Goal: Task Accomplishment & Management: Use online tool/utility

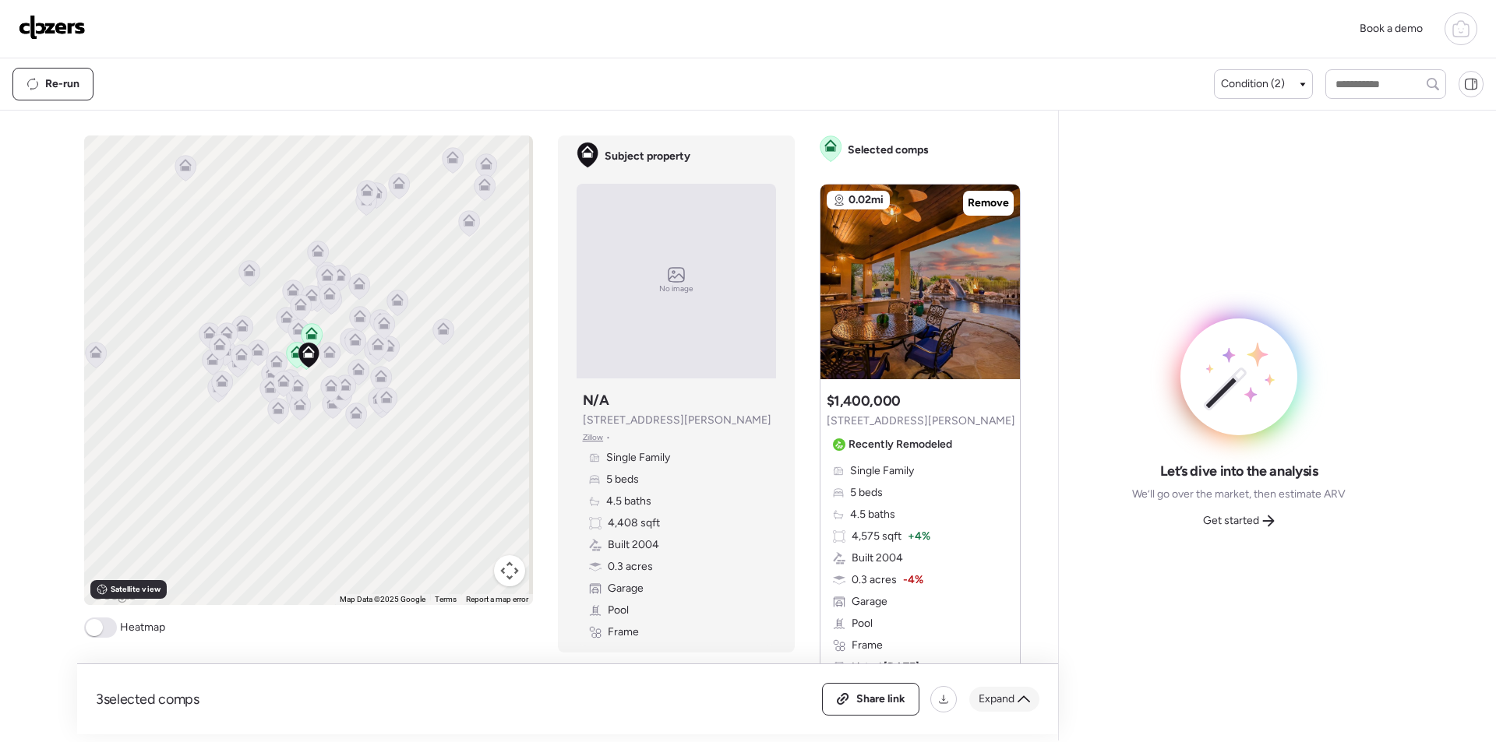
click at [1013, 700] on span "Expand" at bounding box center [997, 700] width 36 height 16
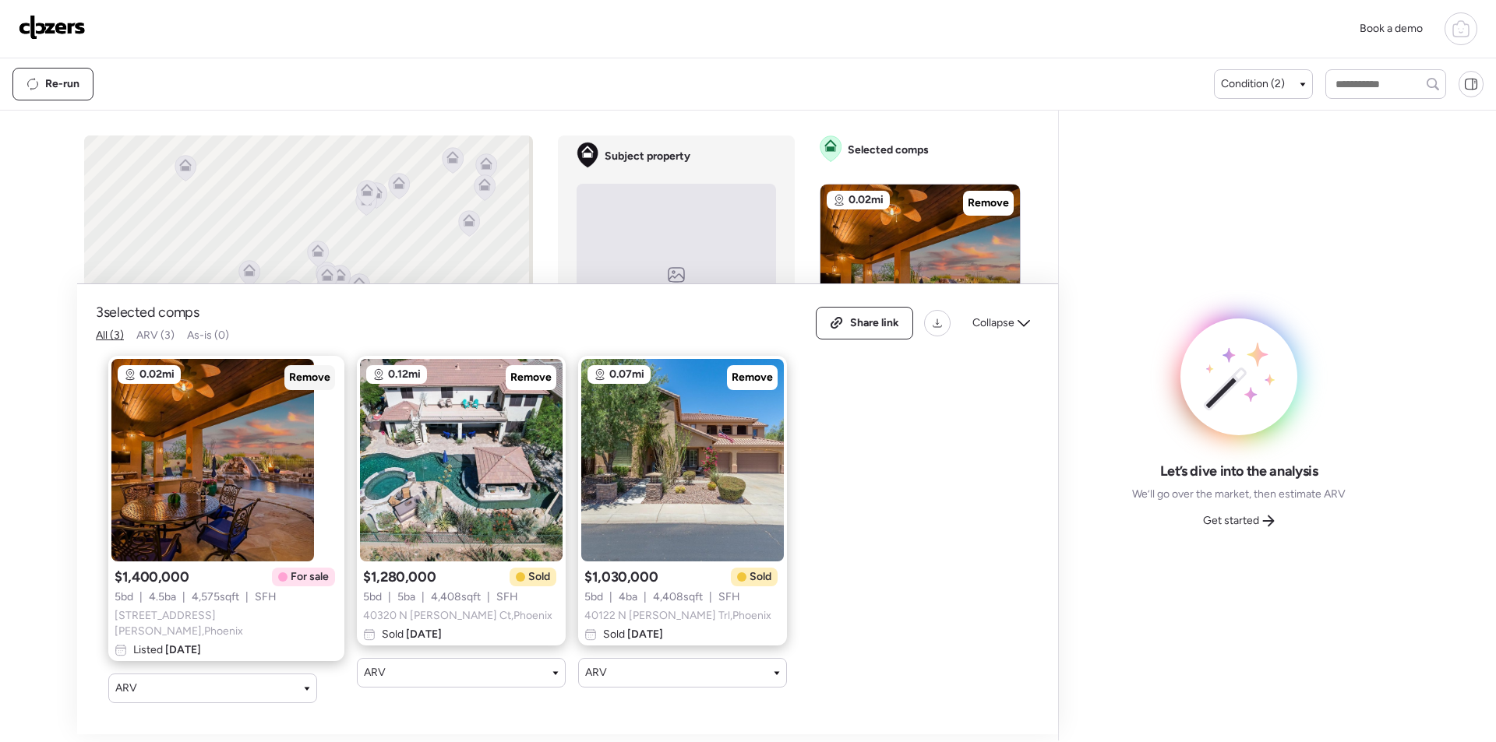
click at [289, 376] on span "Remove" at bounding box center [309, 378] width 41 height 16
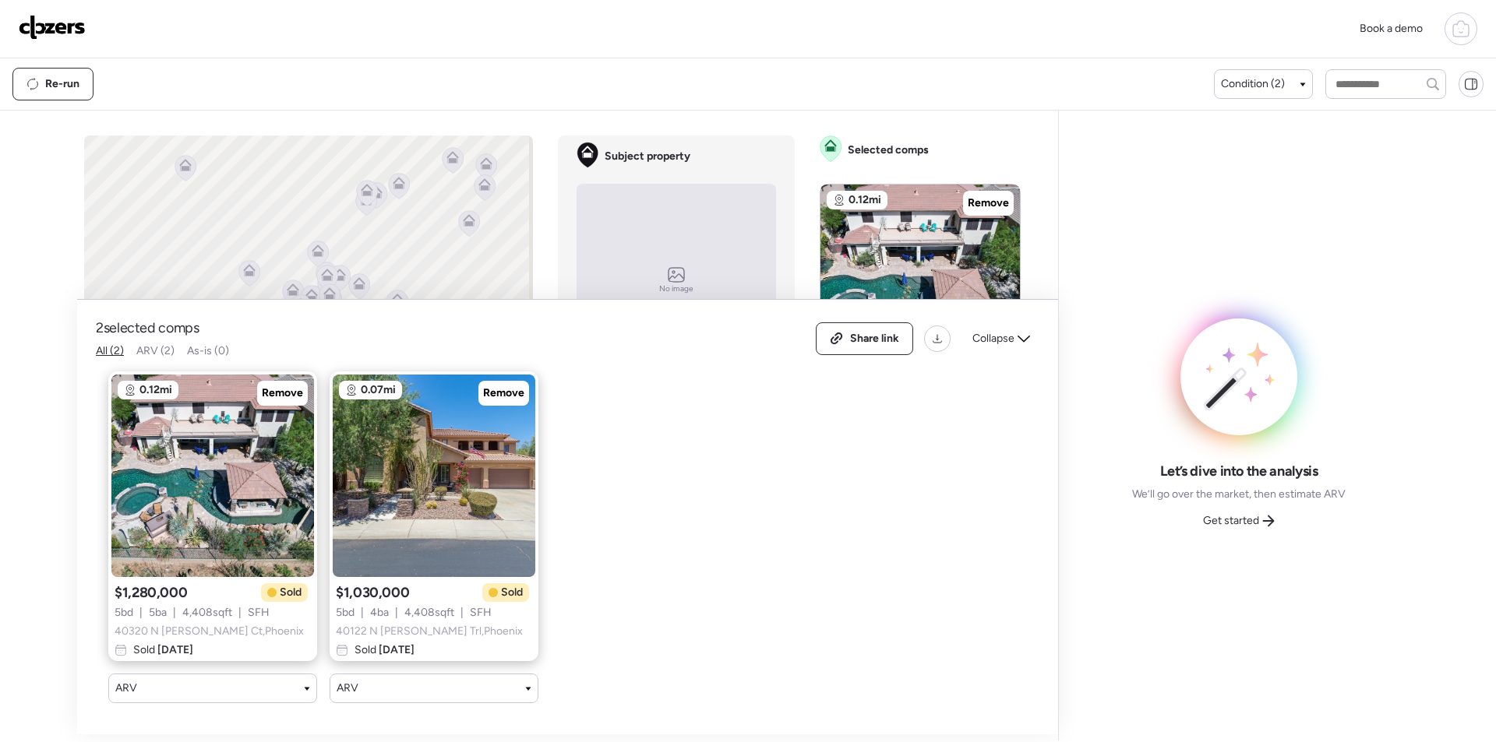
click at [1021, 335] on div "Collapse" at bounding box center [1001, 338] width 76 height 25
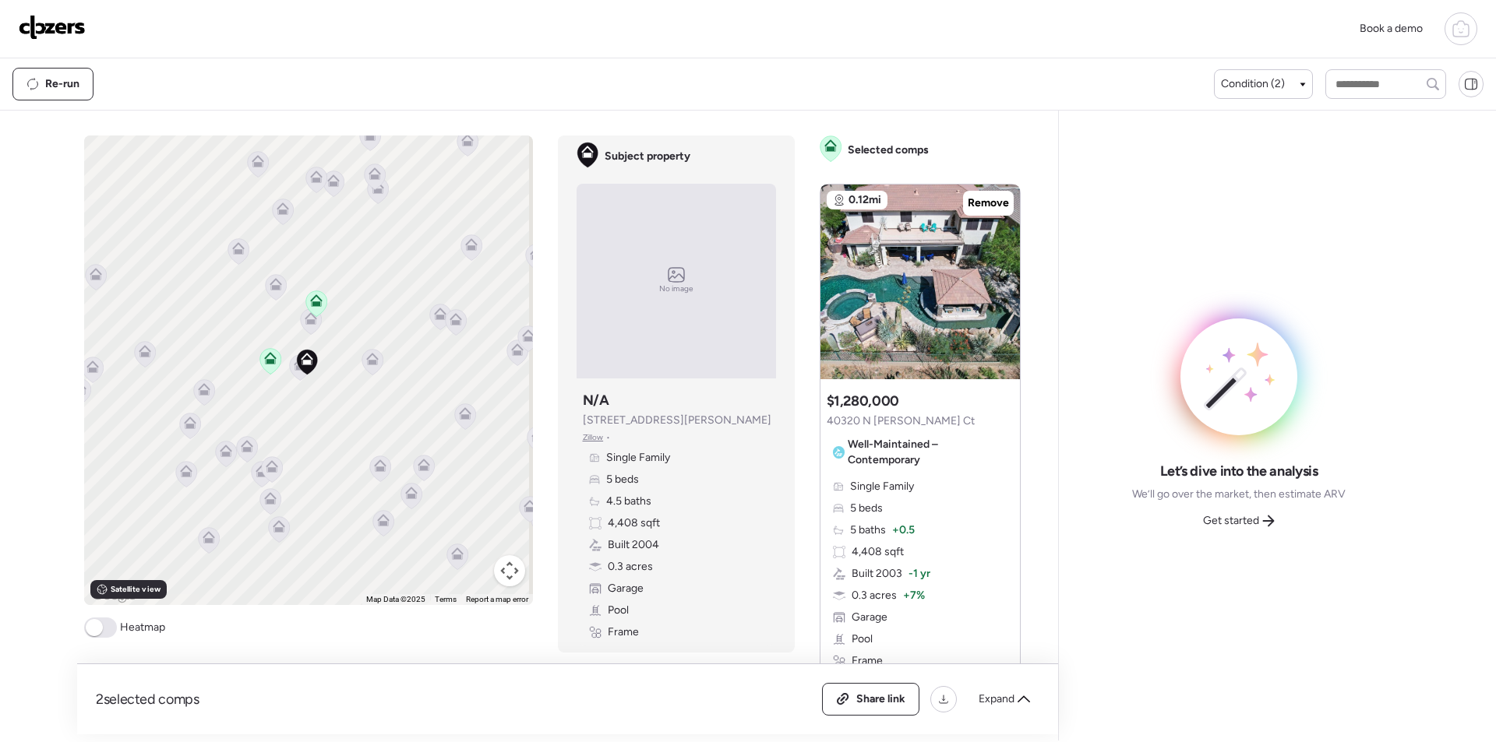
click at [305, 322] on icon at bounding box center [310, 321] width 10 height 5
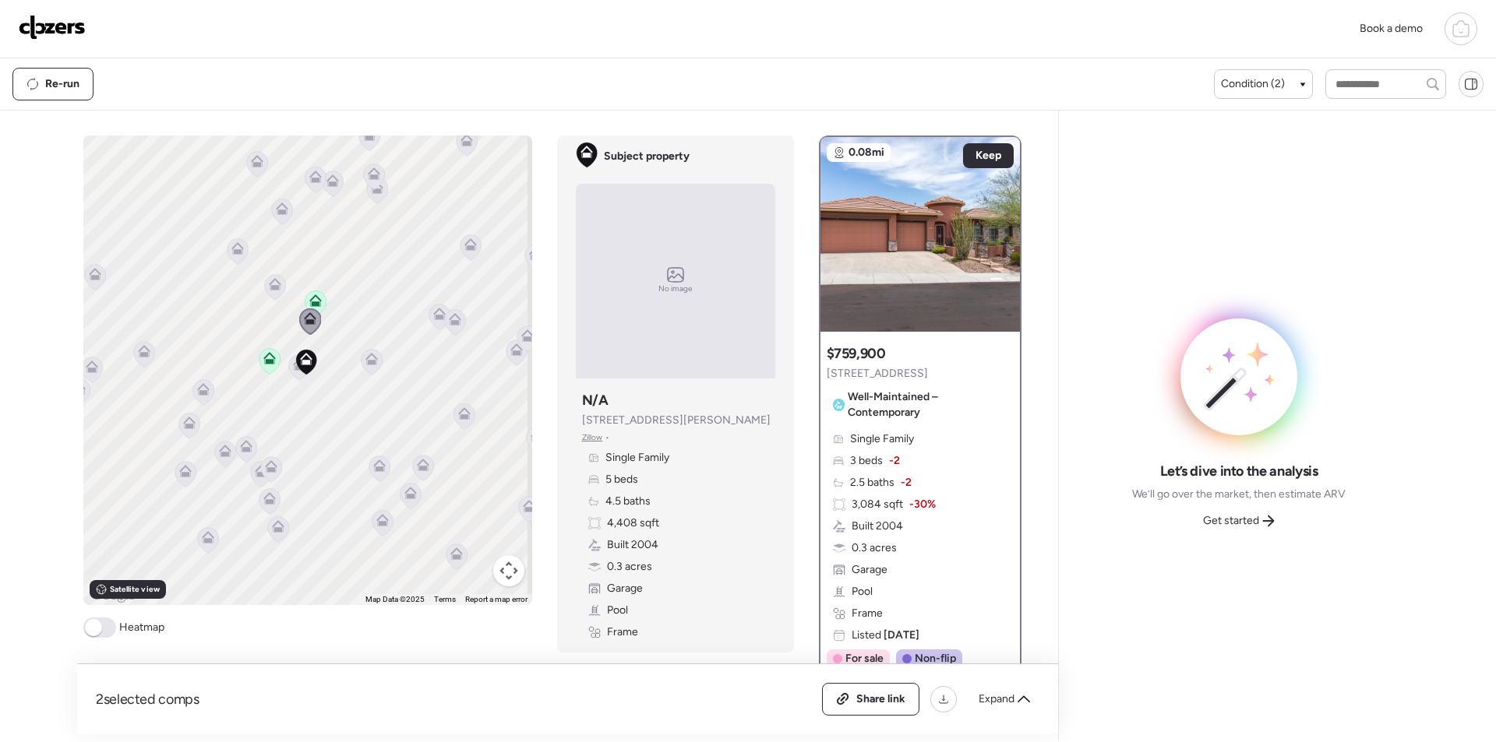
click at [295, 368] on icon at bounding box center [306, 362] width 22 height 26
click at [288, 372] on icon at bounding box center [299, 367] width 22 height 26
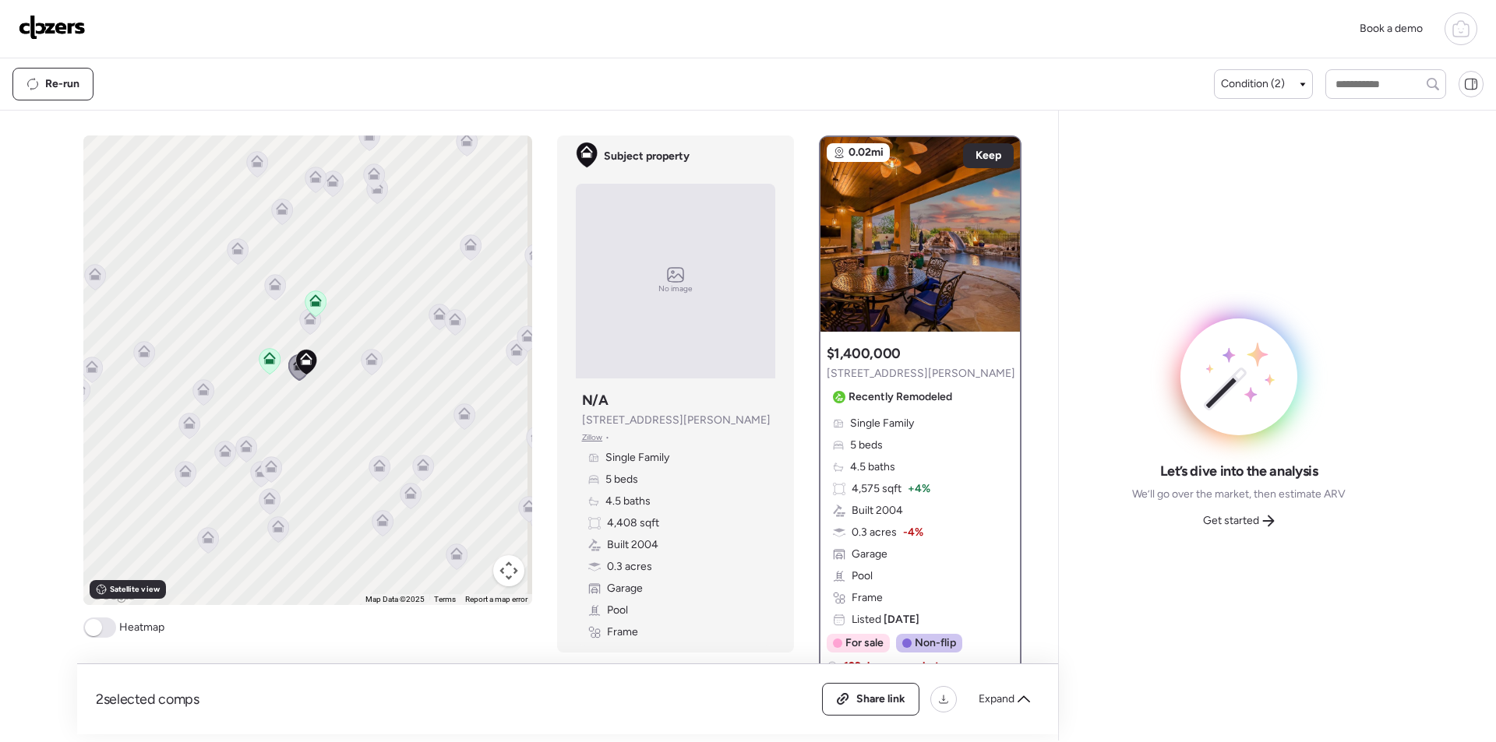
click at [362, 366] on icon at bounding box center [371, 362] width 21 height 26
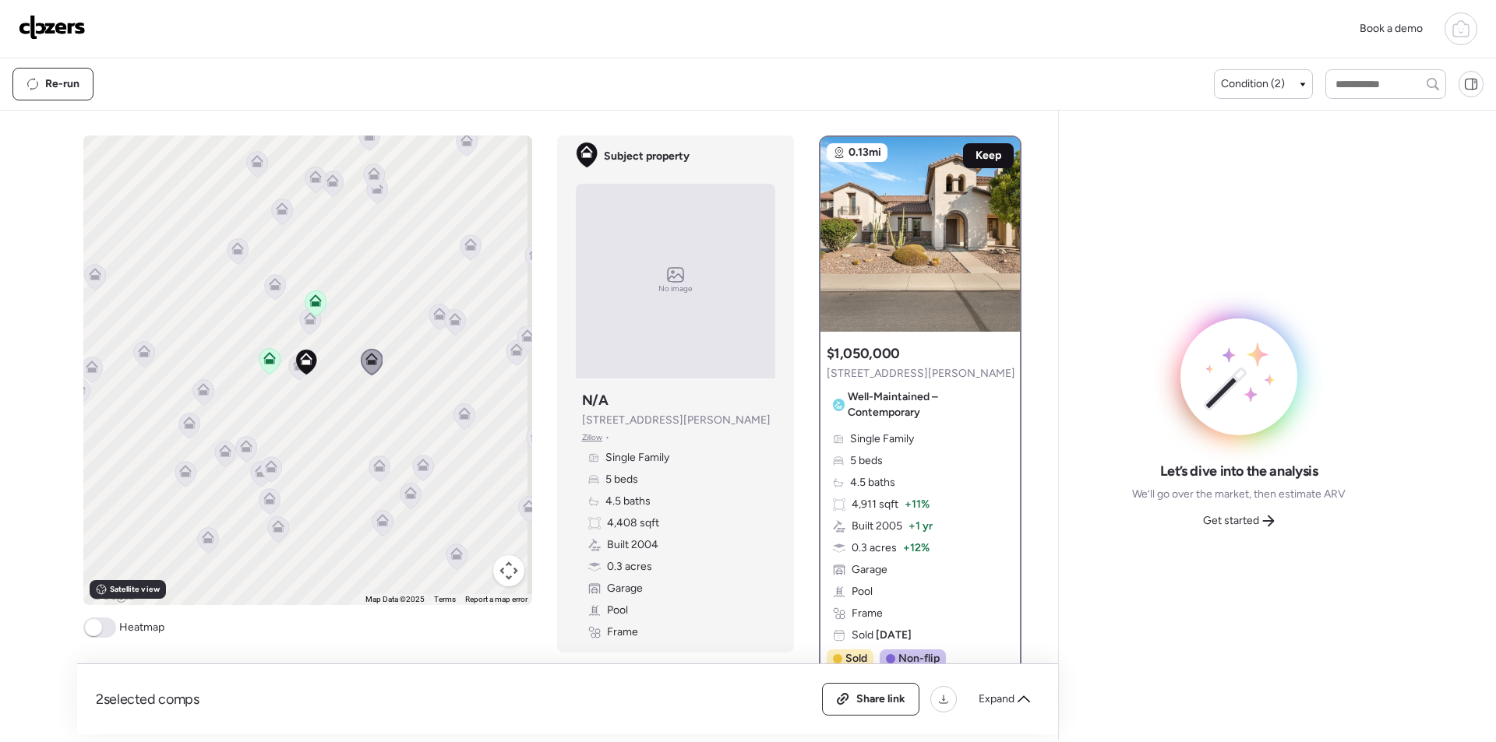
click at [989, 158] on span "Keep" at bounding box center [988, 156] width 26 height 16
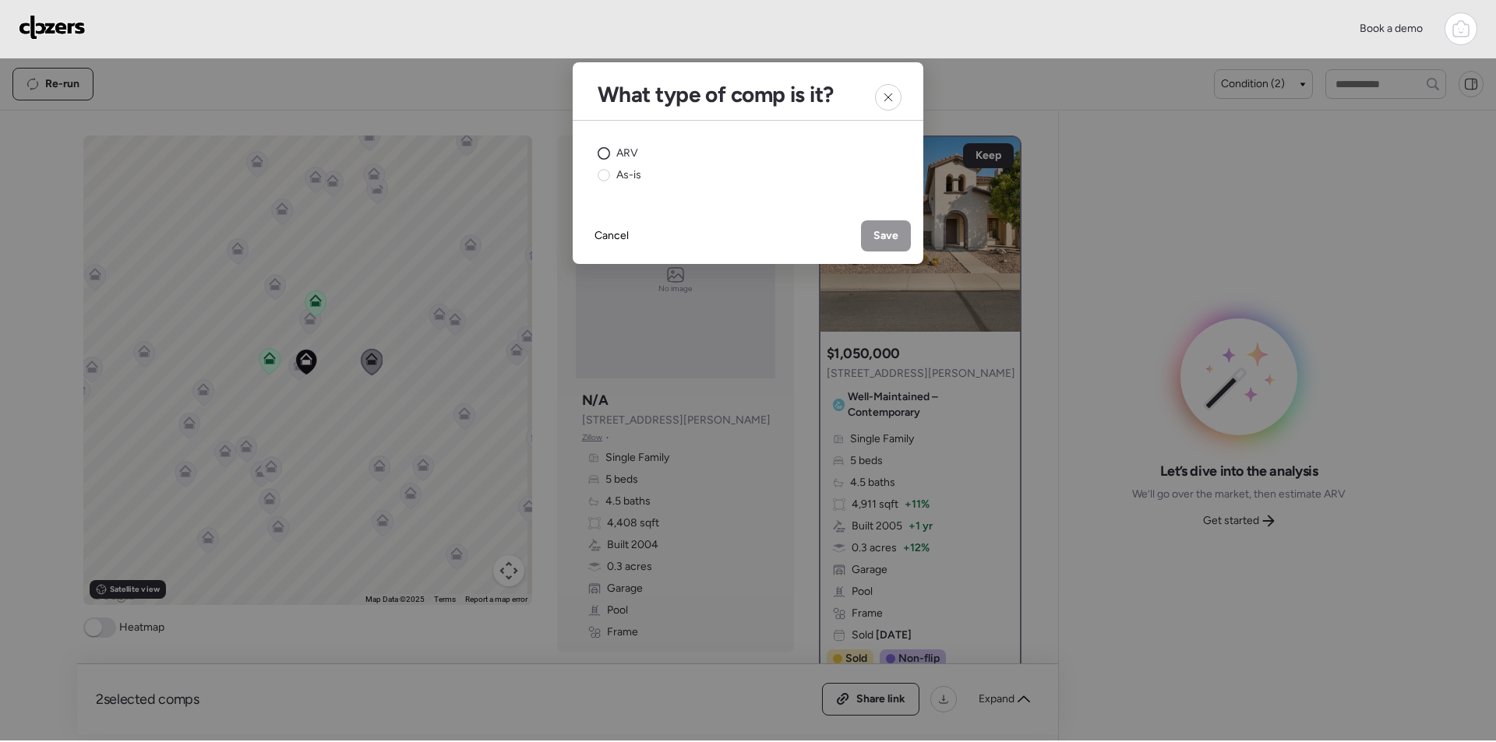
click at [629, 151] on span "ARV" at bounding box center [627, 154] width 22 height 16
click at [879, 235] on span "Save" at bounding box center [885, 236] width 25 height 16
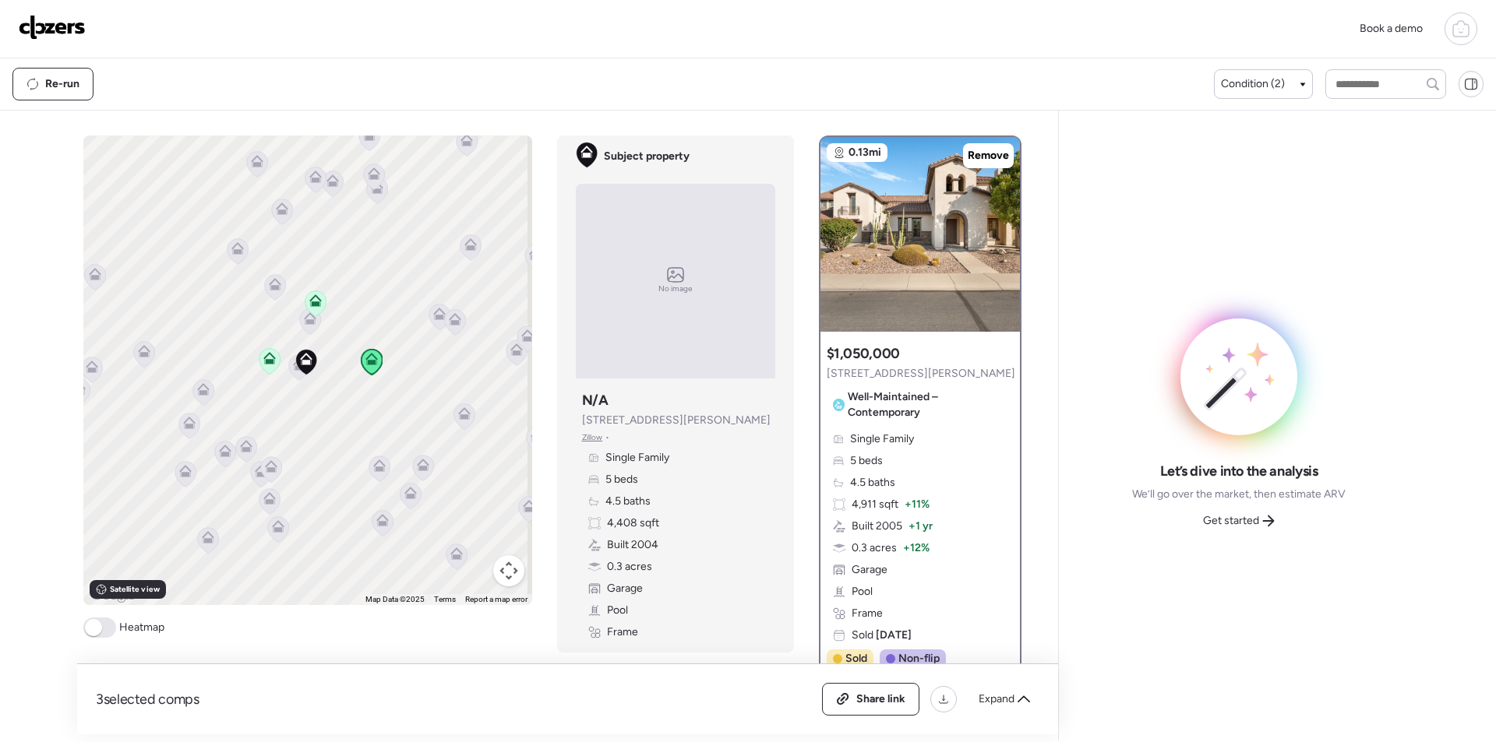
click at [277, 291] on icon at bounding box center [274, 287] width 21 height 26
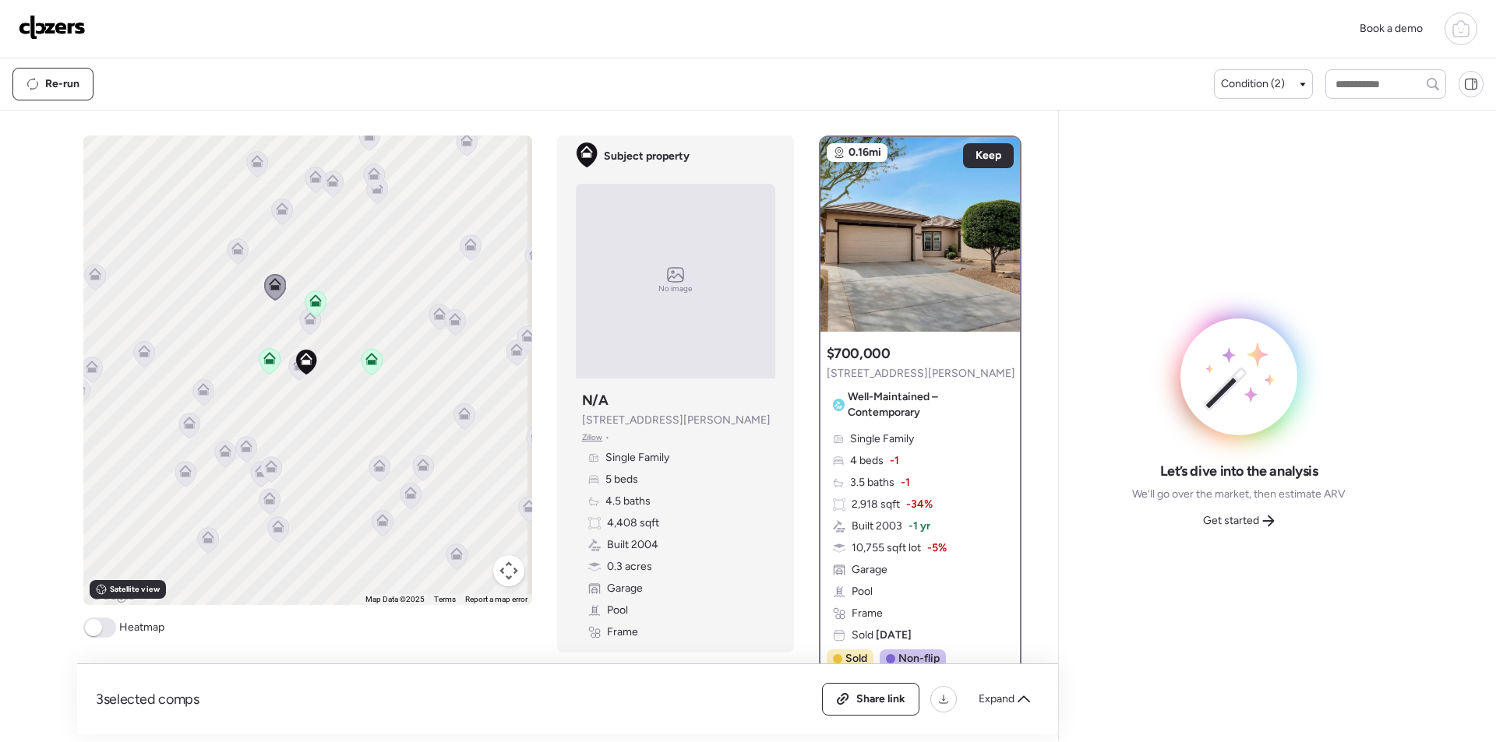
click at [240, 260] on icon at bounding box center [238, 251] width 22 height 26
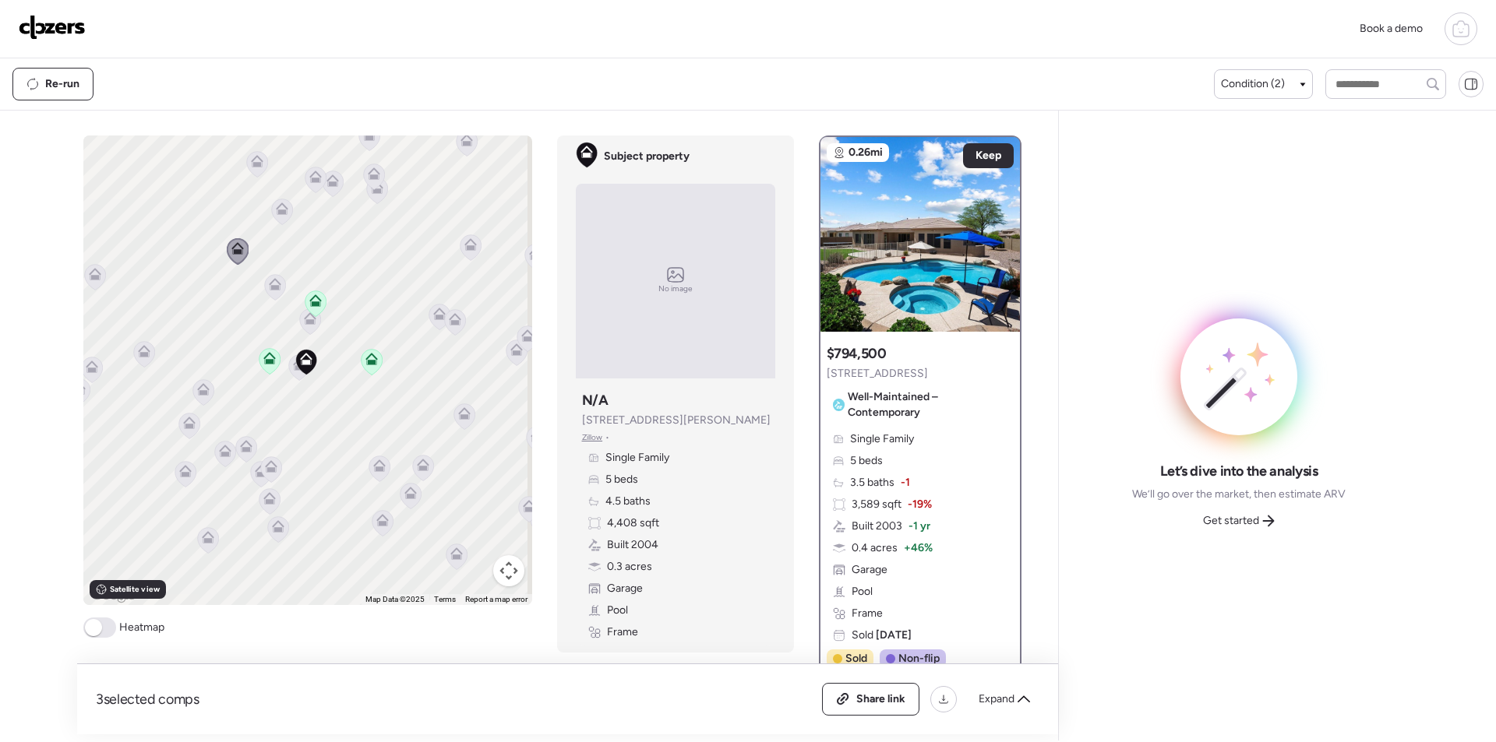
click at [457, 423] on icon at bounding box center [463, 417] width 21 height 26
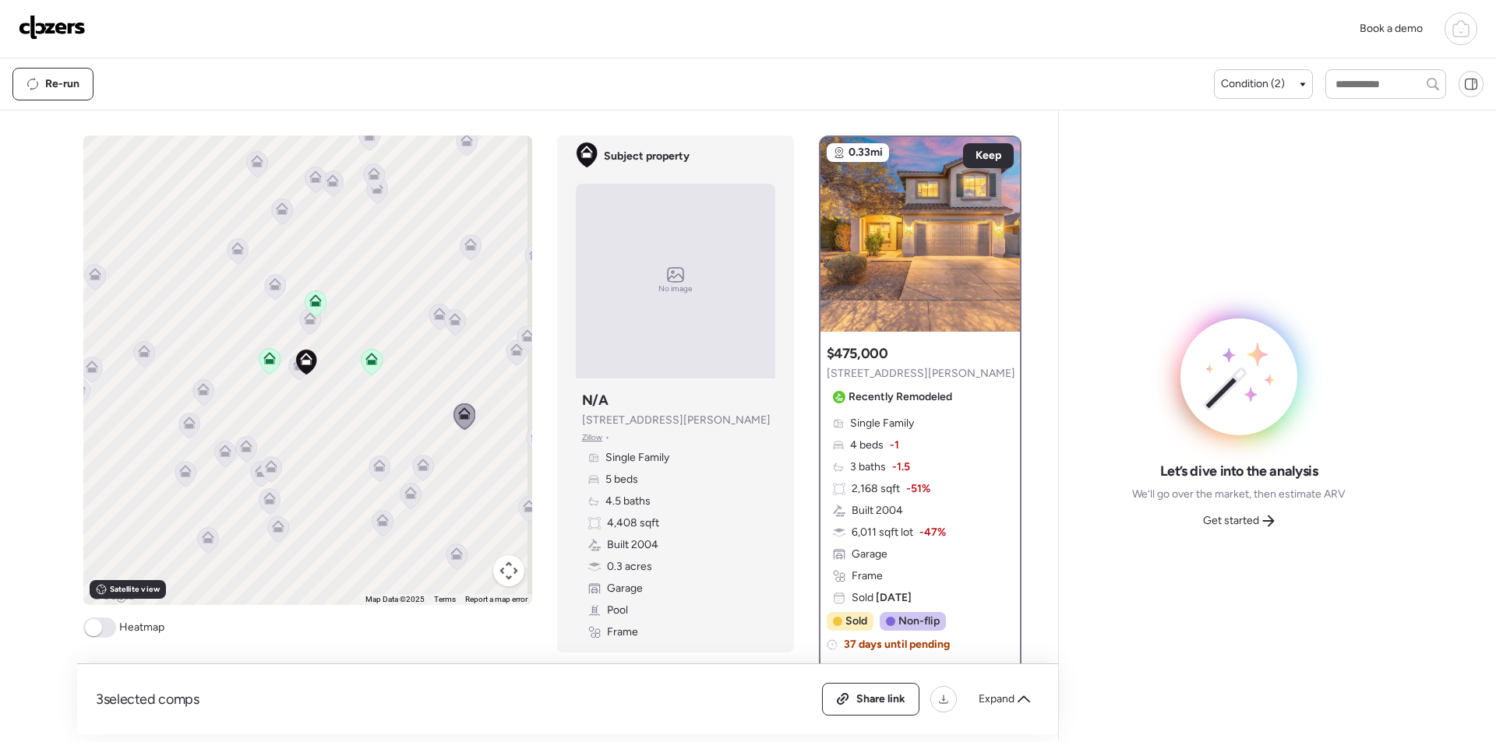
click at [412, 468] on icon at bounding box center [422, 468] width 21 height 26
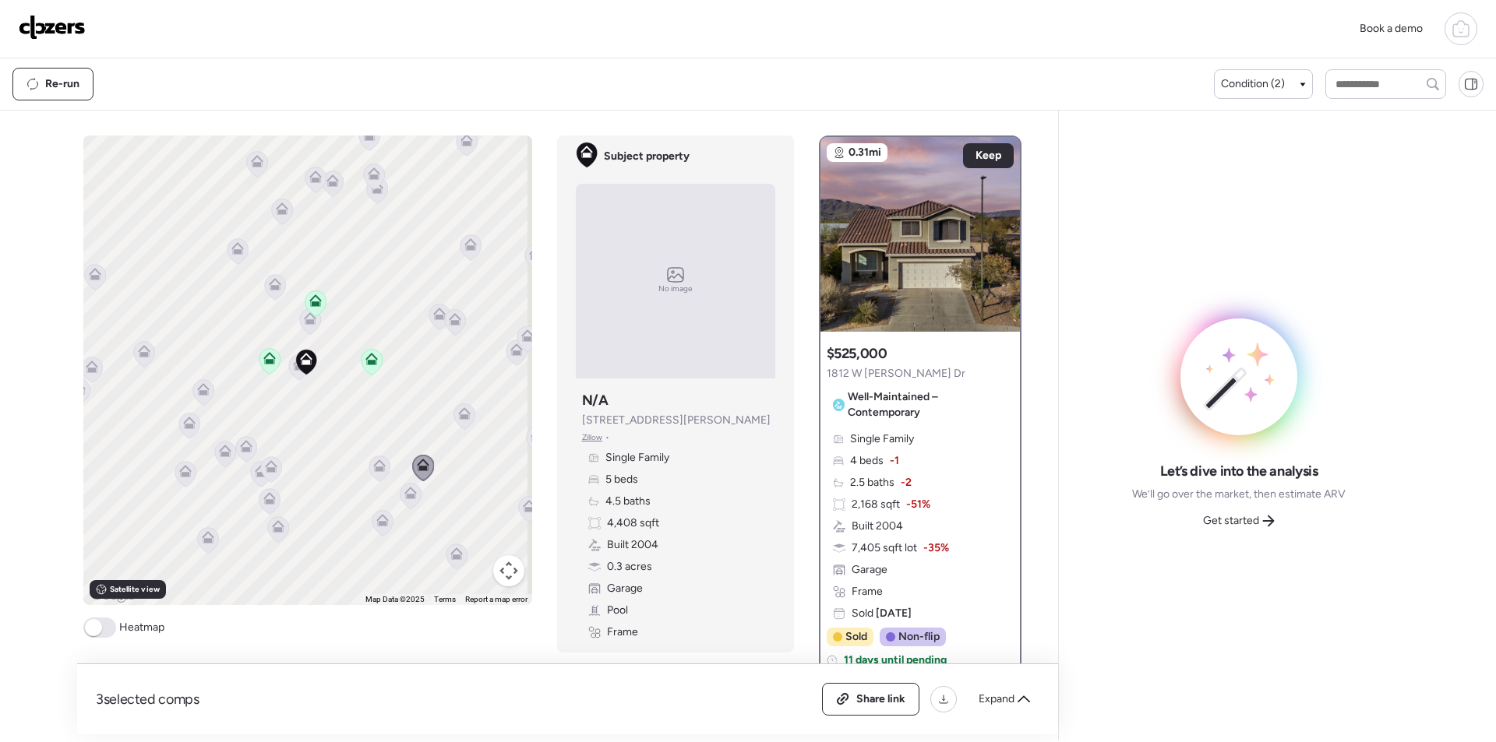
click at [375, 464] on icon at bounding box center [379, 466] width 12 height 12
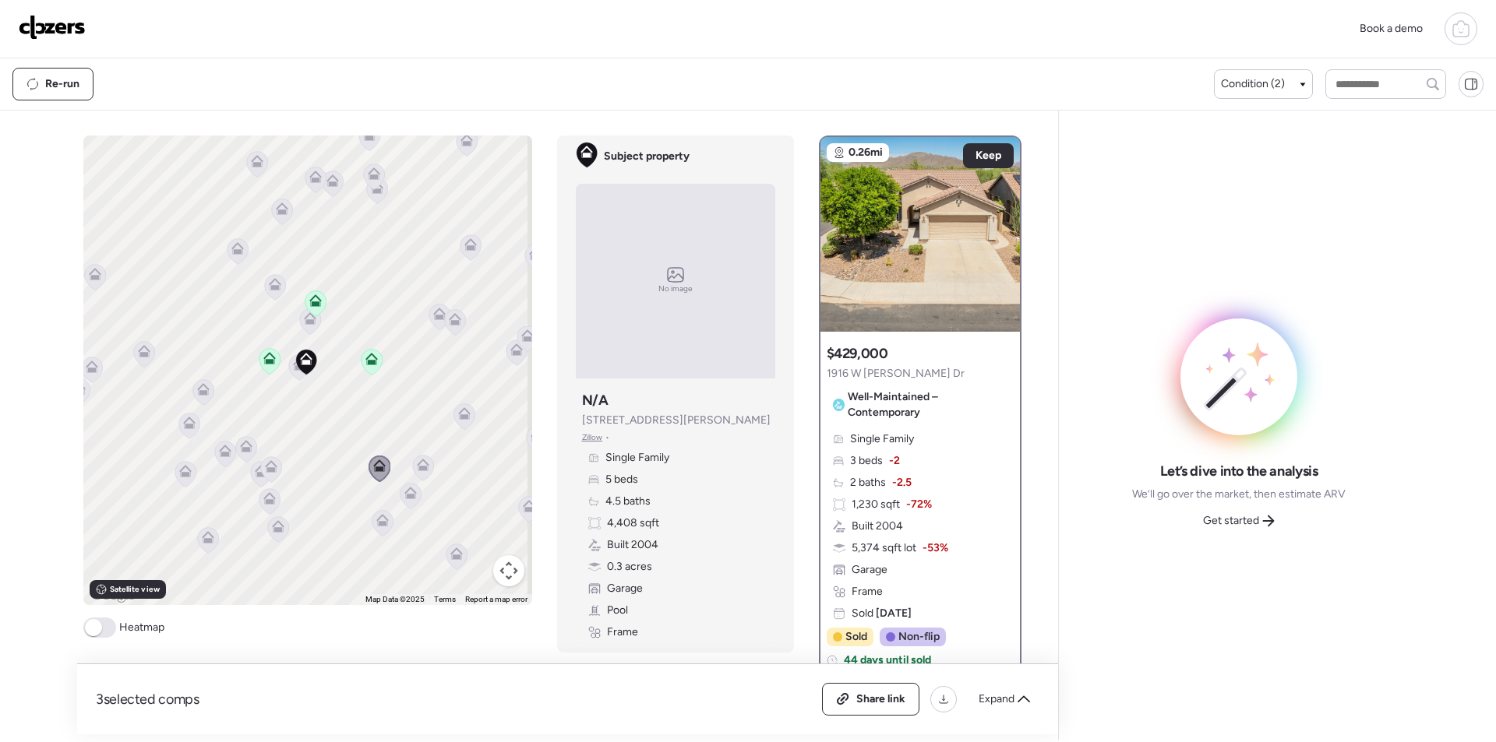
click at [277, 212] on icon at bounding box center [282, 212] width 10 height 5
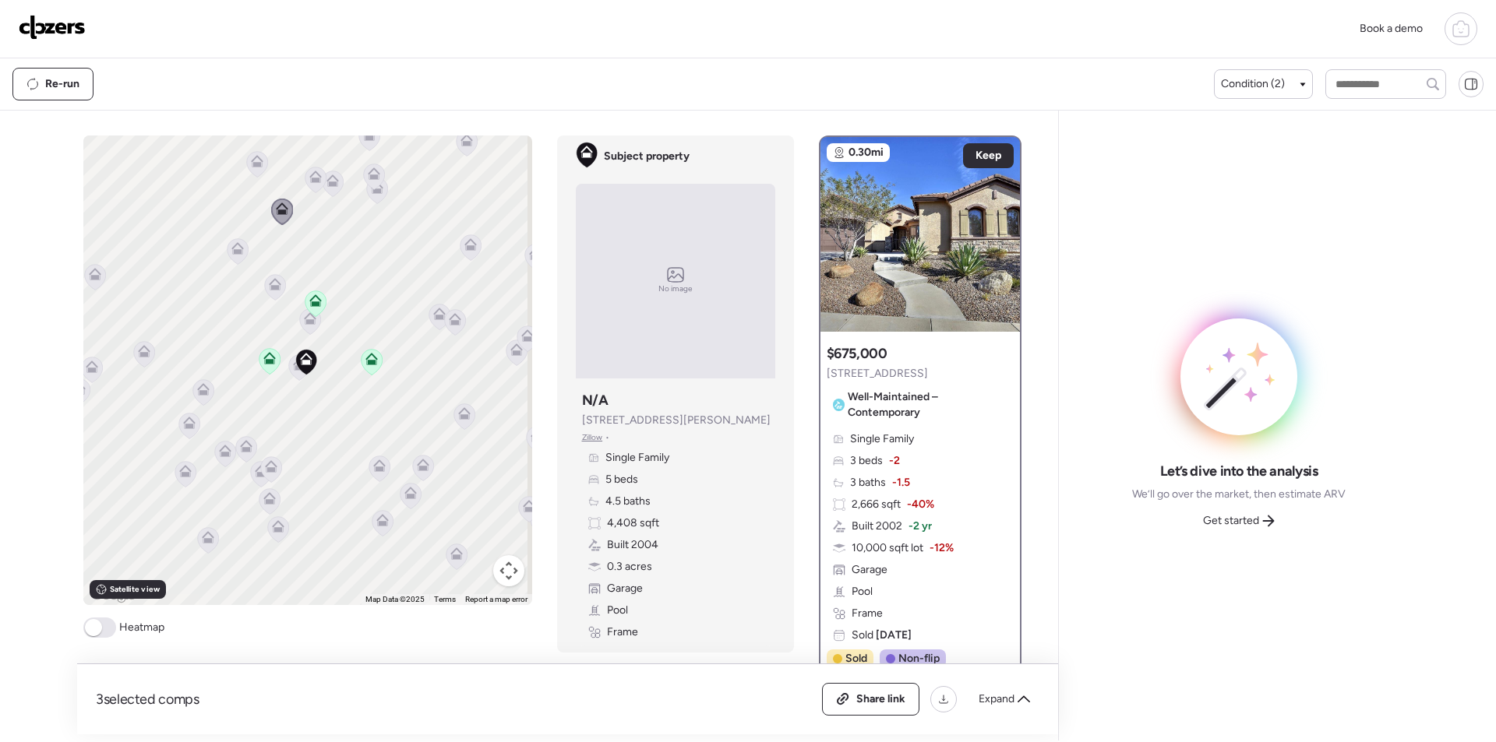
click at [233, 172] on div "To activate drag with keyboard, press Alt + Enter. Once in keyboard drag state,…" at bounding box center [307, 371] width 449 height 470
click at [252, 164] on icon at bounding box center [257, 164] width 10 height 5
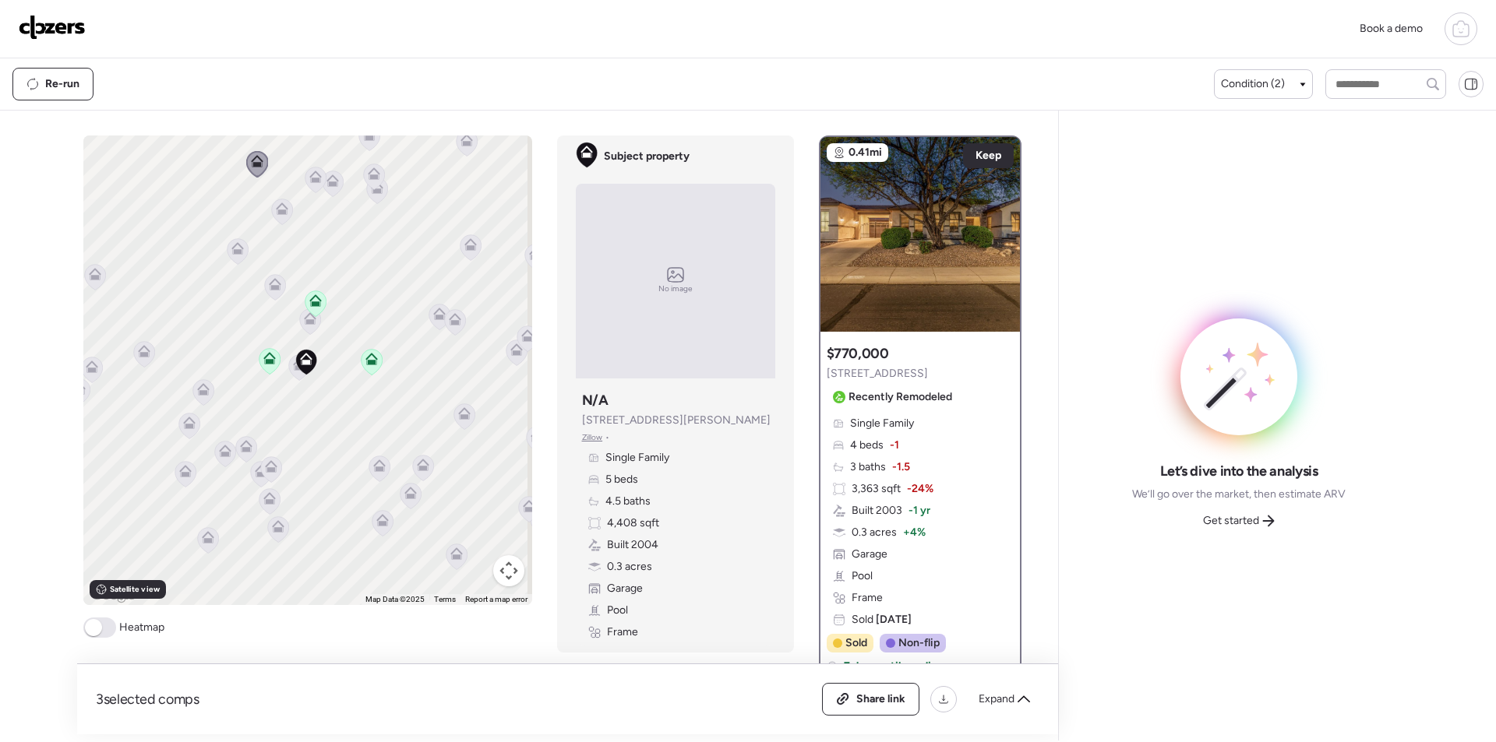
click at [1240, 526] on span "Get started" at bounding box center [1231, 521] width 56 height 16
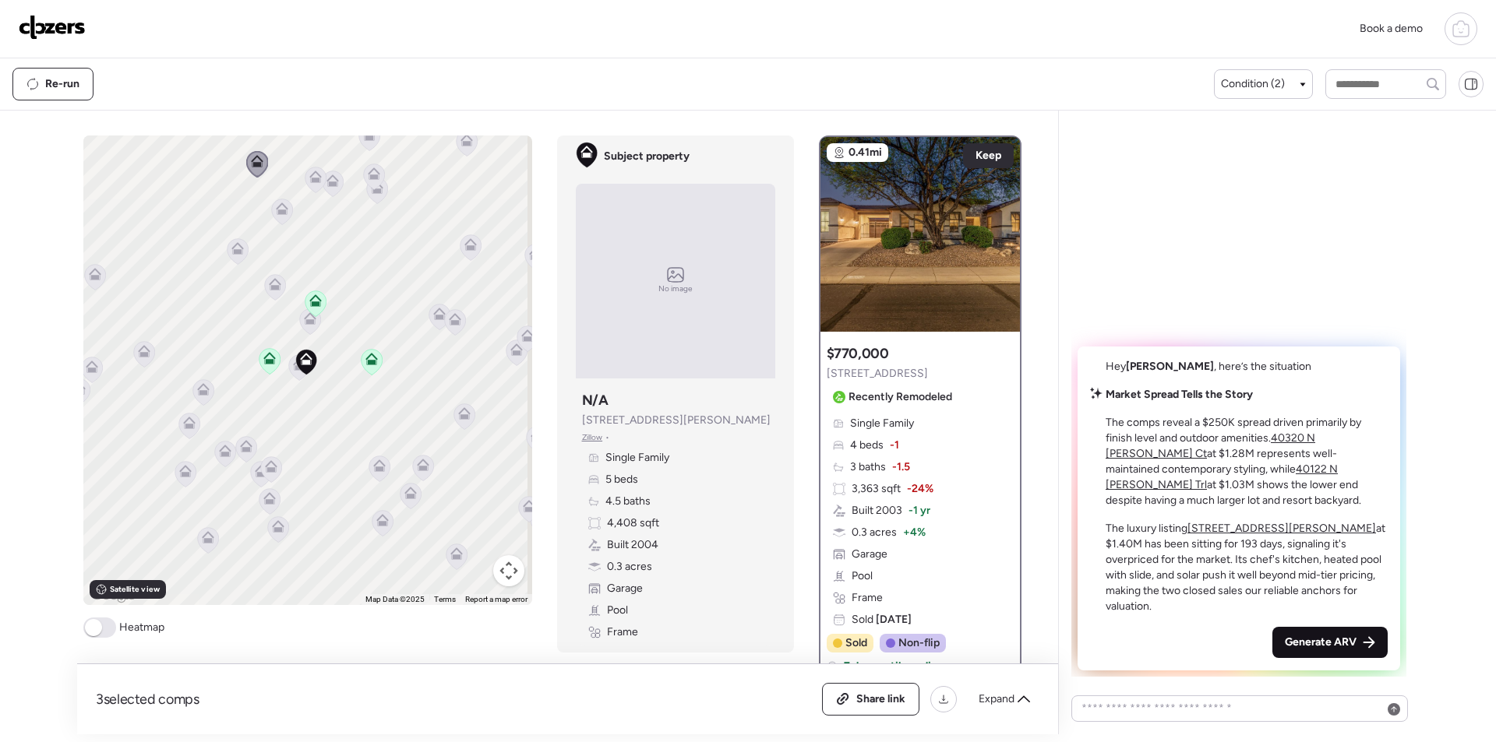
click at [1308, 637] on span "Generate ARV" at bounding box center [1321, 643] width 72 height 16
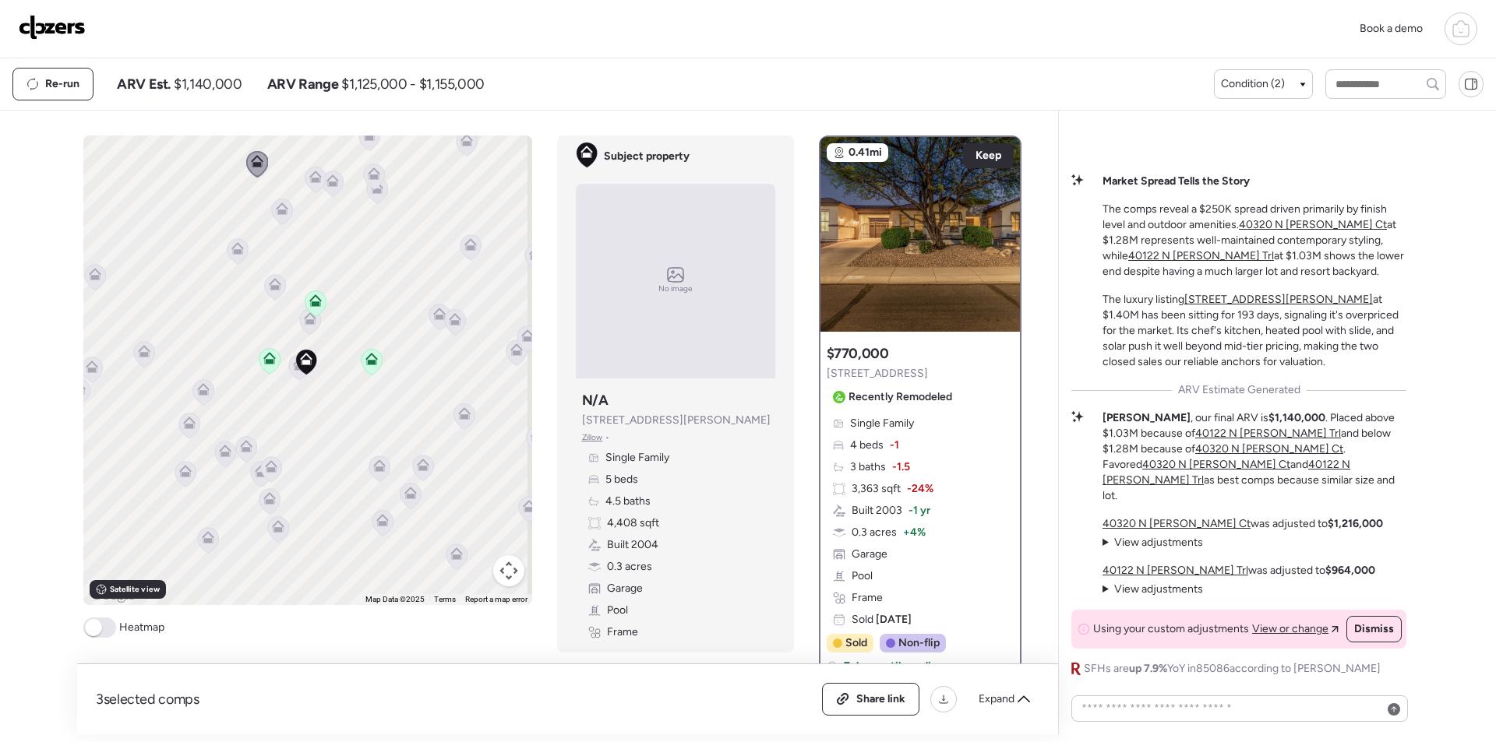
click at [213, 82] on span "$1,140,000" at bounding box center [208, 84] width 68 height 19
copy span "1,140,000"
click at [855, 711] on div "Share link" at bounding box center [871, 699] width 96 height 31
click at [66, 36] on img at bounding box center [52, 27] width 67 height 25
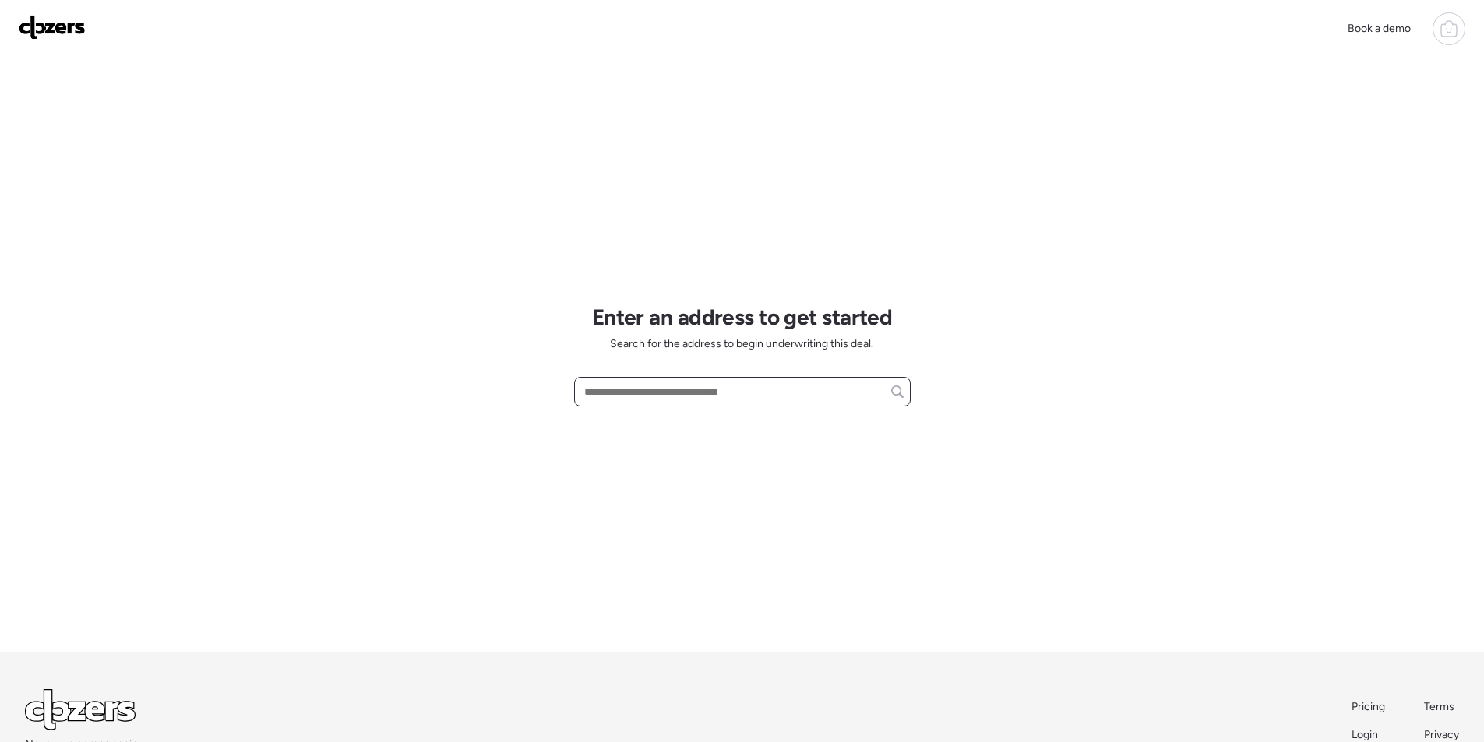
click at [739, 390] on input "text" at bounding box center [742, 392] width 323 height 22
paste input "**********"
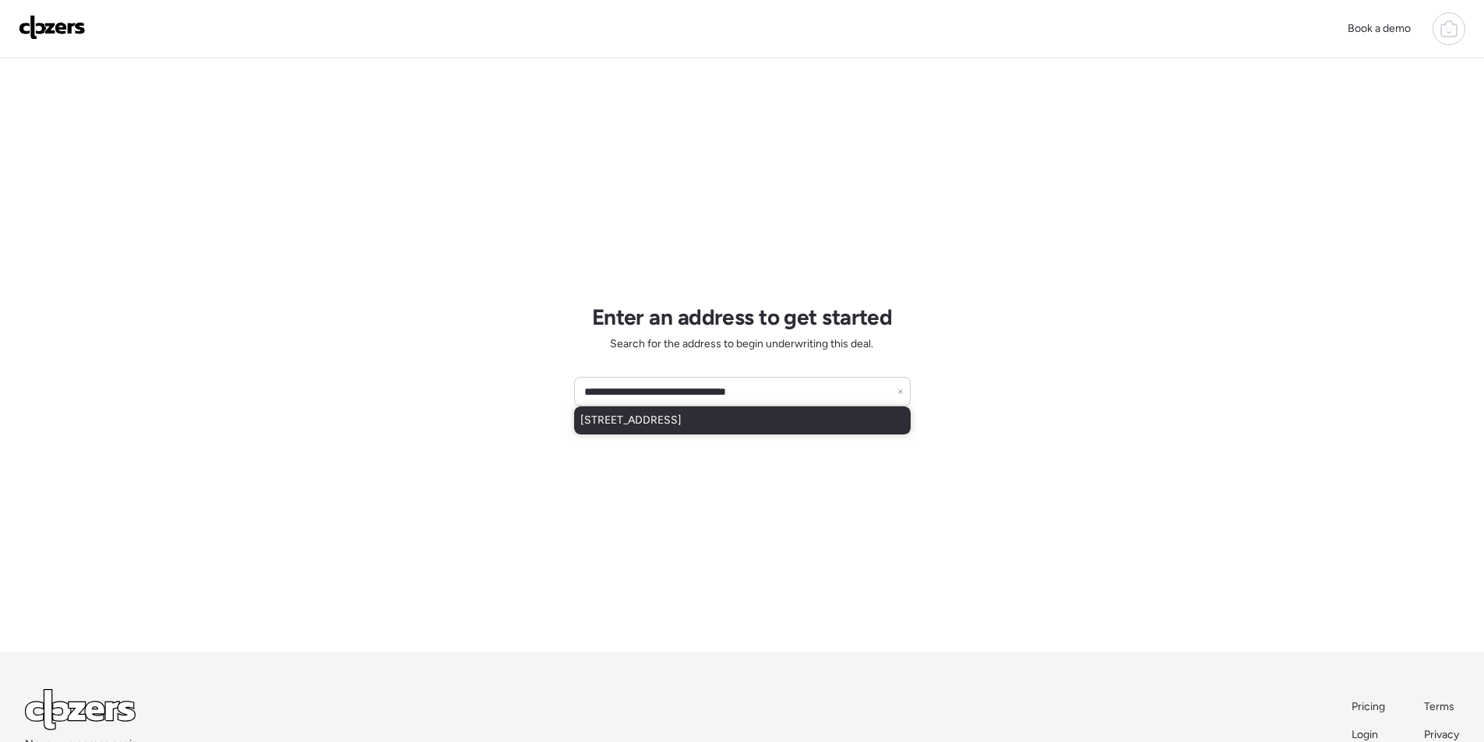
click at [679, 420] on span "9414 N 87th St, Scottsdale, AZ, 85258" at bounding box center [630, 421] width 101 height 16
type input "**********"
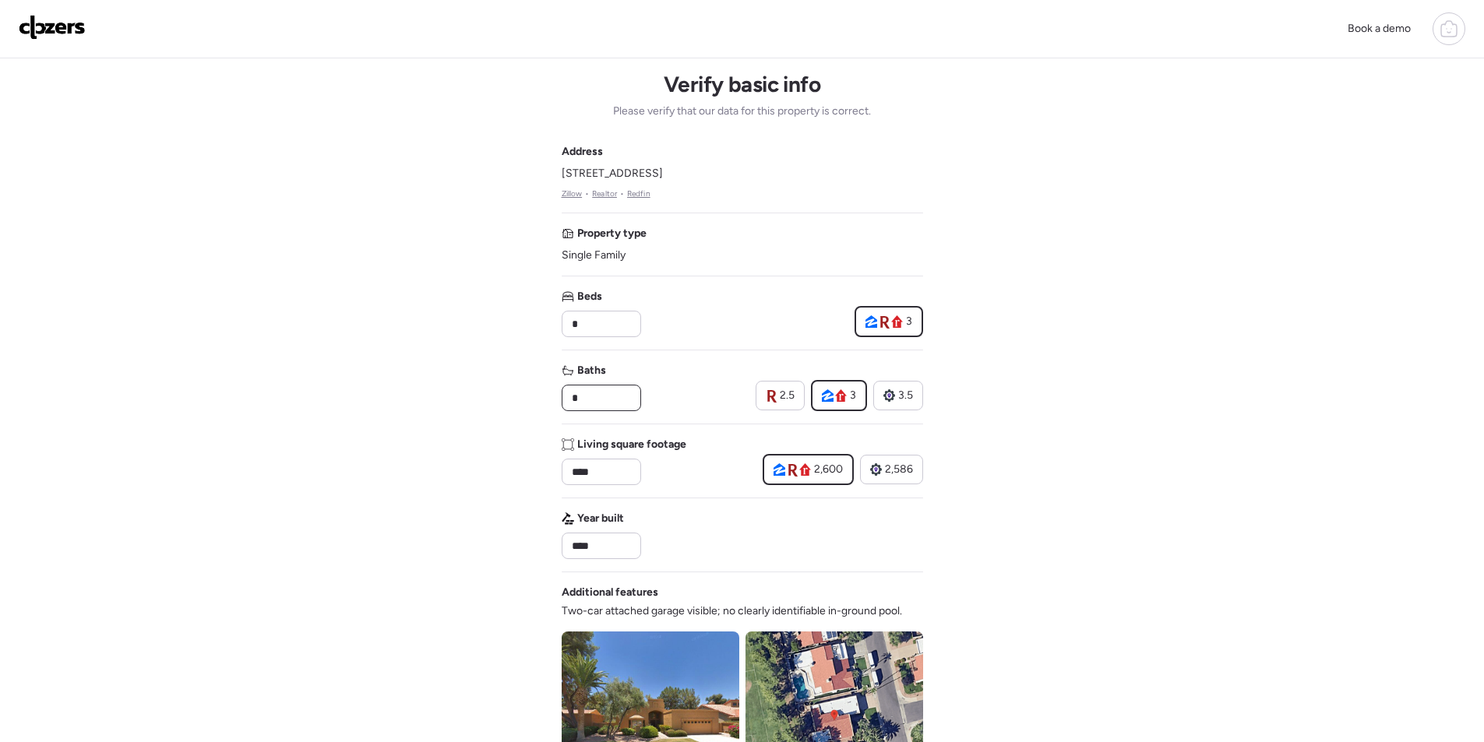
click at [613, 390] on input "*" at bounding box center [601, 398] width 65 height 22
type input "***"
click at [648, 369] on div "Baths *** 2.5 3 3.5" at bounding box center [743, 387] width 362 height 48
click at [611, 470] on input "****" at bounding box center [601, 472] width 65 height 22
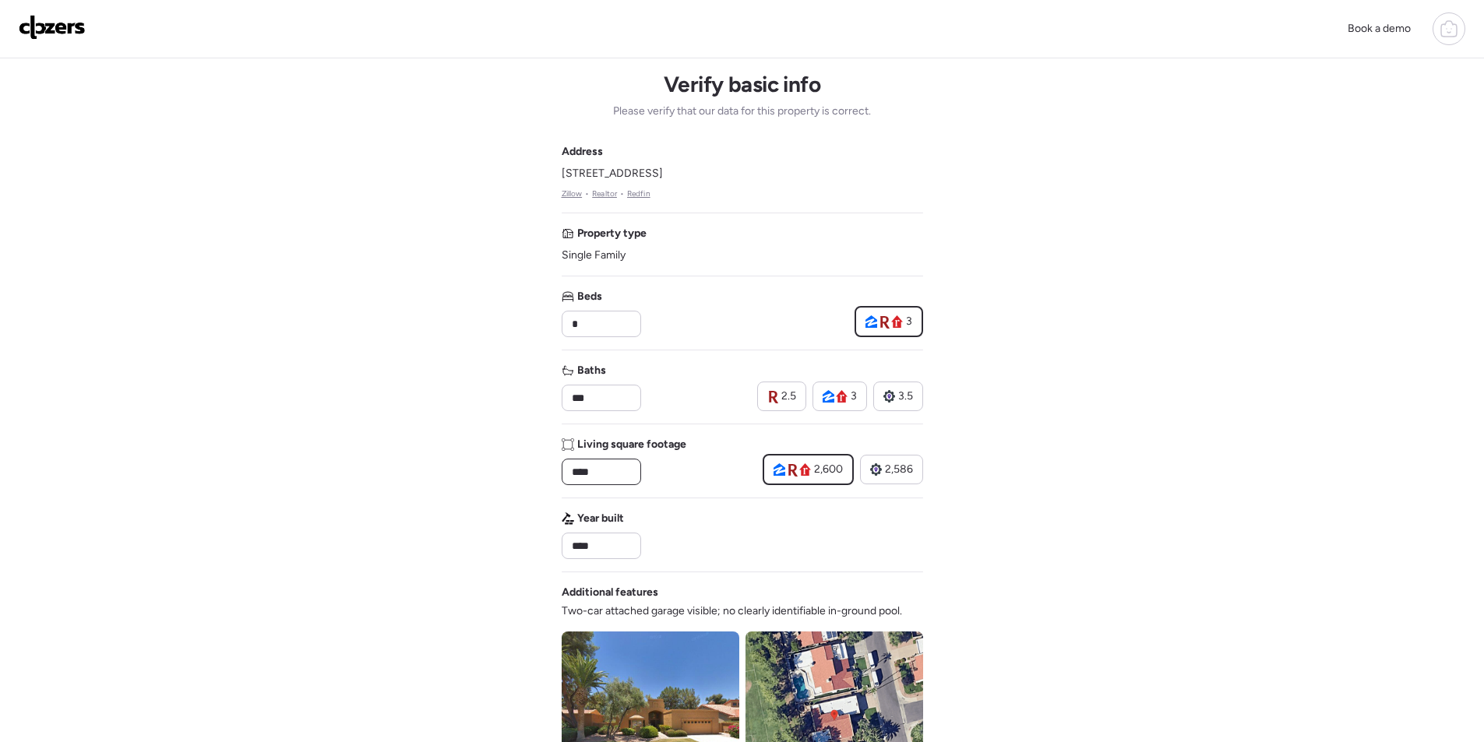
click at [612, 470] on input "****" at bounding box center [601, 472] width 65 height 22
paste input "*"
click at [578, 466] on input "*****" at bounding box center [601, 472] width 65 height 22
click at [583, 468] on input "*****" at bounding box center [601, 472] width 65 height 22
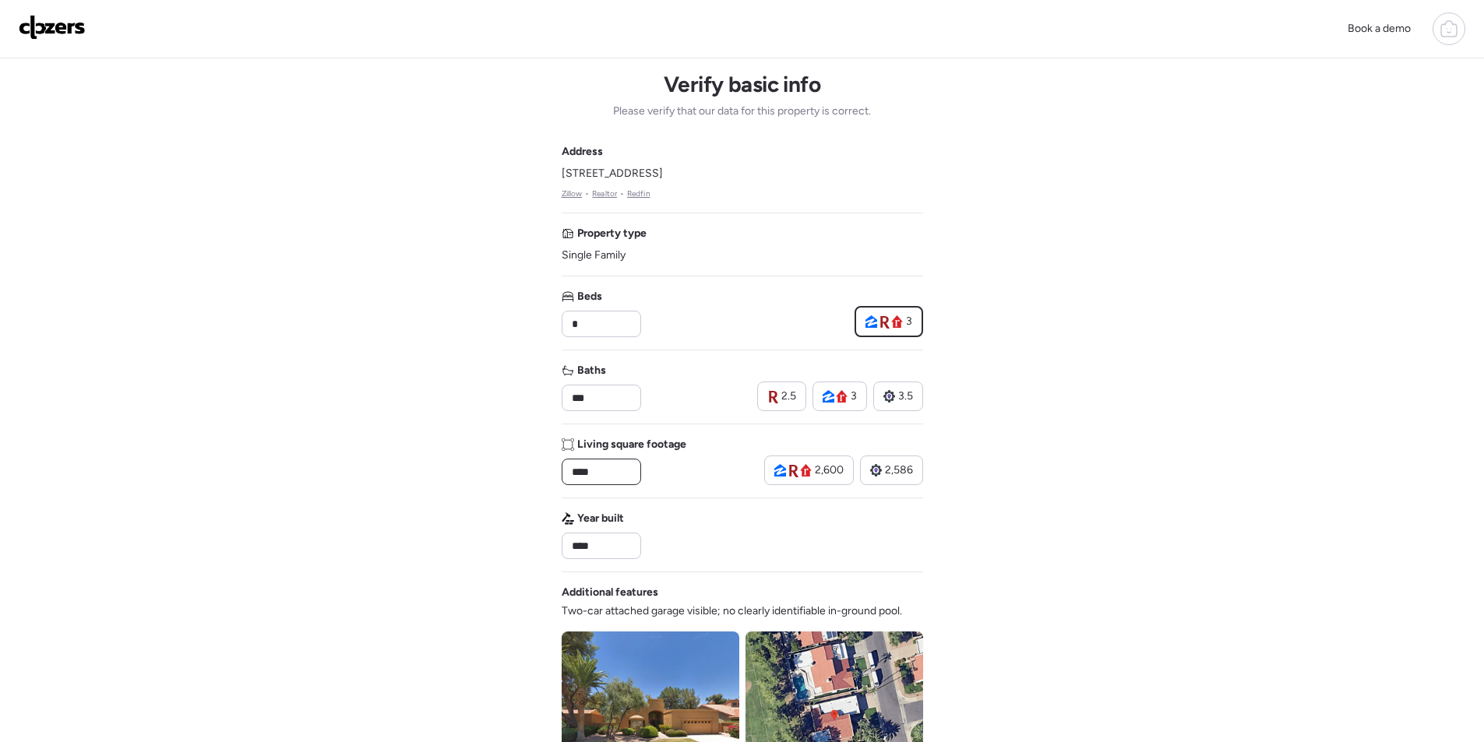
drag, startPoint x: 633, startPoint y: 468, endPoint x: 642, endPoint y: 482, distance: 16.4
click at [634, 468] on div "****" at bounding box center [601, 472] width 79 height 26
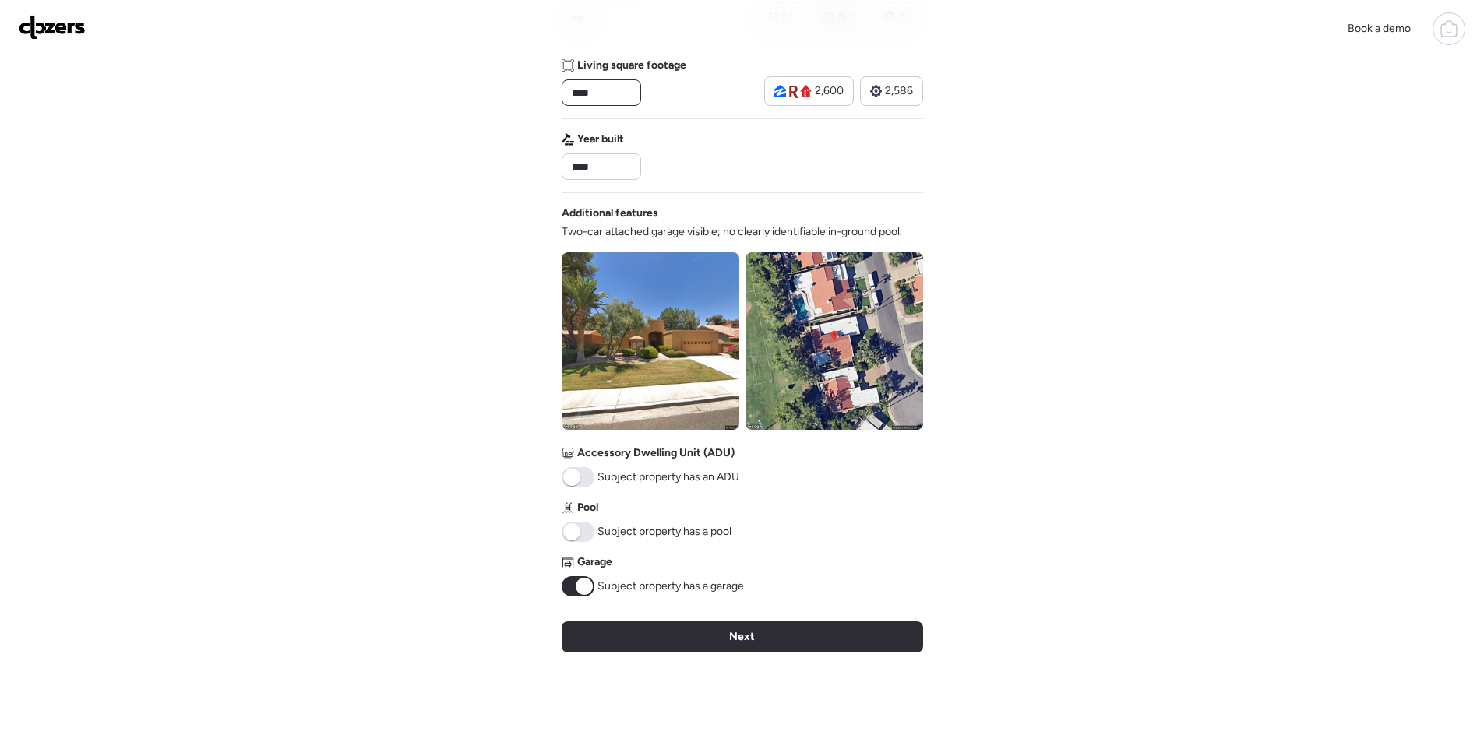
scroll to position [384, 0]
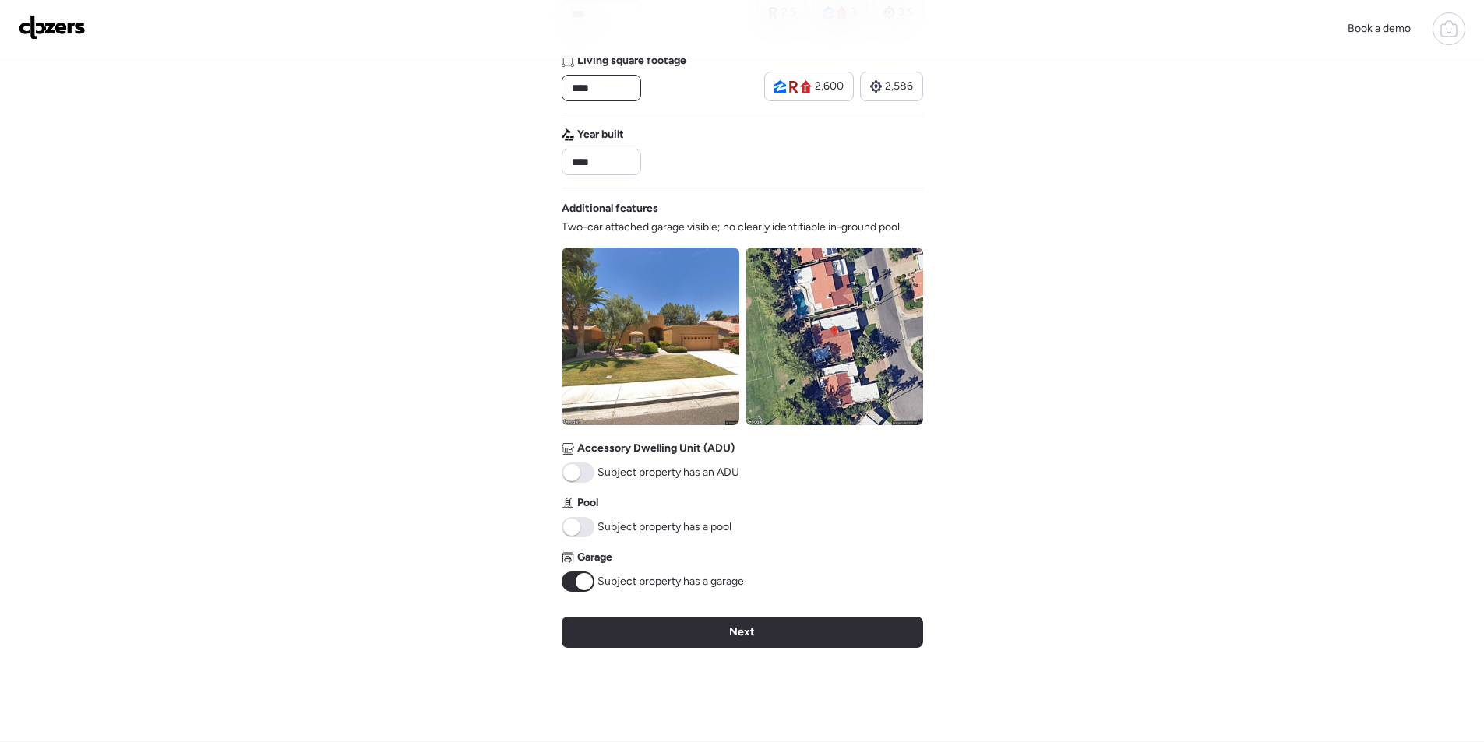
type input "****"
click at [849, 307] on img at bounding box center [835, 337] width 178 height 178
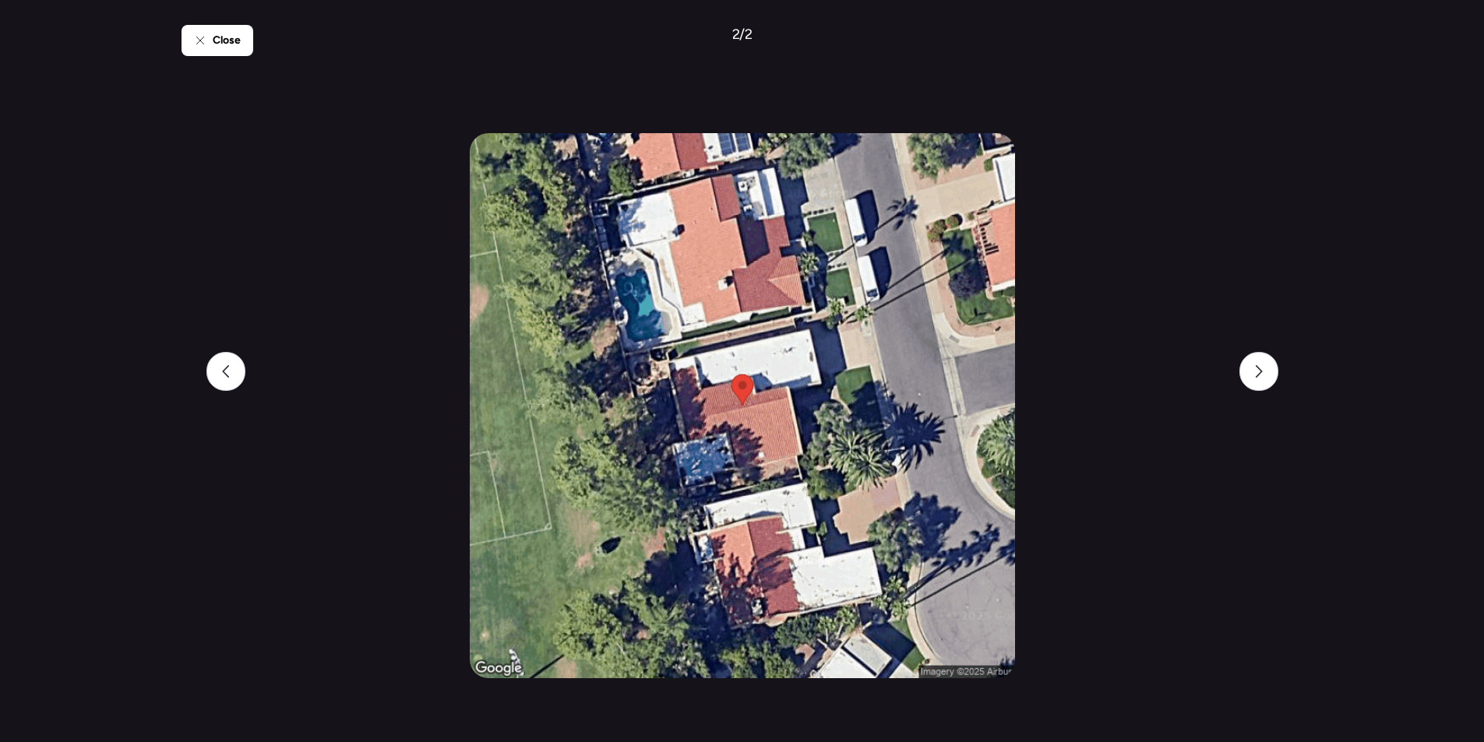
click at [235, 50] on div "Close" at bounding box center [218, 40] width 72 height 31
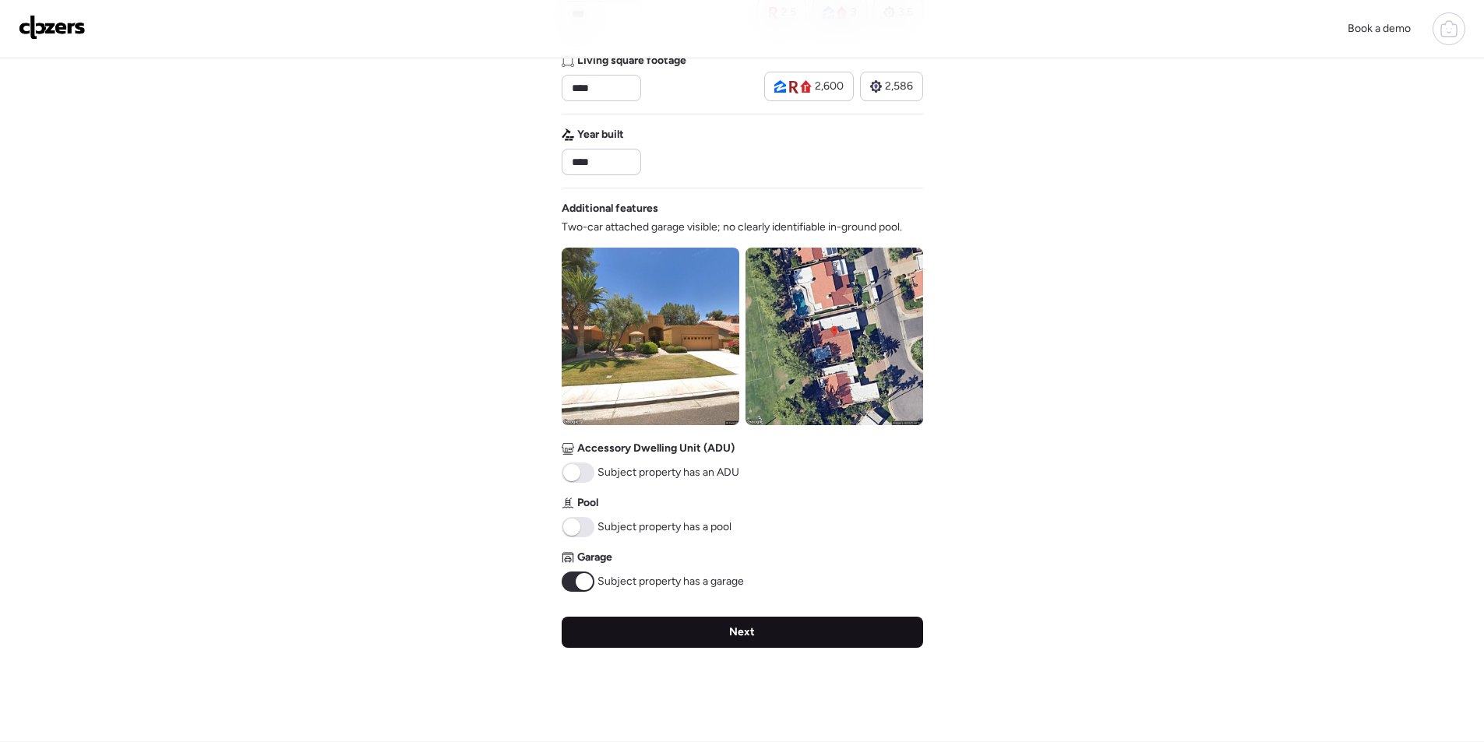
click at [767, 624] on div "Next" at bounding box center [743, 632] width 362 height 31
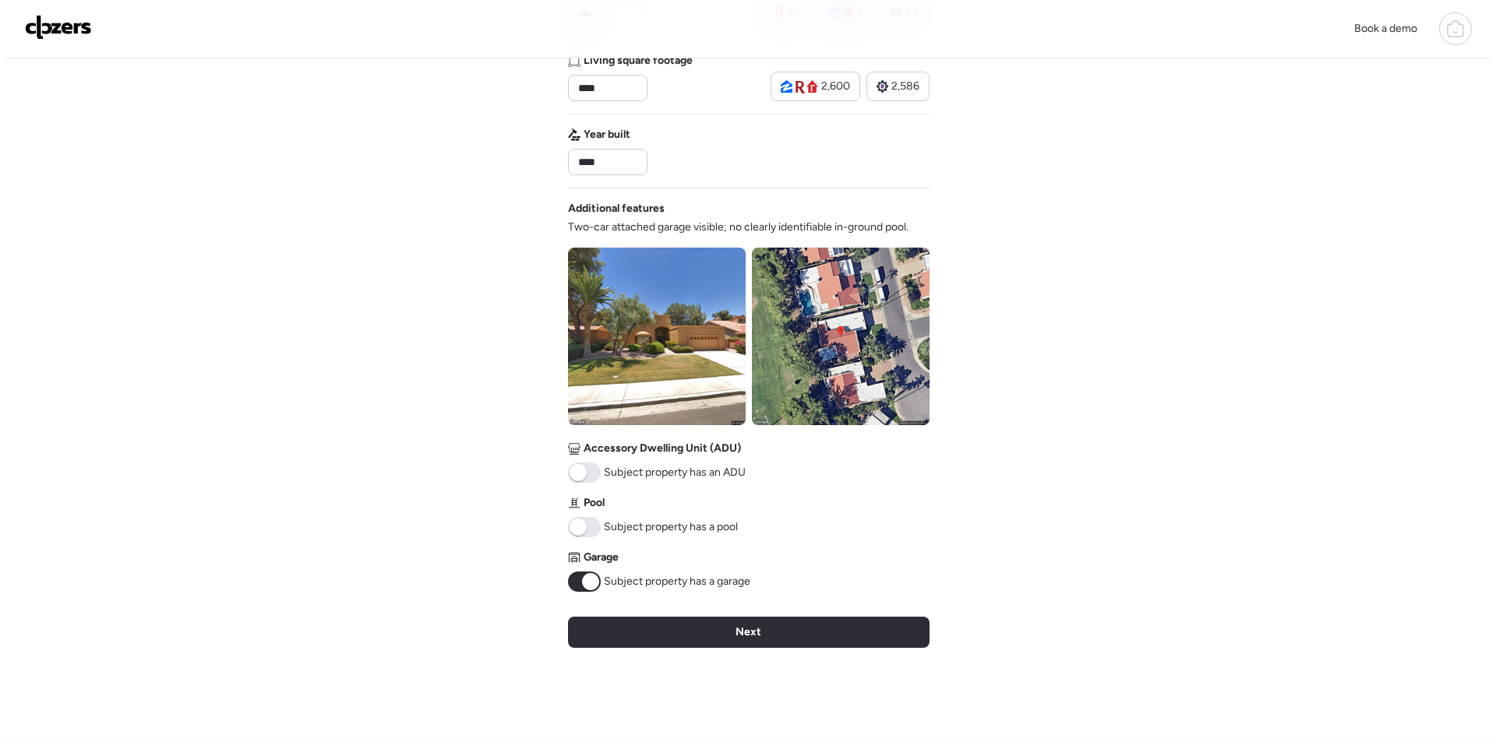
scroll to position [0, 0]
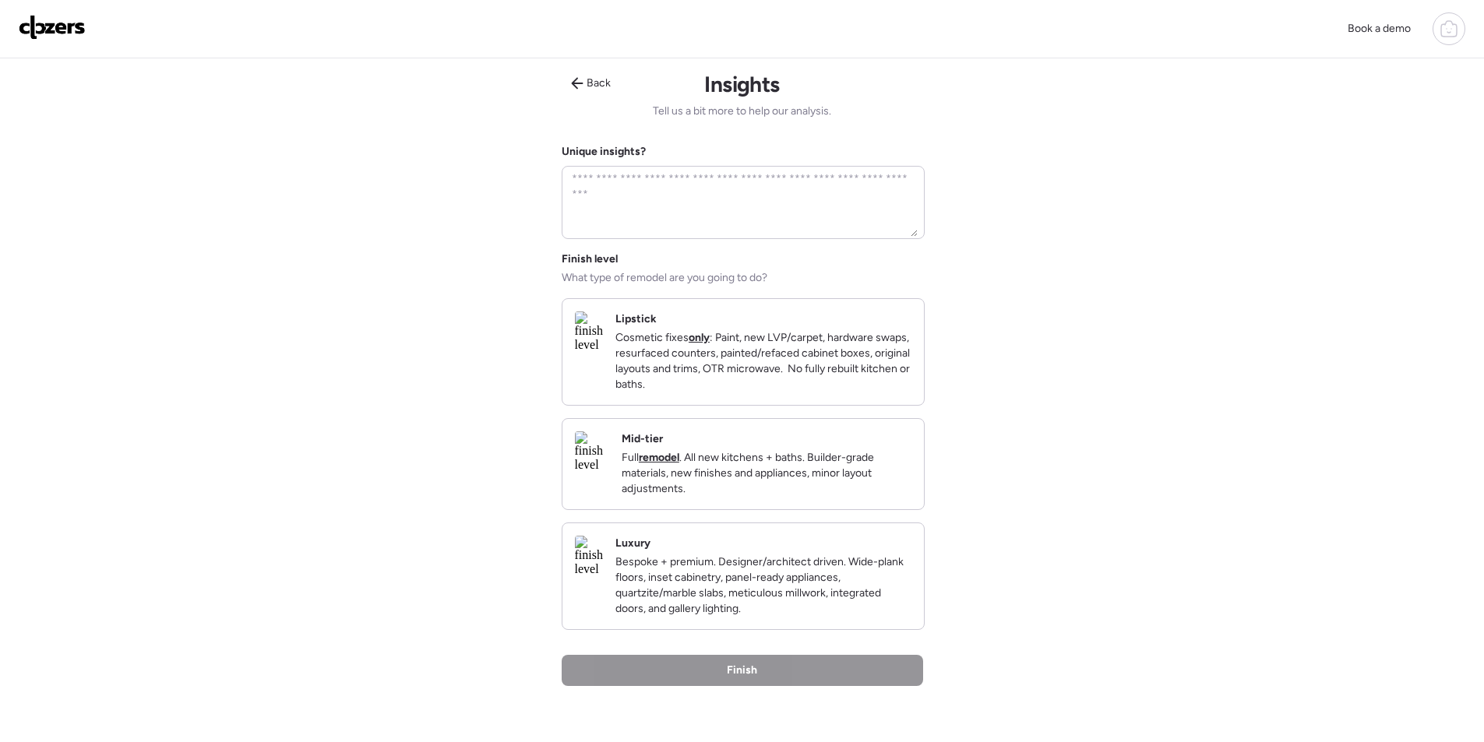
click at [843, 497] on p "Full remodel . All new kitchens + baths. Builder-grade materials, new finishes …" at bounding box center [767, 473] width 290 height 47
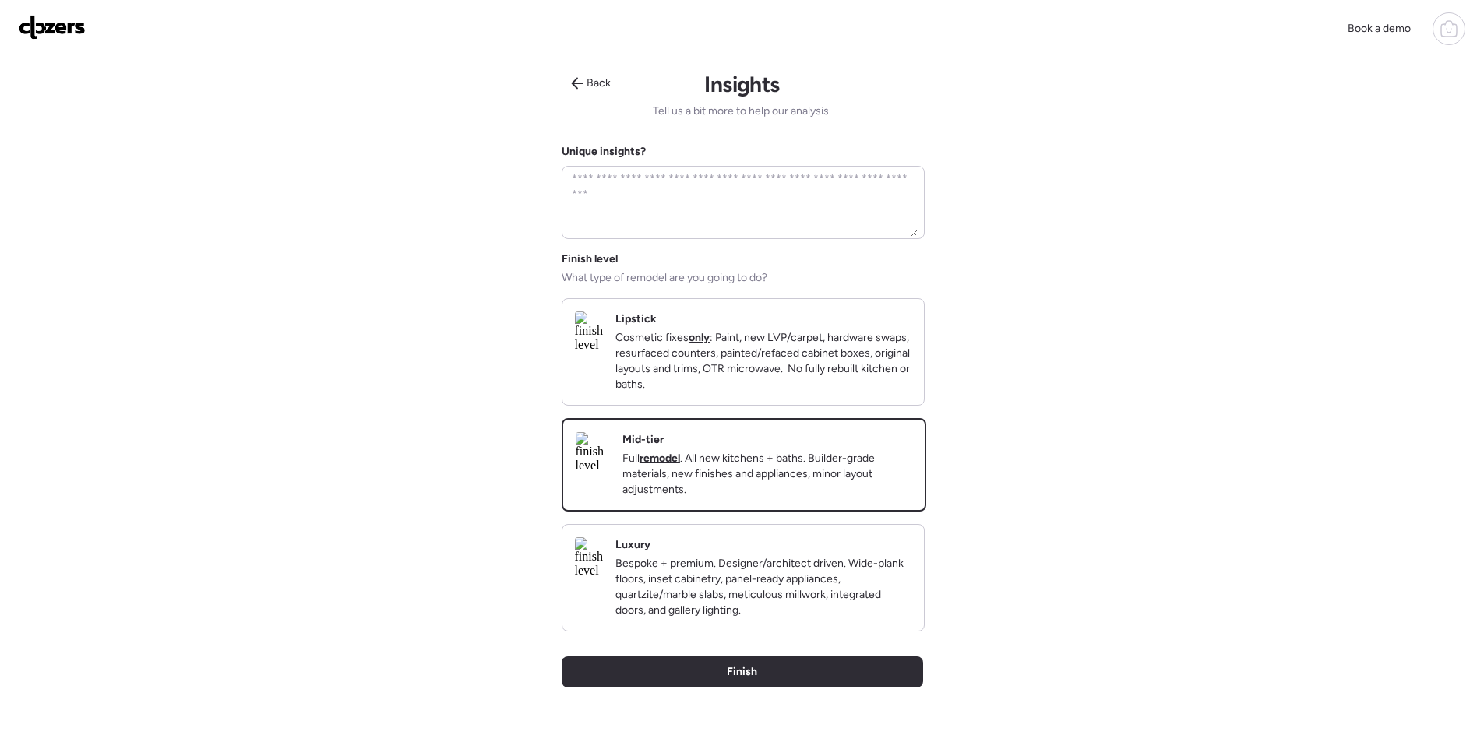
click at [836, 682] on div "Back Insights Tell us a bit more to help our analysis. Unique insights? Finish …" at bounding box center [743, 419] width 362 height 723
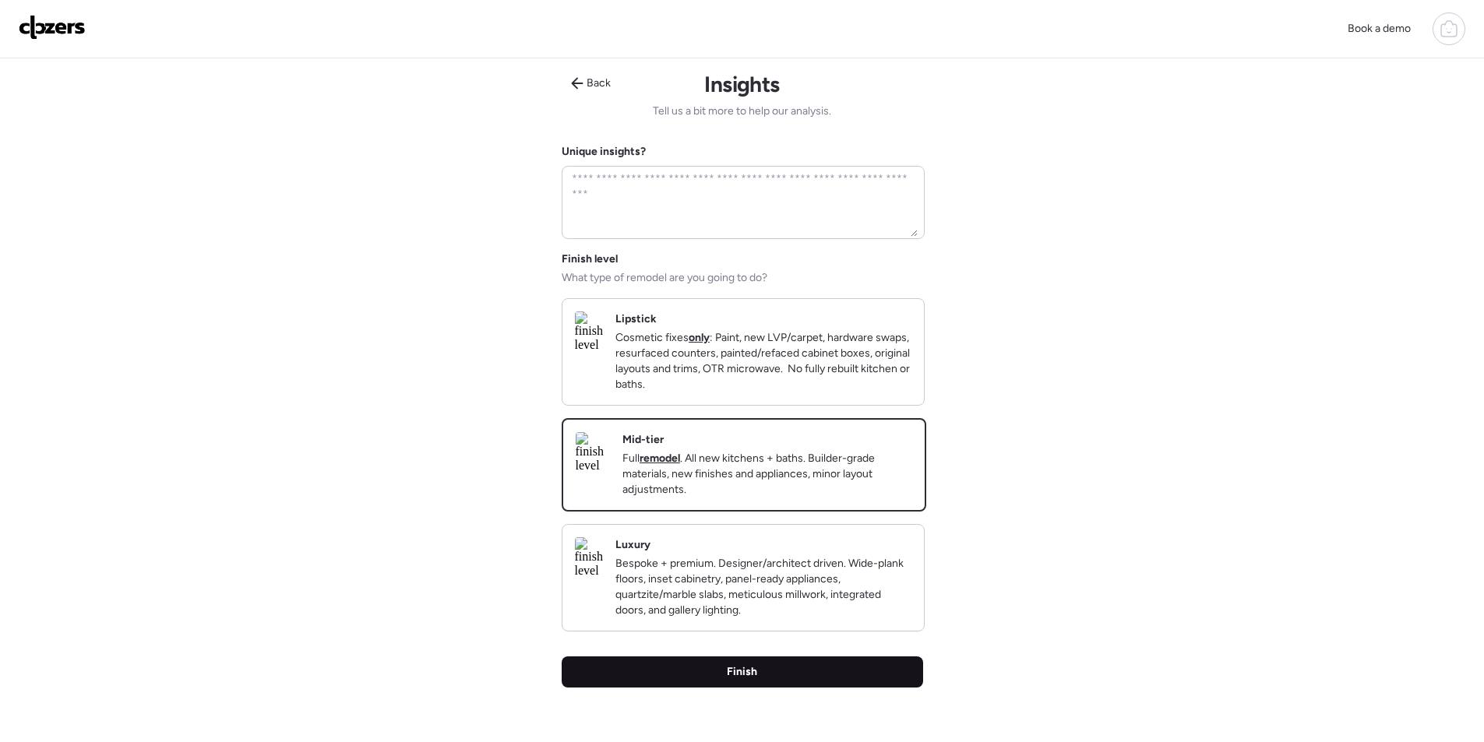
click at [841, 688] on div "Finish" at bounding box center [743, 672] width 362 height 31
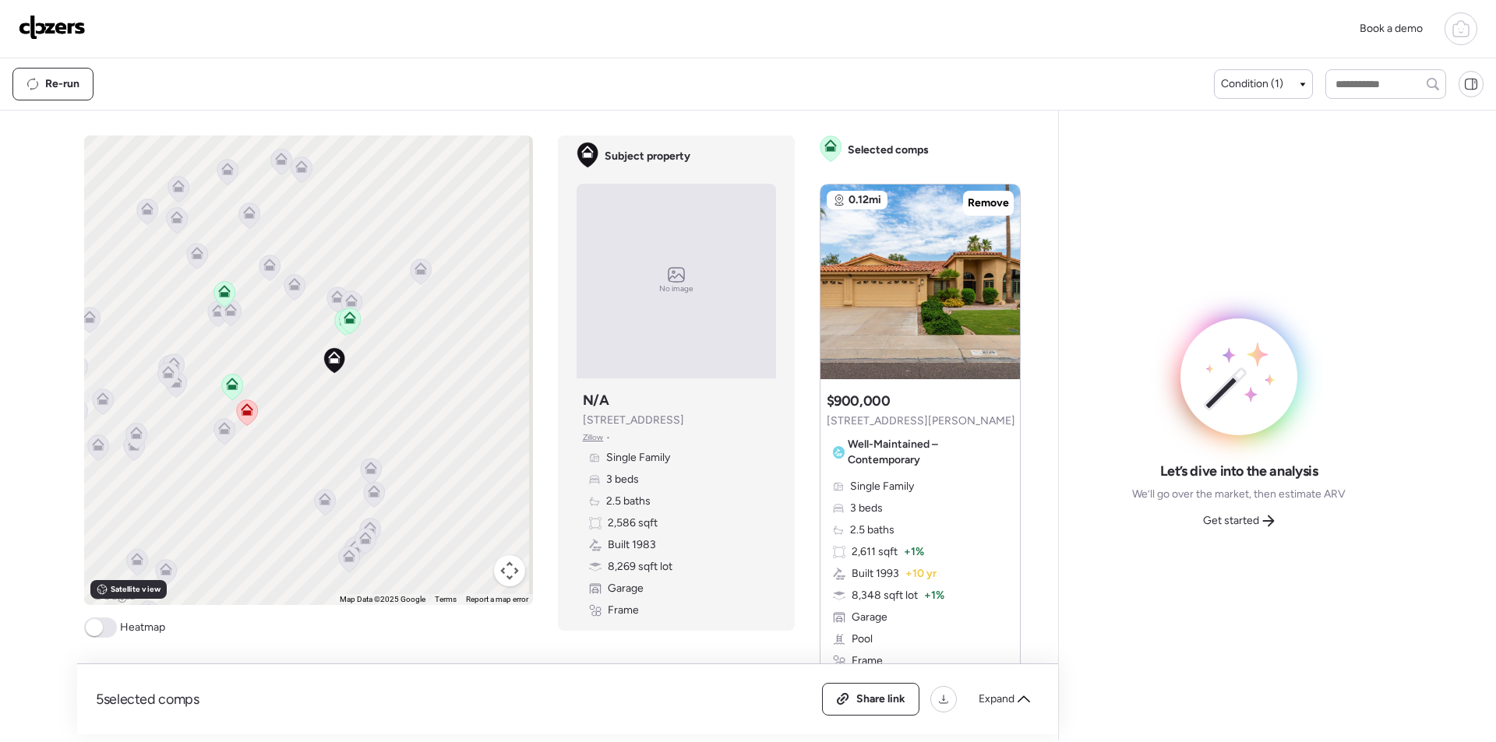
click at [219, 432] on icon at bounding box center [224, 431] width 10 height 5
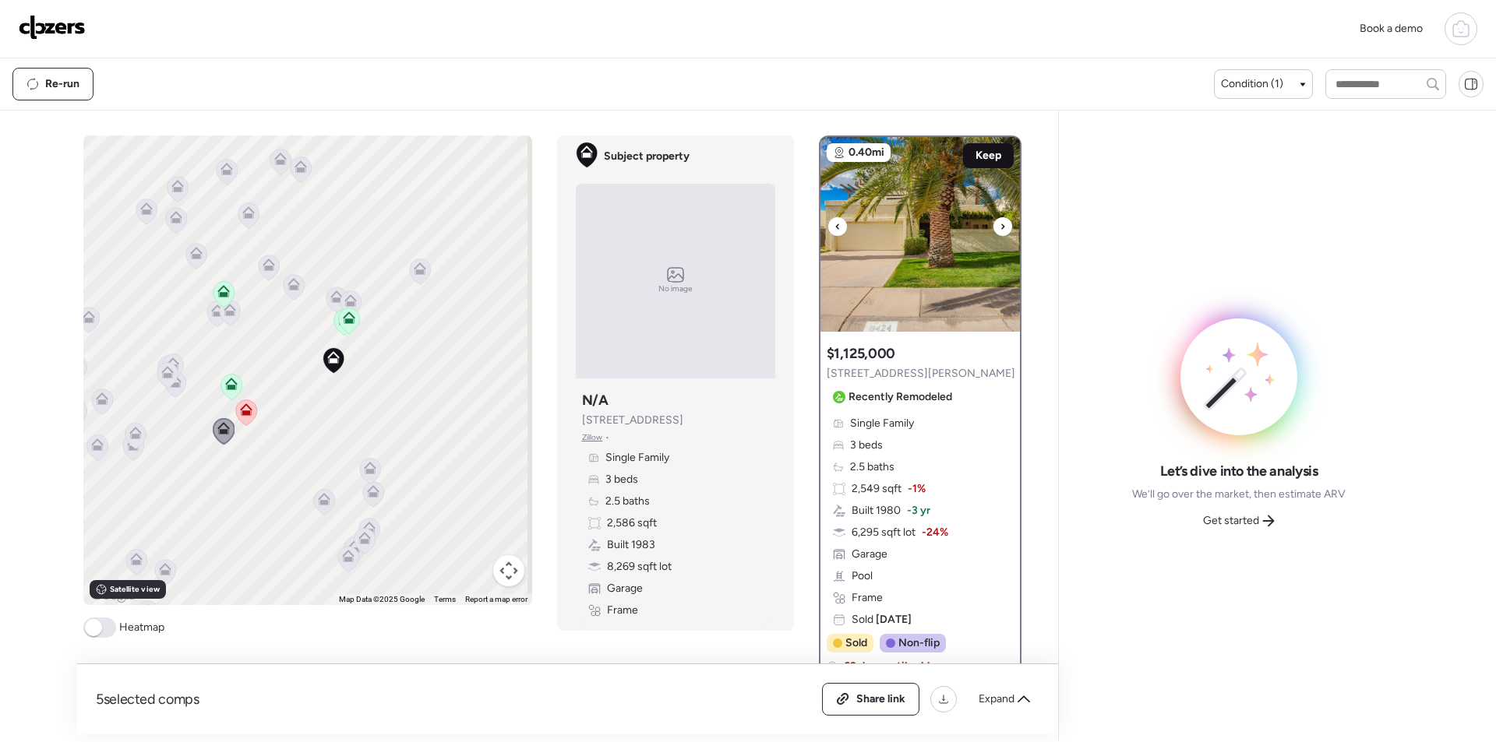
click at [978, 161] on span "Keep" at bounding box center [988, 156] width 26 height 16
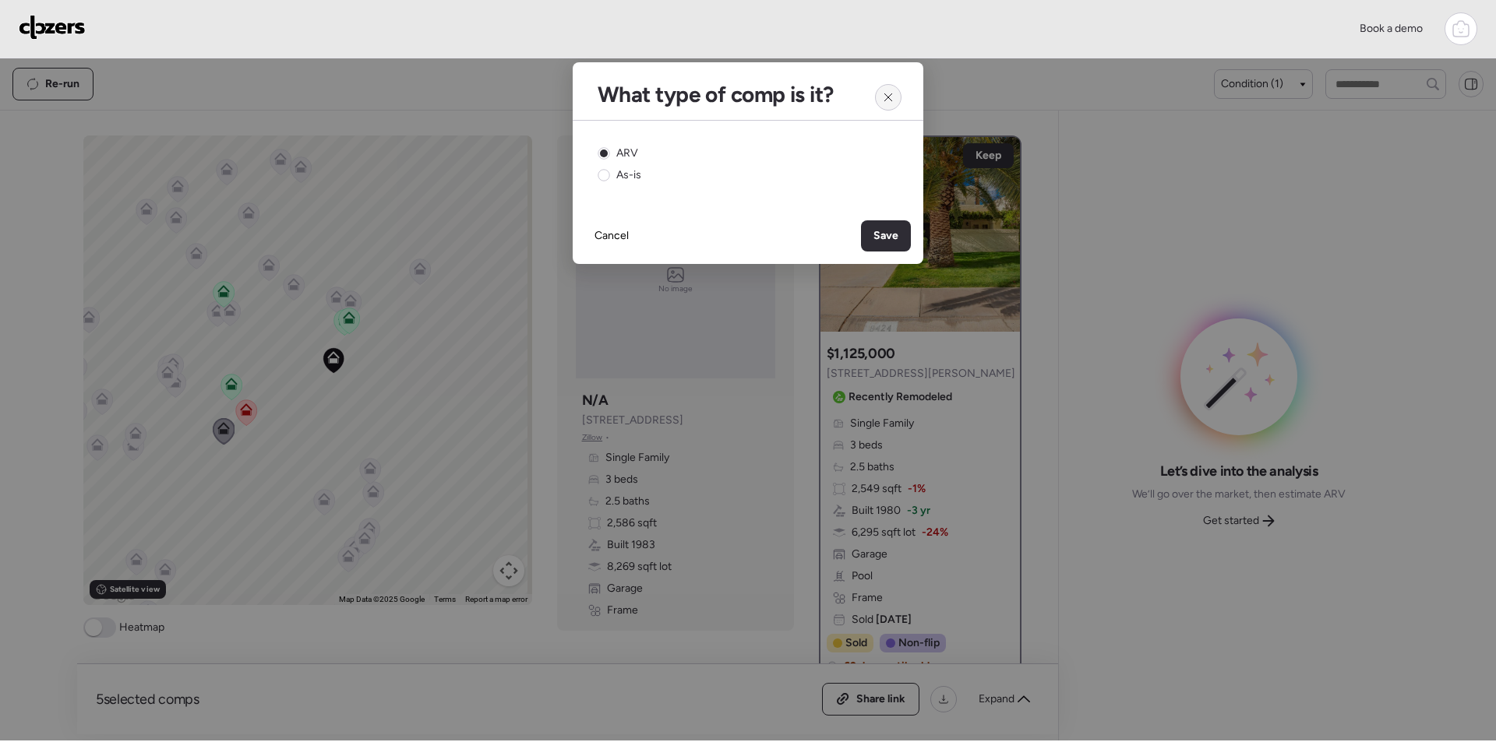
click at [887, 100] on icon at bounding box center [888, 97] width 12 height 12
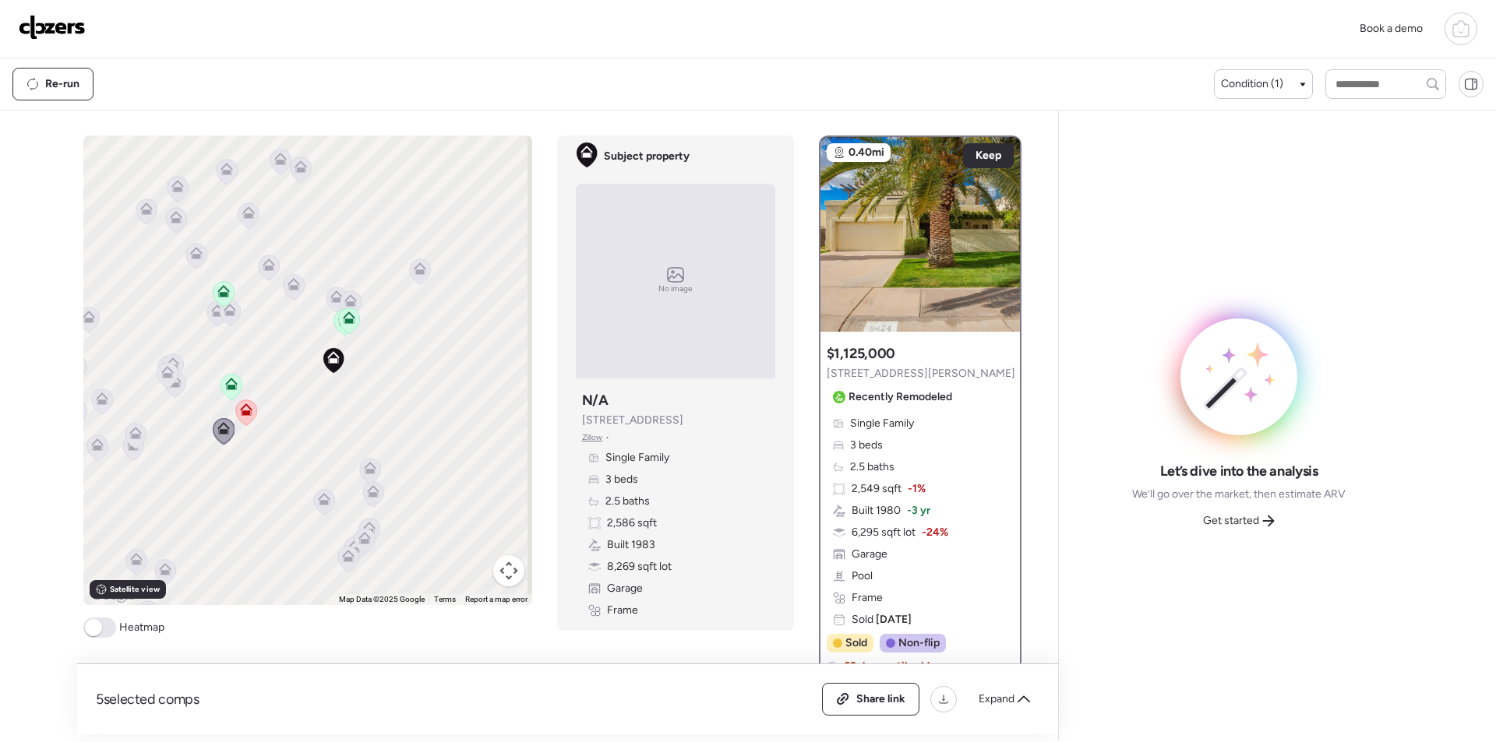
click at [182, 388] on div "To activate drag with keyboard, press Alt + Enter. Once in keyboard drag state,…" at bounding box center [307, 371] width 449 height 470
click at [173, 389] on icon at bounding box center [174, 385] width 21 height 26
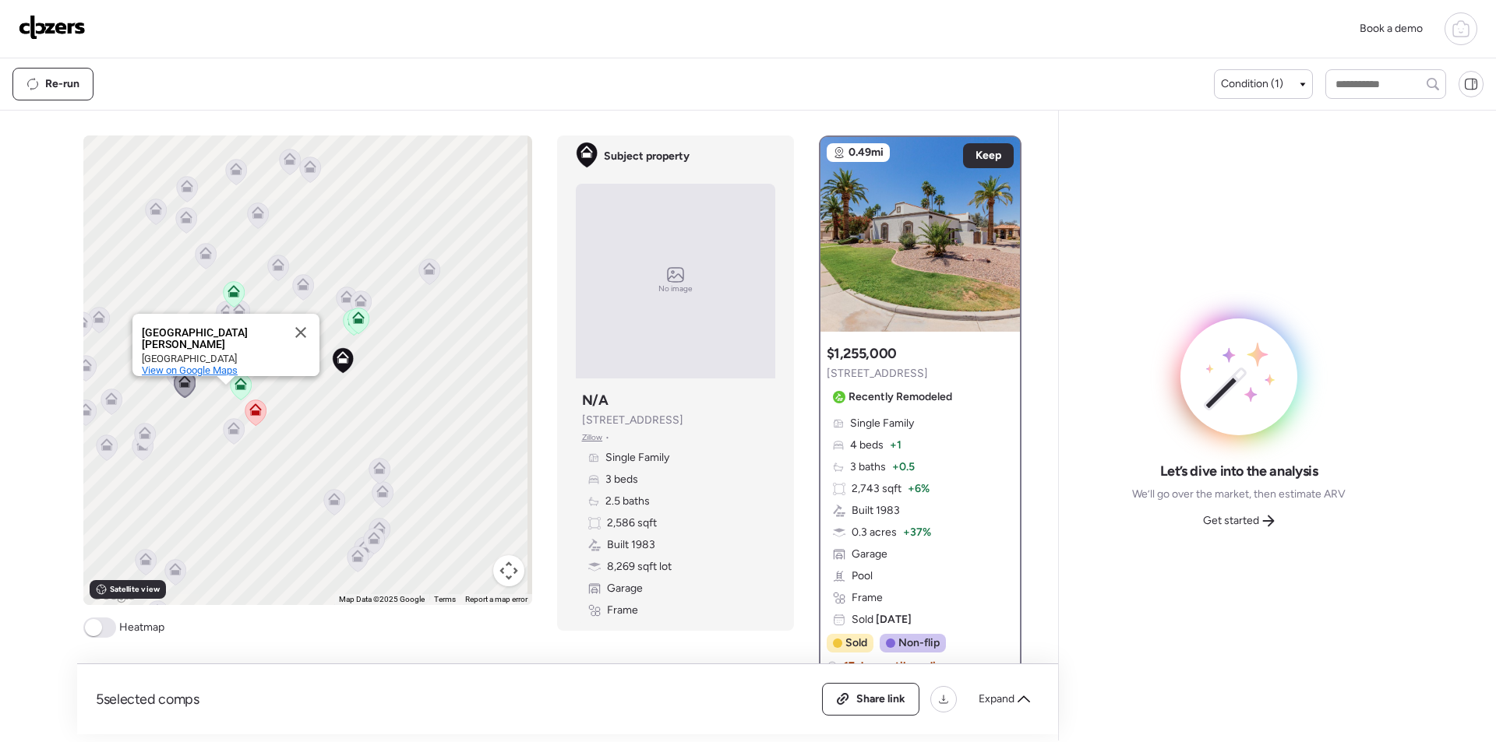
click at [149, 365] on span "View on Google Maps" at bounding box center [190, 371] width 96 height 12
click at [197, 429] on div "To activate drag with keyboard, press Alt + Enter. Once in keyboard drag state,…" at bounding box center [307, 371] width 449 height 470
click at [299, 316] on button "Close" at bounding box center [300, 332] width 37 height 37
click at [171, 368] on icon at bounding box center [177, 372] width 12 height 12
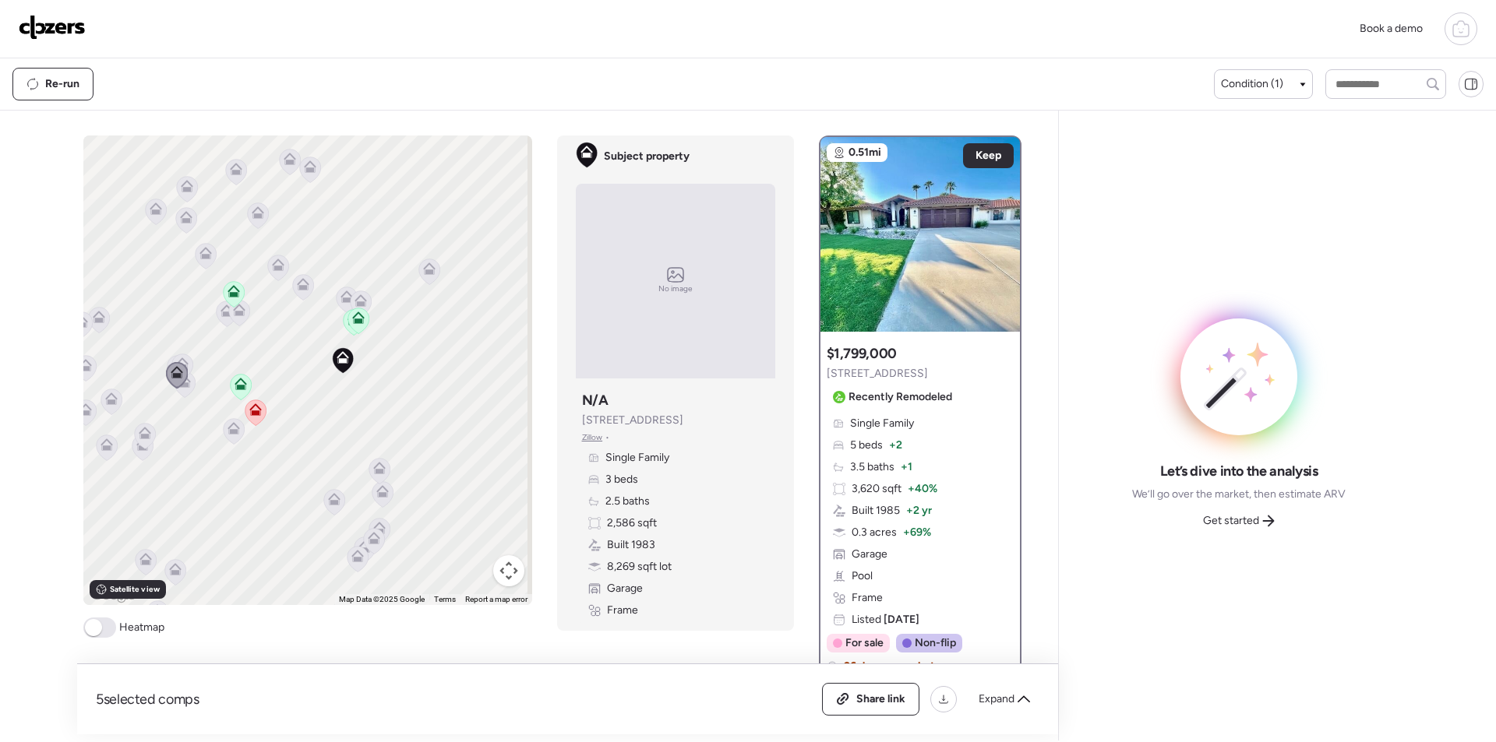
click at [177, 358] on icon at bounding box center [182, 364] width 12 height 12
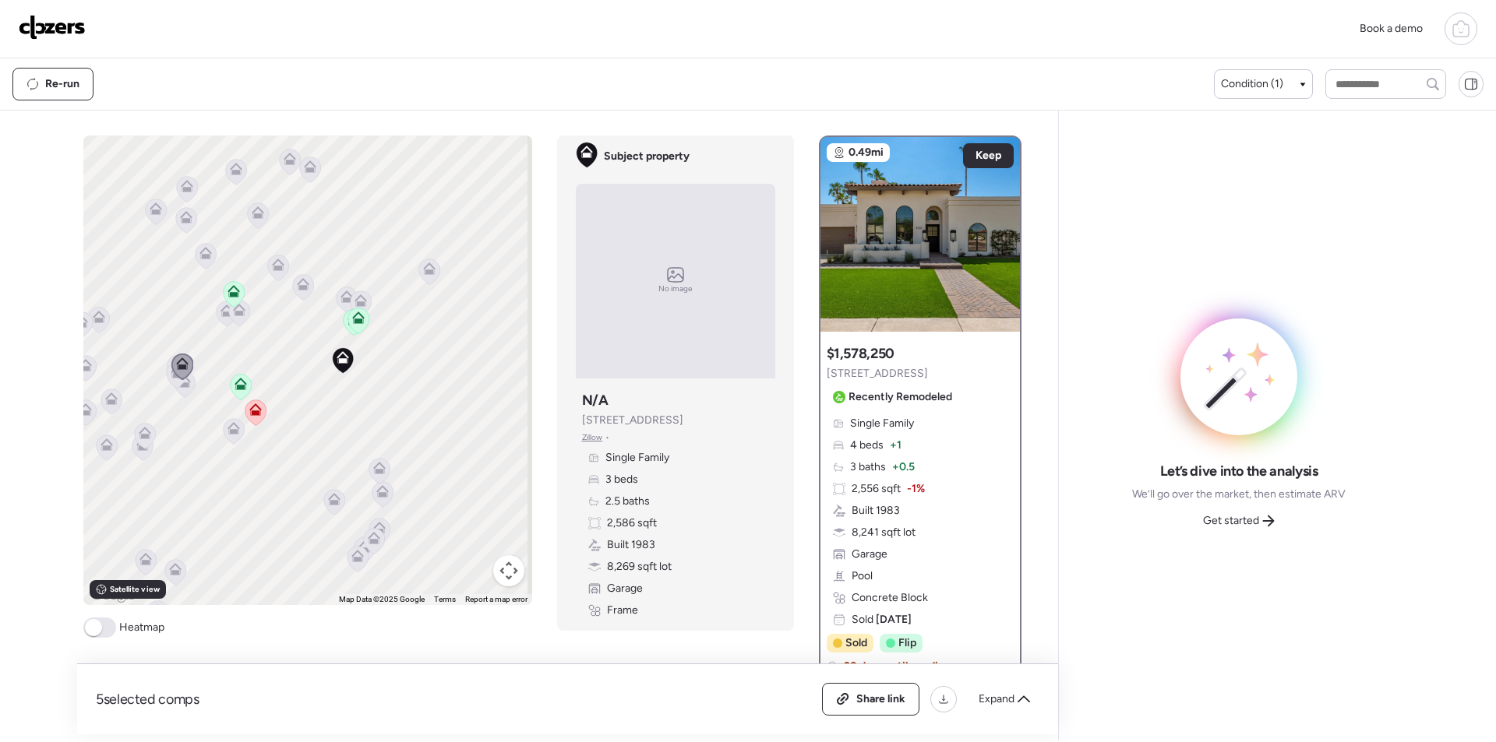
click at [216, 316] on icon at bounding box center [226, 314] width 21 height 26
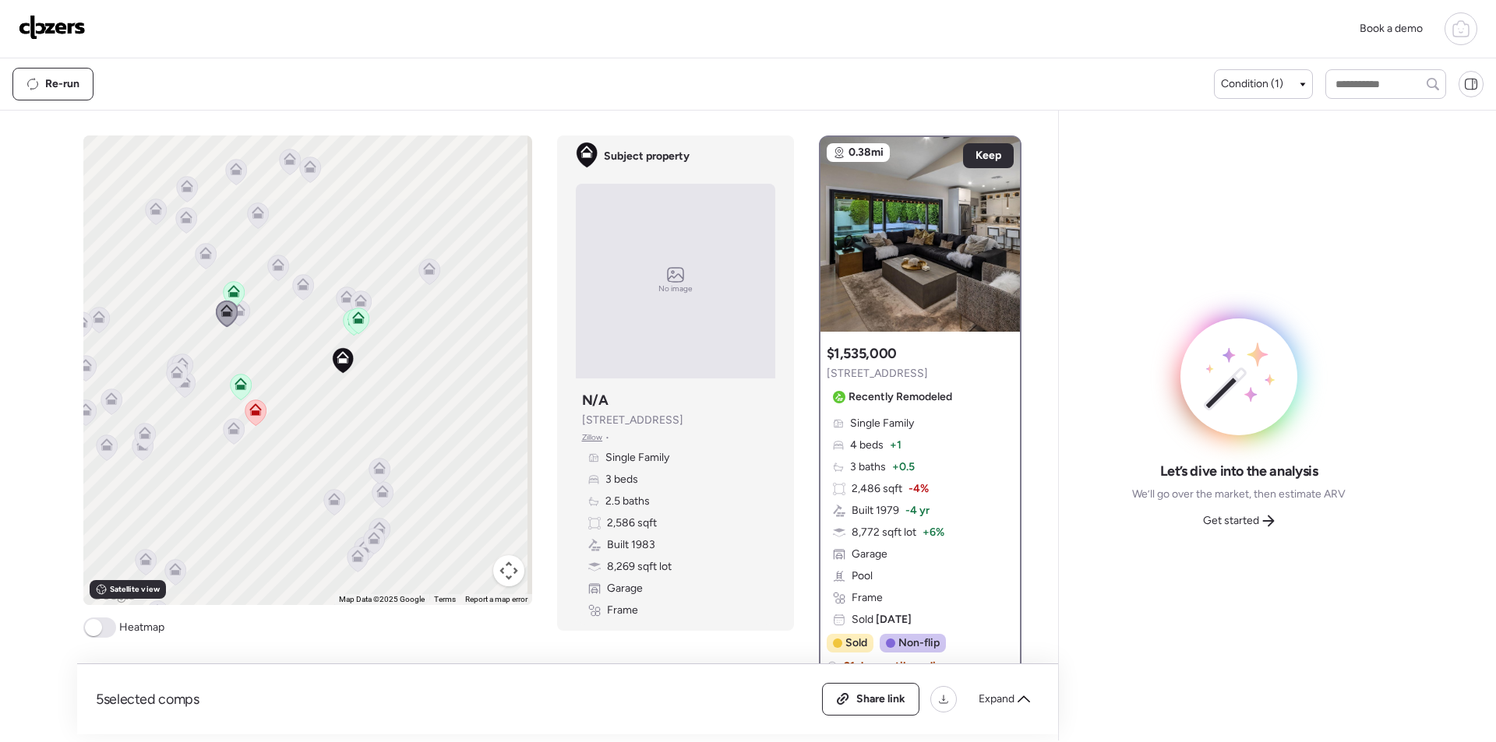
click at [234, 314] on icon at bounding box center [239, 313] width 10 height 5
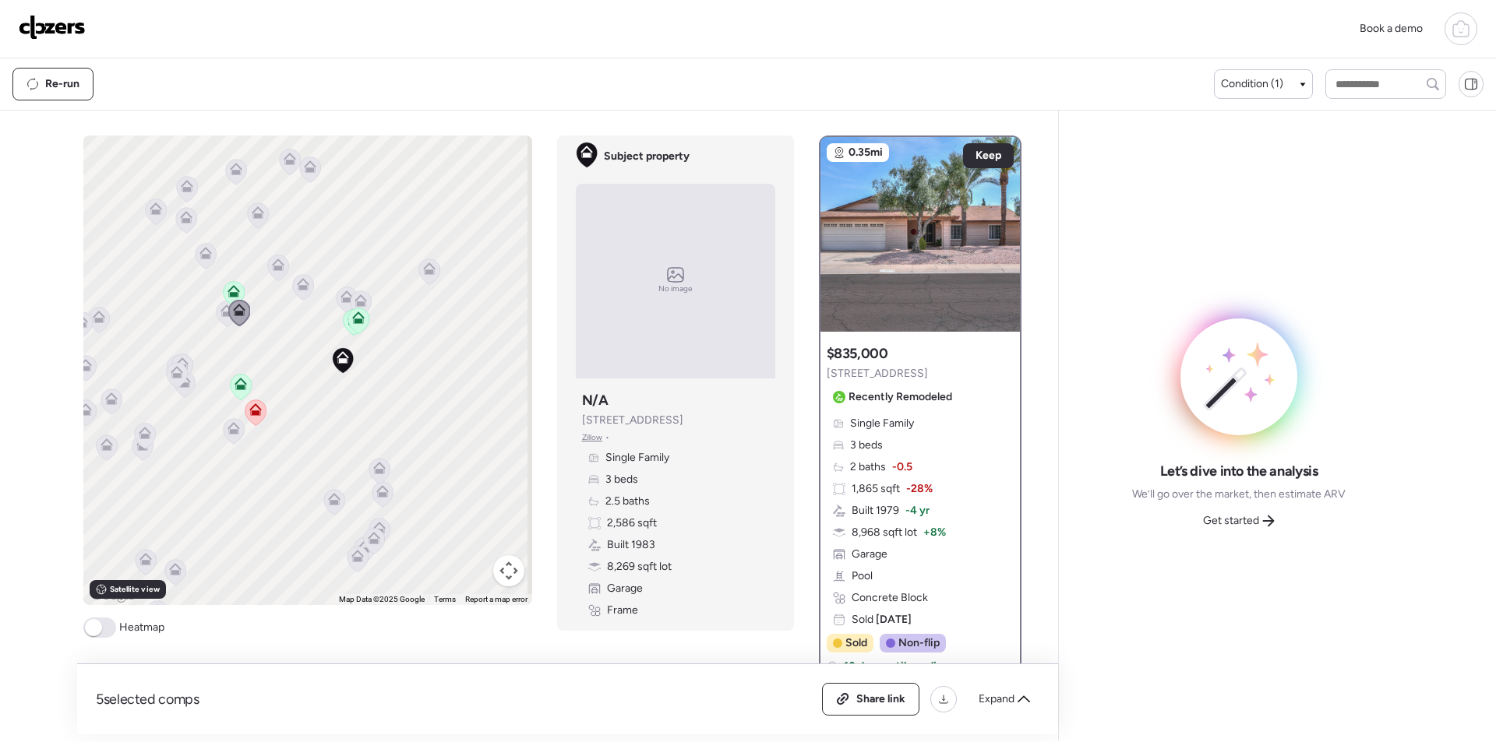
click at [373, 468] on icon at bounding box center [379, 468] width 12 height 12
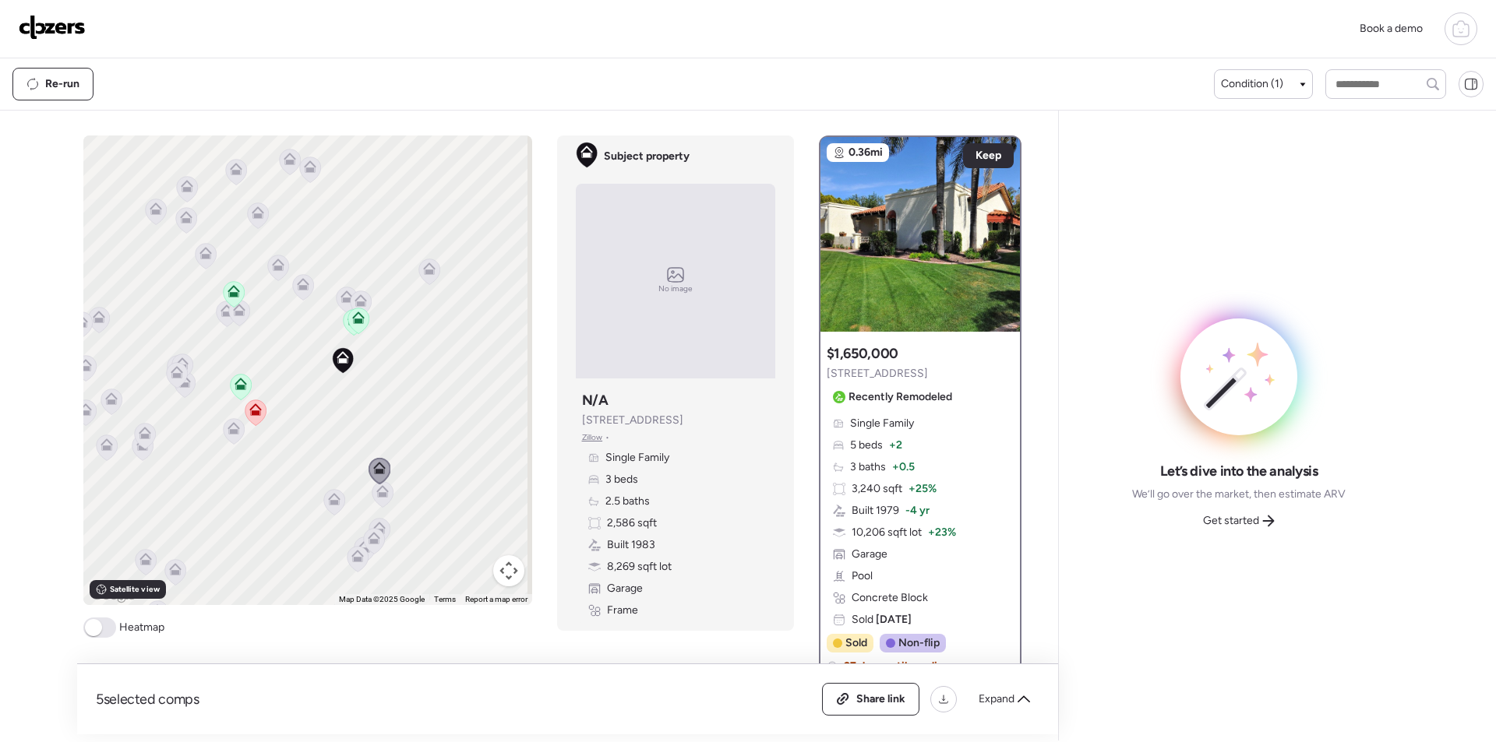
click at [377, 497] on icon at bounding box center [382, 494] width 10 height 5
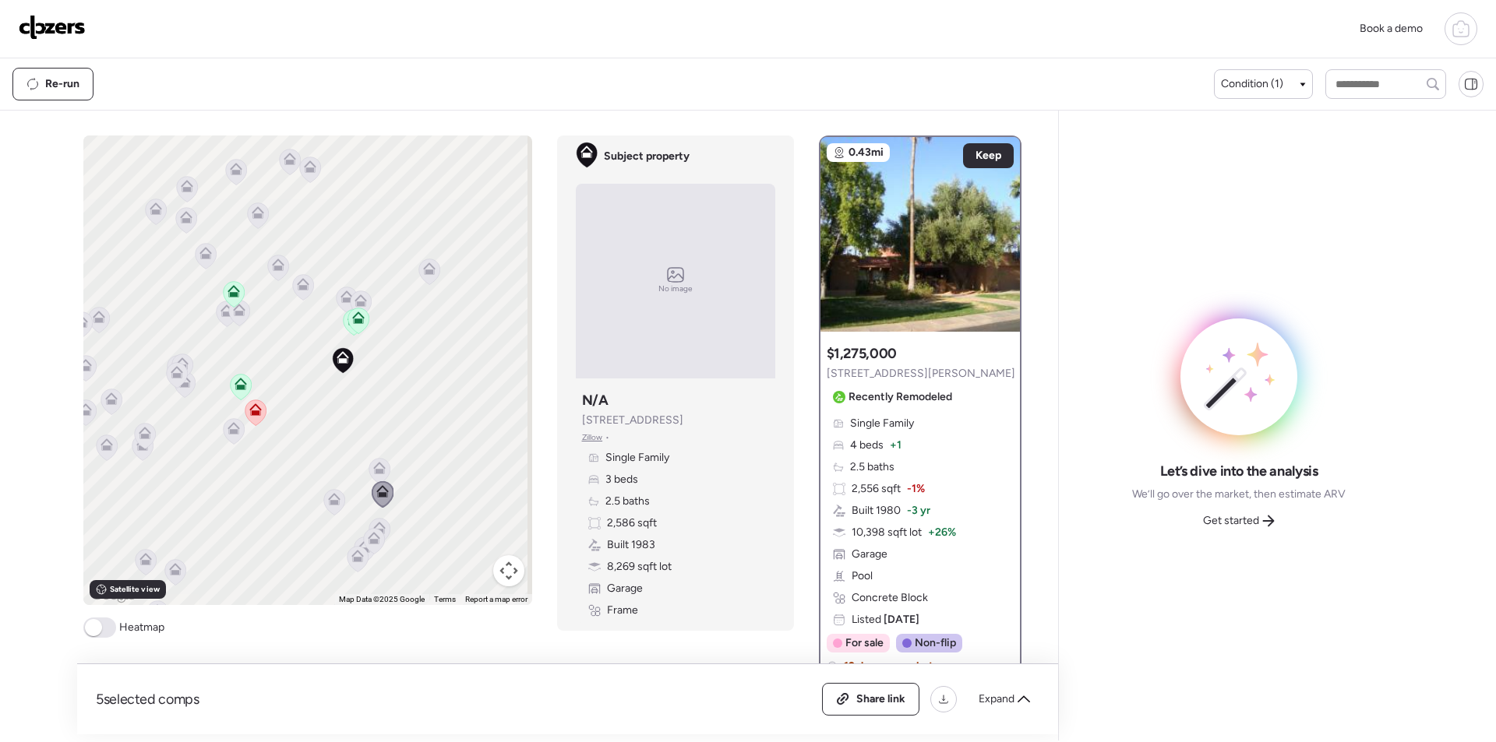
click at [328, 499] on icon at bounding box center [334, 496] width 12 height 7
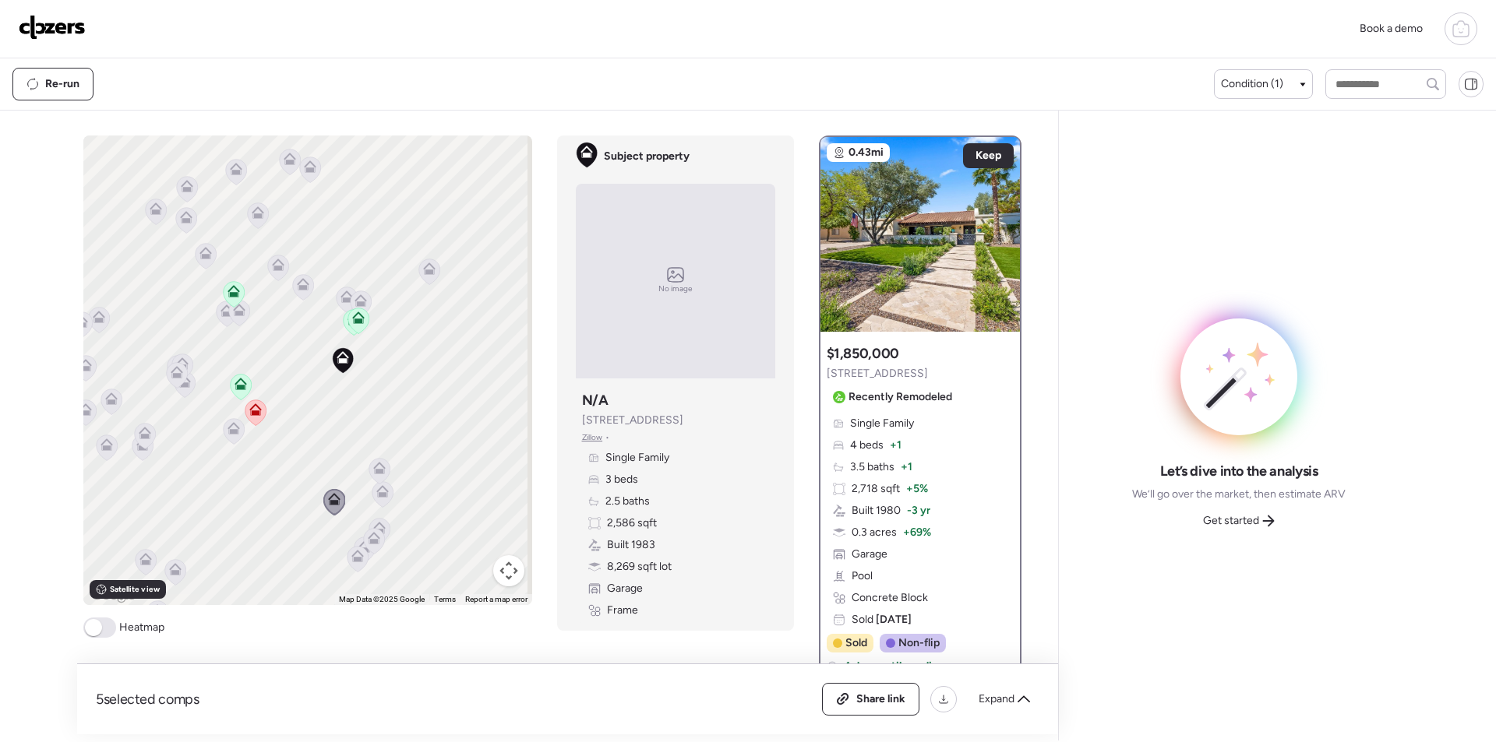
click at [380, 528] on icon at bounding box center [379, 531] width 21 height 26
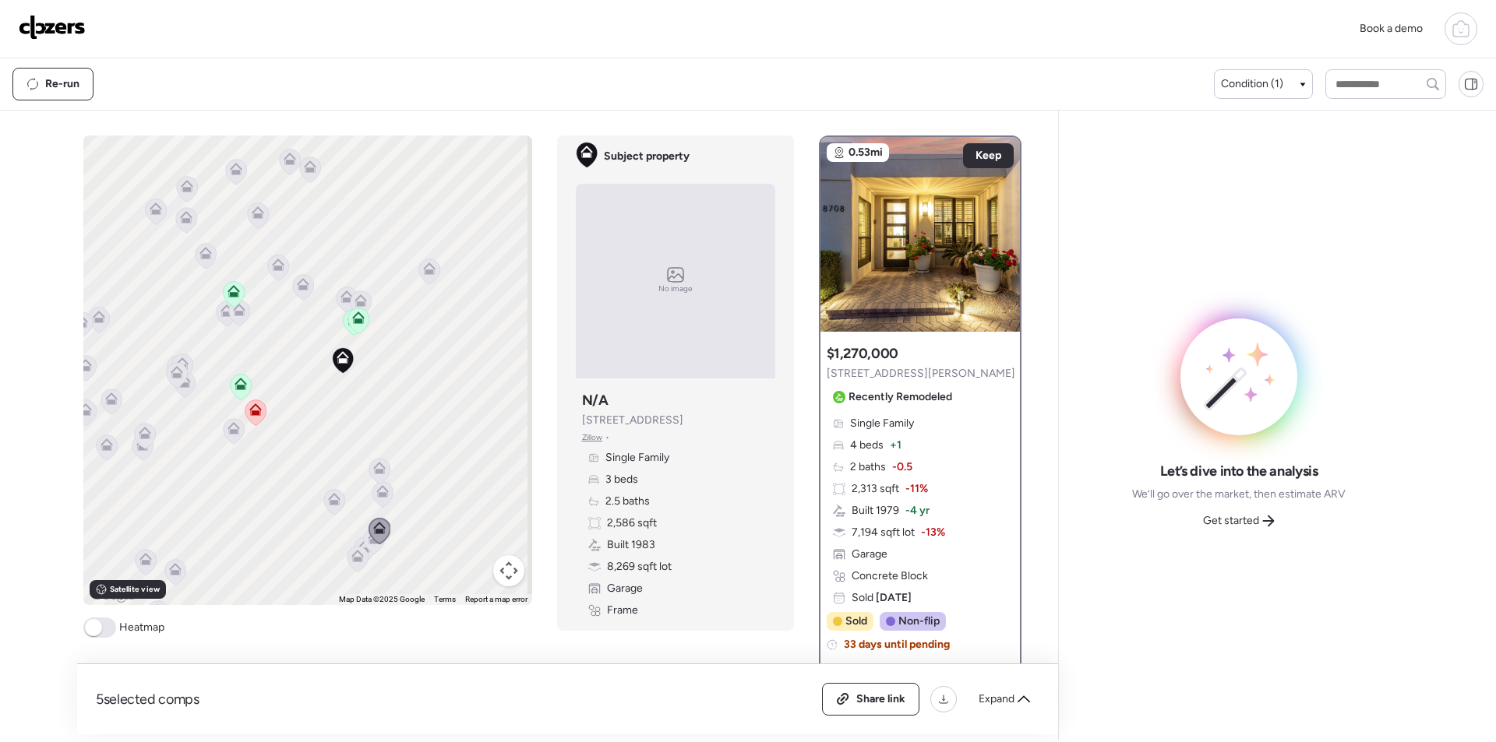
click at [369, 539] on icon at bounding box center [379, 531] width 21 height 26
click at [367, 551] on icon at bounding box center [373, 541] width 21 height 26
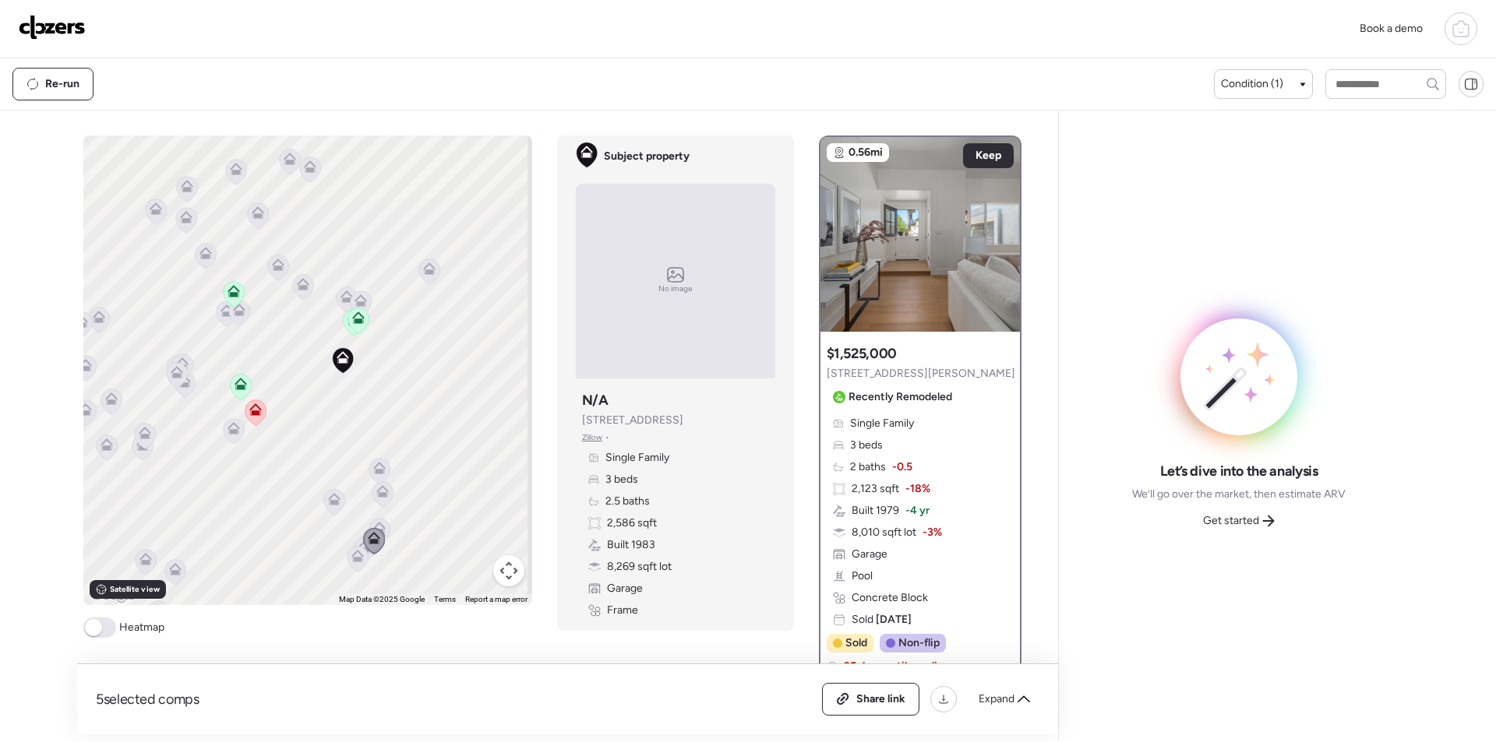
click at [352, 560] on icon at bounding box center [357, 559] width 10 height 5
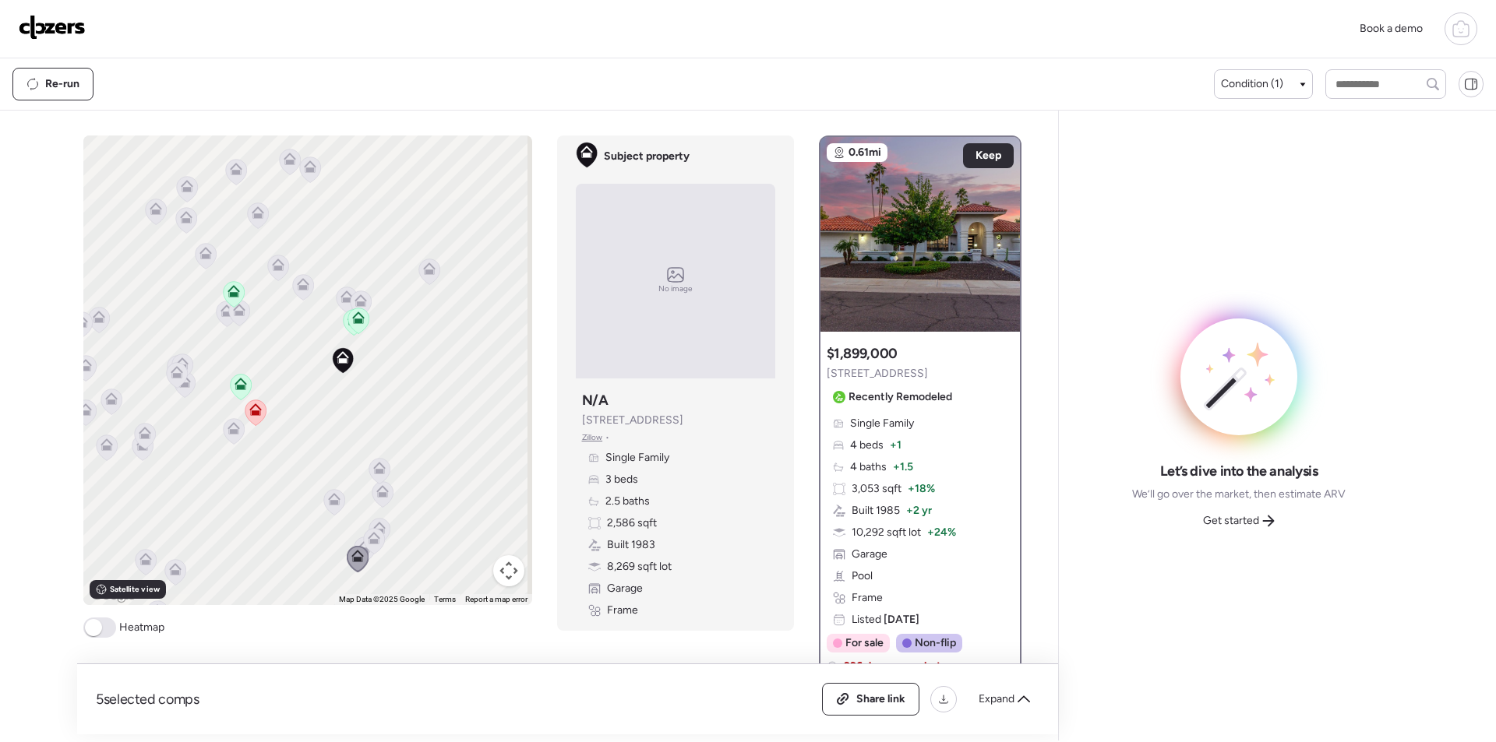
click at [369, 541] on icon at bounding box center [374, 541] width 10 height 5
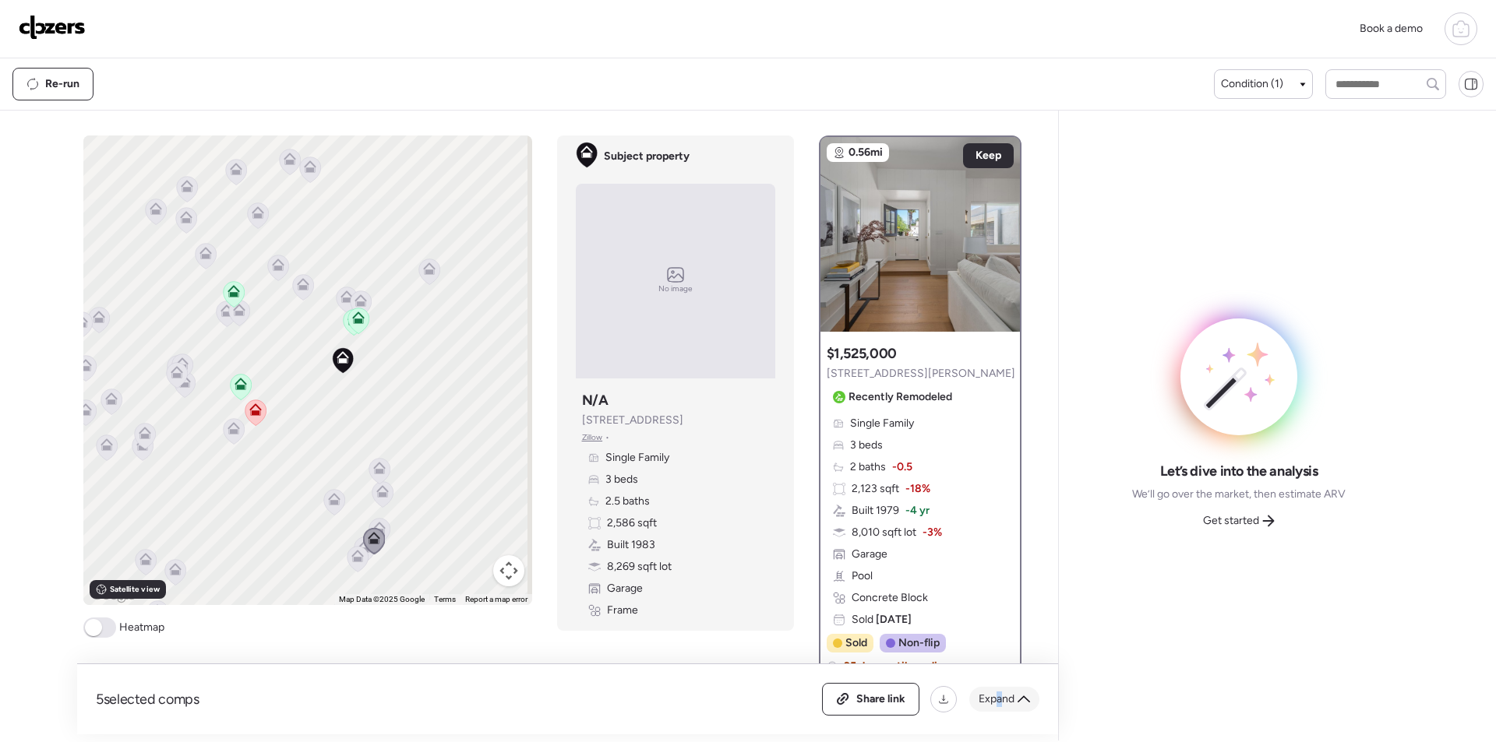
click at [1002, 694] on span "Expand" at bounding box center [997, 700] width 36 height 16
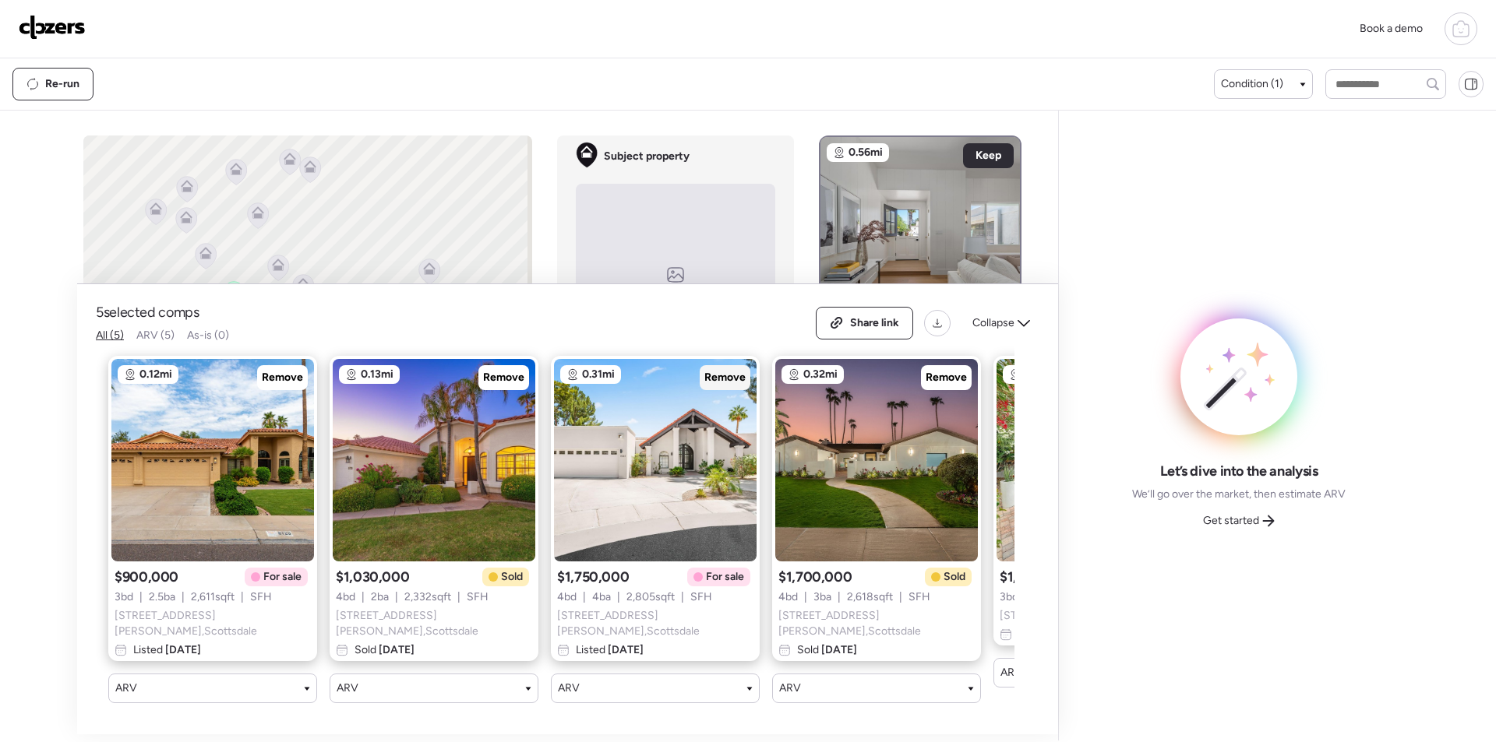
click at [721, 383] on span "Remove" at bounding box center [724, 378] width 41 height 16
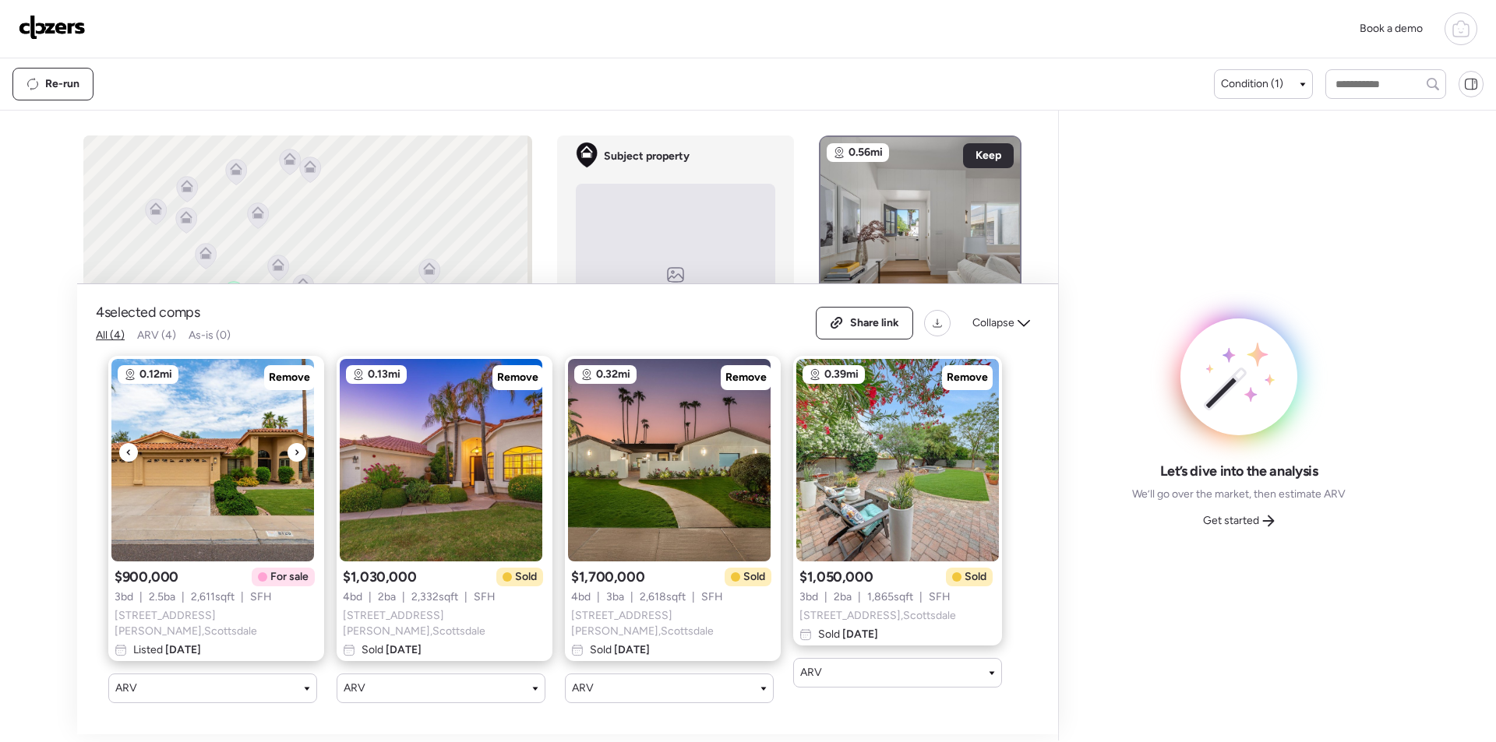
click at [247, 383] on img at bounding box center [212, 460] width 203 height 203
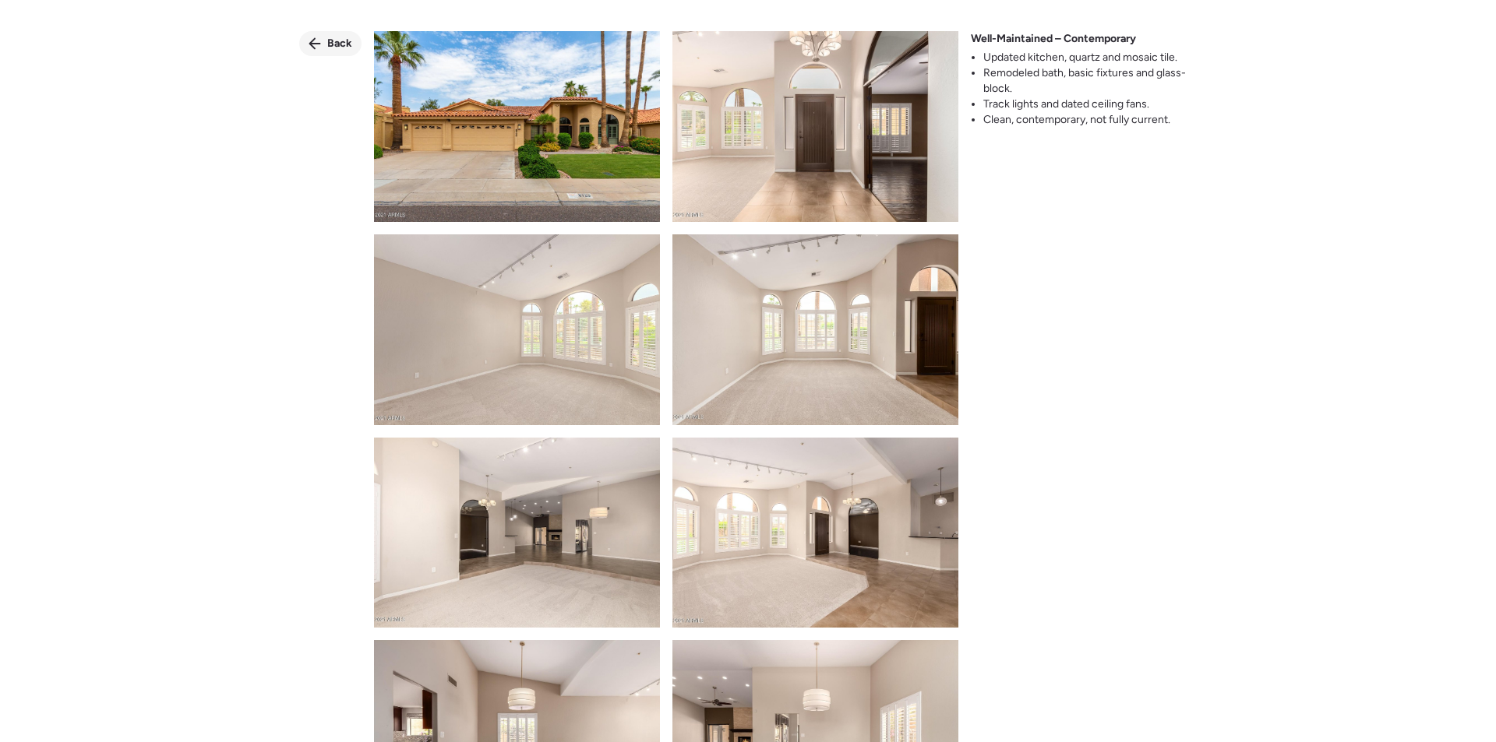
click at [338, 43] on span "Back" at bounding box center [339, 44] width 25 height 16
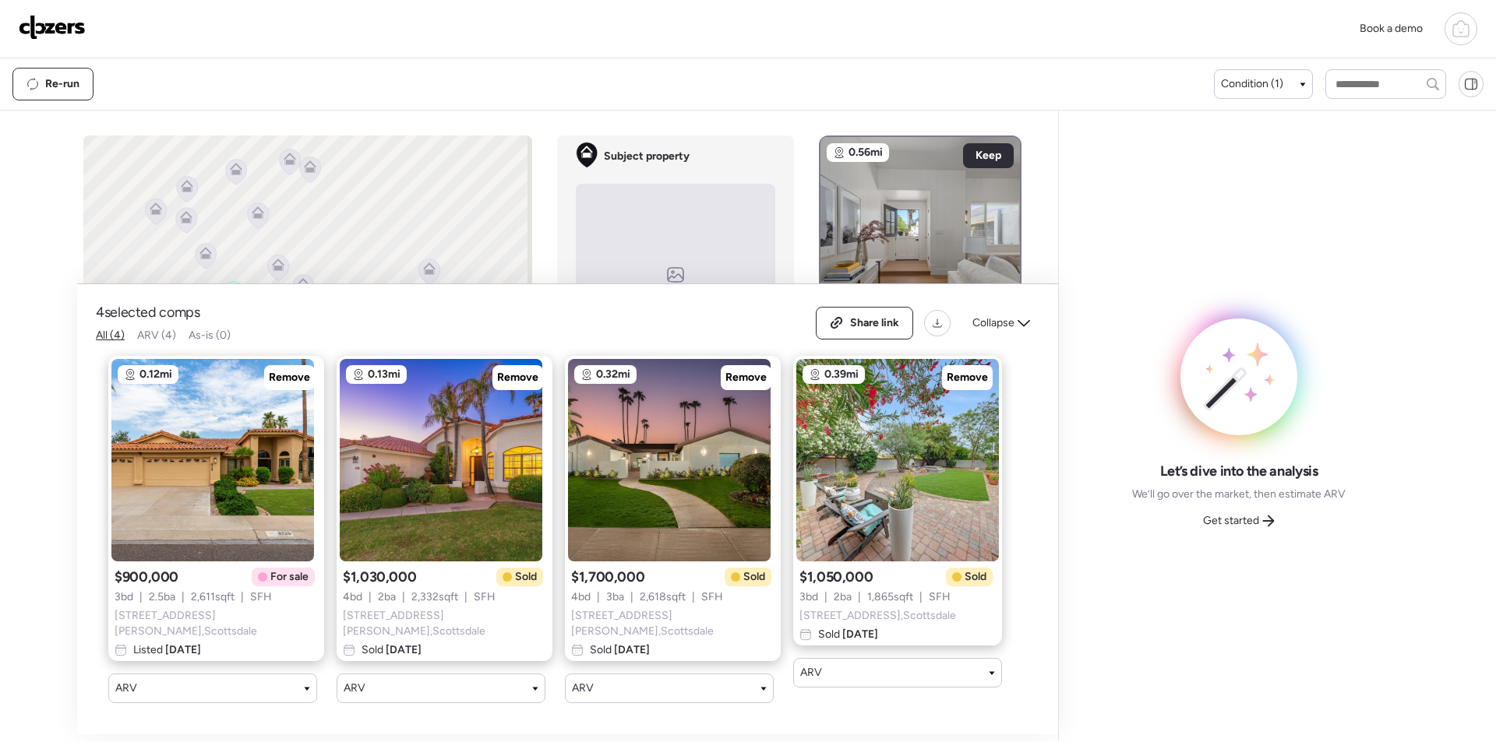
click at [287, 380] on span "Remove" at bounding box center [289, 378] width 41 height 16
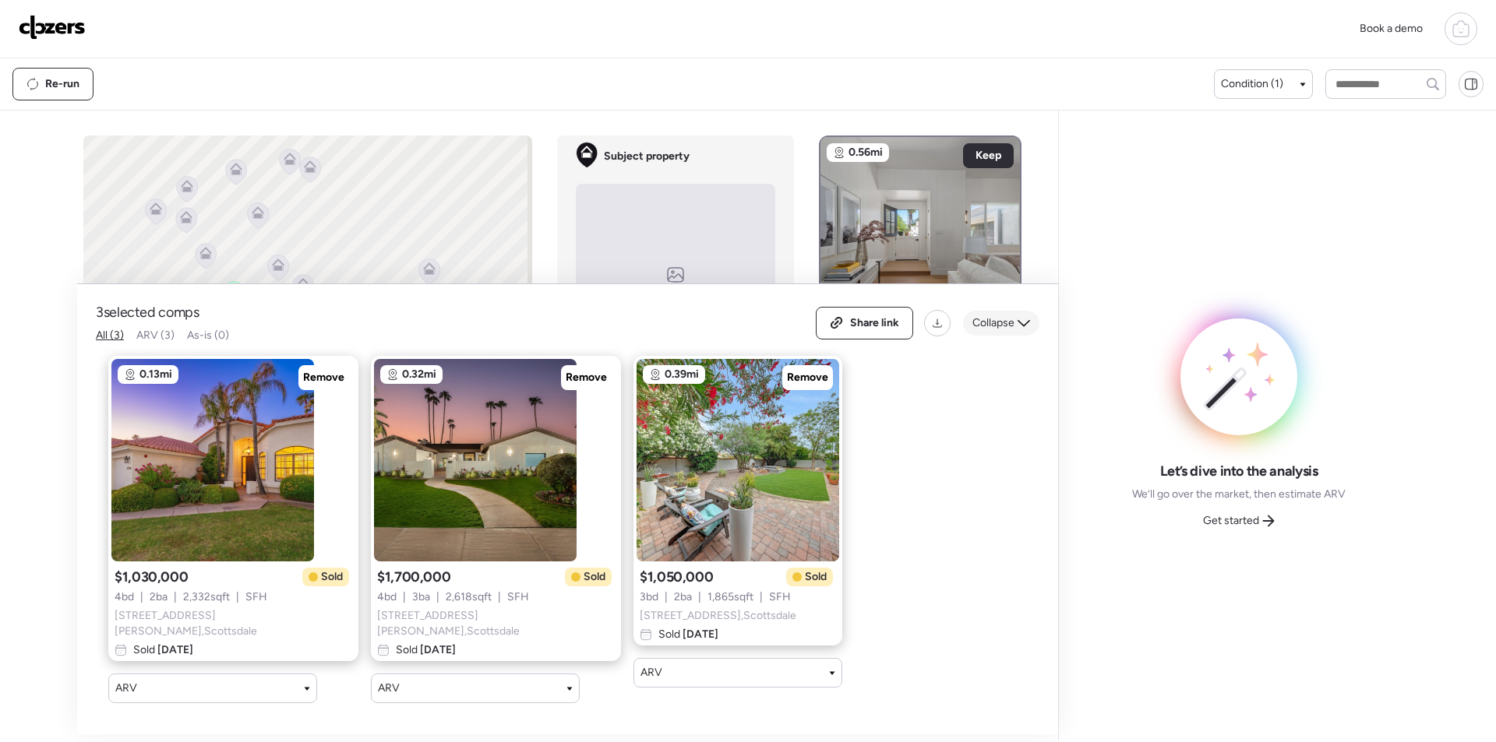
click at [993, 319] on span "Collapse" at bounding box center [993, 324] width 42 height 16
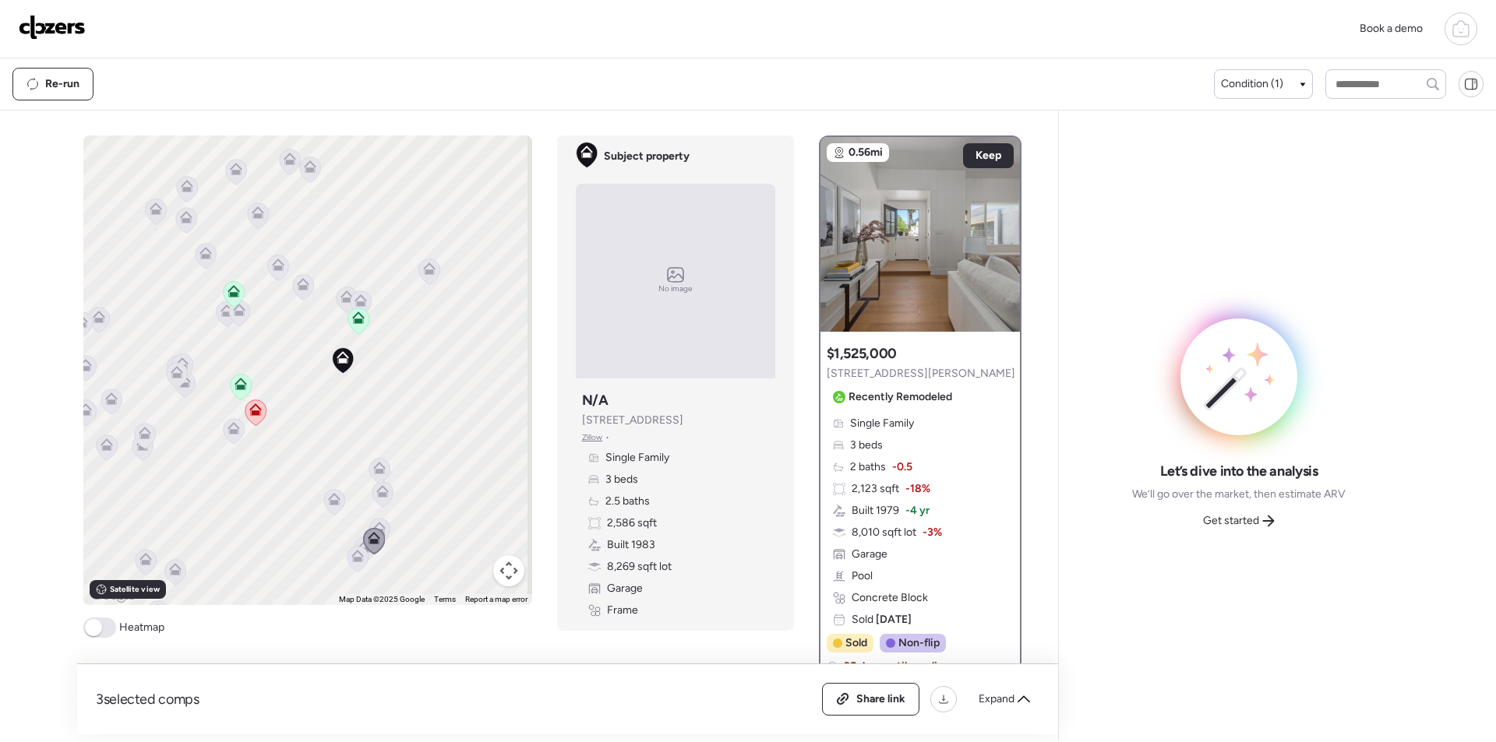
click at [228, 434] on icon at bounding box center [233, 431] width 10 height 5
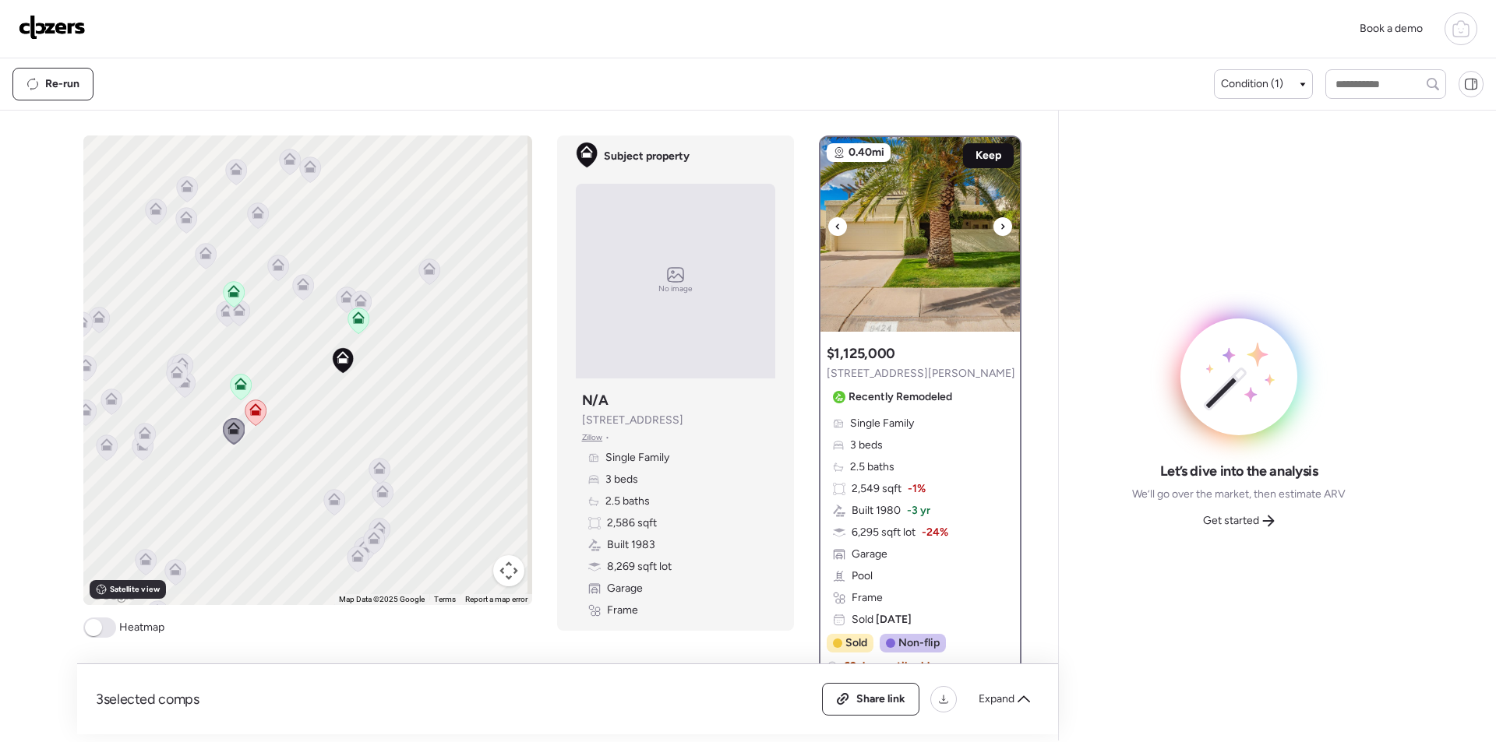
click at [963, 151] on div "Keep" at bounding box center [988, 155] width 51 height 25
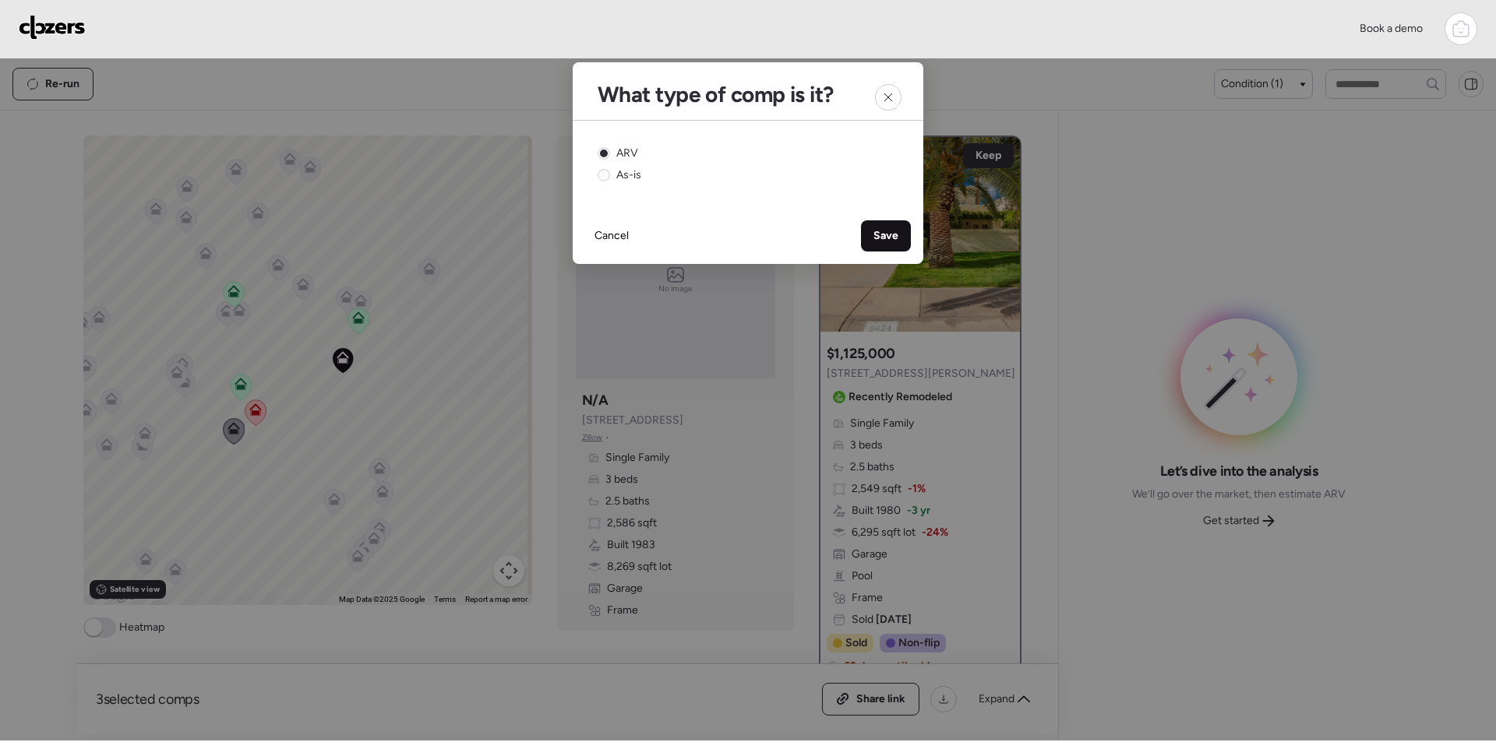
click at [895, 227] on div "Save" at bounding box center [886, 235] width 50 height 31
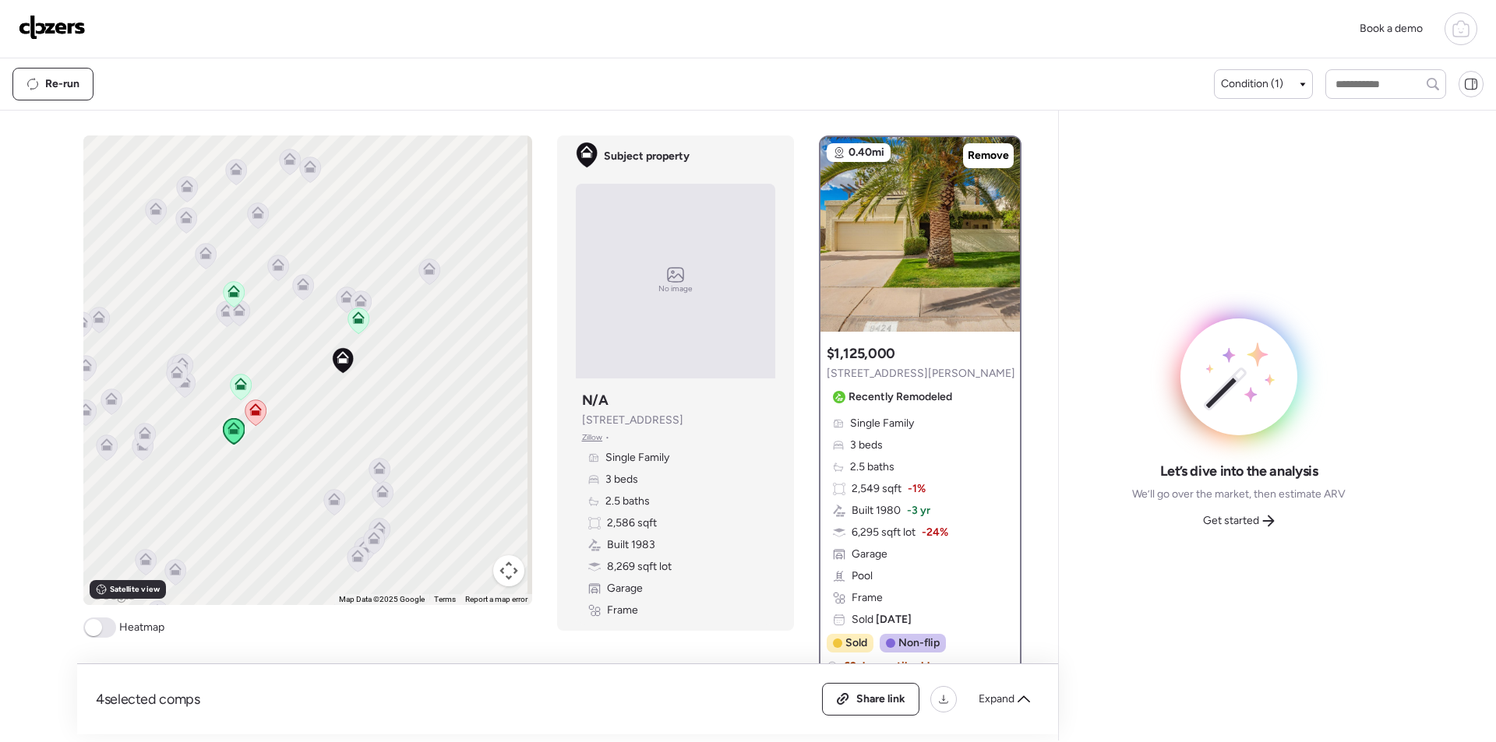
click at [316, 289] on div "To activate drag with keyboard, press Alt + Enter. Once in keyboard drag state,…" at bounding box center [307, 371] width 449 height 470
click at [306, 289] on icon at bounding box center [302, 287] width 21 height 26
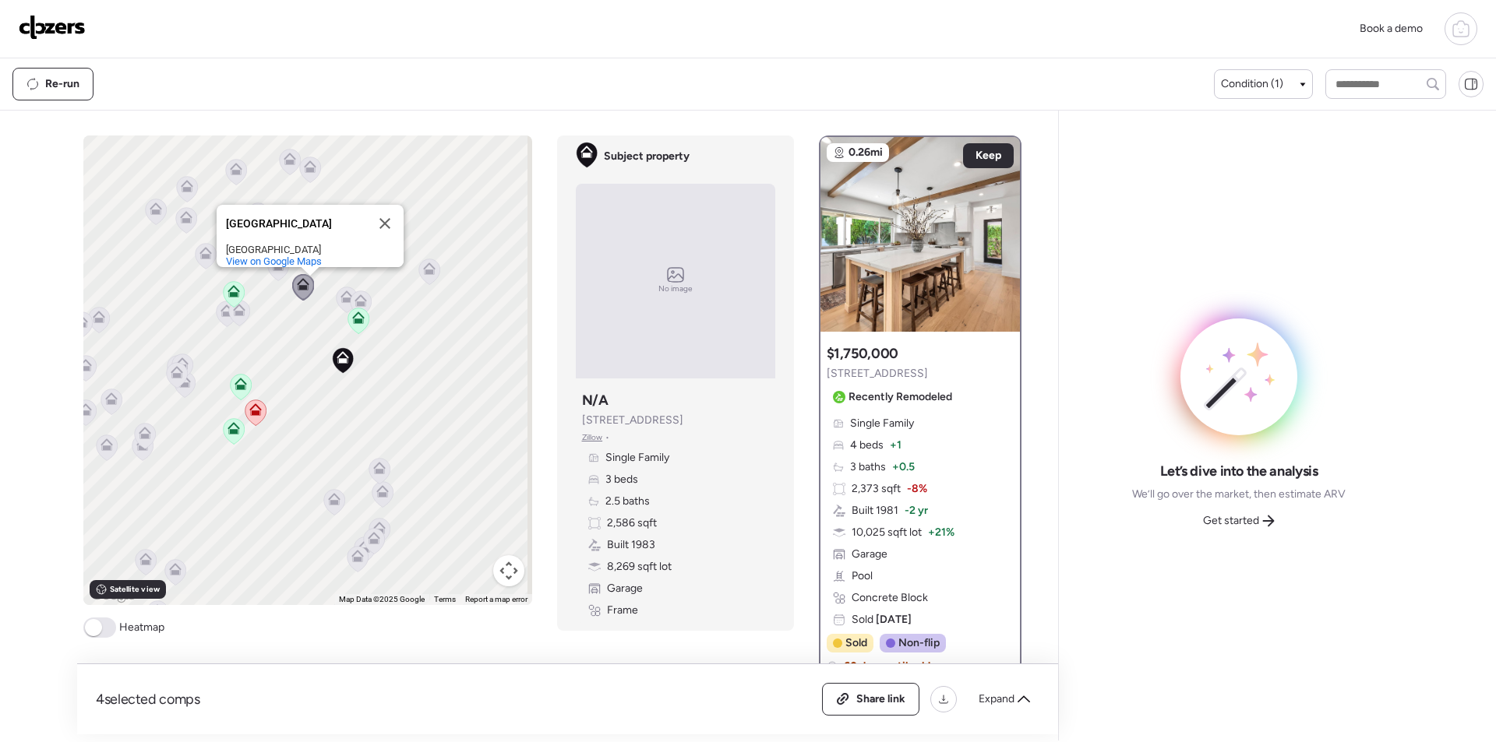
click at [264, 296] on div "To activate drag with keyboard, press Alt + Enter. Once in keyboard drag state,…" at bounding box center [307, 371] width 449 height 470
click at [383, 206] on button "Close" at bounding box center [384, 223] width 37 height 37
click at [268, 272] on icon at bounding box center [277, 268] width 21 height 26
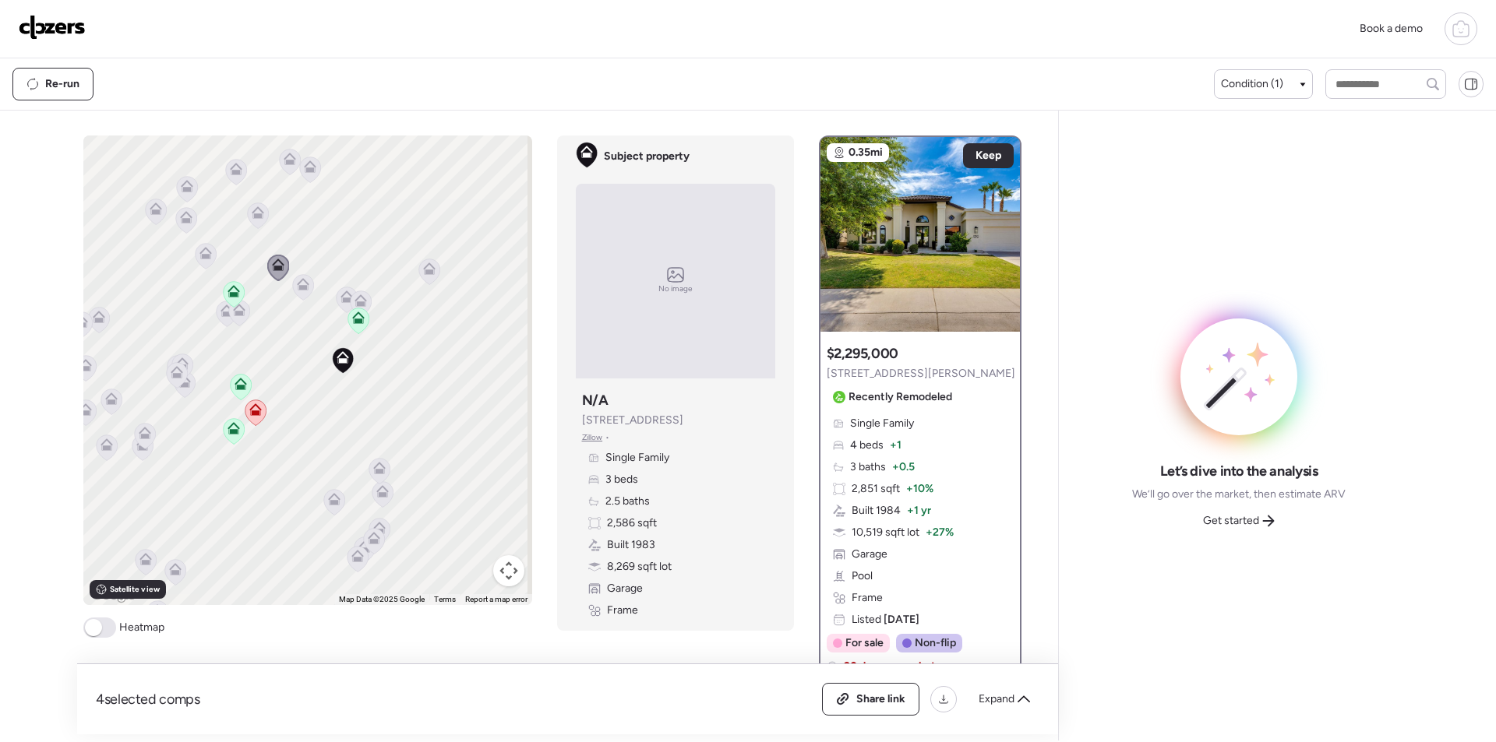
click at [202, 262] on icon at bounding box center [205, 256] width 21 height 26
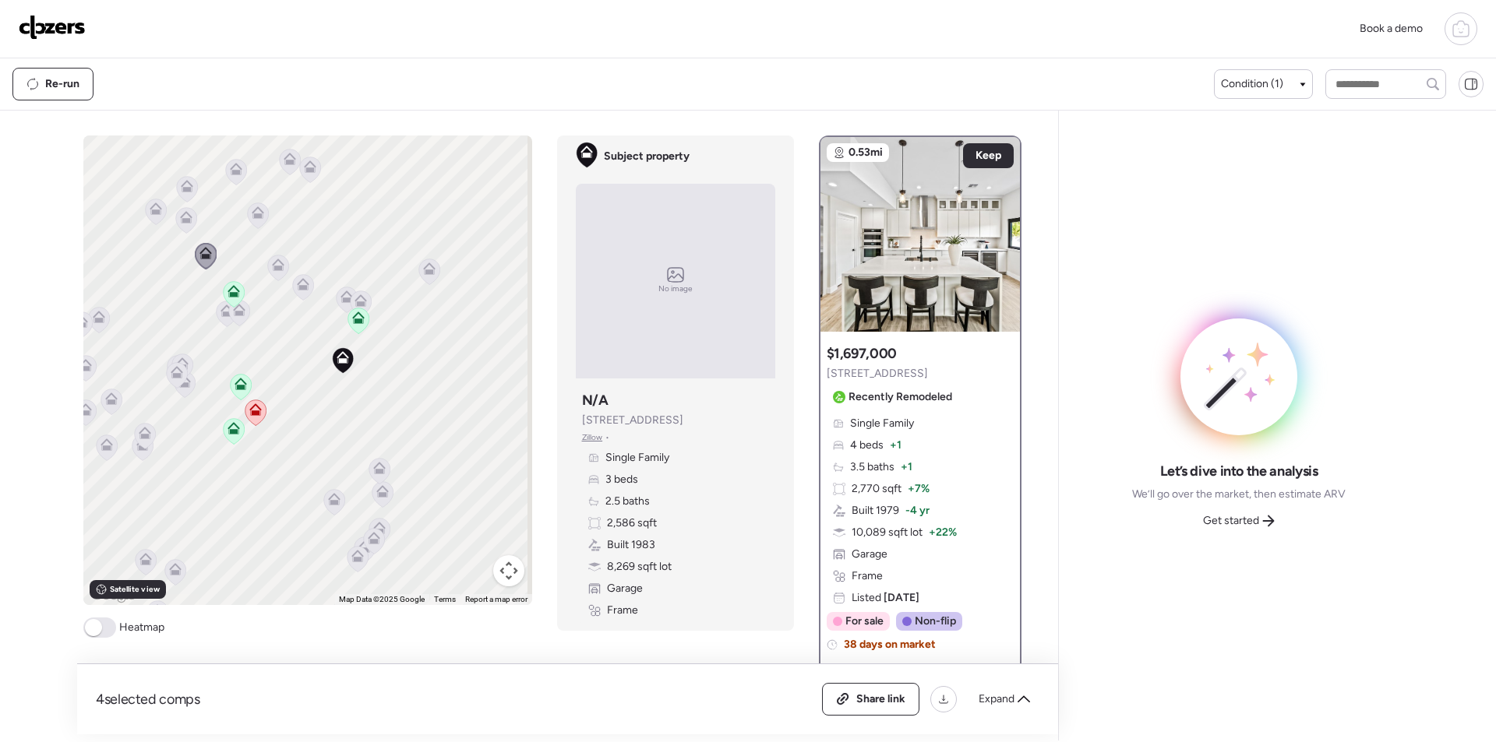
click at [261, 218] on icon at bounding box center [257, 216] width 21 height 26
click at [261, 220] on icon at bounding box center [256, 216] width 21 height 26
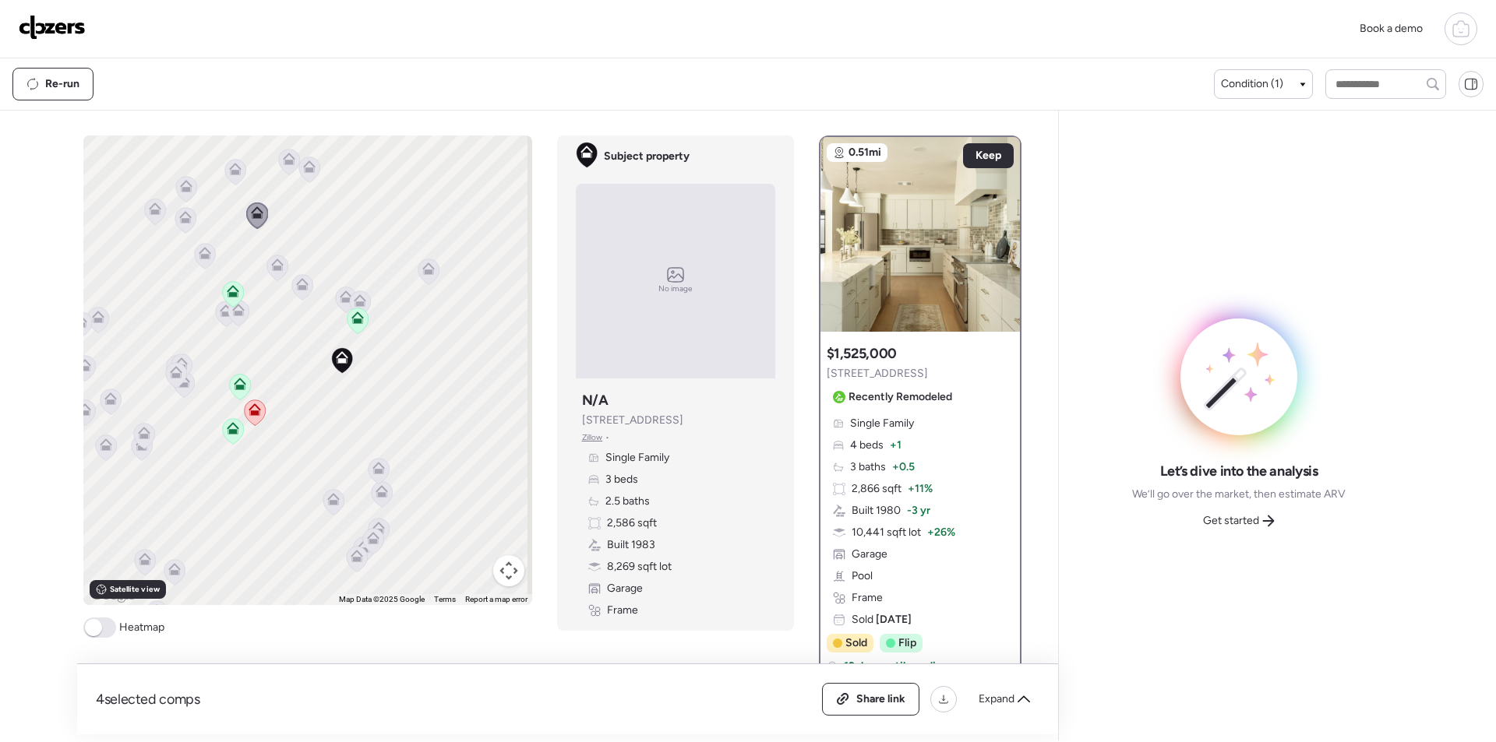
click at [191, 223] on div "To activate drag with keyboard, press Alt + Enter. Once in keyboard drag state,…" at bounding box center [307, 371] width 449 height 470
click at [183, 224] on icon at bounding box center [185, 220] width 21 height 26
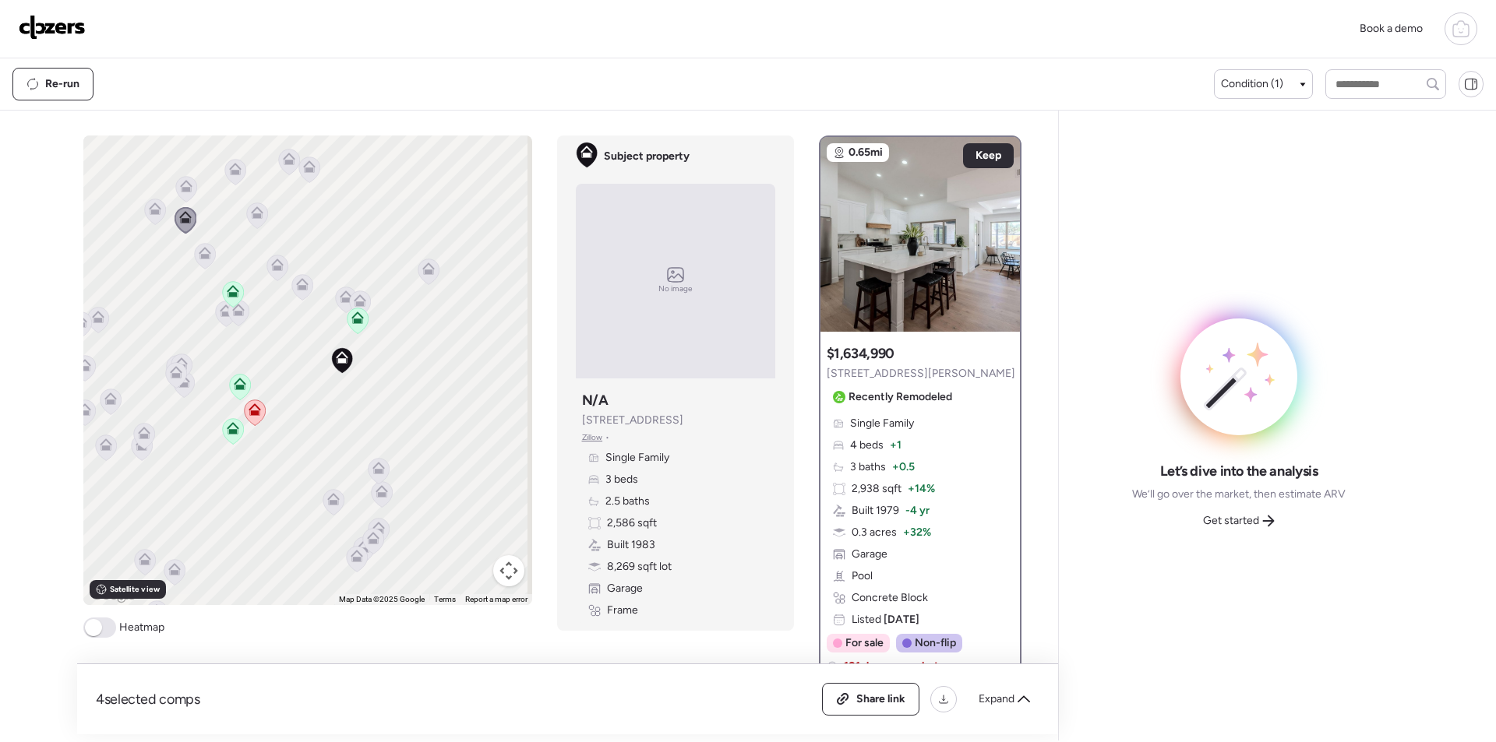
click at [153, 217] on icon at bounding box center [154, 212] width 21 height 26
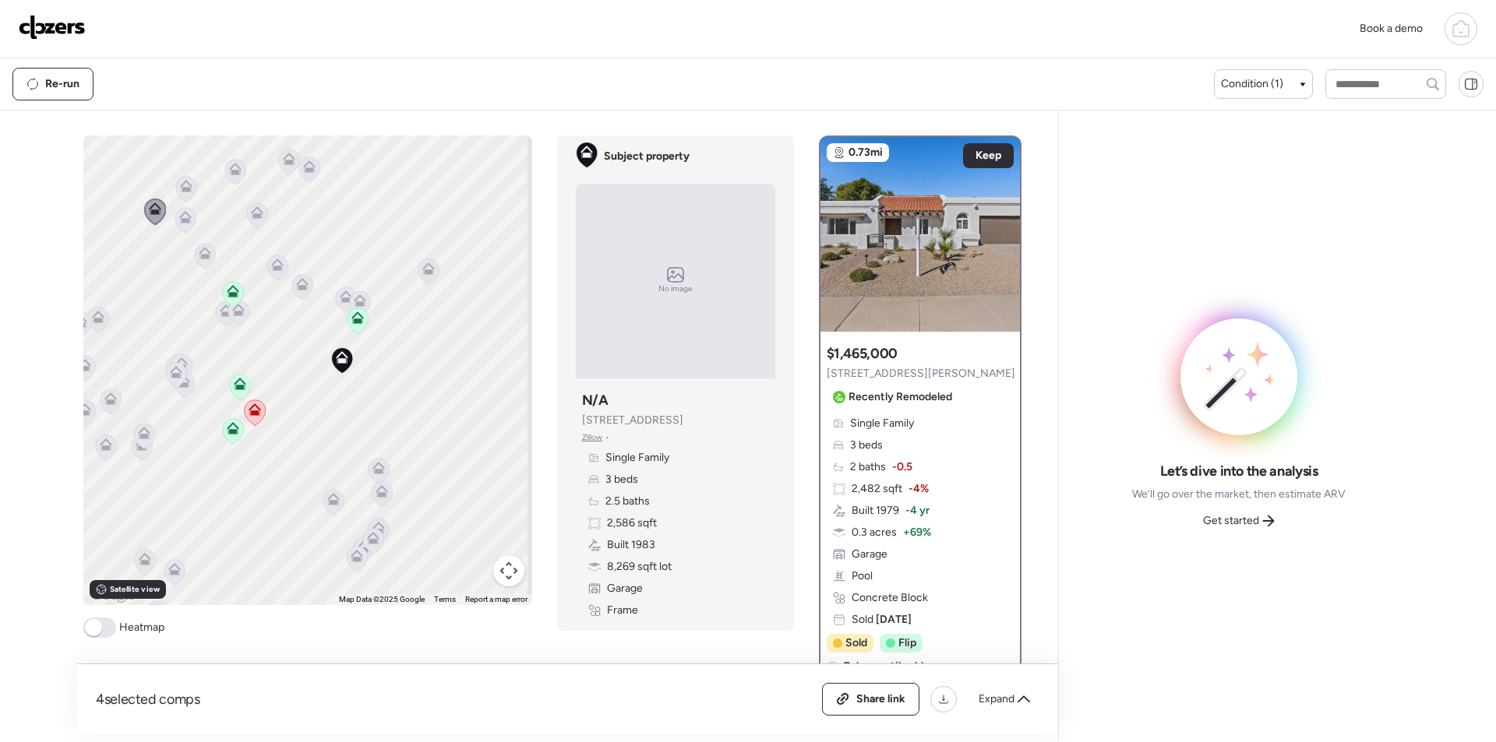
click at [181, 189] on icon at bounding box center [186, 189] width 10 height 5
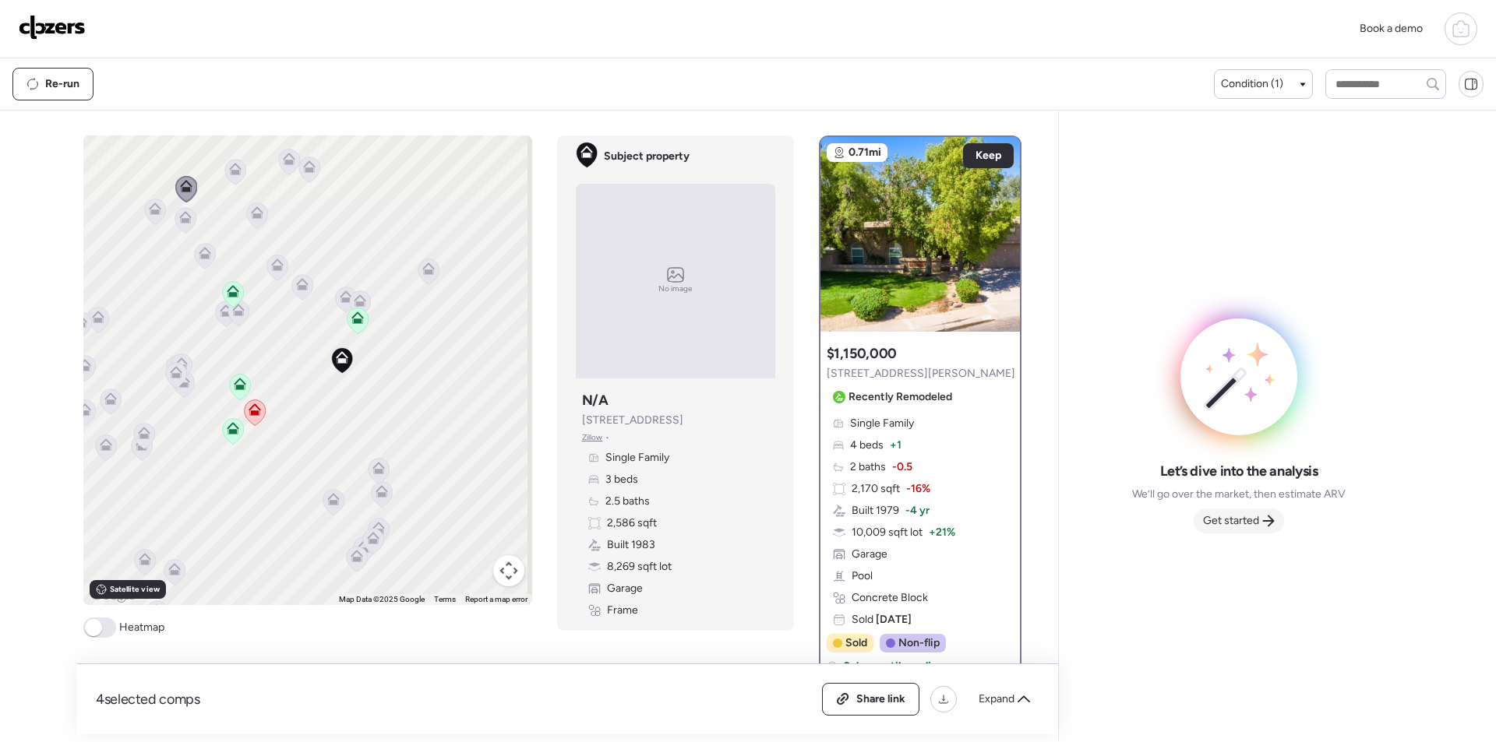
click at [1280, 519] on div "Get started" at bounding box center [1239, 521] width 90 height 25
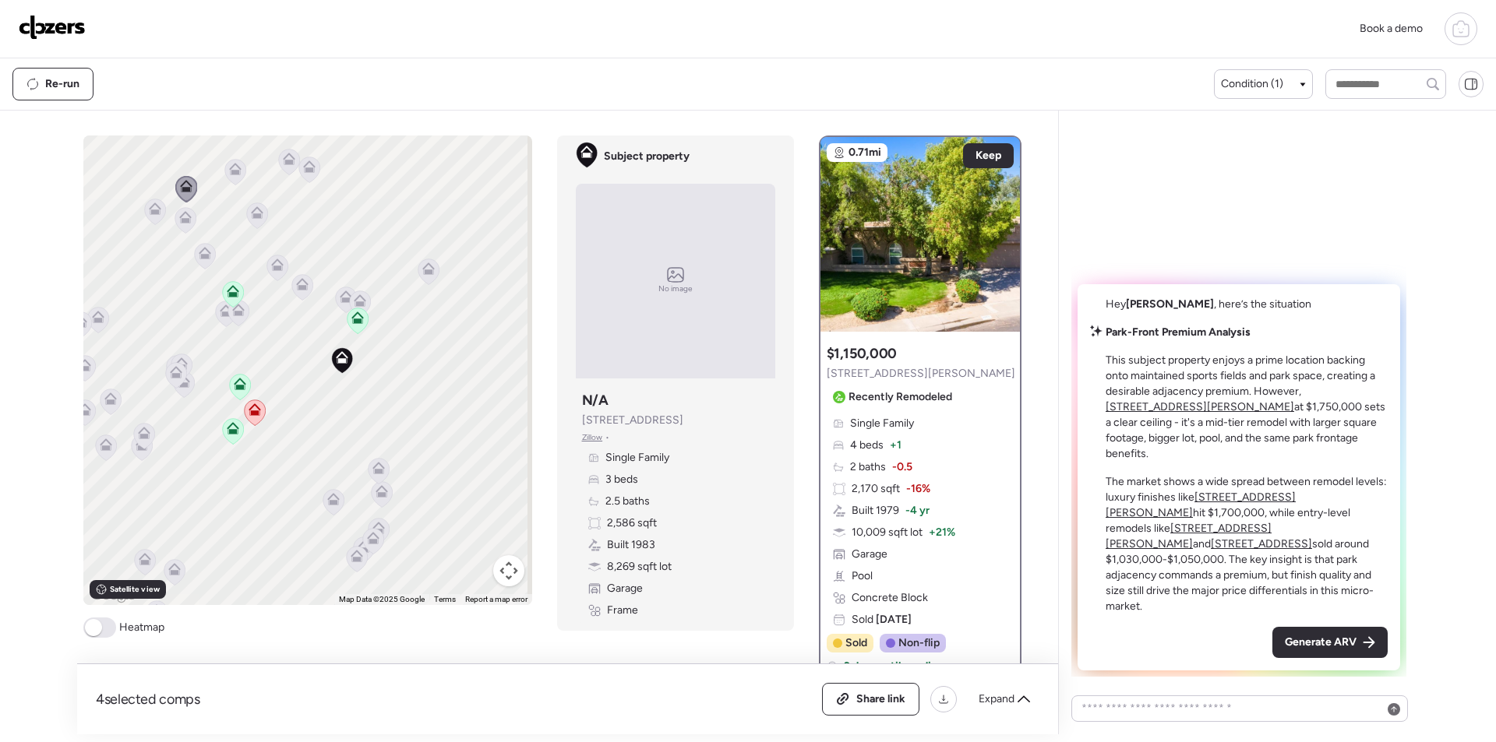
click at [1304, 637] on span "Generate ARV" at bounding box center [1321, 643] width 72 height 16
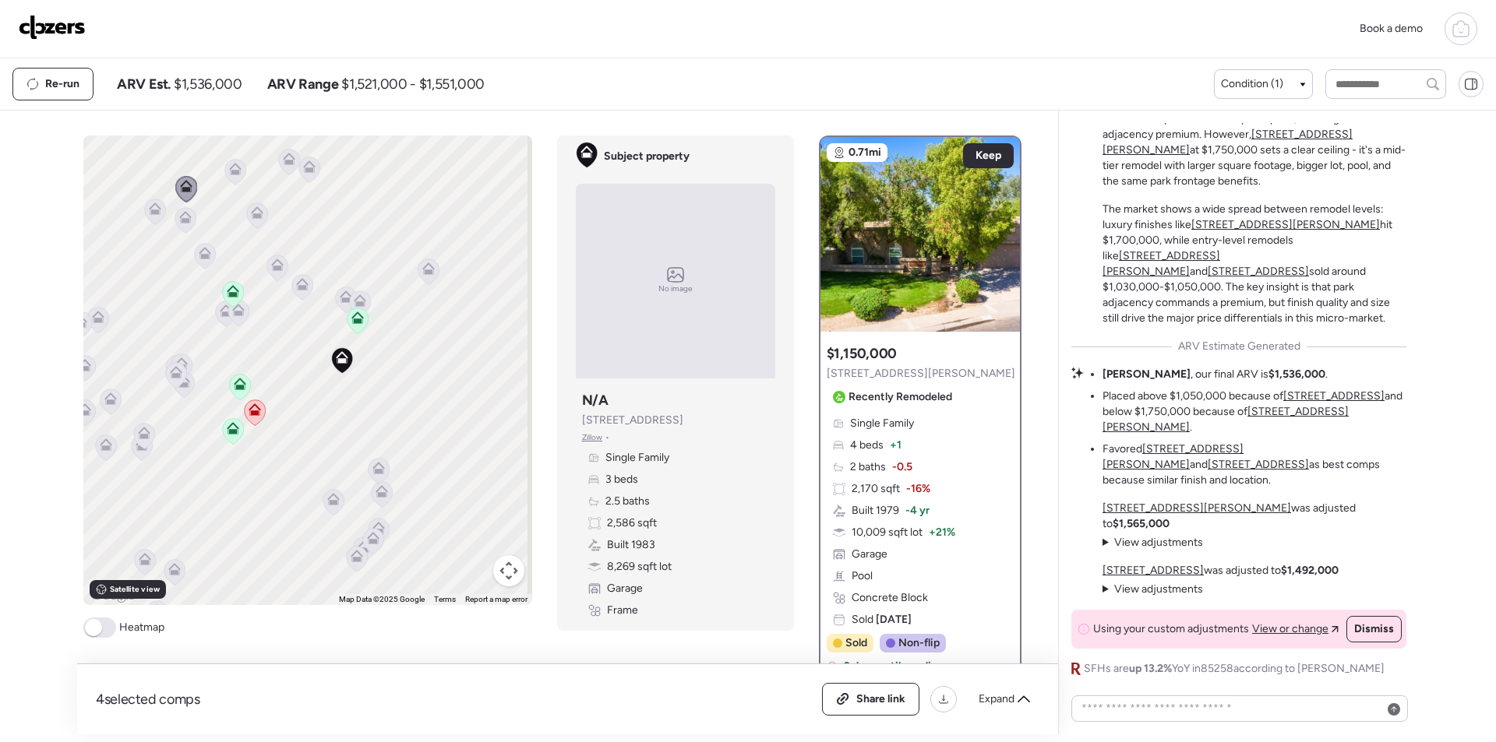
click at [228, 77] on span "$1,536,000" at bounding box center [208, 84] width 68 height 19
click at [230, 77] on span "$1,536,000" at bounding box center [208, 84] width 68 height 19
copy span "1,536,000"
click at [844, 707] on div "Share link" at bounding box center [871, 699] width 96 height 31
click at [62, 26] on img at bounding box center [52, 27] width 67 height 25
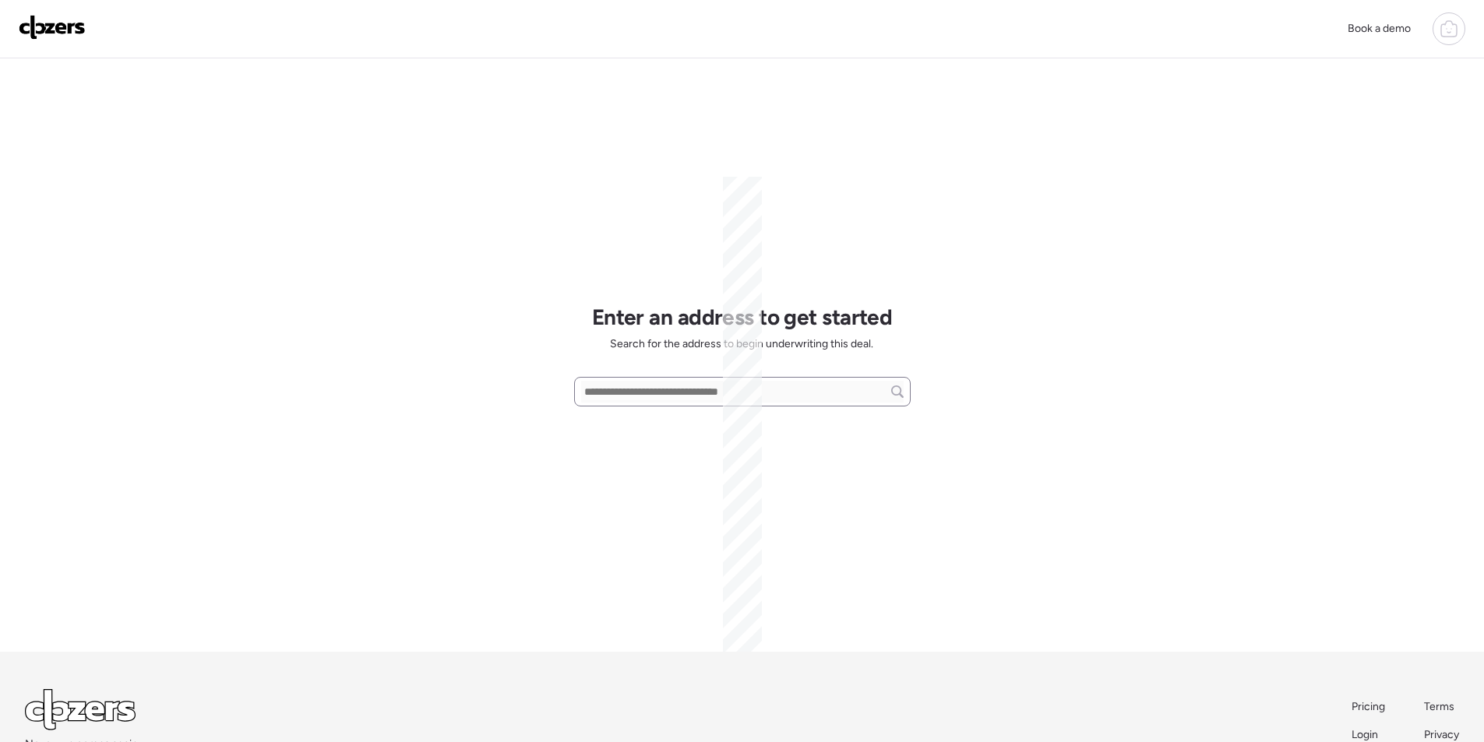
click at [652, 390] on input "text" at bounding box center [742, 392] width 323 height 22
paste input "**********"
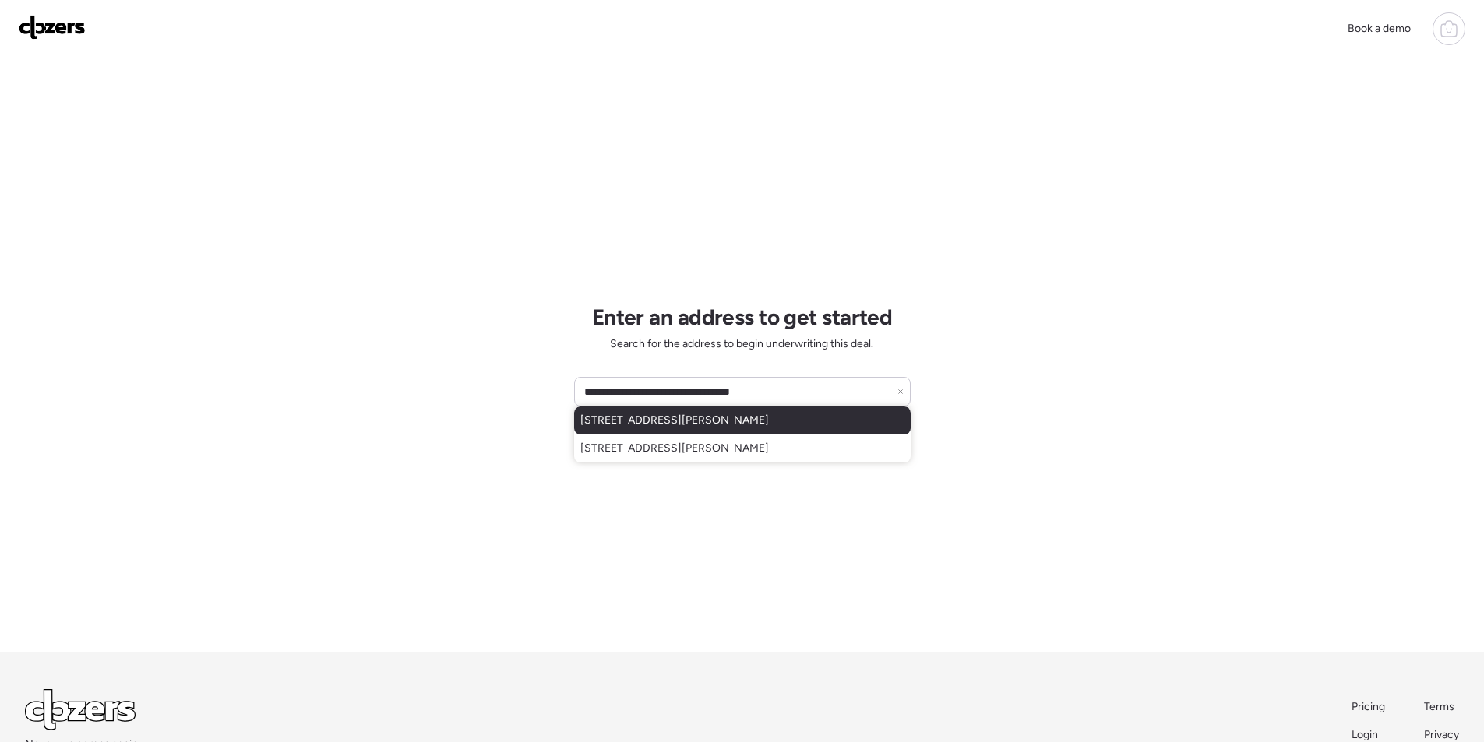
click at [663, 432] on div "1712 E Whitton Ave, Phoenix, AZ, 85016" at bounding box center [742, 421] width 337 height 28
type input "**********"
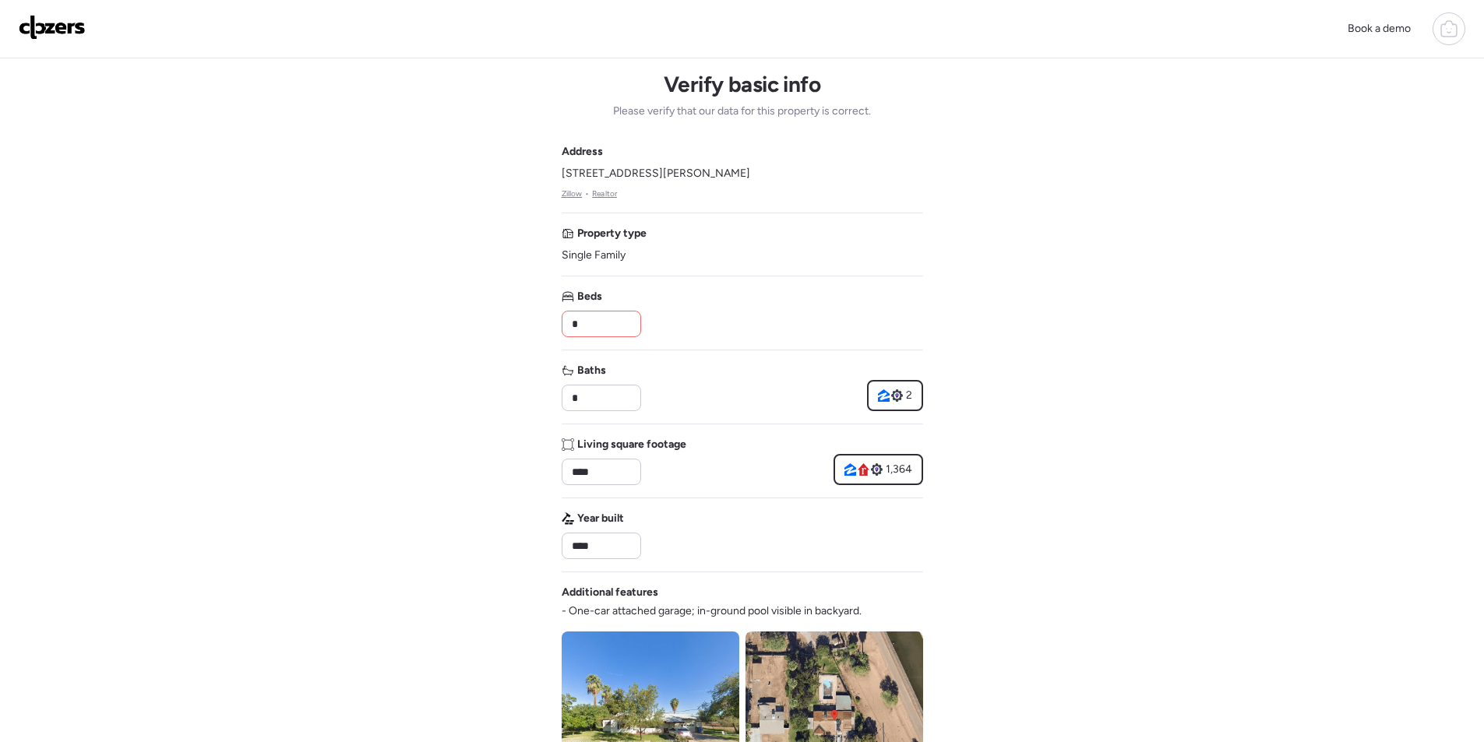
click at [608, 332] on input "*" at bounding box center [601, 324] width 65 height 22
type input "*"
click at [664, 324] on div "Beds *" at bounding box center [743, 313] width 362 height 48
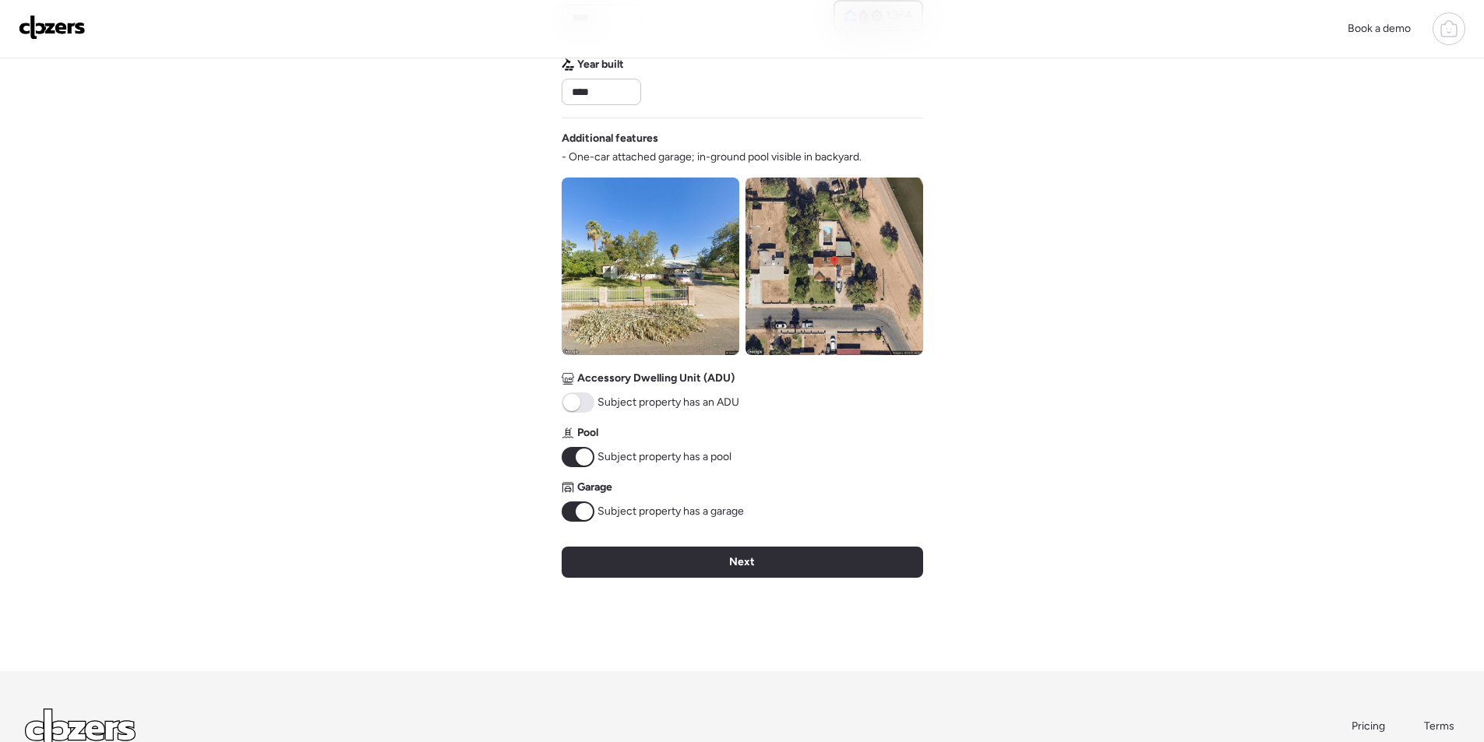
scroll to position [519, 0]
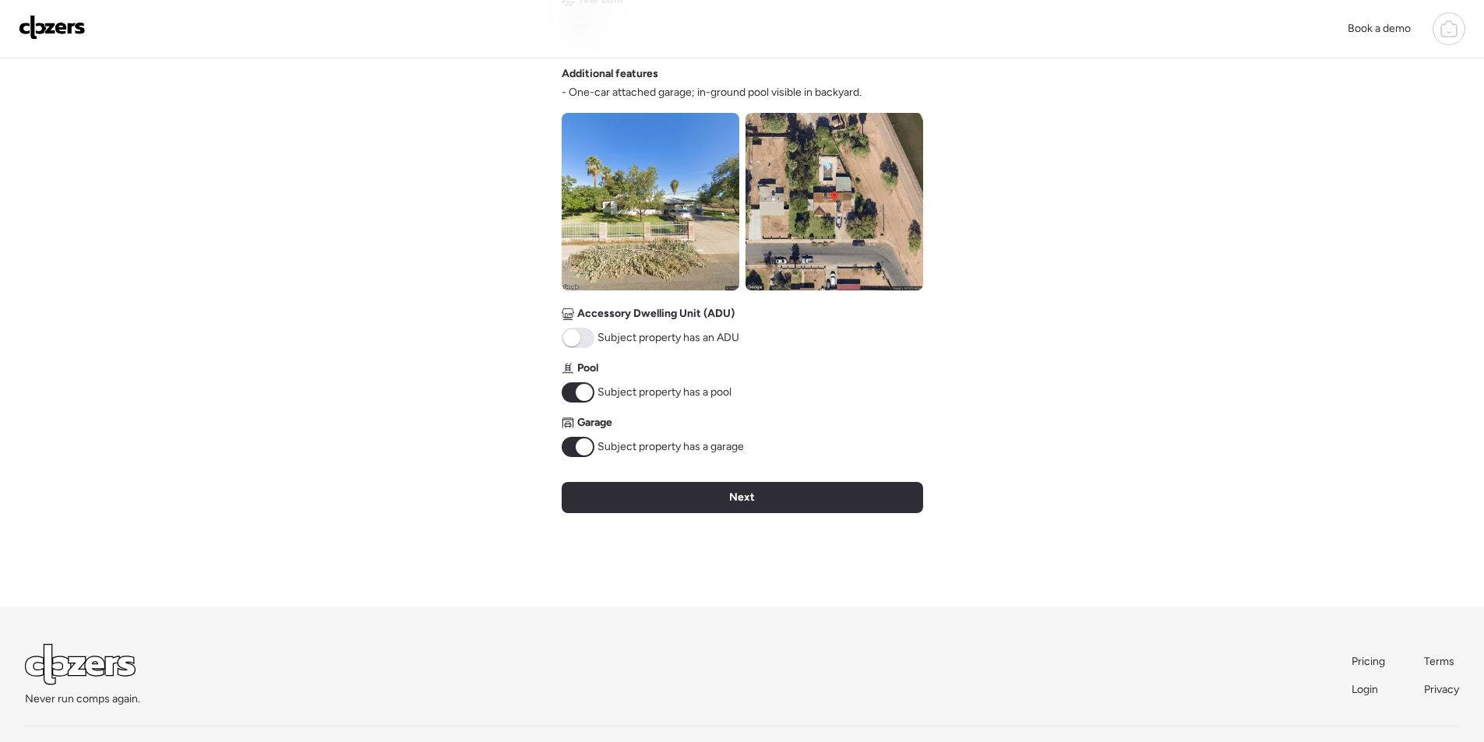
click at [771, 254] on img at bounding box center [835, 202] width 178 height 178
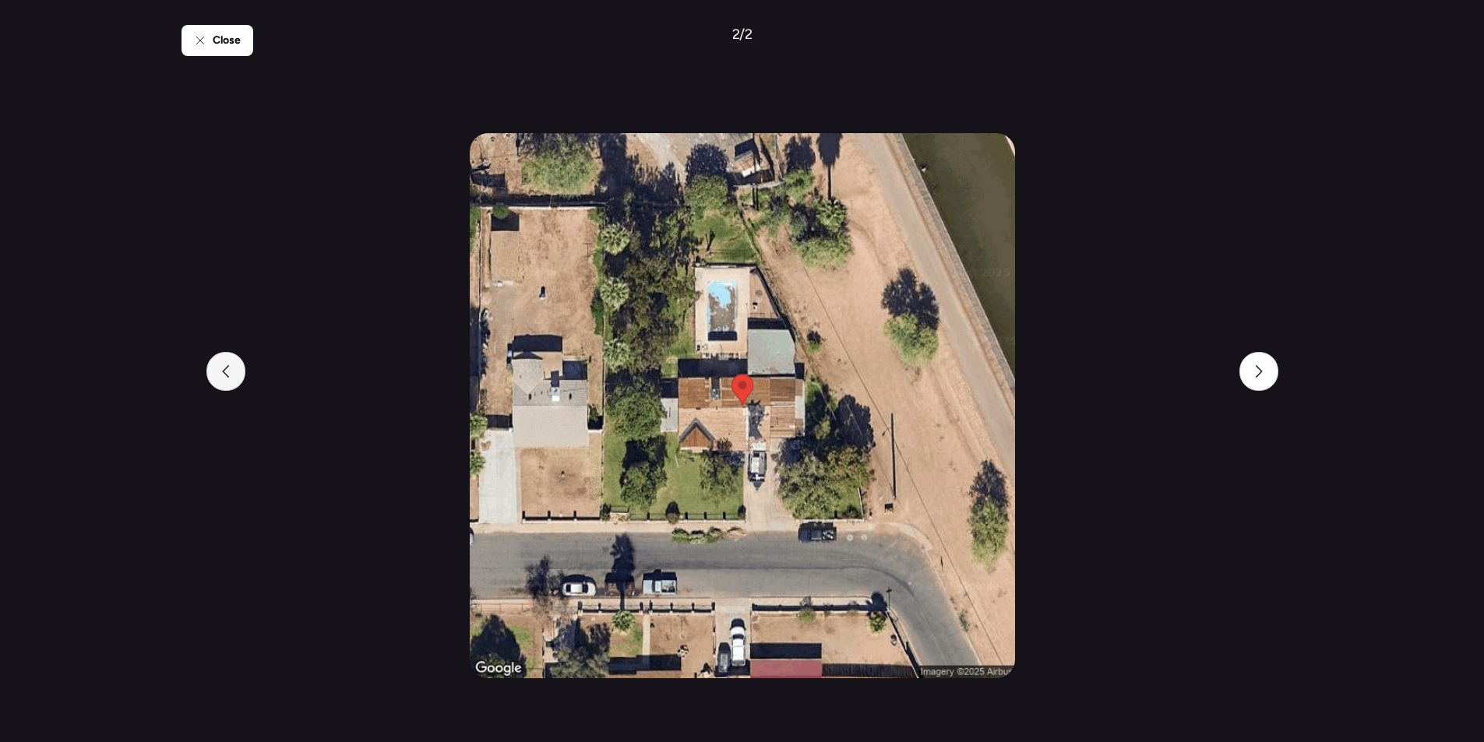
click at [229, 367] on icon at bounding box center [226, 371] width 12 height 12
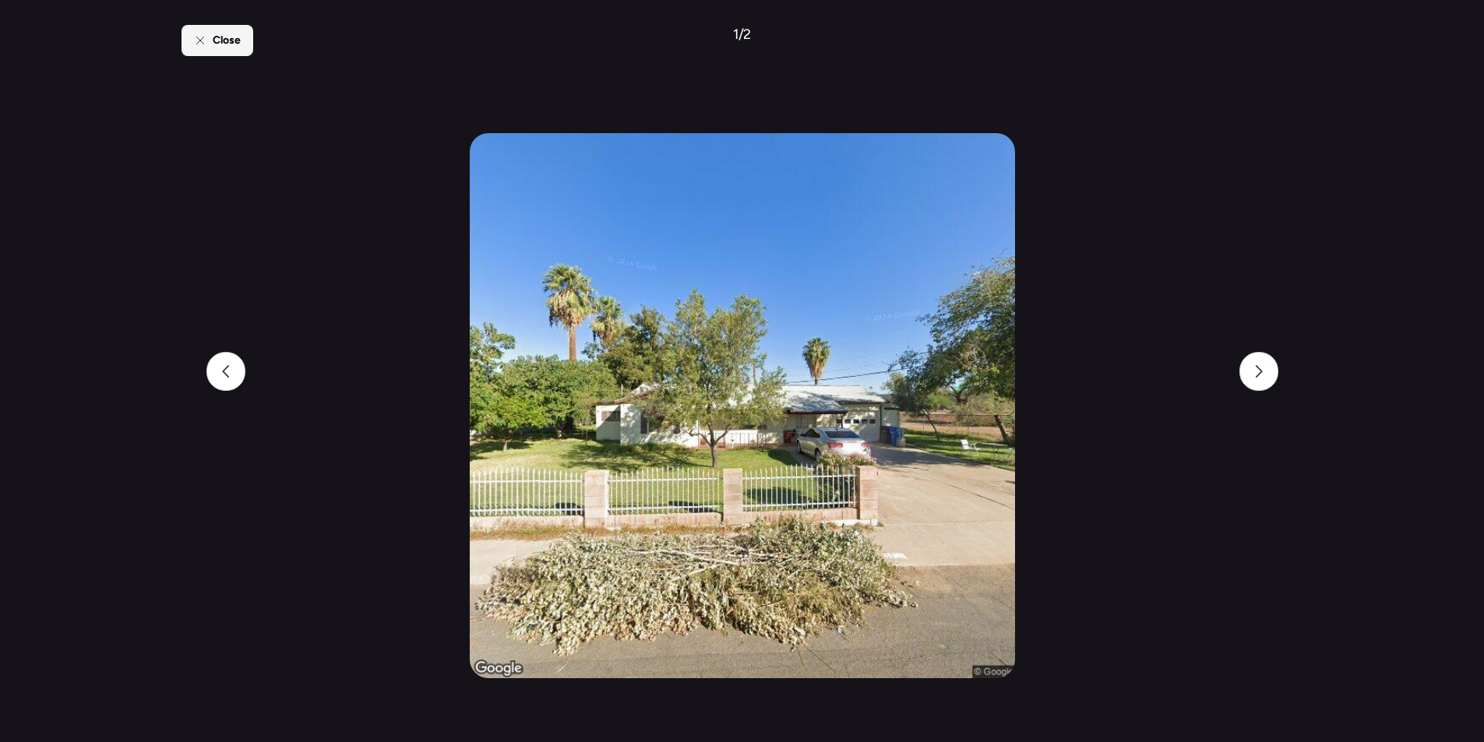
click at [210, 42] on div "Close" at bounding box center [218, 40] width 72 height 31
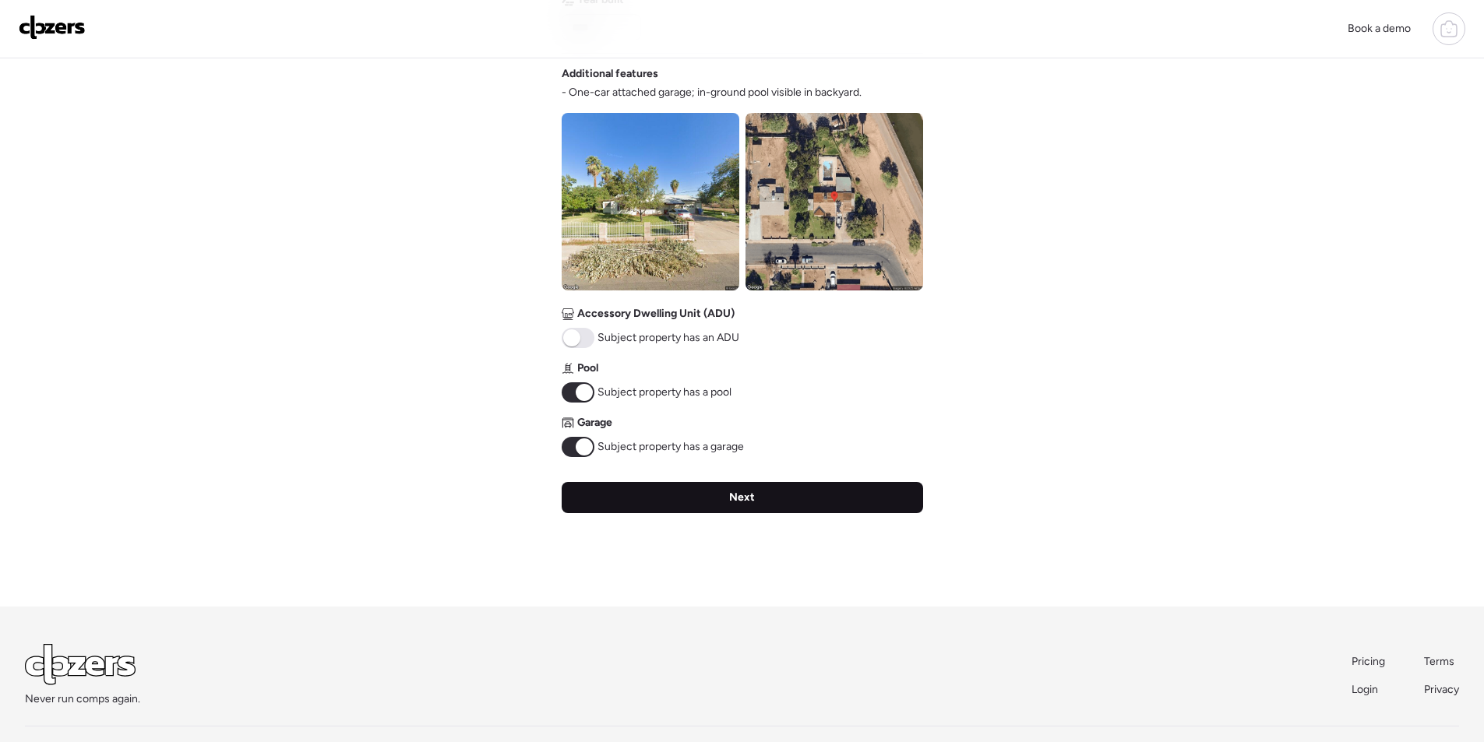
click at [722, 502] on div "Next" at bounding box center [743, 497] width 362 height 31
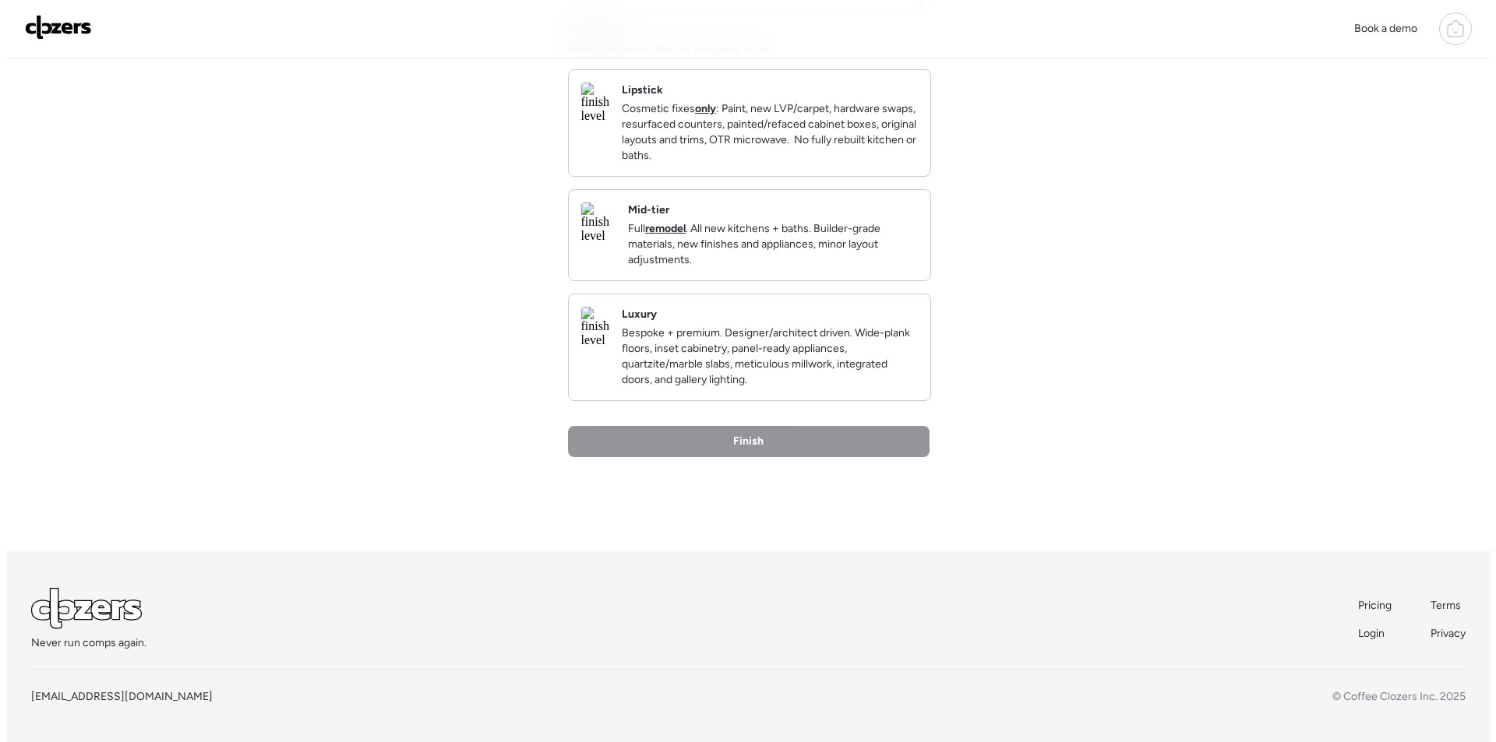
scroll to position [0, 0]
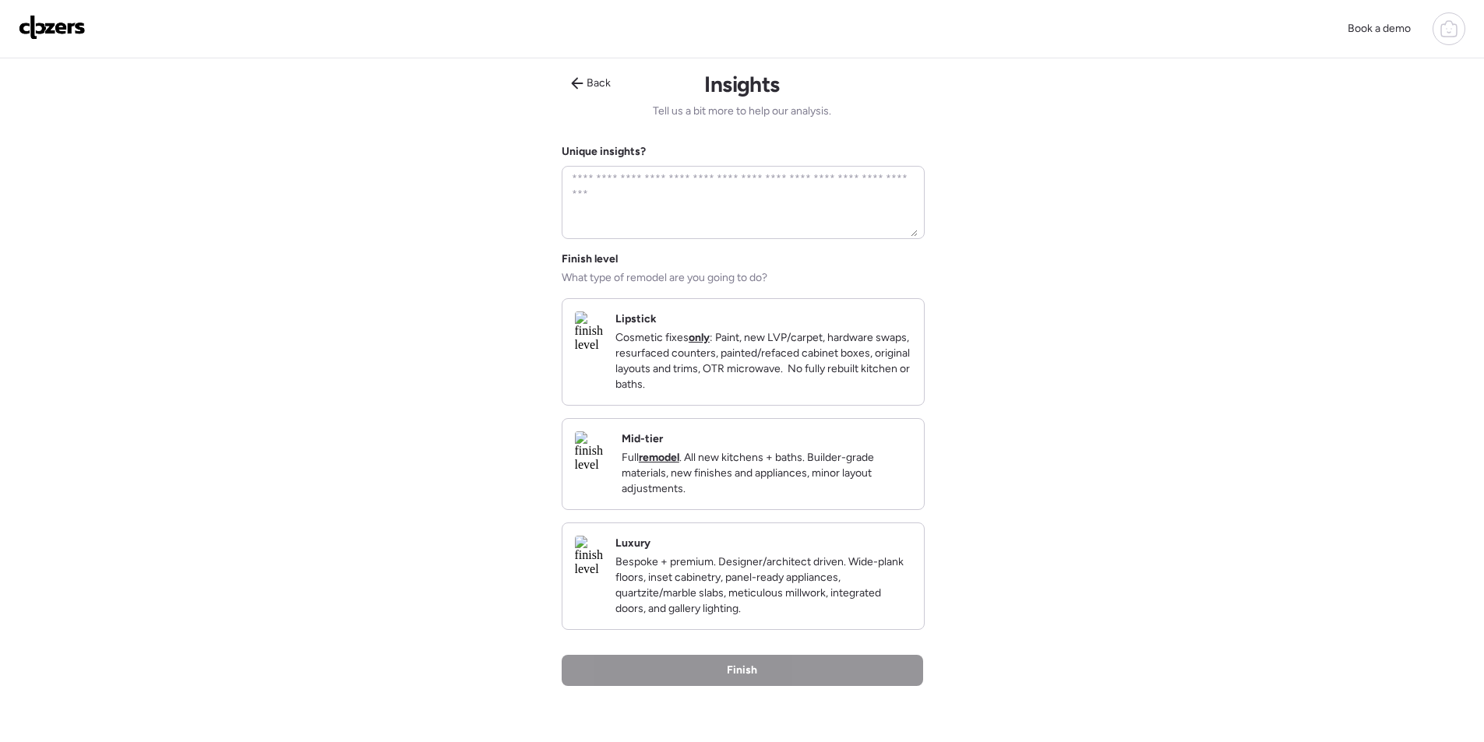
drag, startPoint x: 862, startPoint y: 481, endPoint x: 868, endPoint y: 507, distance: 26.3
click at [863, 481] on p "Full remodel . All new kitchens + baths. Builder-grade materials, new finishes …" at bounding box center [767, 473] width 290 height 47
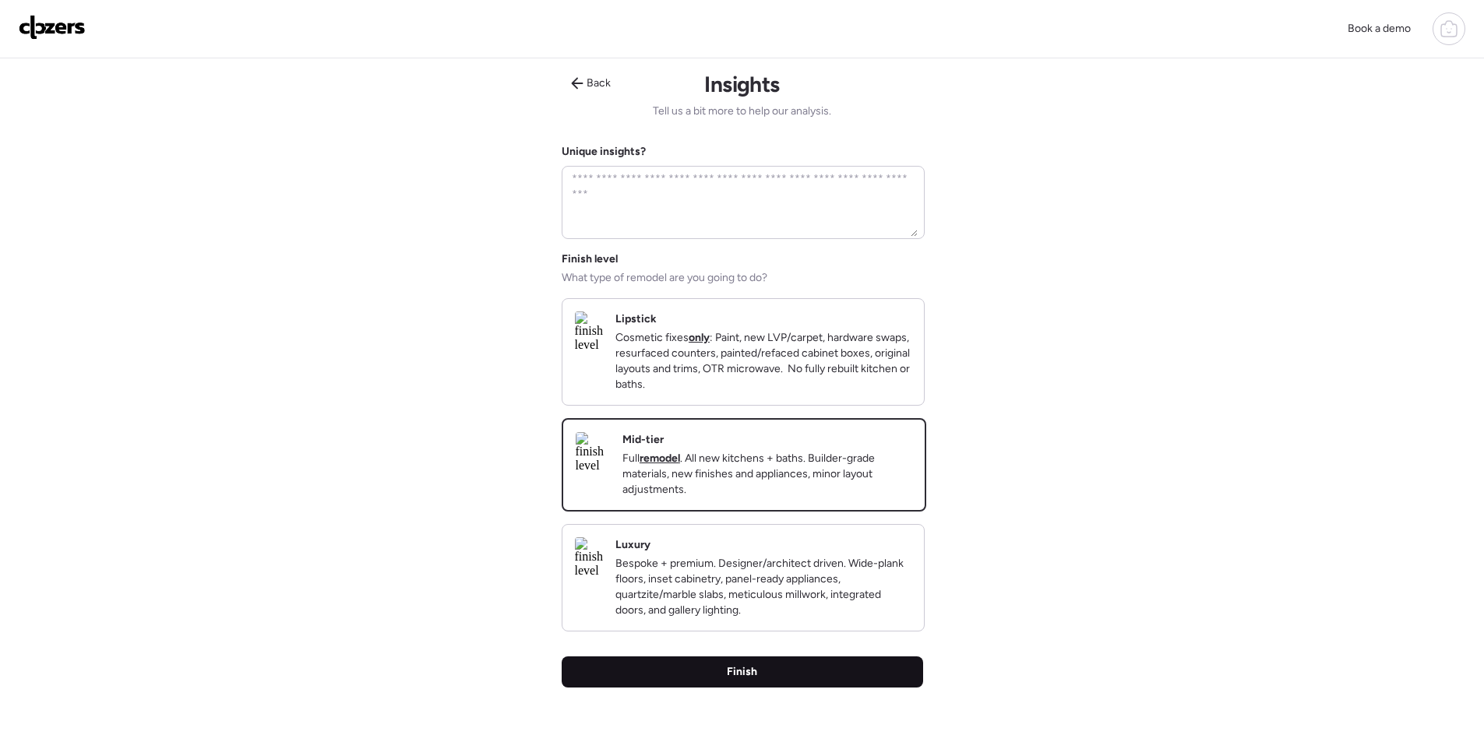
click at [841, 688] on div "Finish" at bounding box center [743, 672] width 362 height 31
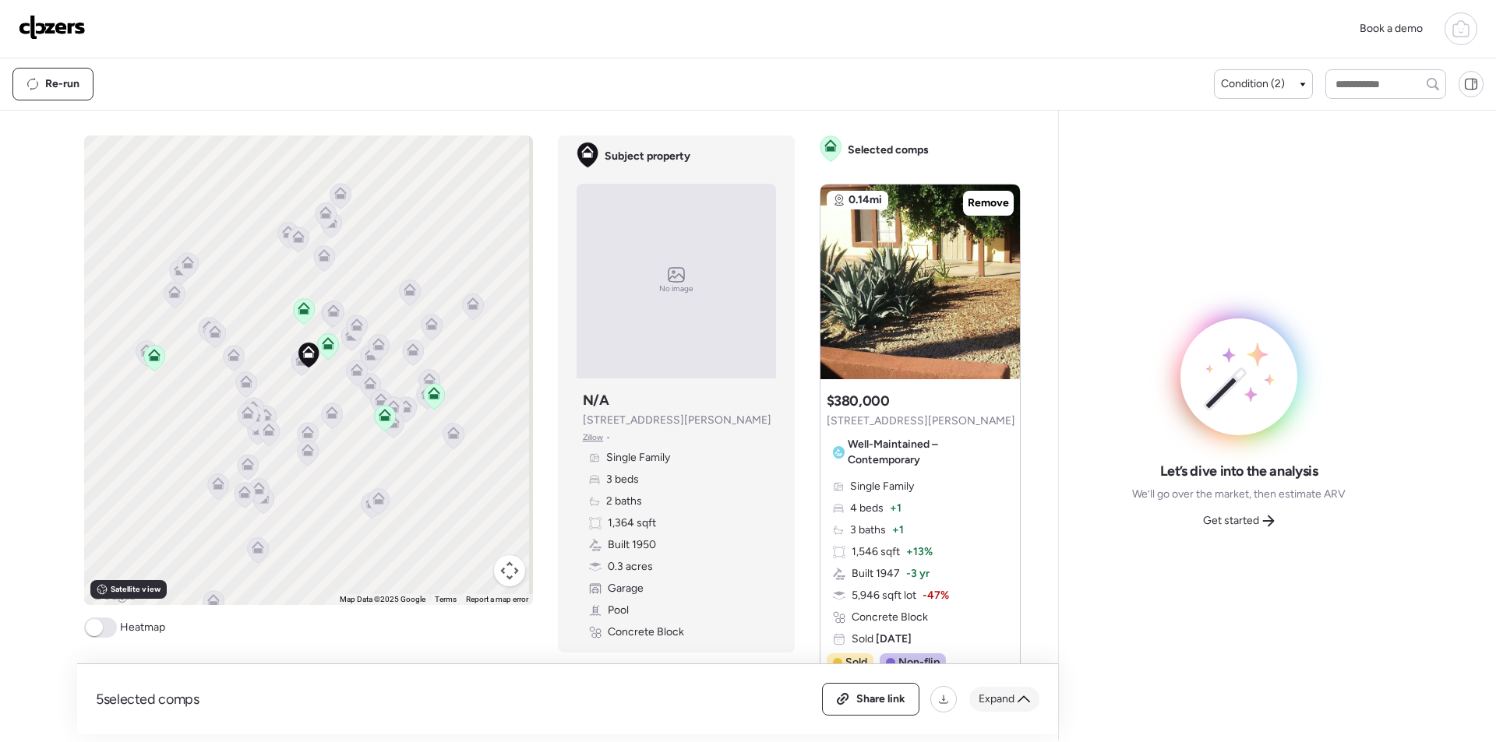
click at [1013, 707] on span "Expand" at bounding box center [997, 700] width 36 height 16
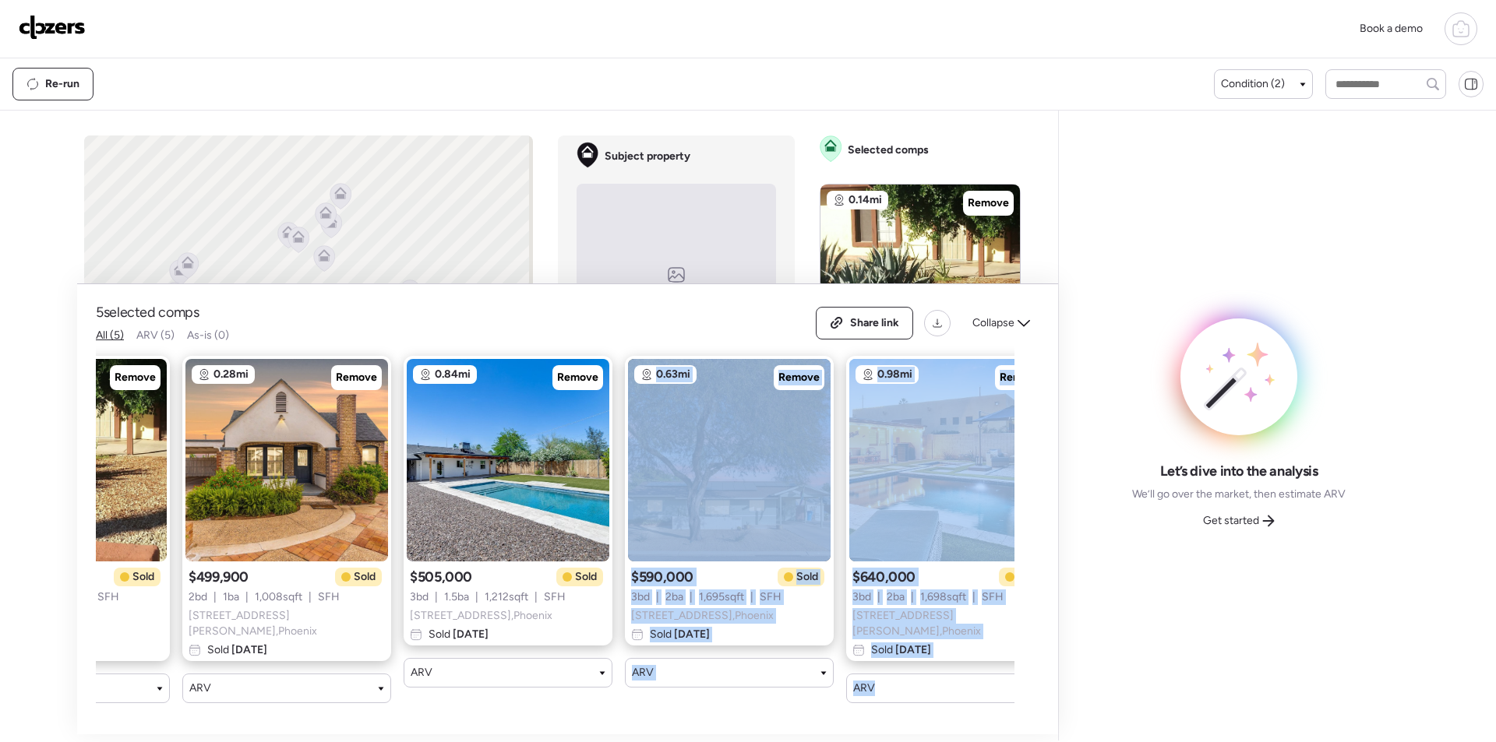
drag, startPoint x: 682, startPoint y: 704, endPoint x: 1023, endPoint y: 694, distance: 341.4
click at [1023, 694] on div "5 selected comps All (5) ARV (5) As-is (0) Share link Collapse 0.14mi Remove $3…" at bounding box center [567, 509] width 981 height 450
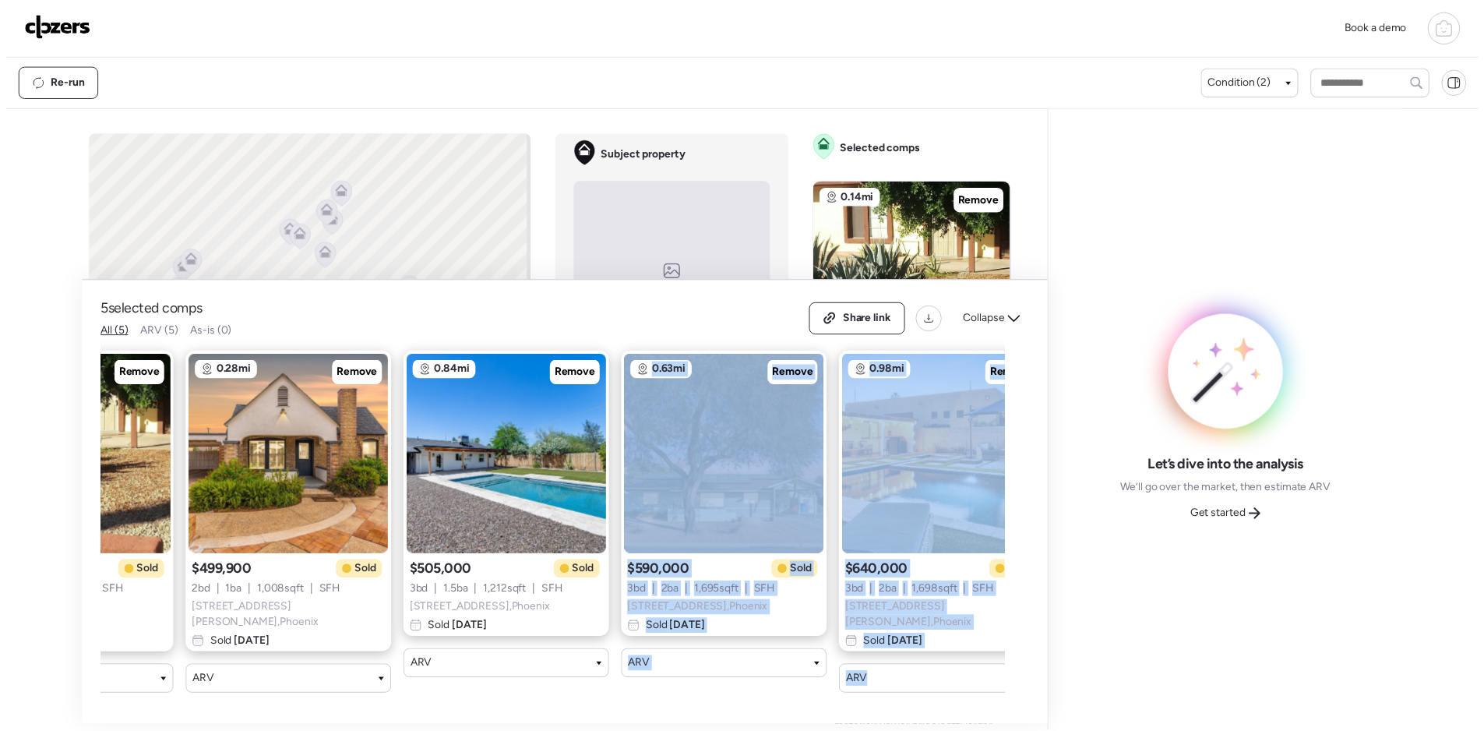
scroll to position [0, 197]
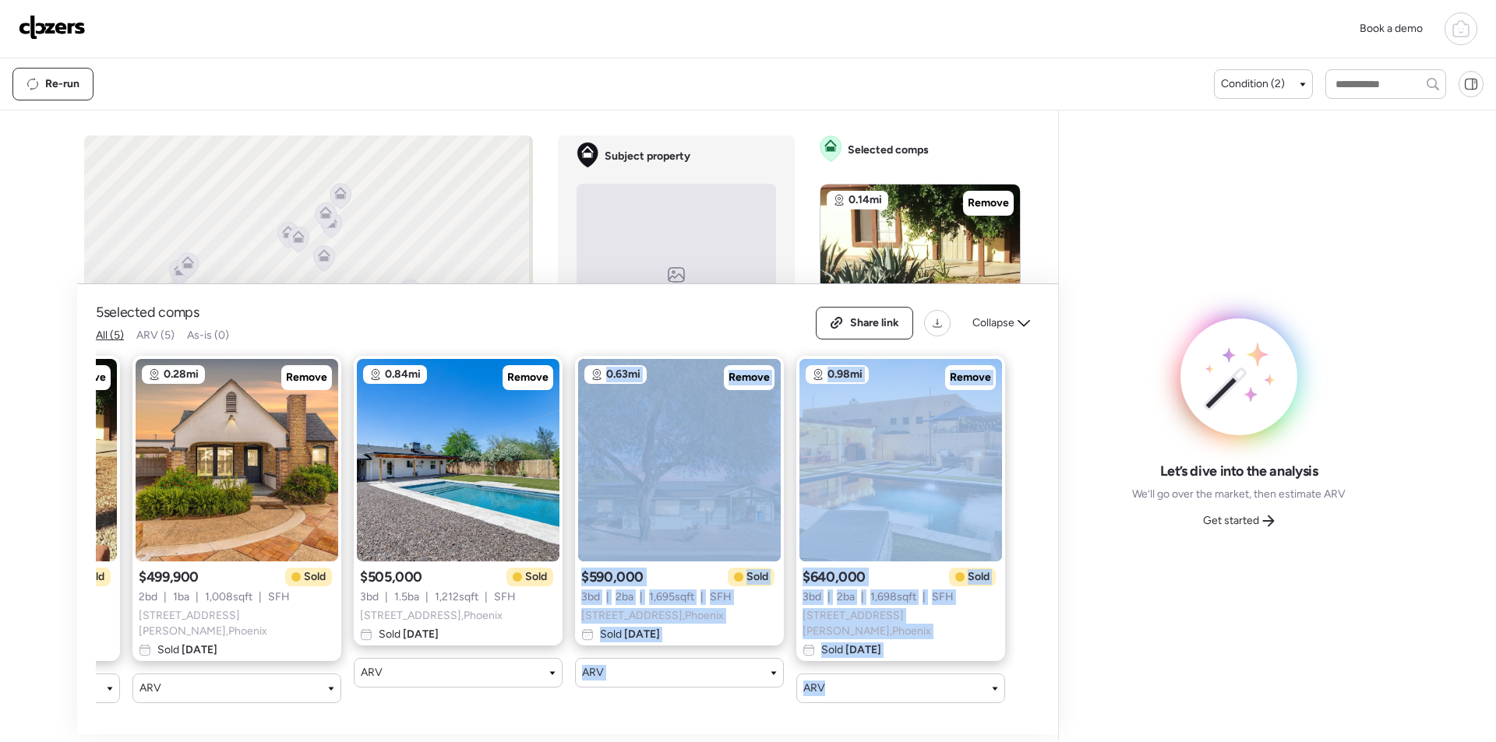
click at [919, 692] on div "0.14mi Remove $380,000 Sold 4 bd | 3 ba | 1,546 sqft | SFH 1816 E Weldon Ave , …" at bounding box center [555, 530] width 919 height 372
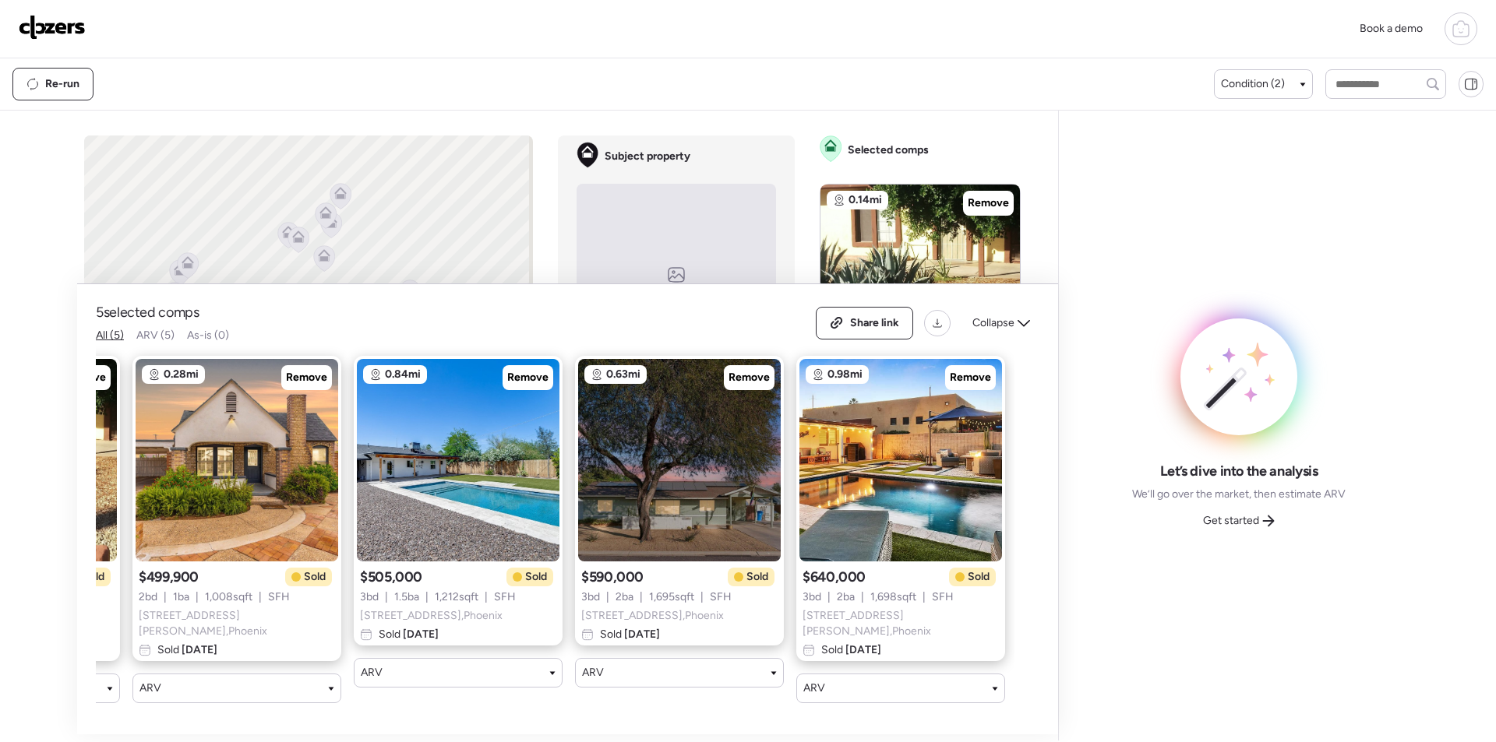
drag, startPoint x: 1222, startPoint y: 528, endPoint x: 1265, endPoint y: 528, distance: 42.9
click at [1224, 528] on span "Get started" at bounding box center [1231, 521] width 56 height 16
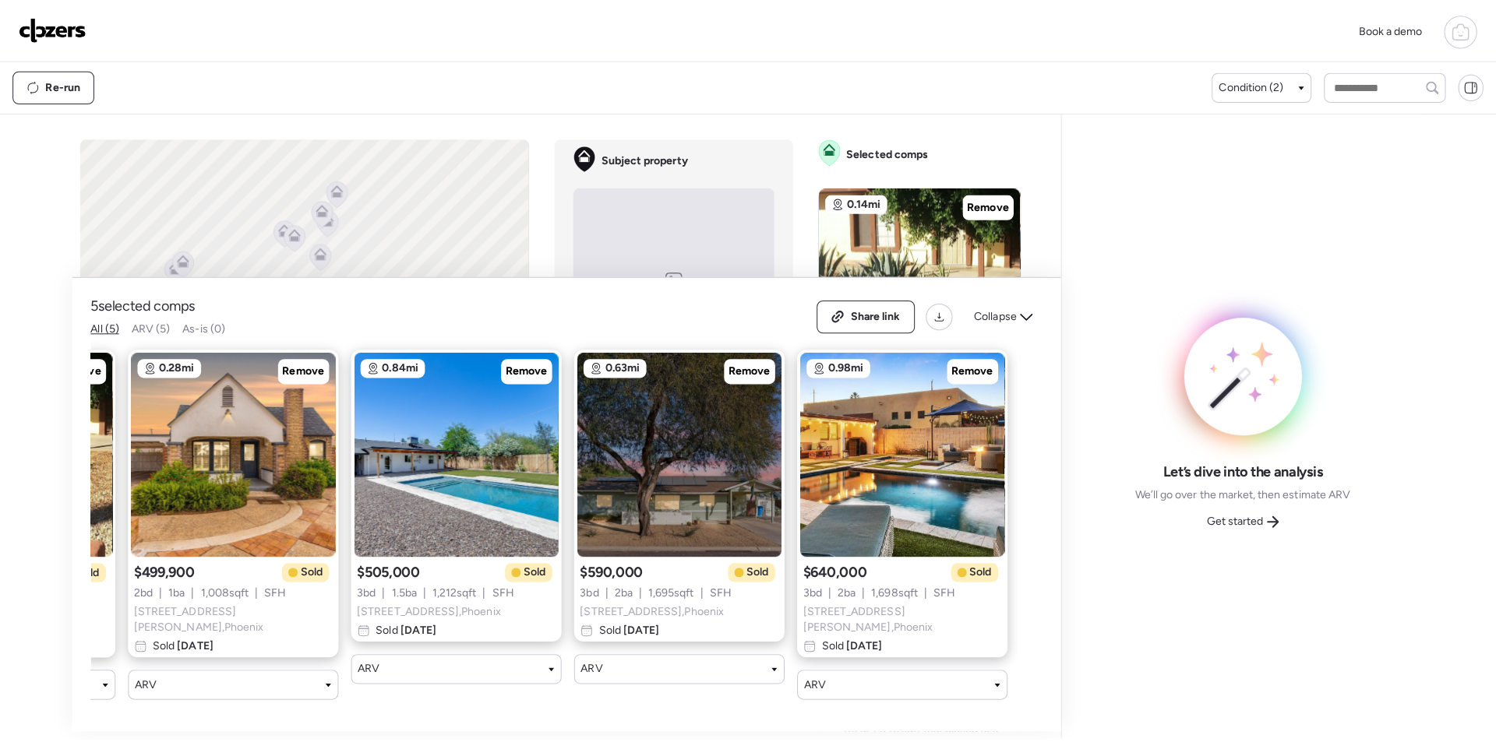
scroll to position [0, 0]
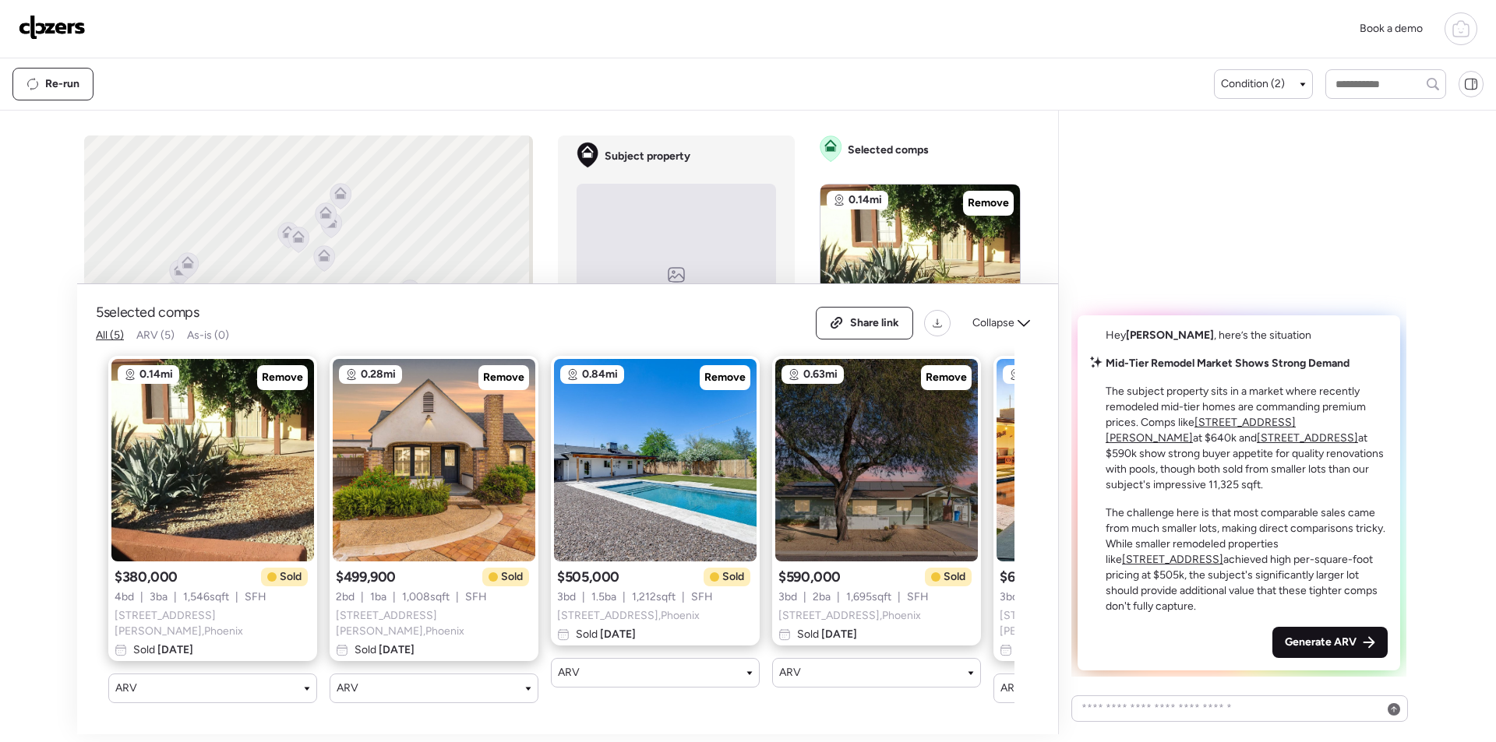
click at [1315, 644] on span "Generate ARV" at bounding box center [1321, 643] width 72 height 16
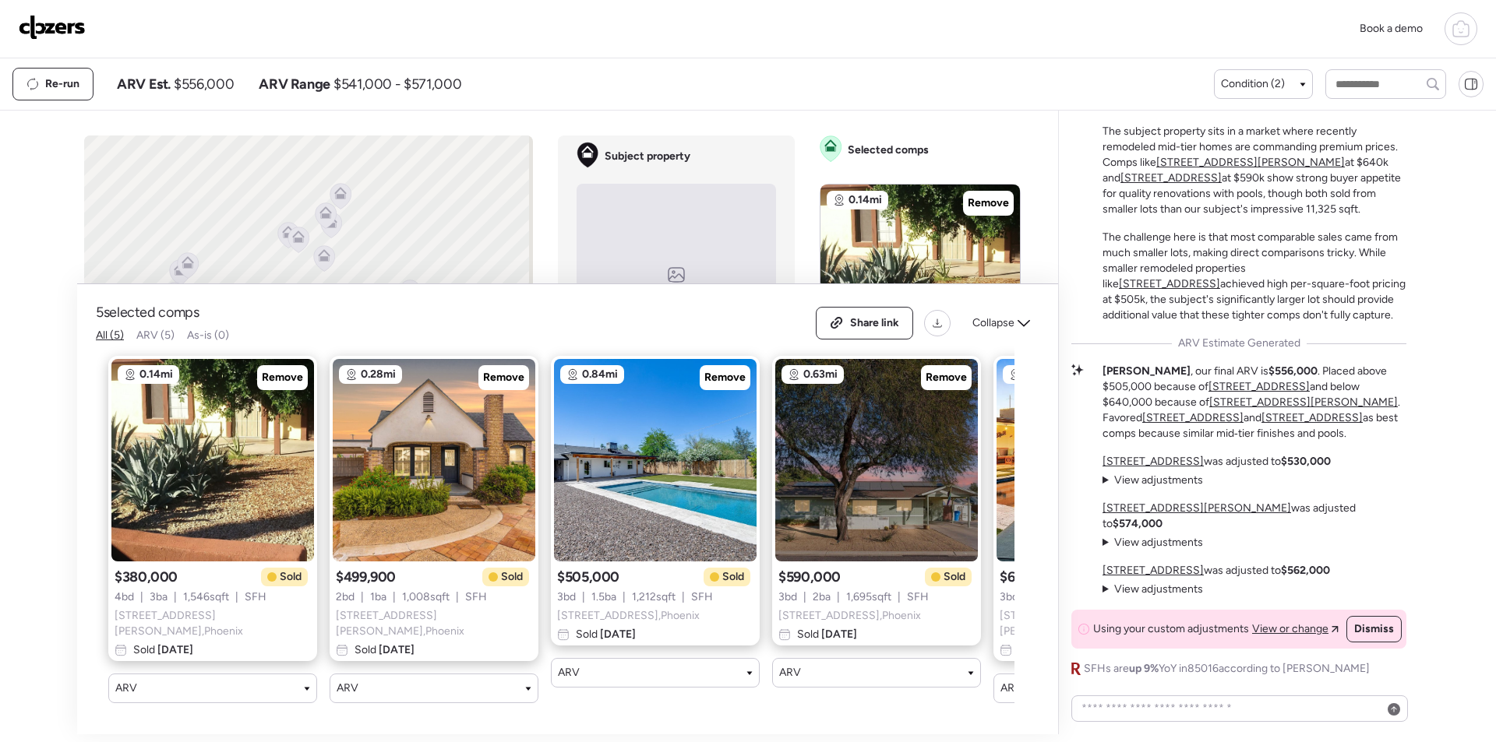
click at [219, 93] on div "Re-run ARV Est. $556,000 ARV Range $541,000 - $571,000" at bounding box center [612, 84] width 1201 height 33
copy span "556,000"
click at [887, 302] on div "5 selected comps All (5) ARV (5) As-is (0) Share link Download CSV Collapse 0.1…" at bounding box center [567, 509] width 981 height 450
click at [877, 326] on span "Share link" at bounding box center [874, 324] width 49 height 16
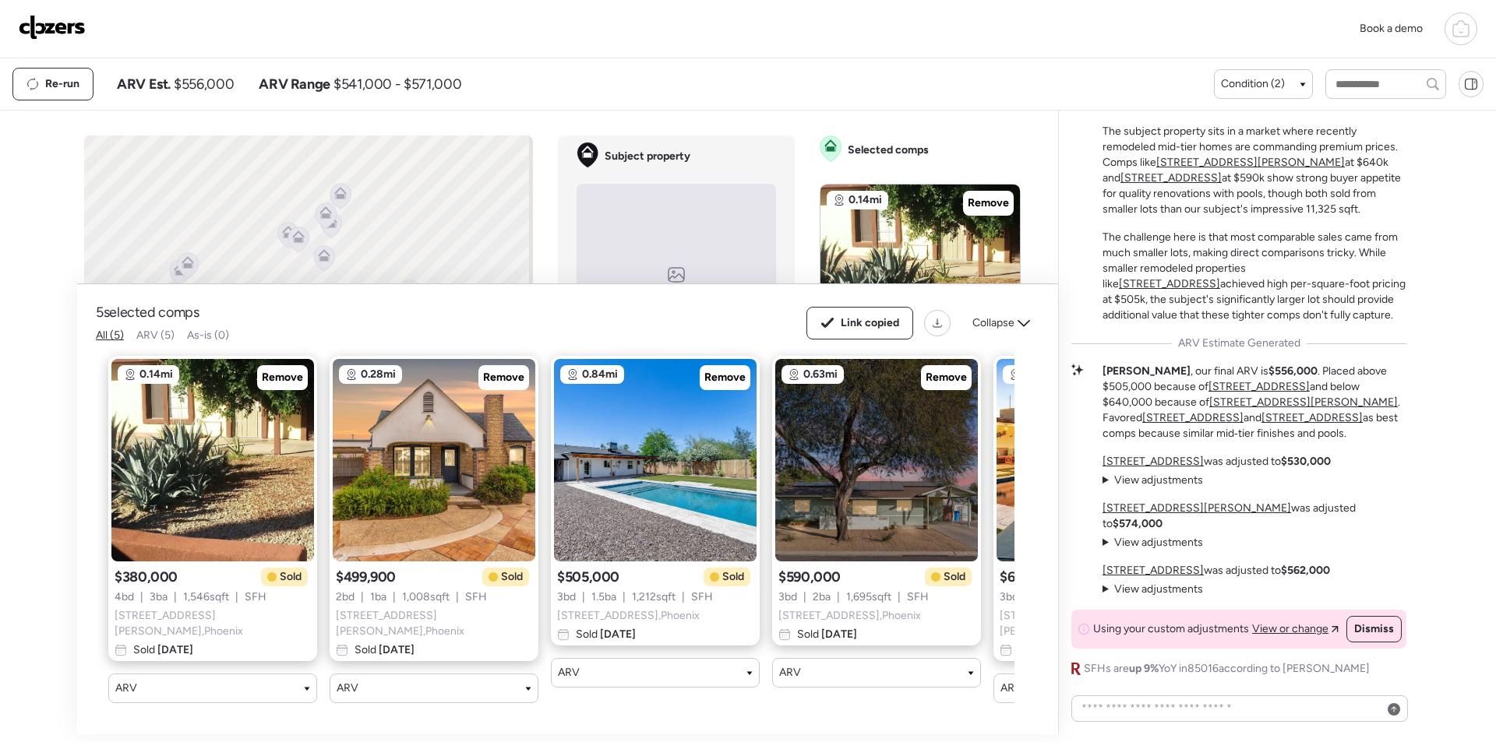
click at [54, 26] on img at bounding box center [52, 27] width 67 height 25
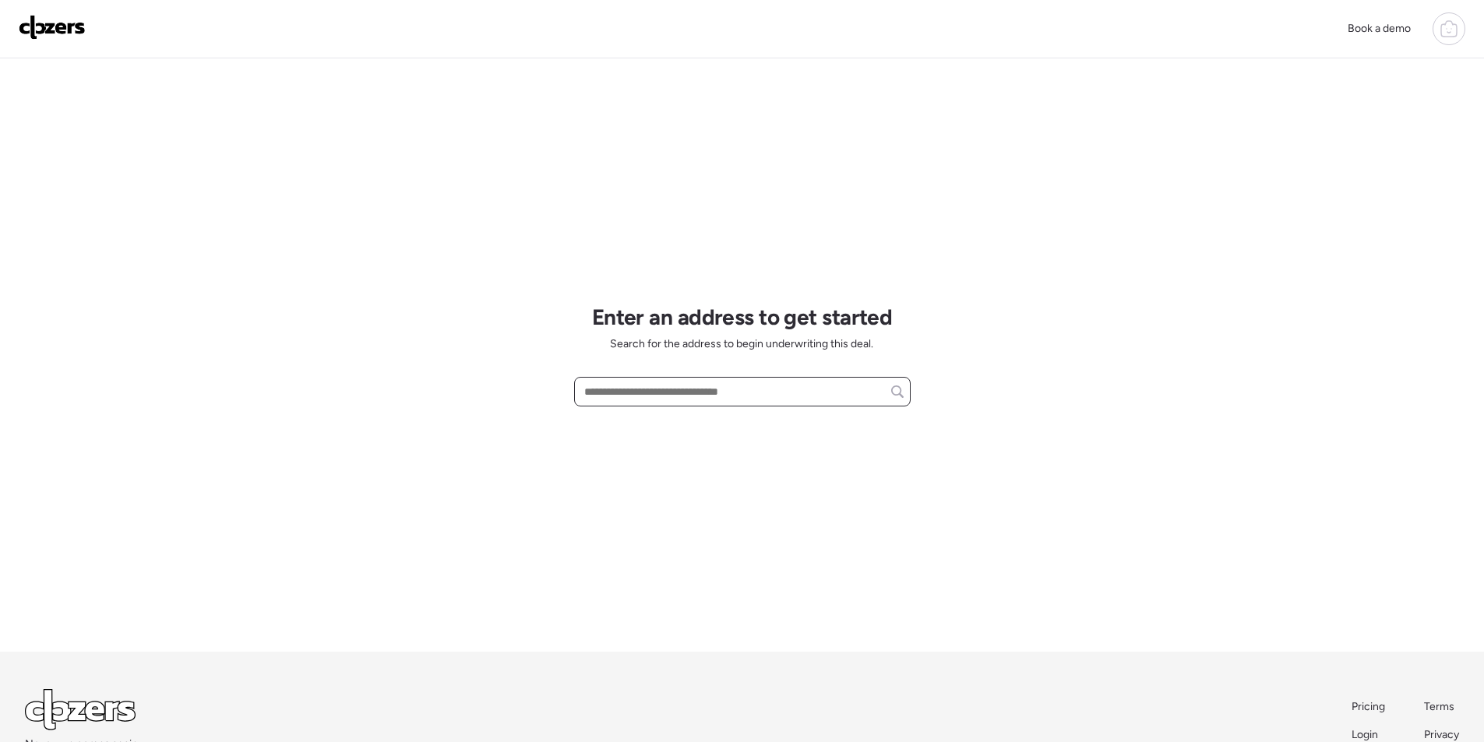
click at [686, 393] on input "text" at bounding box center [742, 392] width 323 height 22
paste input "**********"
click at [668, 414] on span "1621 E Palm Ln, Phoenix, AZ, 85006" at bounding box center [630, 421] width 101 height 16
type input "**********"
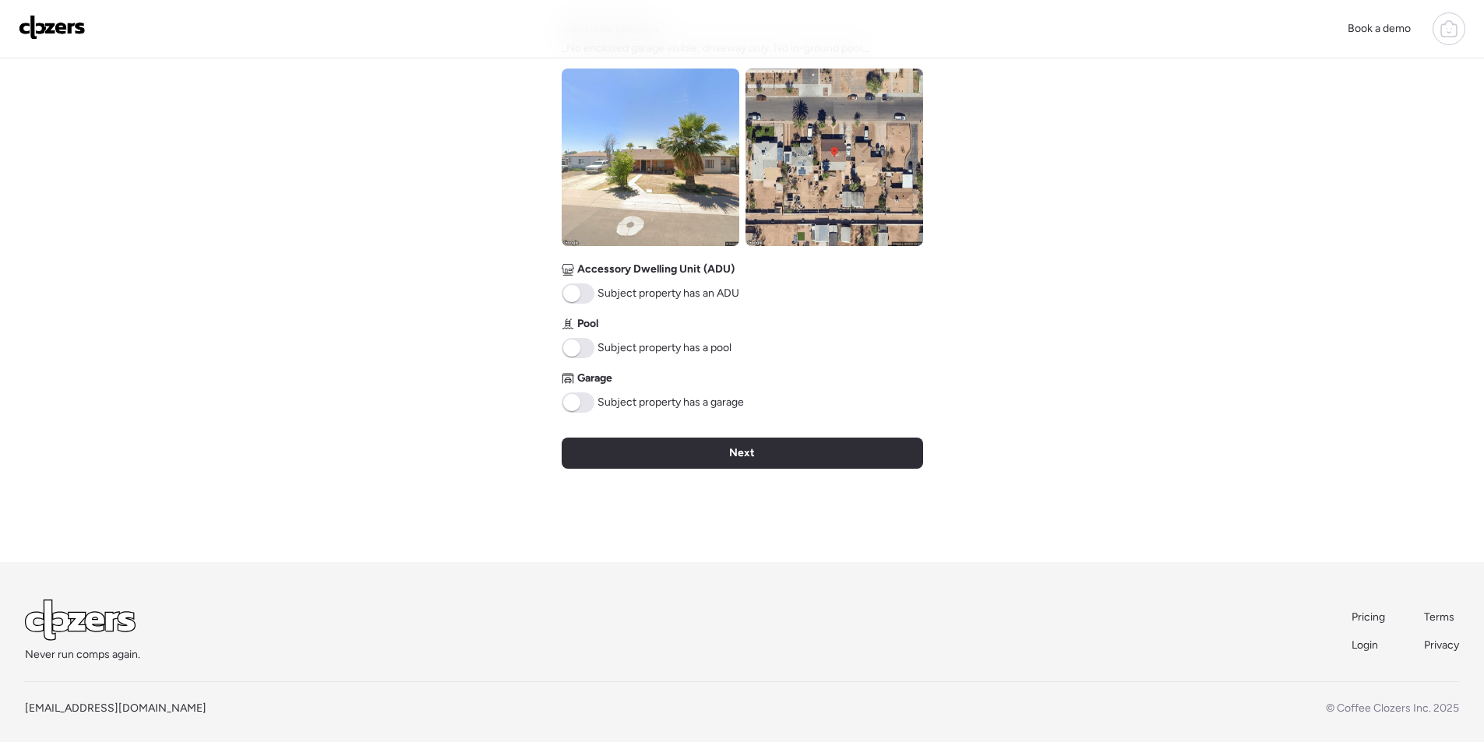
scroll to position [566, 0]
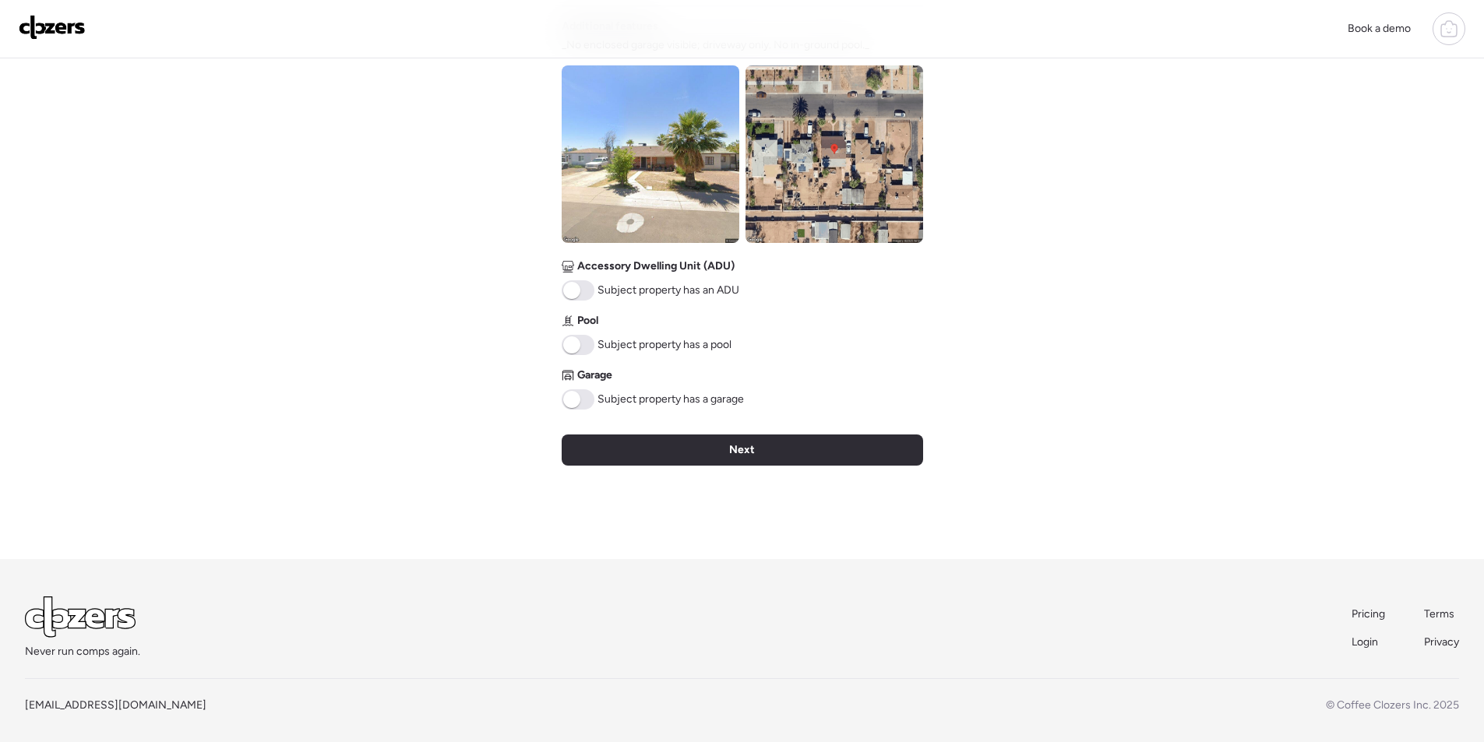
click at [603, 122] on img at bounding box center [651, 154] width 178 height 178
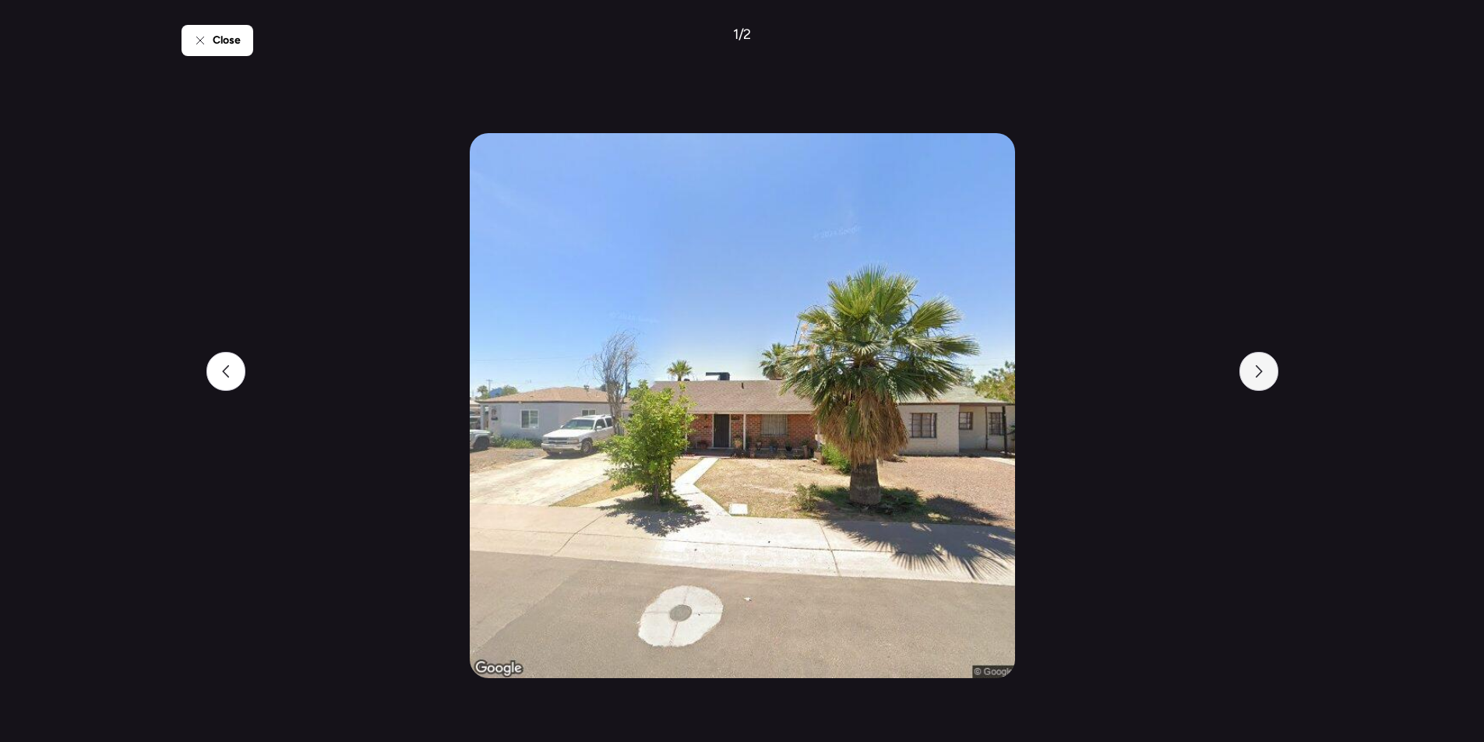
click at [1256, 370] on icon at bounding box center [1259, 371] width 12 height 12
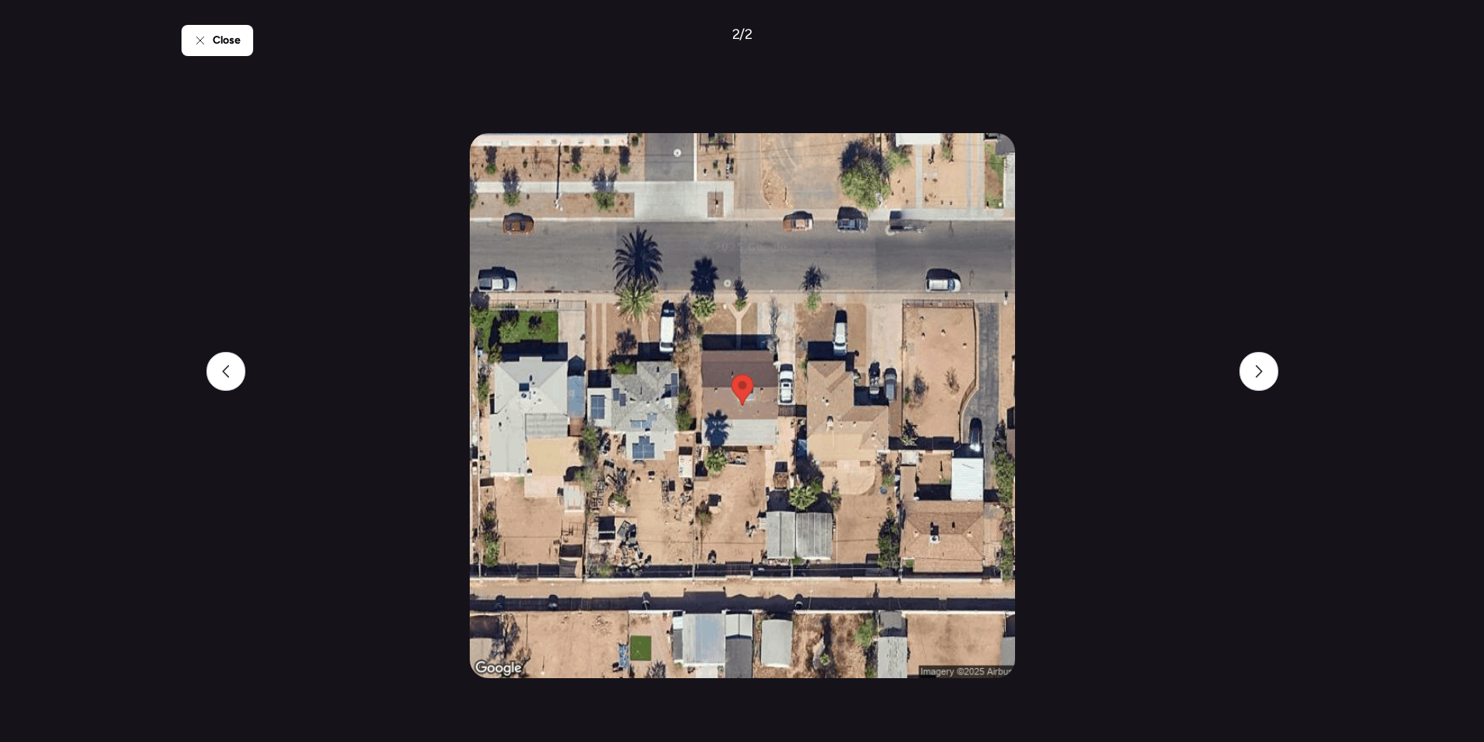
click at [203, 14] on div "Close 2 / 2" at bounding box center [743, 371] width 1122 height 742
click at [211, 30] on div "Close" at bounding box center [218, 40] width 72 height 31
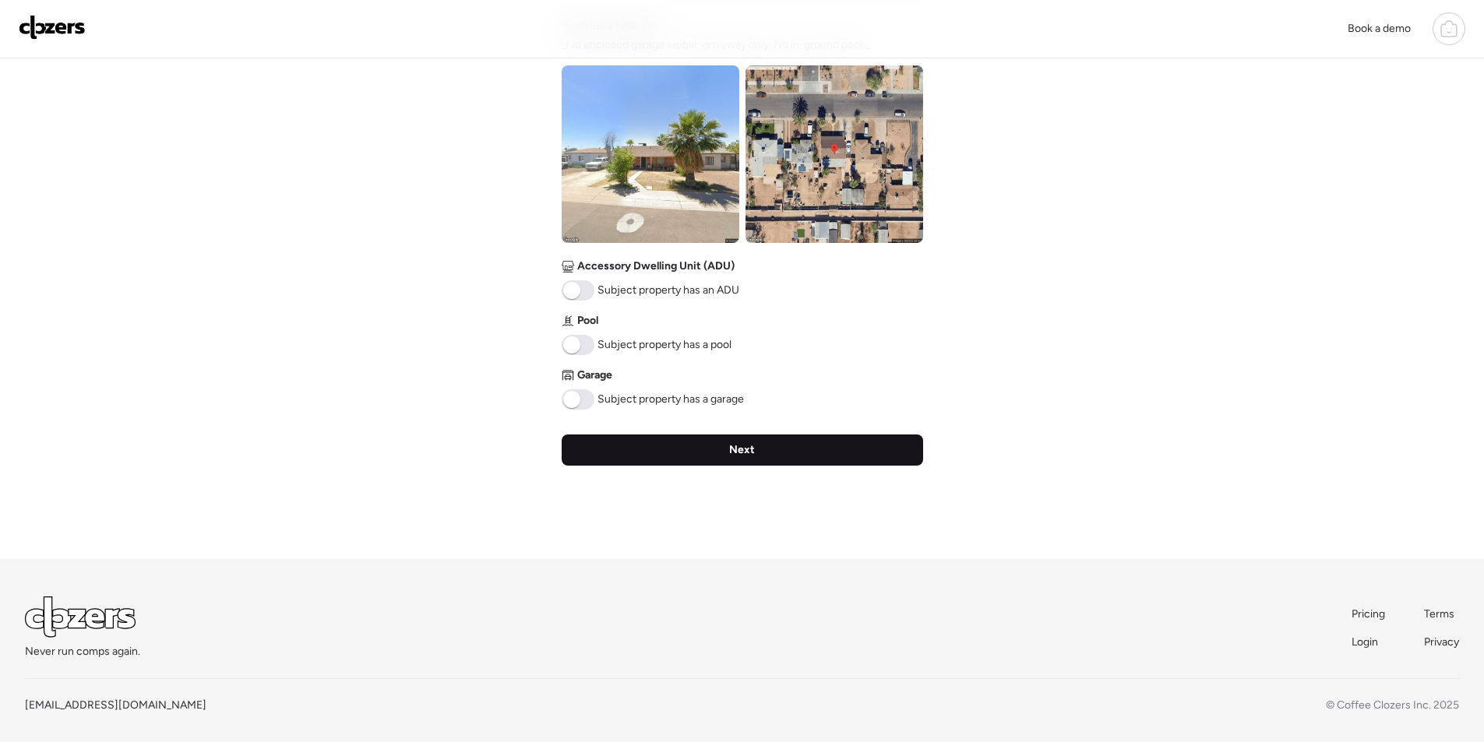
click at [709, 461] on div "Next" at bounding box center [743, 450] width 362 height 31
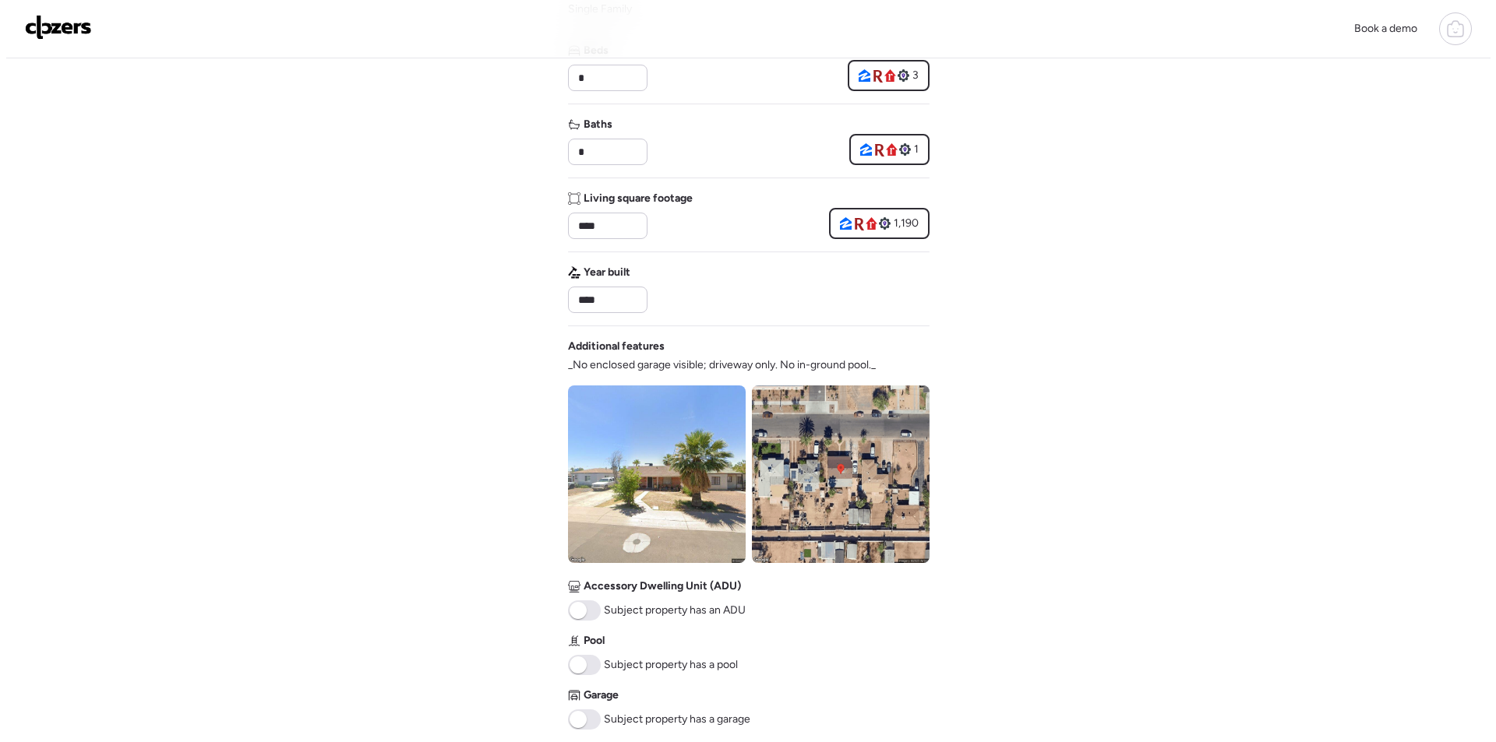
scroll to position [0, 0]
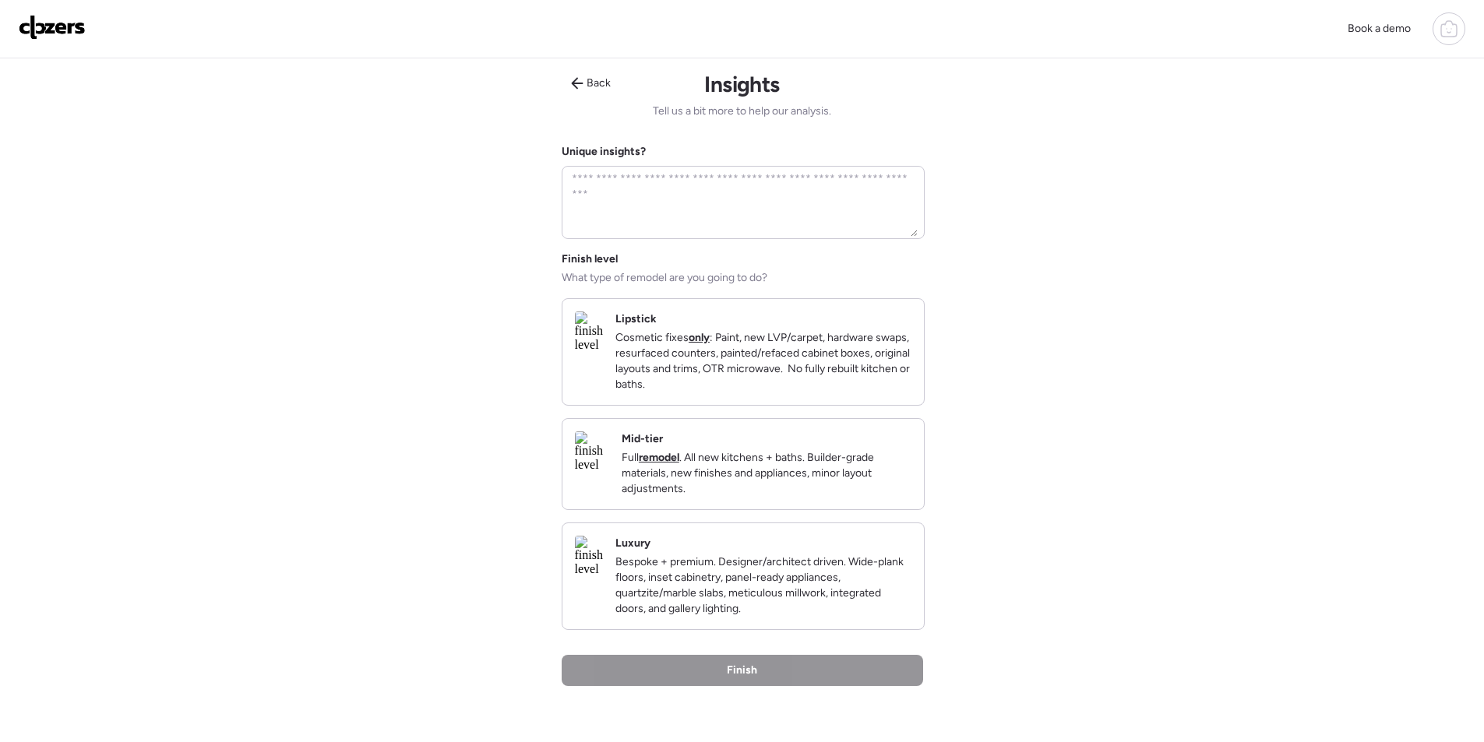
click at [839, 478] on p "Full remodel . All new kitchens + baths. Builder-grade materials, new finishes …" at bounding box center [767, 473] width 290 height 47
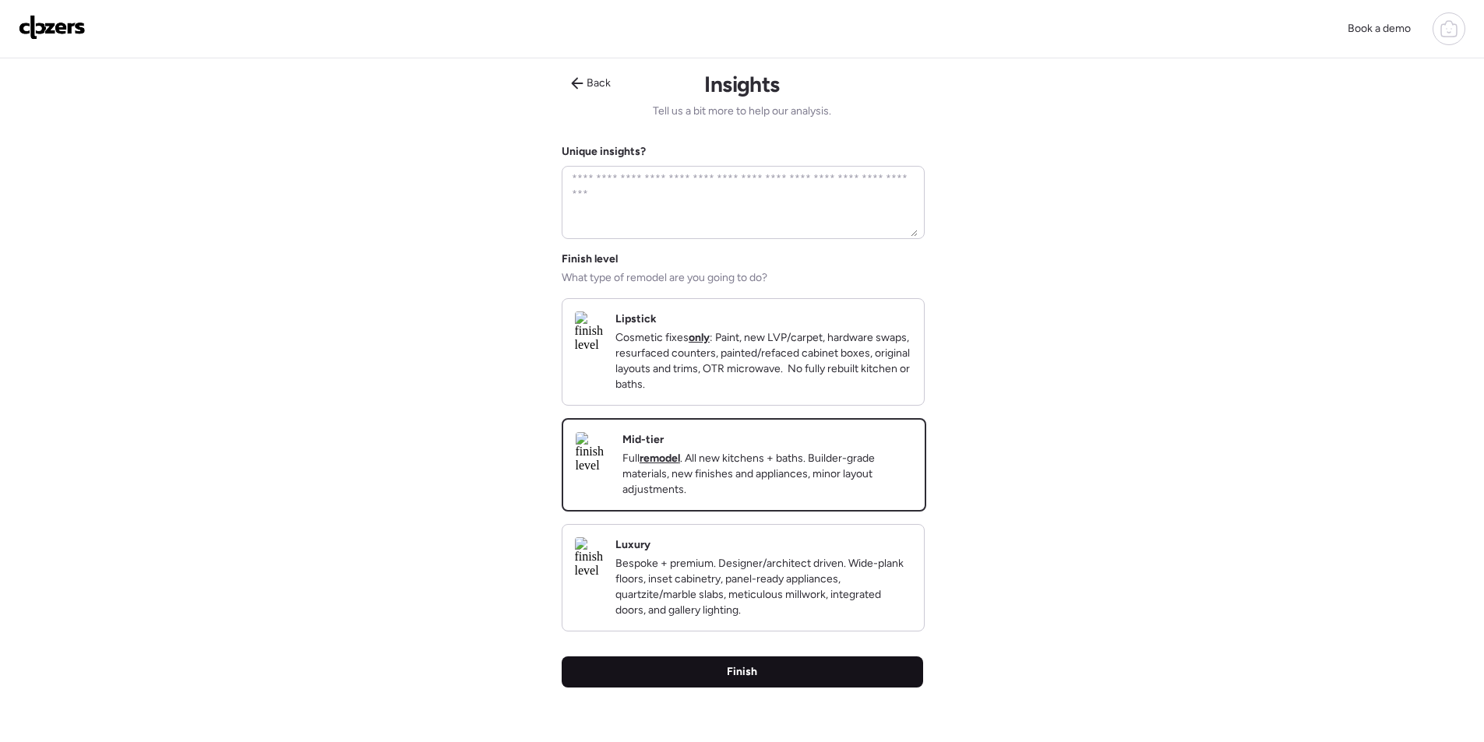
click at [828, 684] on div "Finish" at bounding box center [743, 672] width 362 height 31
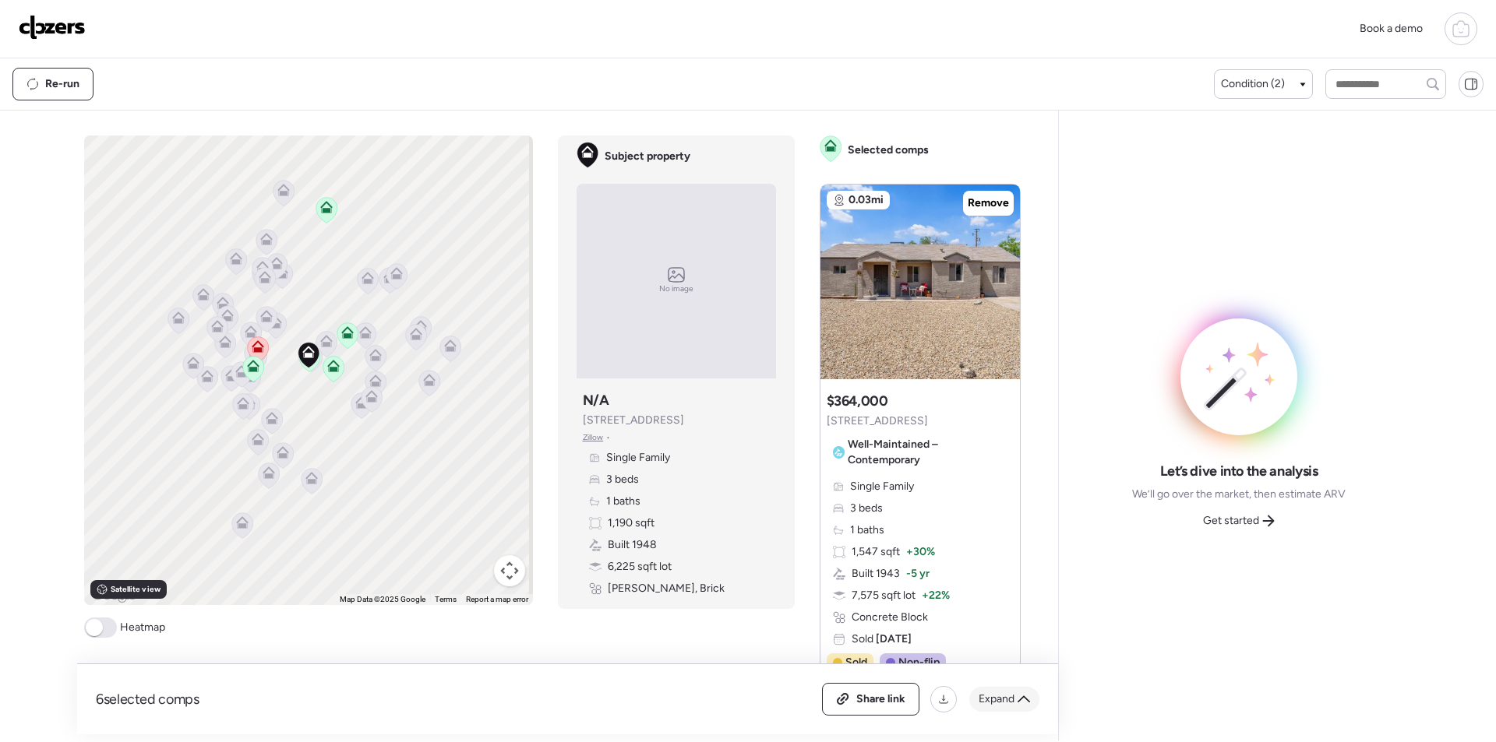
click at [1023, 700] on icon at bounding box center [1024, 699] width 12 height 12
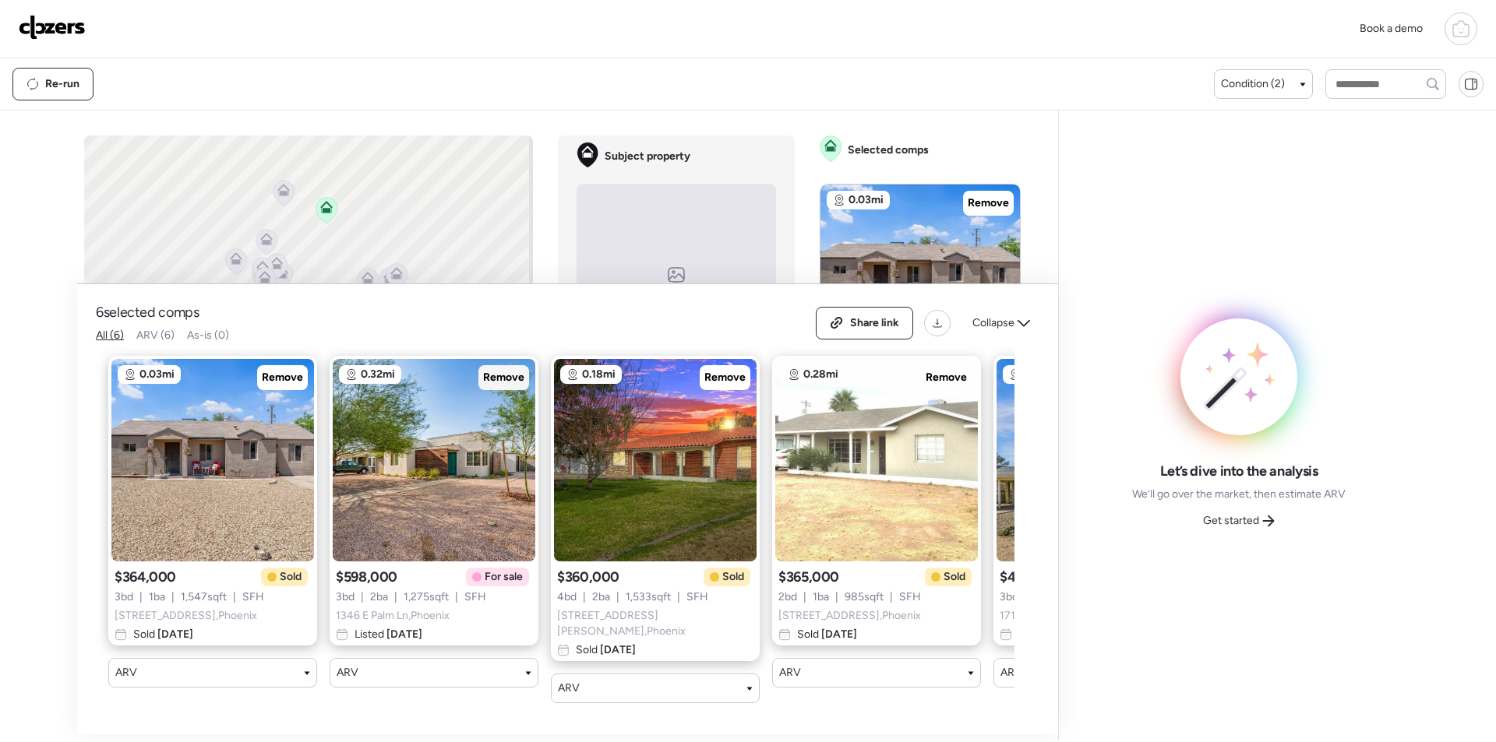
click at [500, 383] on span "Remove" at bounding box center [503, 378] width 41 height 16
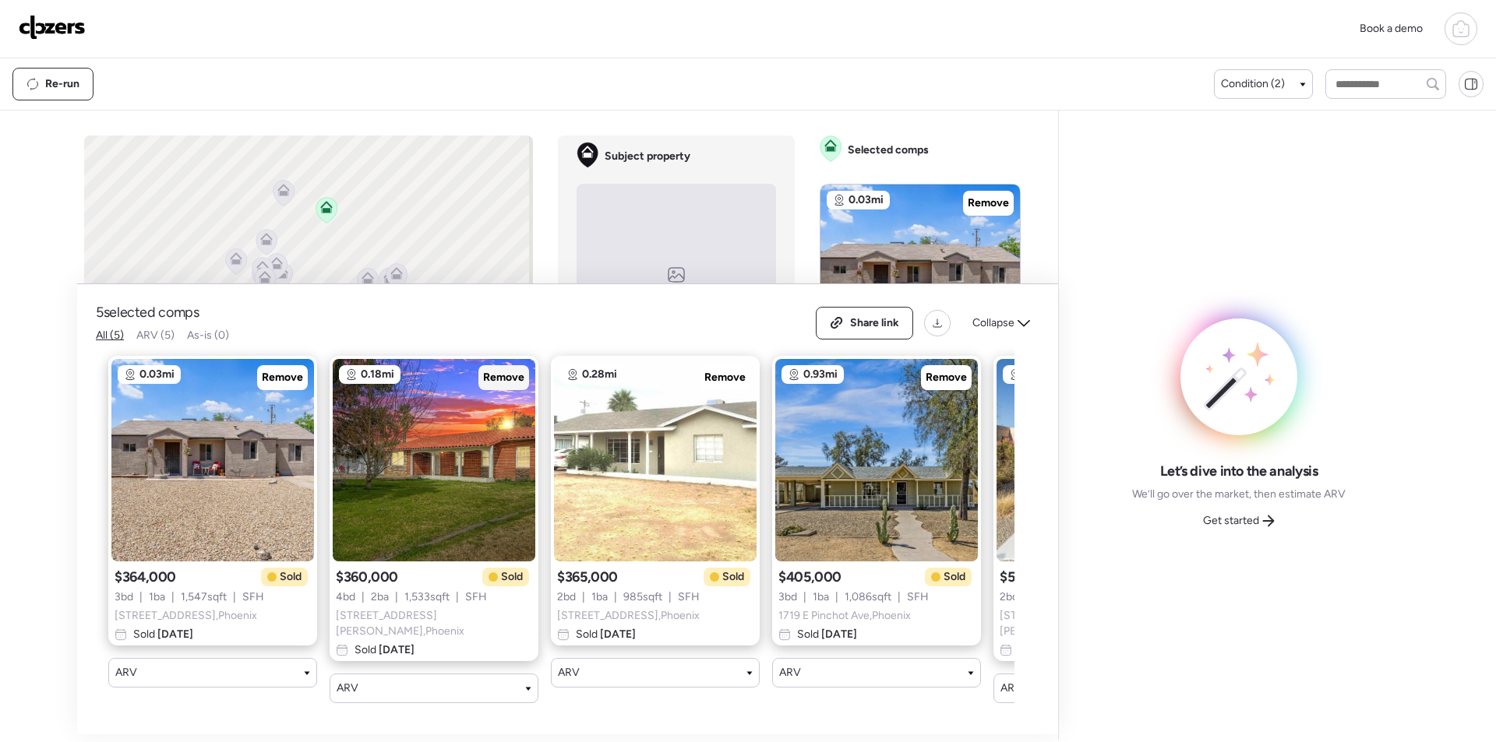
click at [500, 383] on span "Remove" at bounding box center [503, 378] width 41 height 16
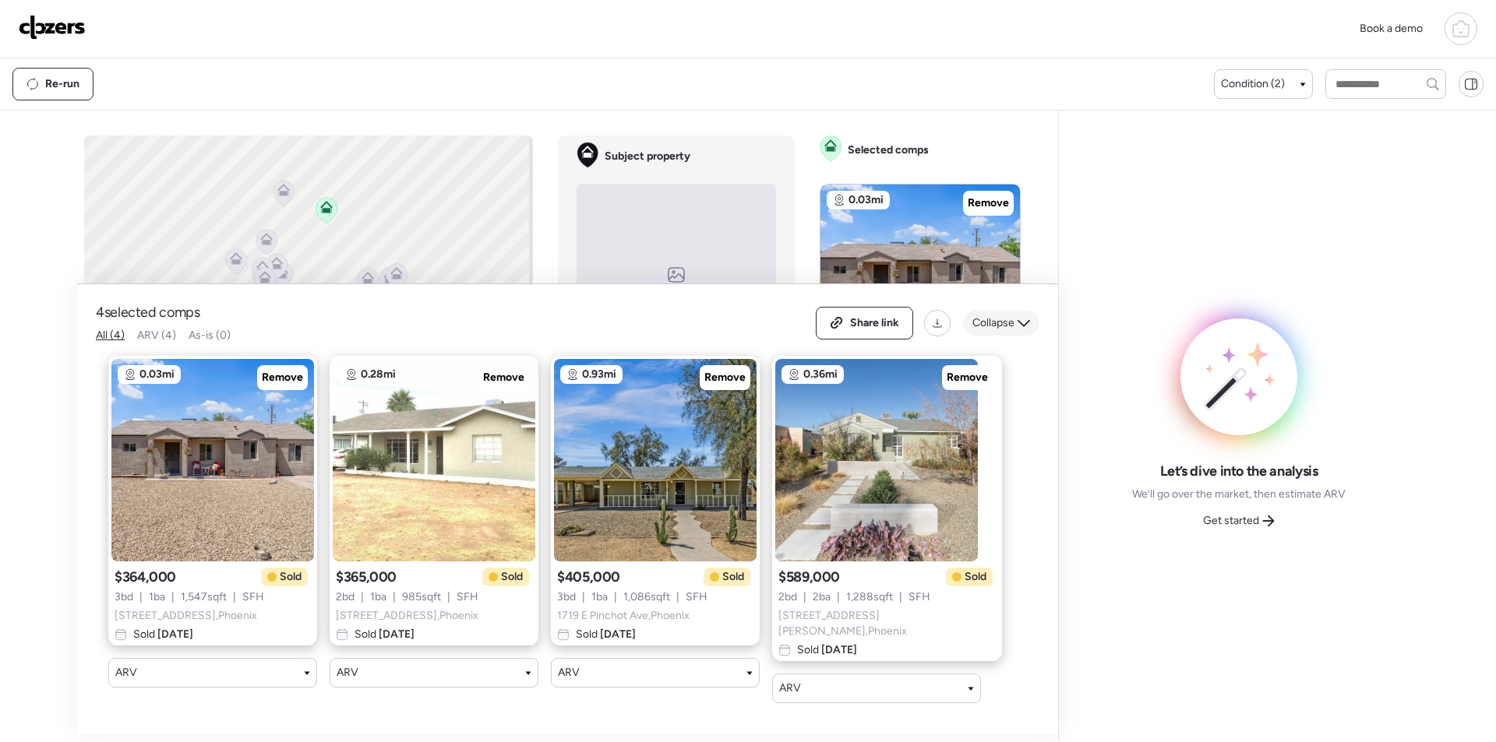
click at [995, 331] on span "Collapse" at bounding box center [993, 324] width 42 height 16
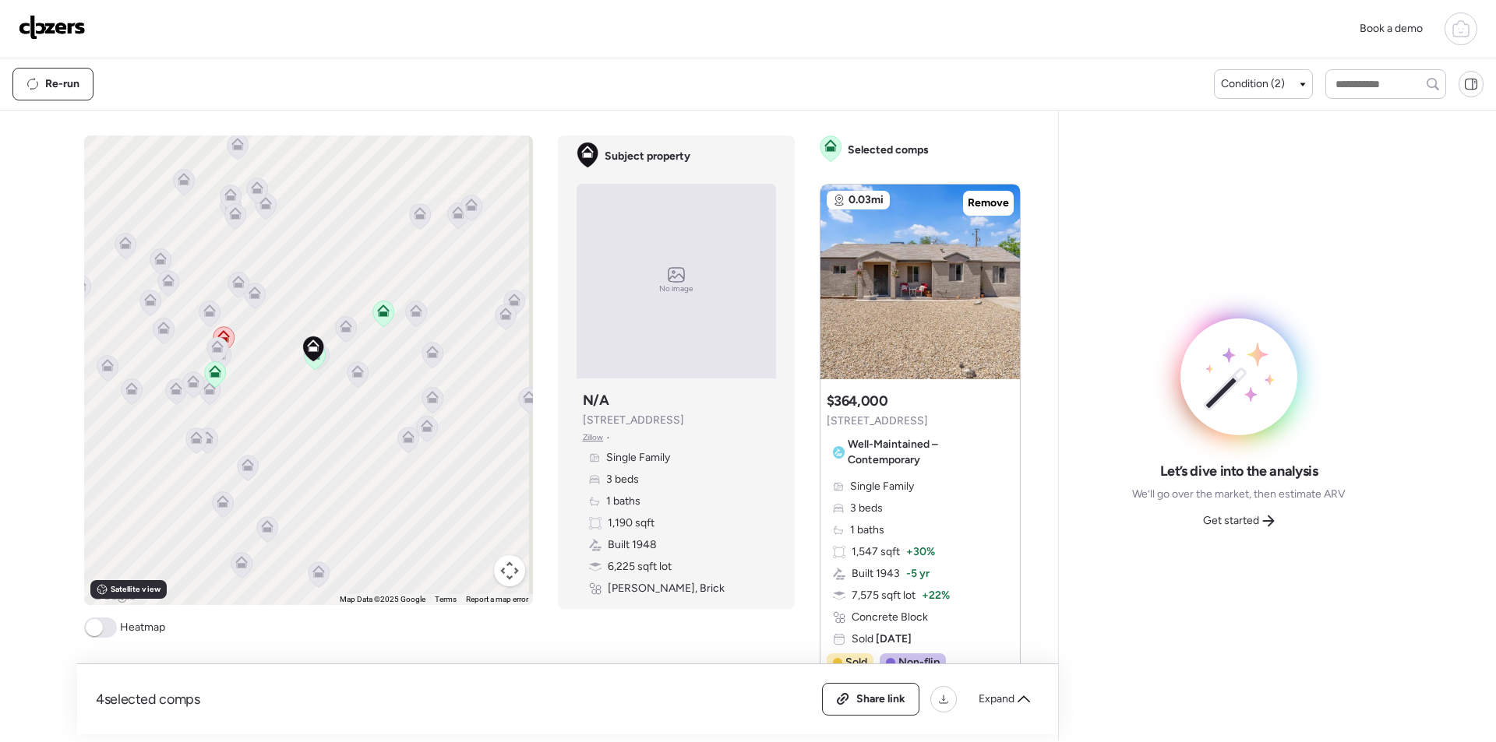
click at [341, 341] on icon at bounding box center [345, 329] width 21 height 26
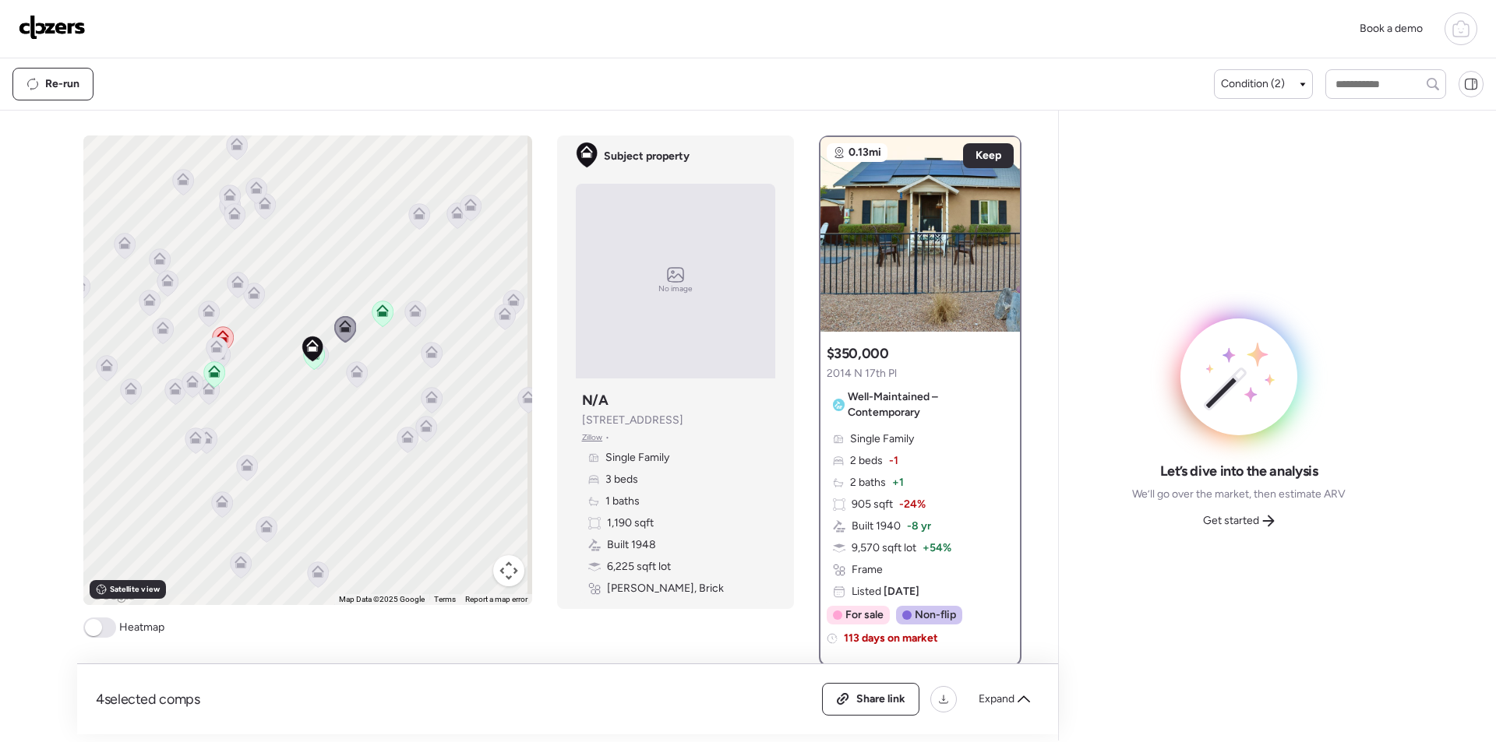
click at [346, 380] on icon at bounding box center [357, 375] width 22 height 26
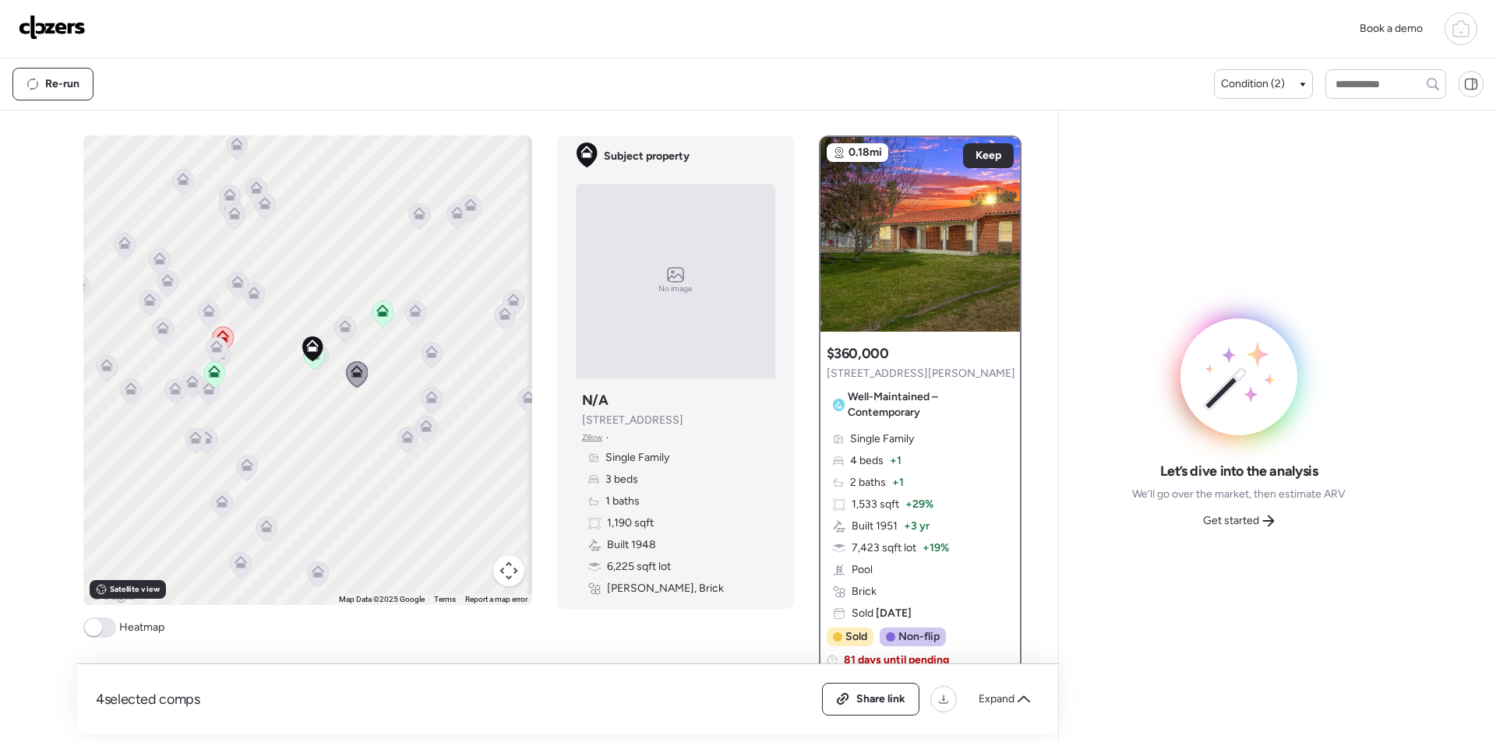
drag, startPoint x: 402, startPoint y: 309, endPoint x: 411, endPoint y: 314, distance: 10.5
click at [404, 309] on div at bounding box center [415, 315] width 22 height 29
click at [414, 321] on icon at bounding box center [414, 314] width 21 height 26
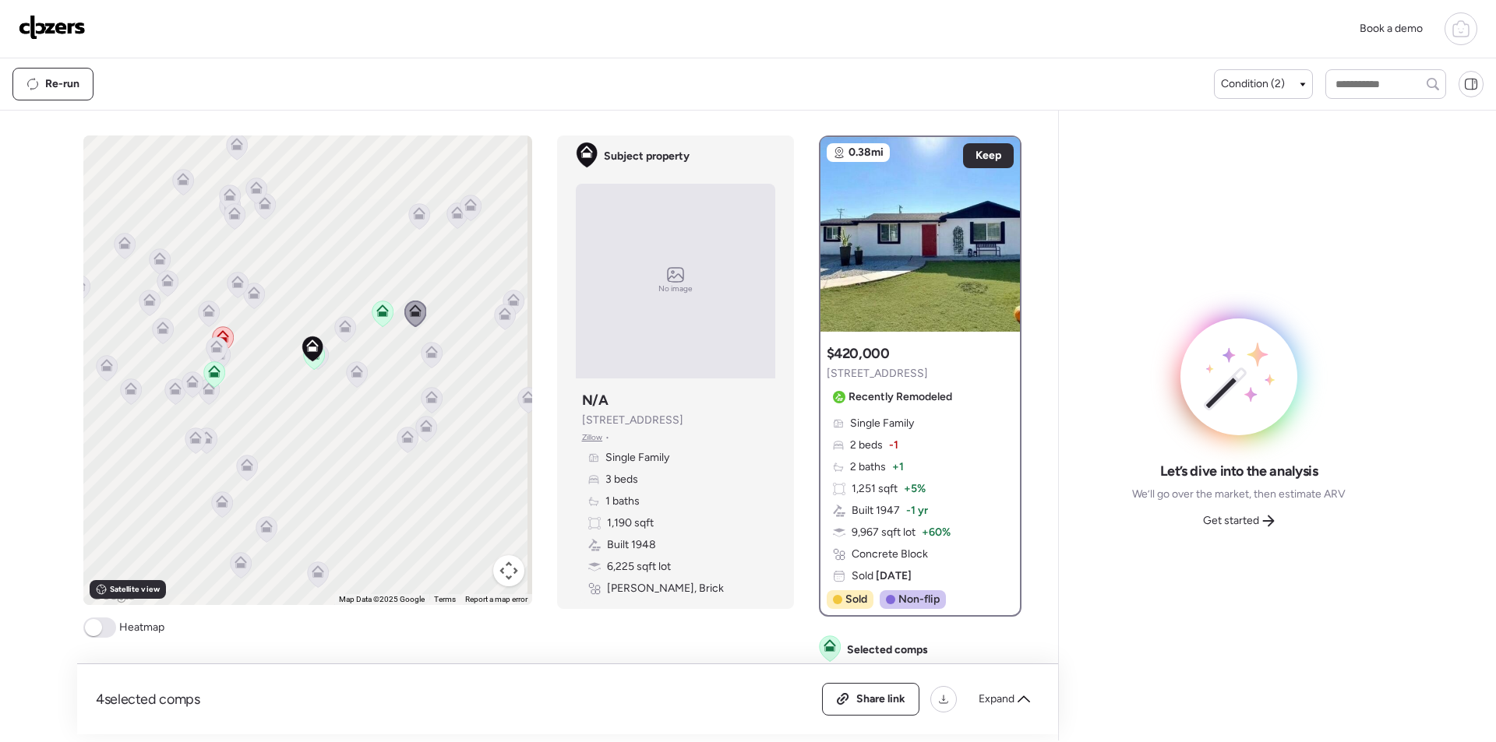
click at [427, 360] on icon at bounding box center [431, 355] width 21 height 26
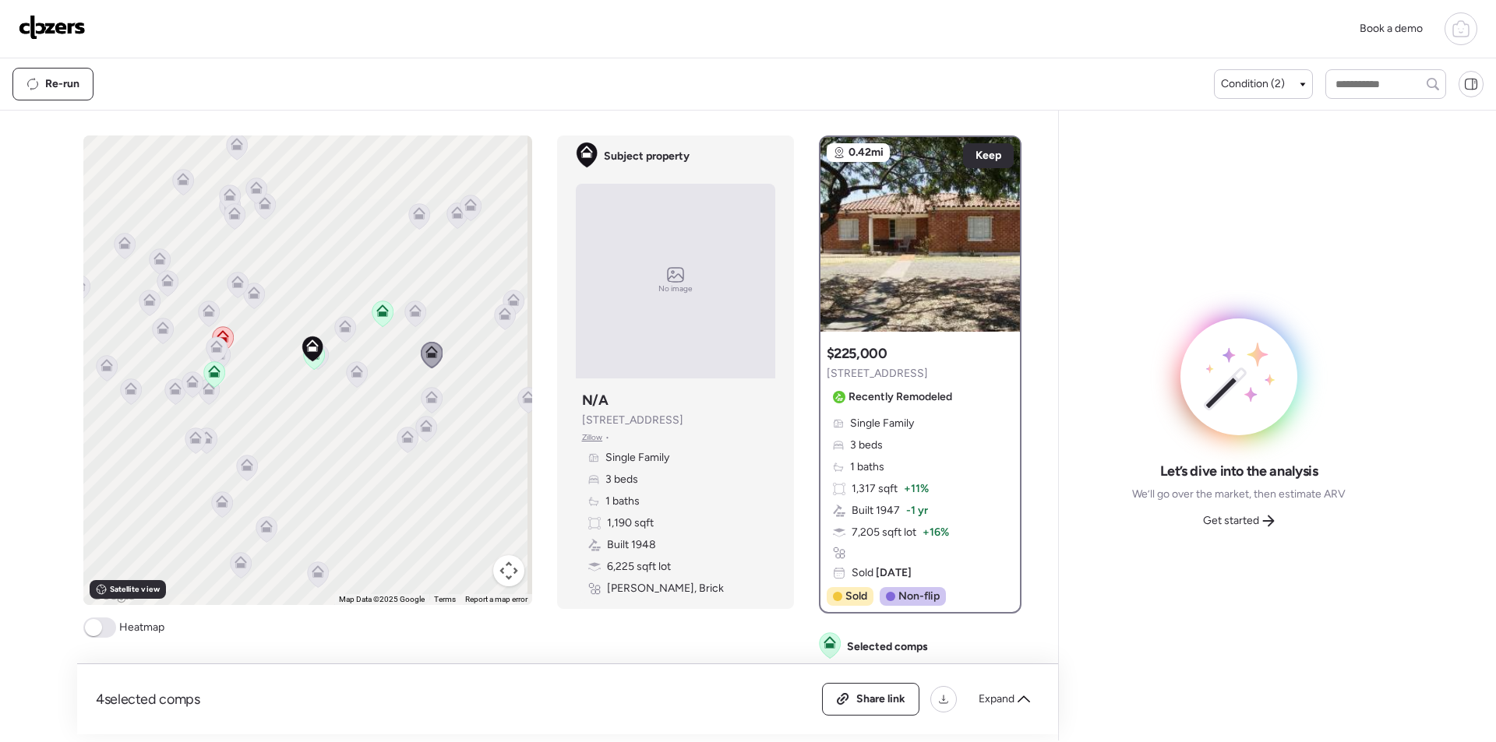
click at [430, 395] on icon at bounding box center [431, 397] width 12 height 12
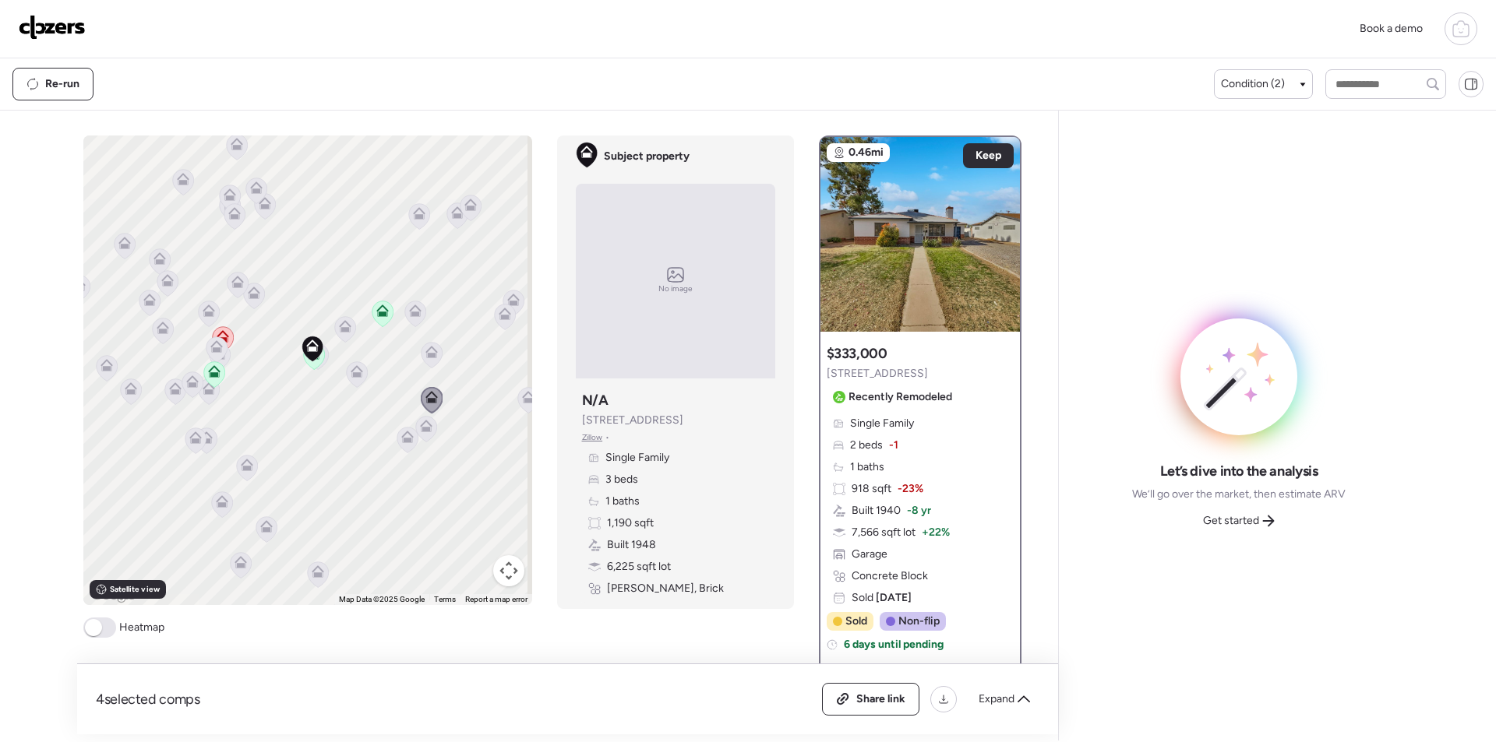
click at [423, 433] on icon at bounding box center [425, 429] width 21 height 26
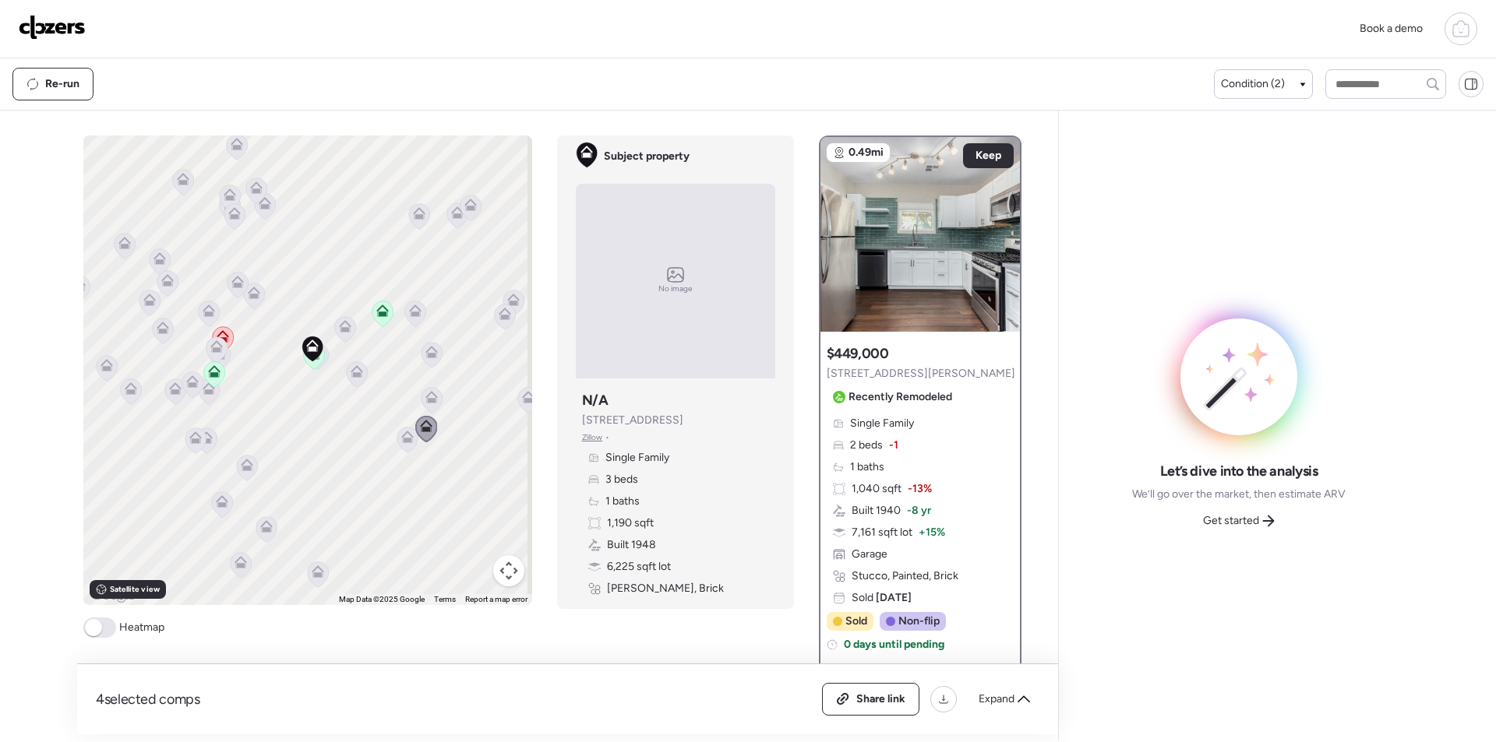
click at [401, 446] on icon at bounding box center [407, 440] width 21 height 26
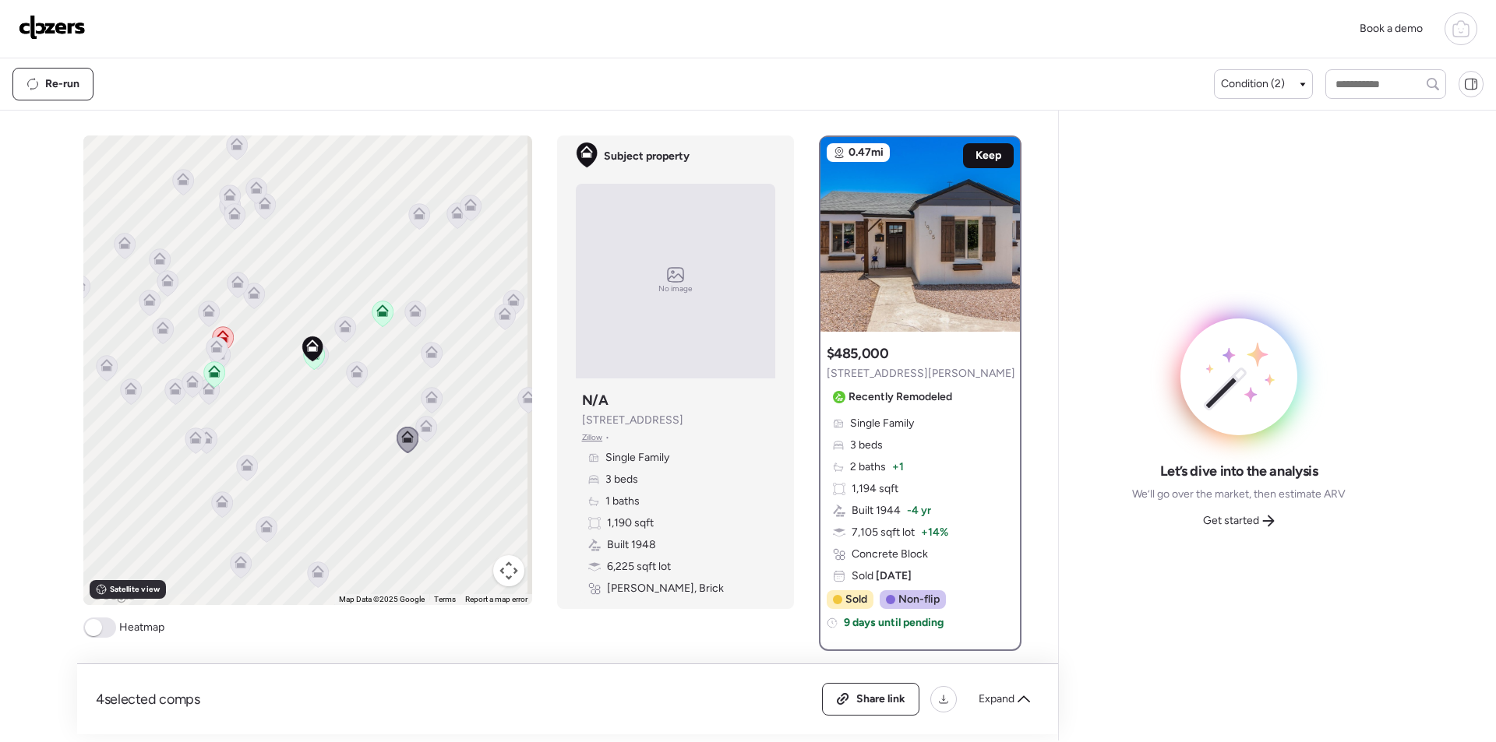
click at [975, 148] on span "Keep" at bounding box center [988, 156] width 26 height 16
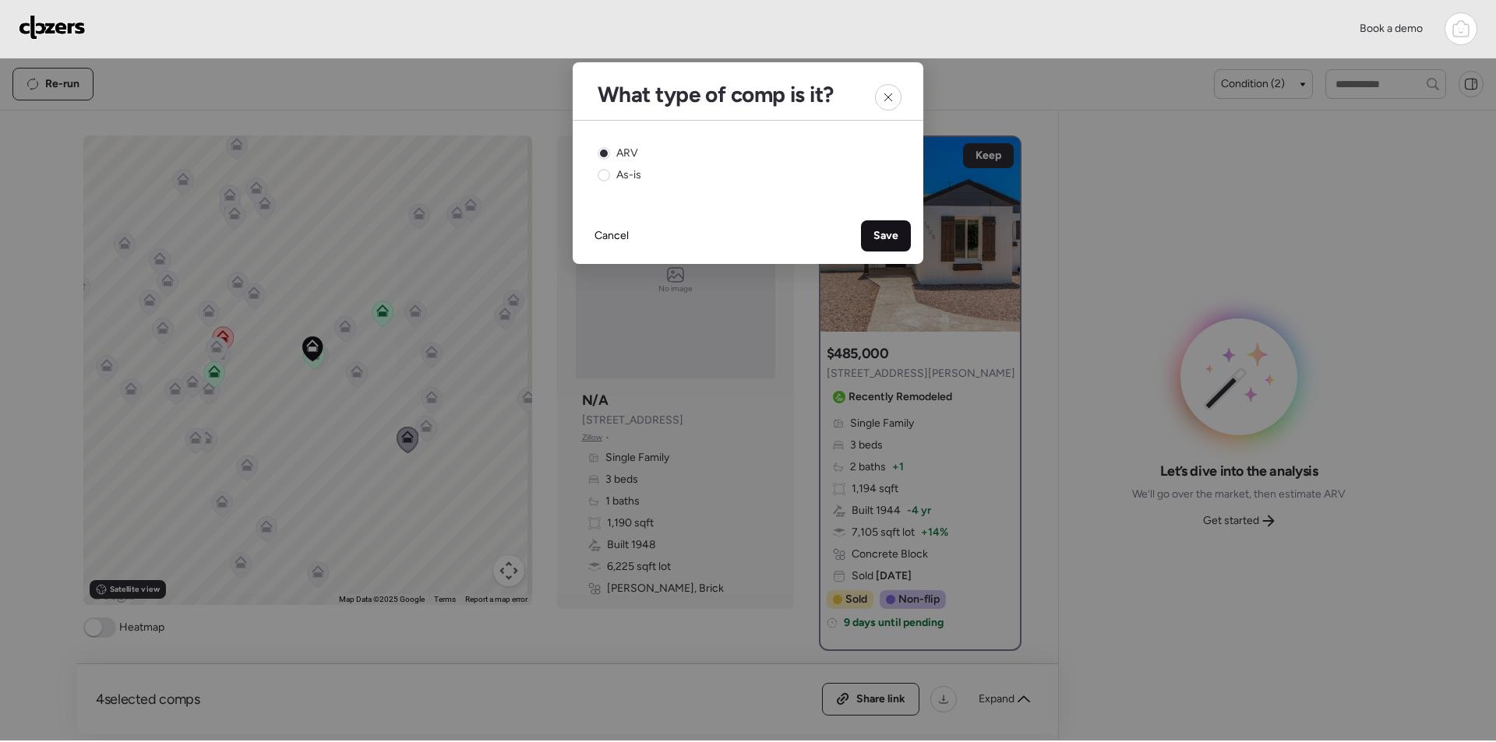
click at [883, 231] on span "Save" at bounding box center [885, 236] width 25 height 16
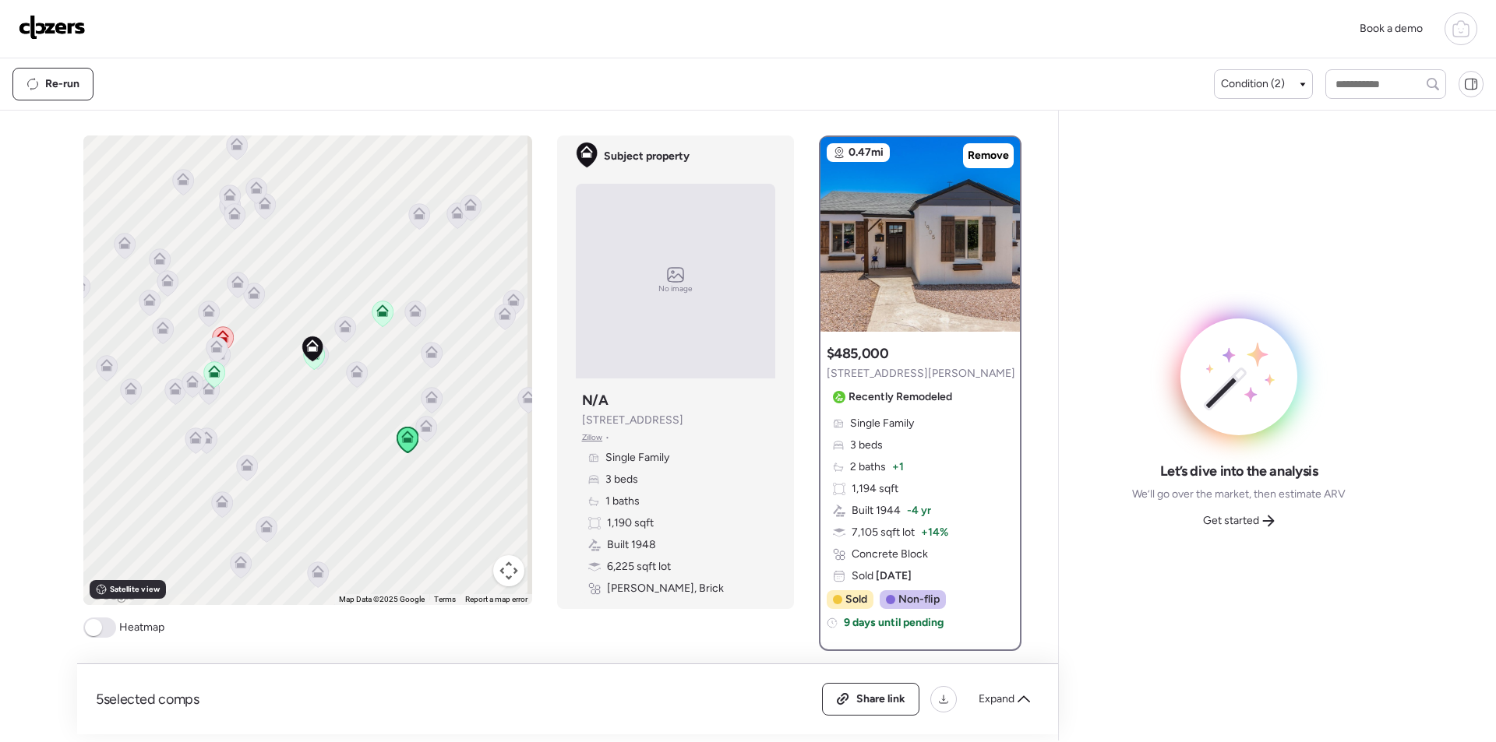
click at [413, 213] on icon at bounding box center [419, 213] width 12 height 12
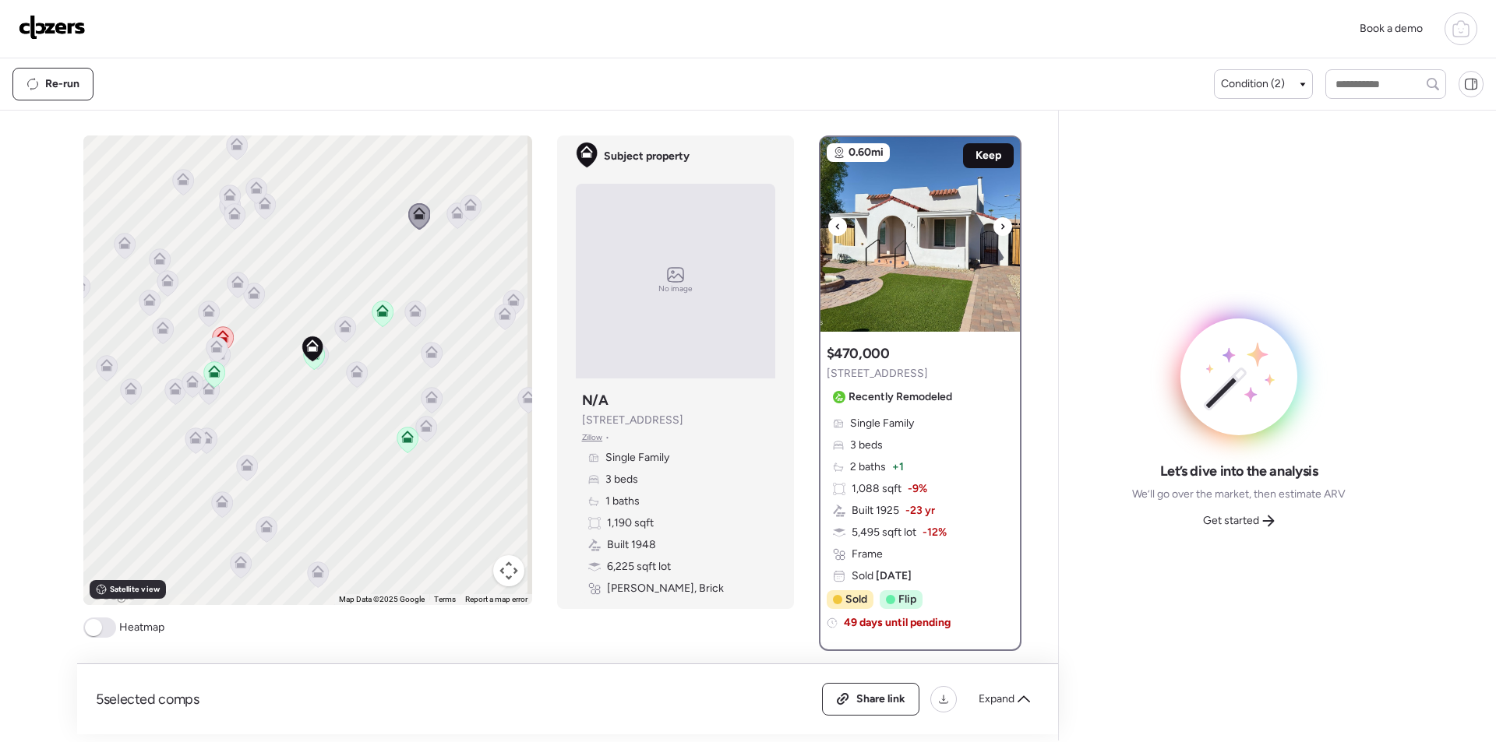
click at [986, 144] on div "Keep" at bounding box center [988, 155] width 51 height 25
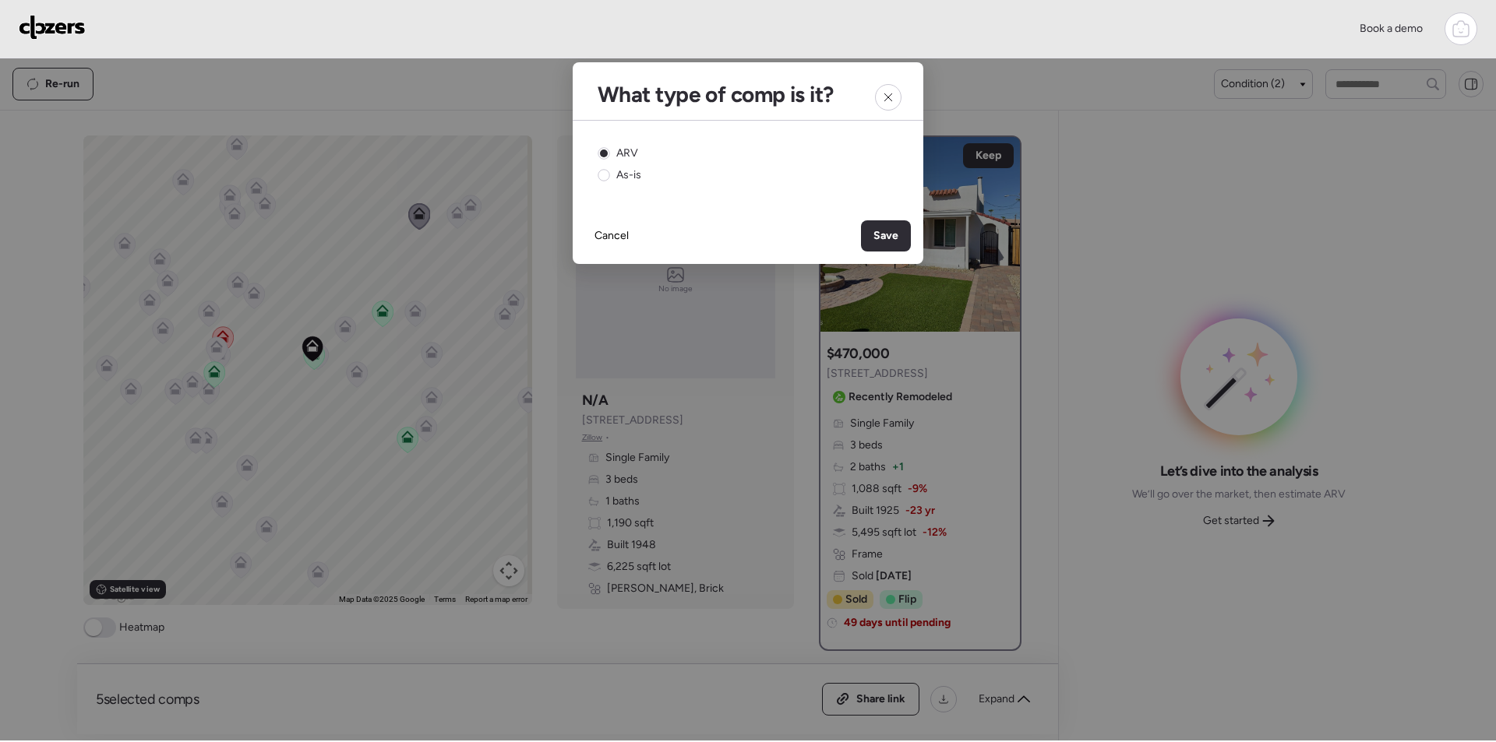
click at [886, 243] on div "Save" at bounding box center [886, 235] width 50 height 31
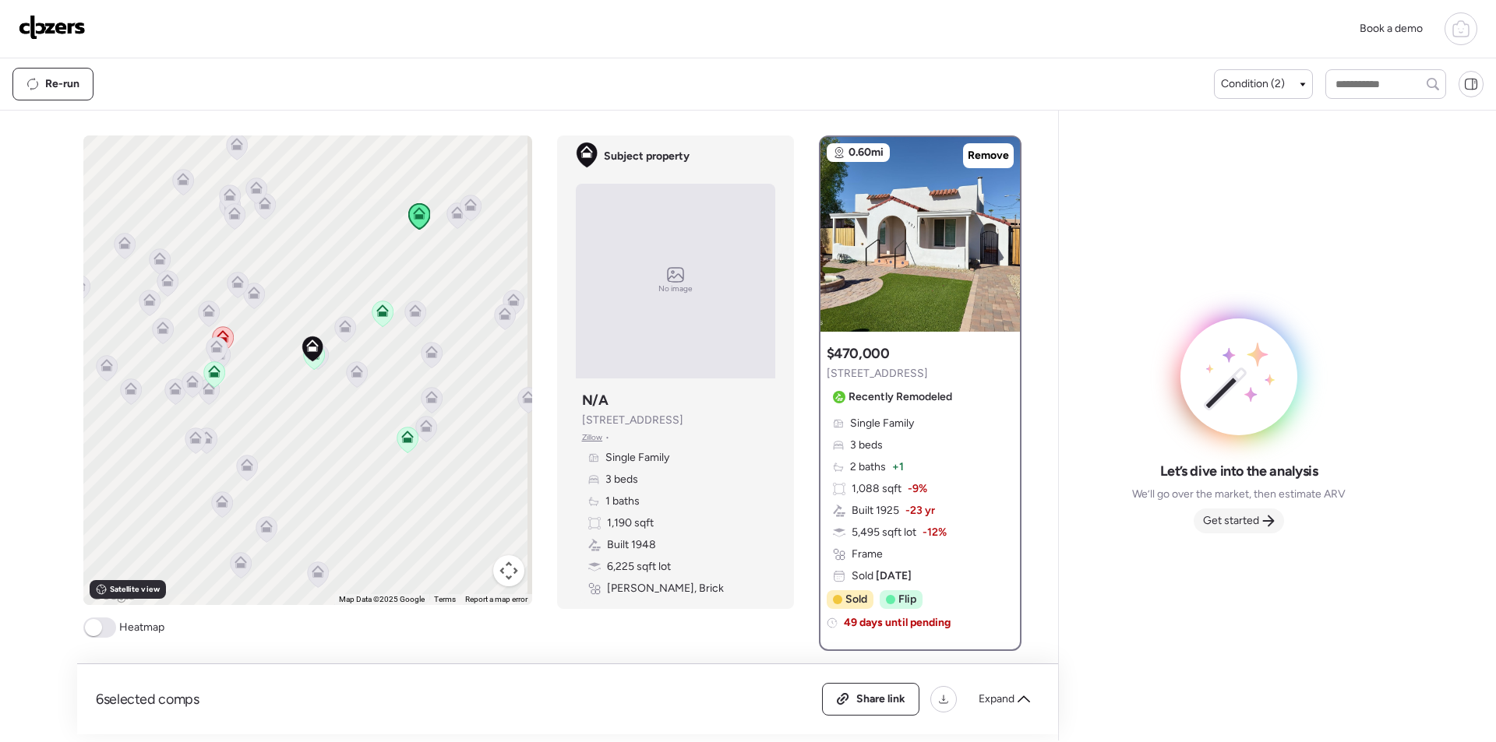
click at [1236, 507] on div "Let’s dive into the analysis We’ll go over the market, then estimate ARV Get st…" at bounding box center [1238, 498] width 213 height 72
click at [1243, 526] on span "Get started" at bounding box center [1231, 521] width 56 height 16
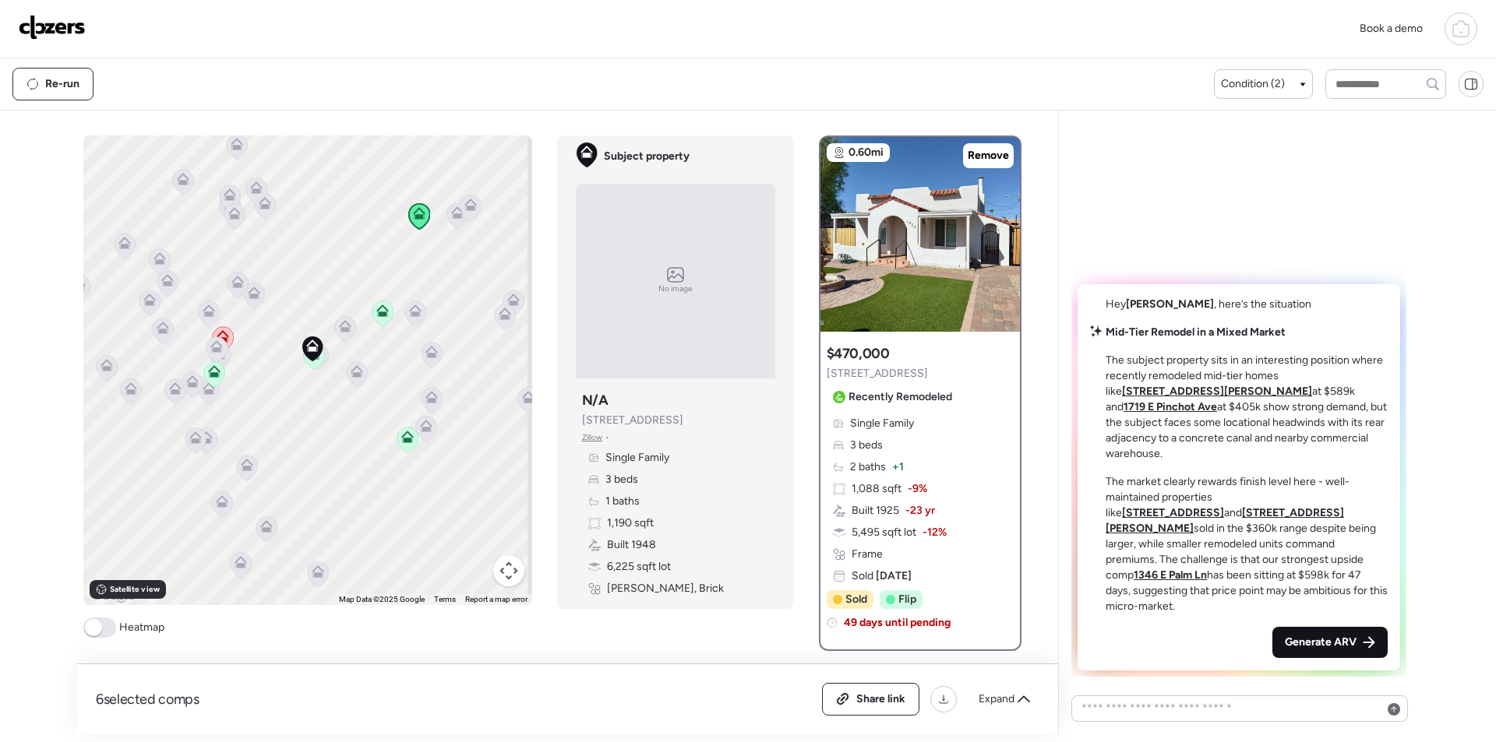
click at [1326, 646] on span "Generate ARV" at bounding box center [1321, 643] width 72 height 16
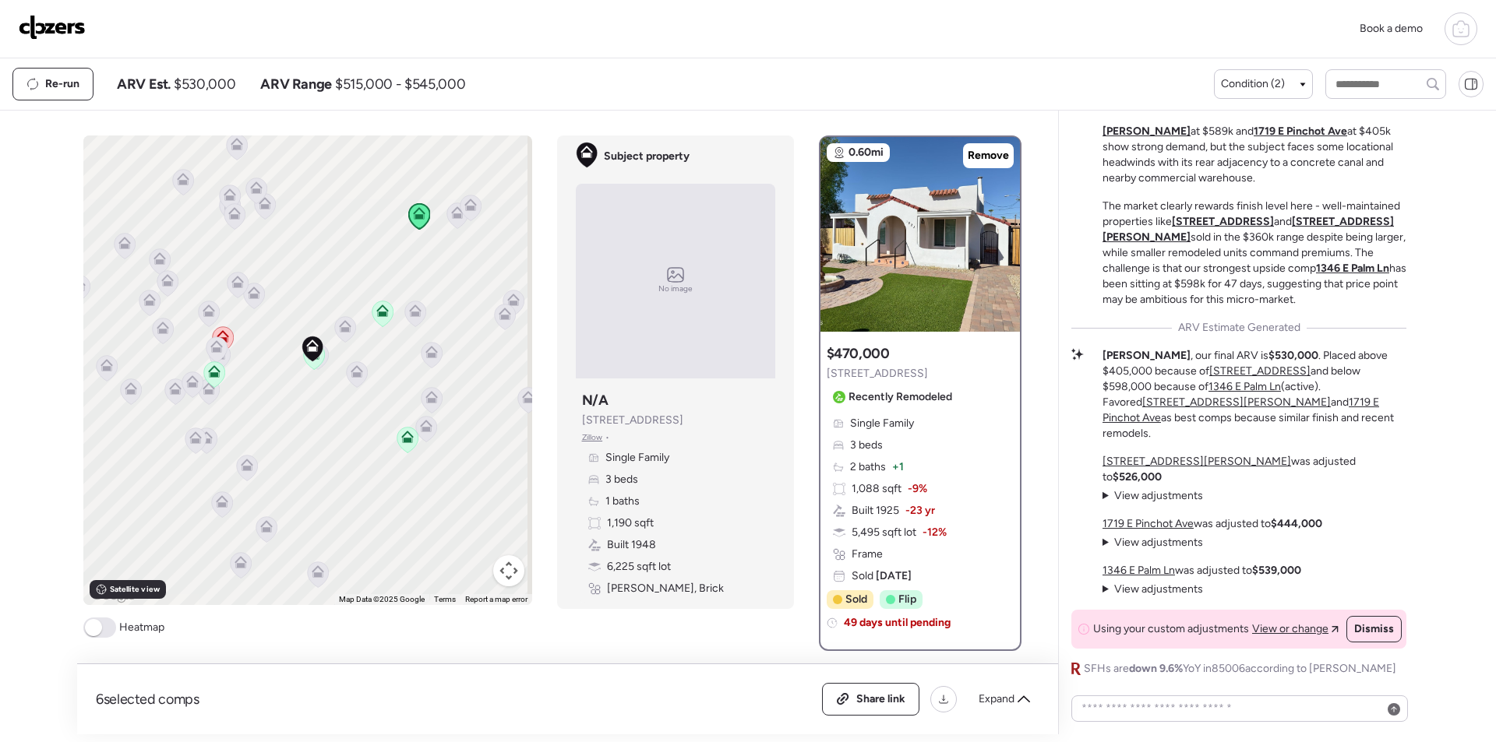
click at [202, 87] on span "$530,000" at bounding box center [205, 84] width 62 height 19
copy span "530,000"
click at [860, 697] on span "Share link" at bounding box center [880, 700] width 49 height 16
click at [69, 16] on img at bounding box center [52, 27] width 67 height 25
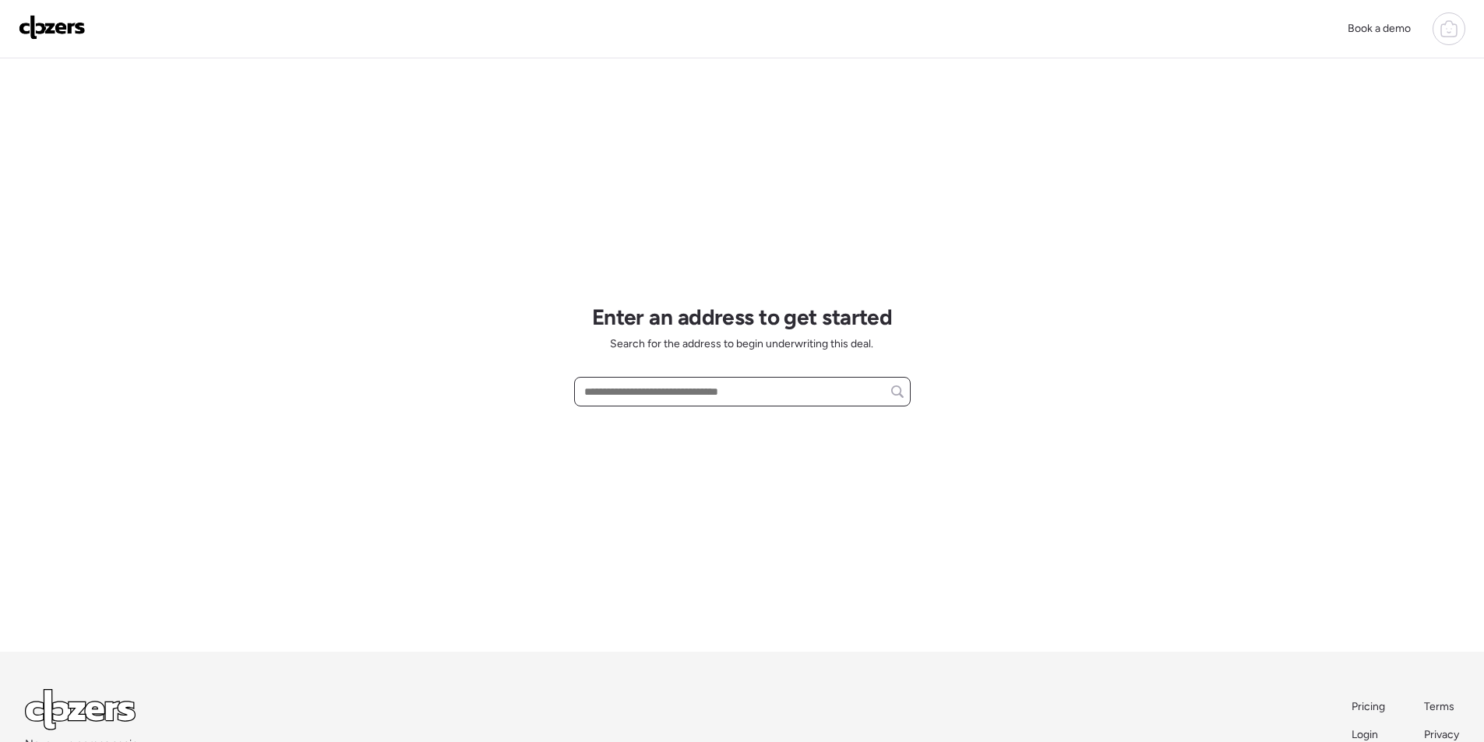
click at [657, 394] on input "text" at bounding box center [742, 392] width 323 height 22
paste input "**********"
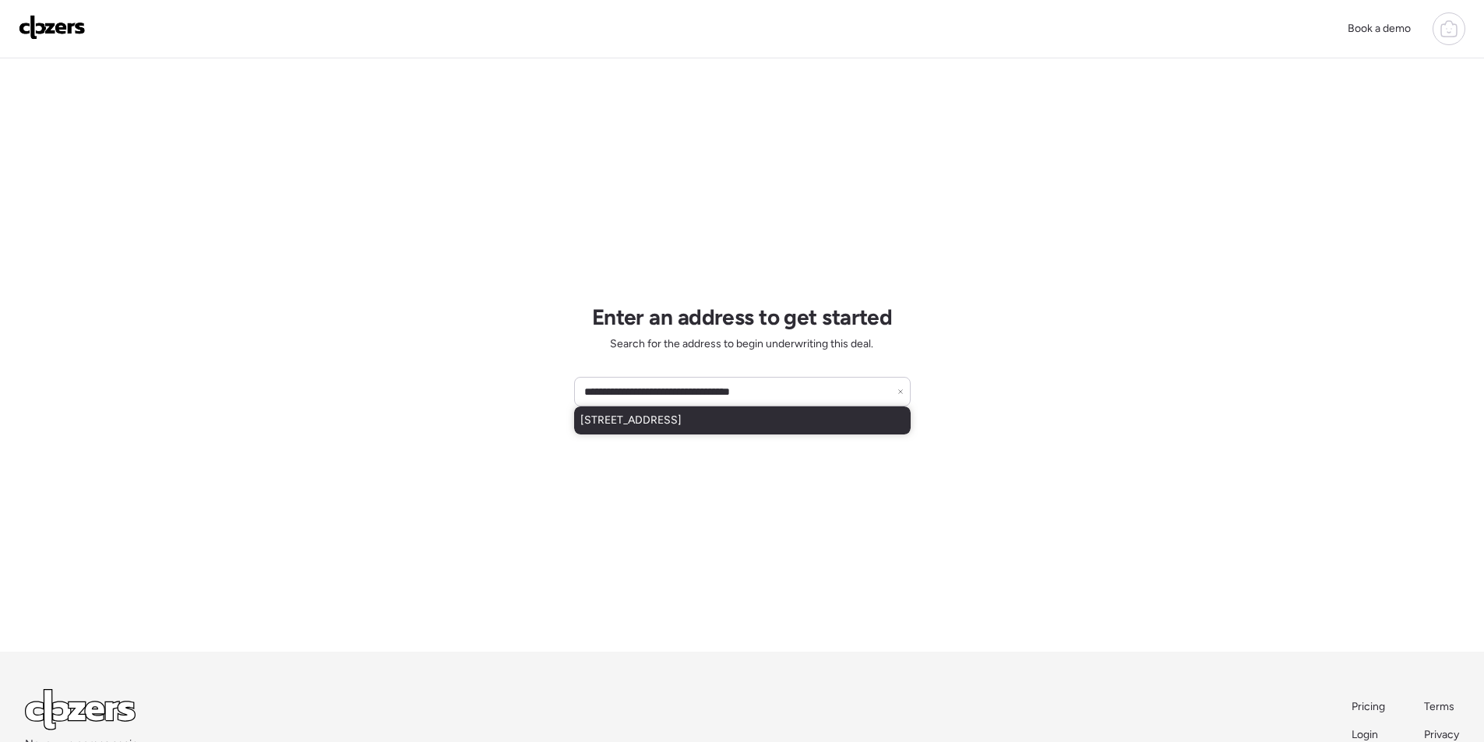
click at [654, 428] on span "[STREET_ADDRESS]" at bounding box center [630, 421] width 101 height 16
type input "**********"
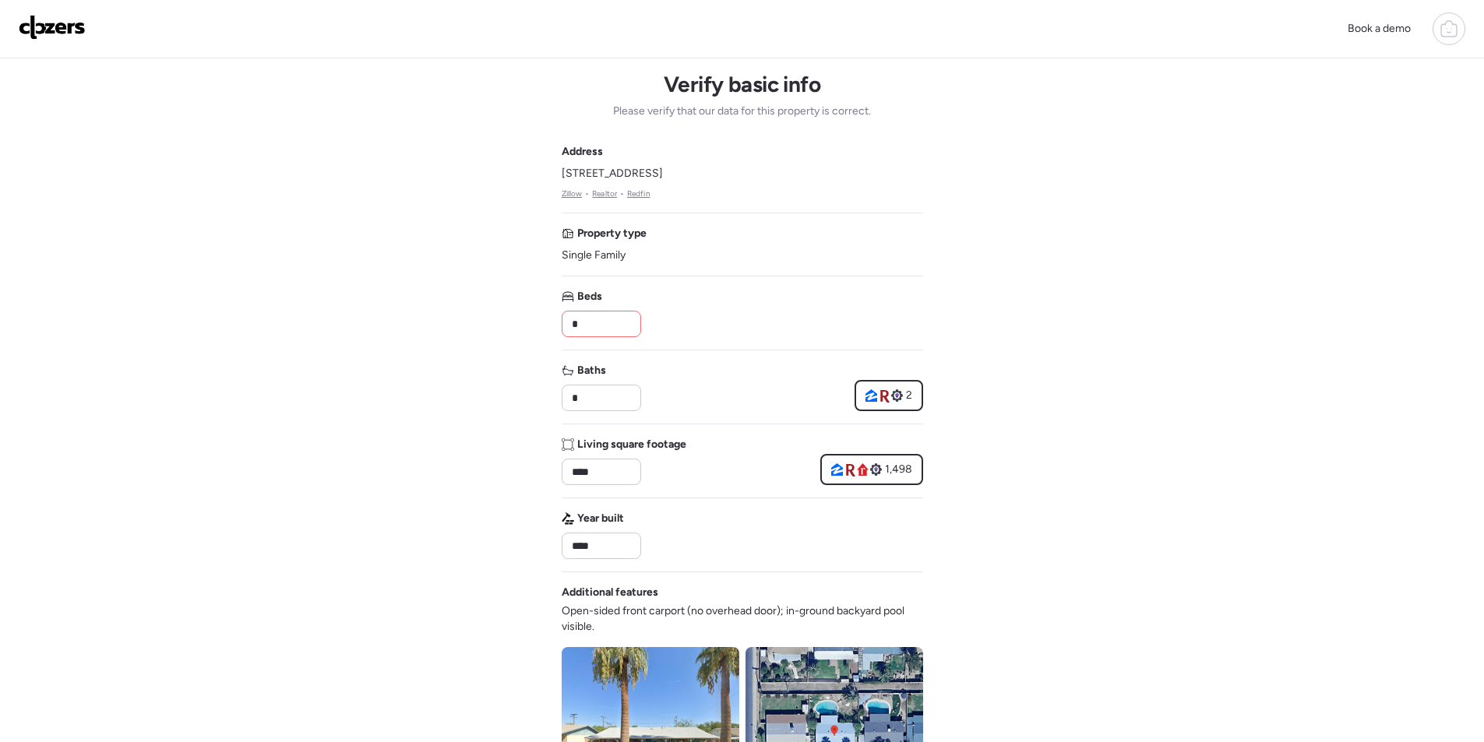
click at [606, 330] on input "*" at bounding box center [601, 324] width 65 height 22
click at [607, 330] on input "*" at bounding box center [601, 324] width 65 height 22
type input "*"
click at [756, 324] on div "Beds *" at bounding box center [743, 313] width 362 height 48
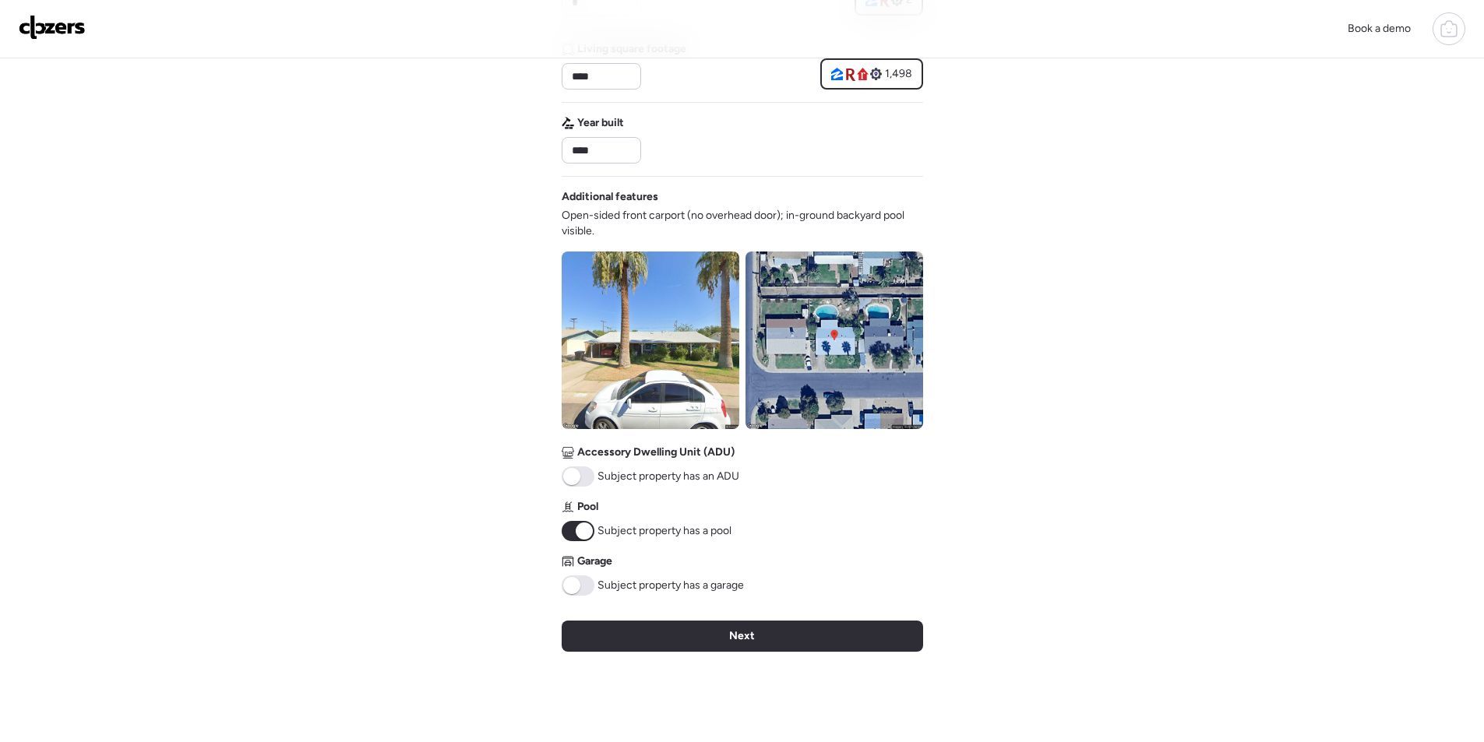
scroll to position [397, 0]
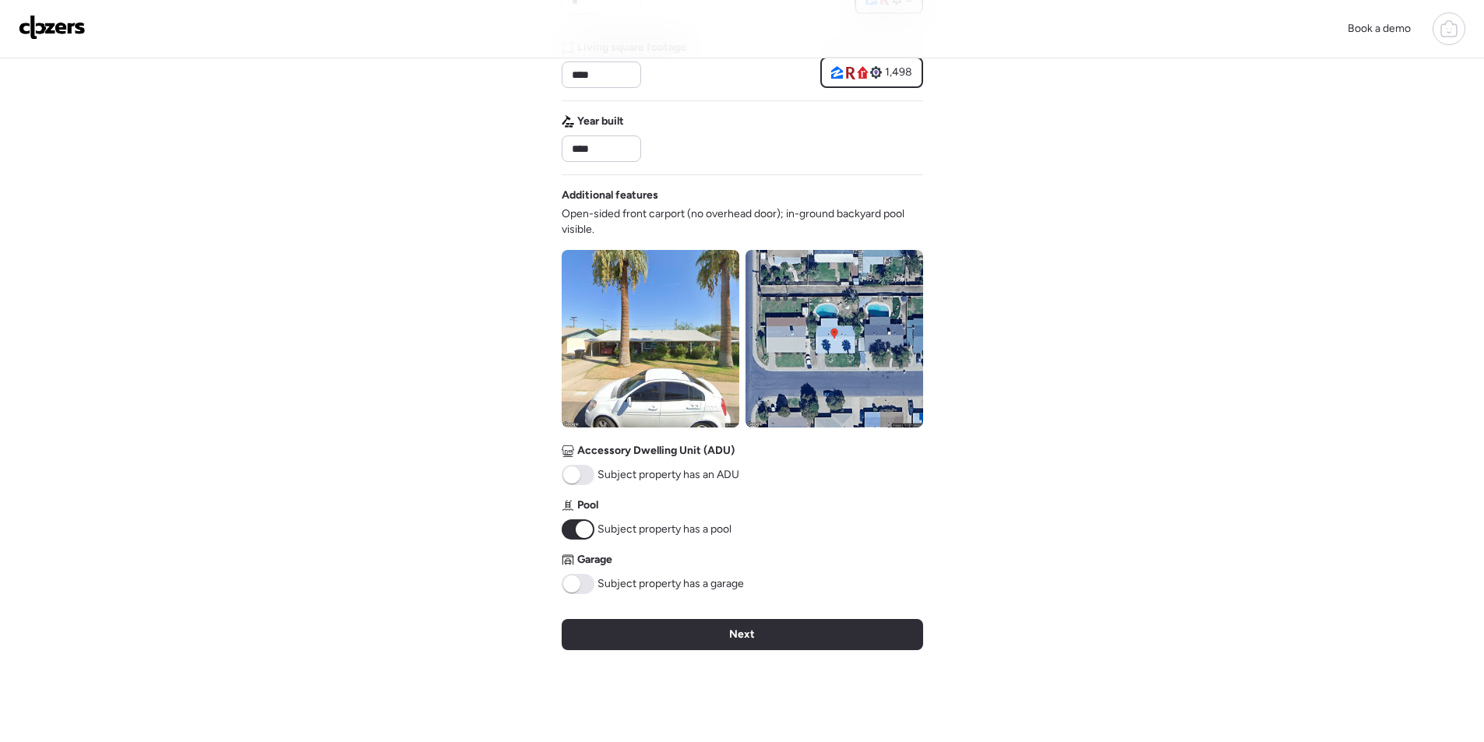
click at [694, 631] on div "Next" at bounding box center [743, 634] width 362 height 31
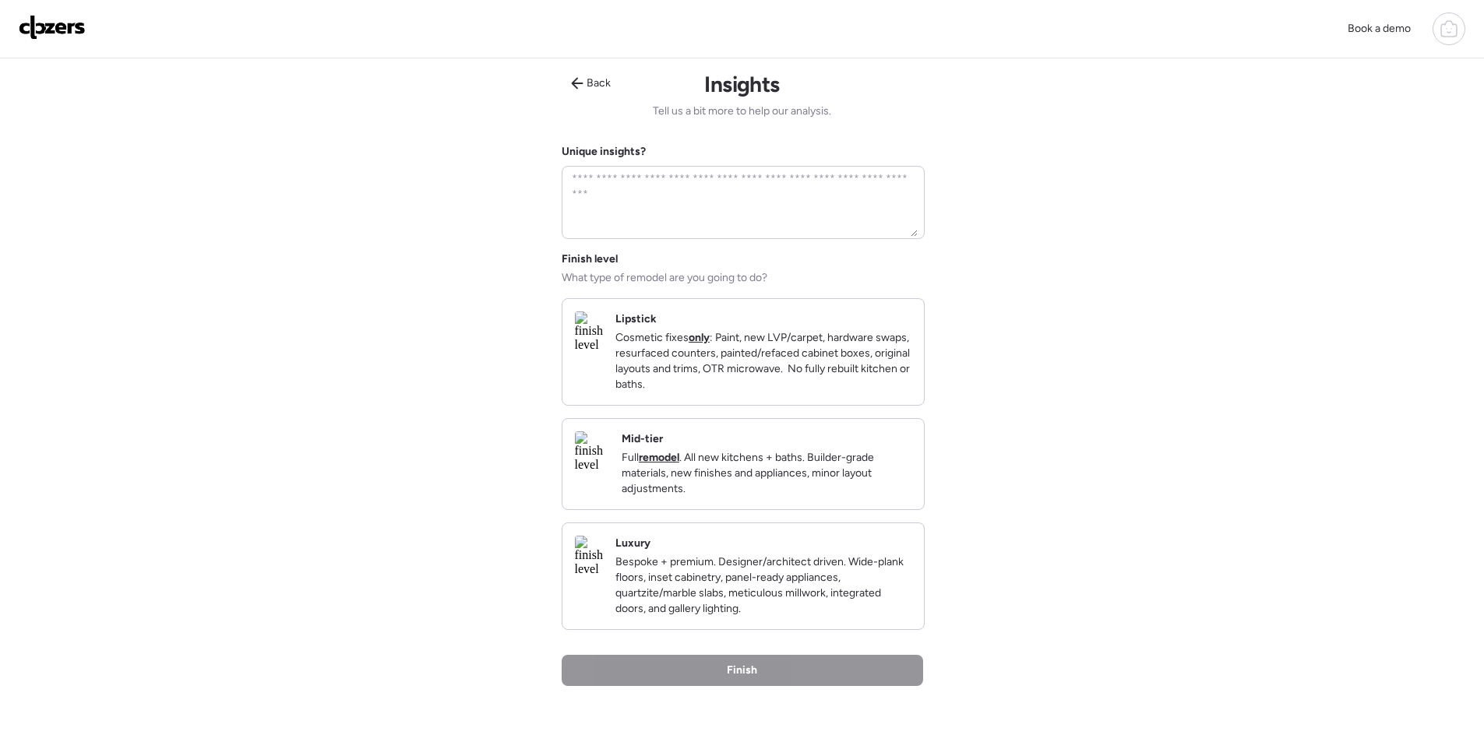
click at [866, 486] on p "Full remodel . All new kitchens + baths. Builder-grade materials, new finishes …" at bounding box center [767, 473] width 290 height 47
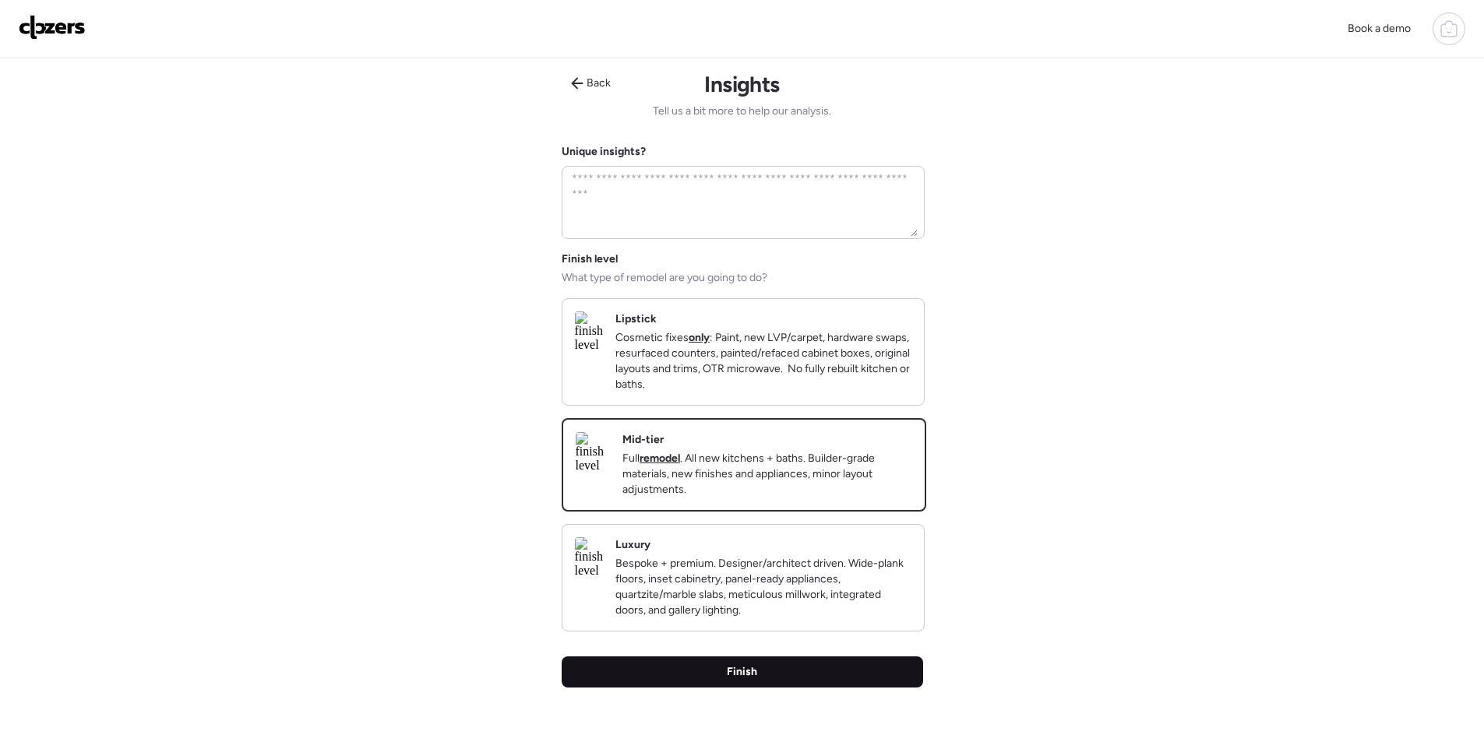
click at [839, 688] on div "Finish" at bounding box center [743, 672] width 362 height 31
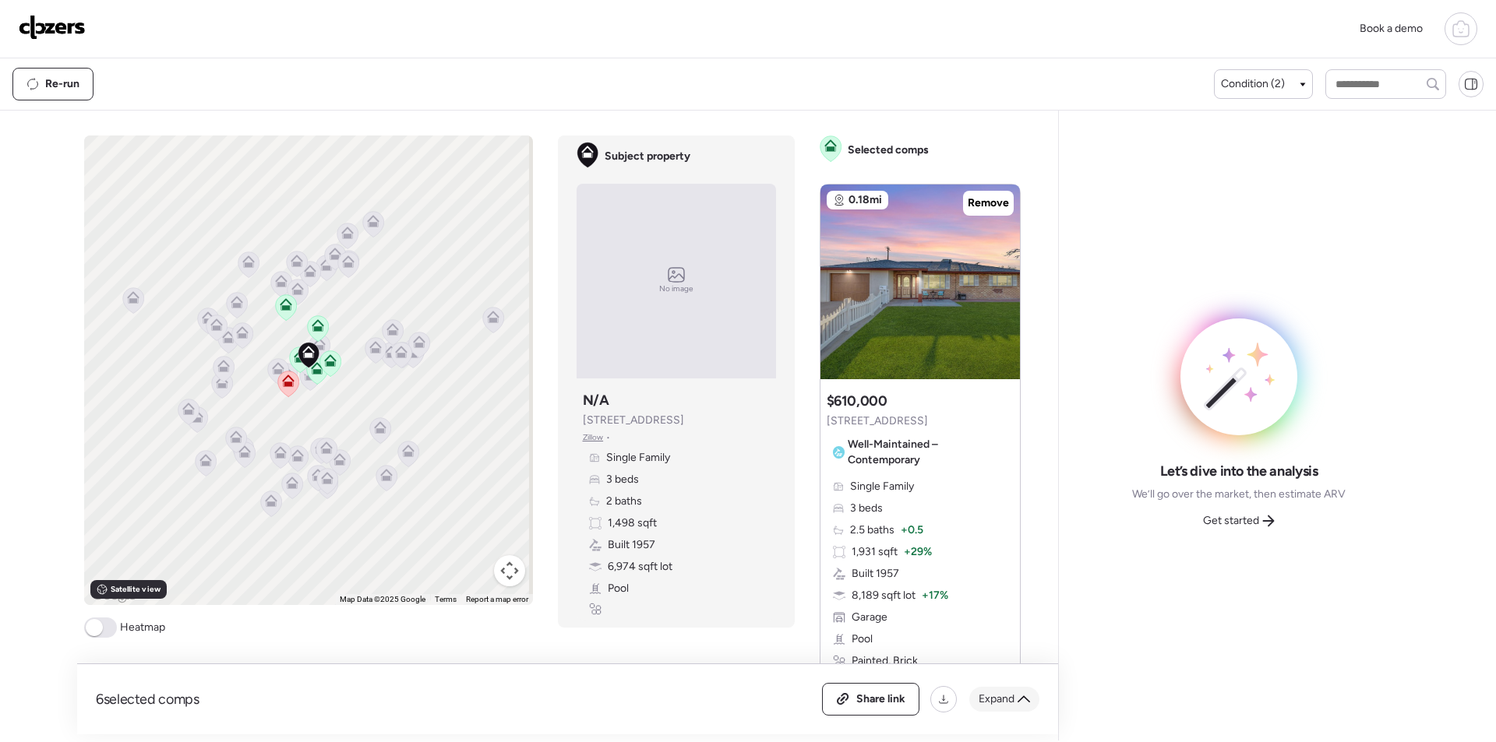
click at [998, 687] on div "Expand" at bounding box center [1004, 699] width 70 height 25
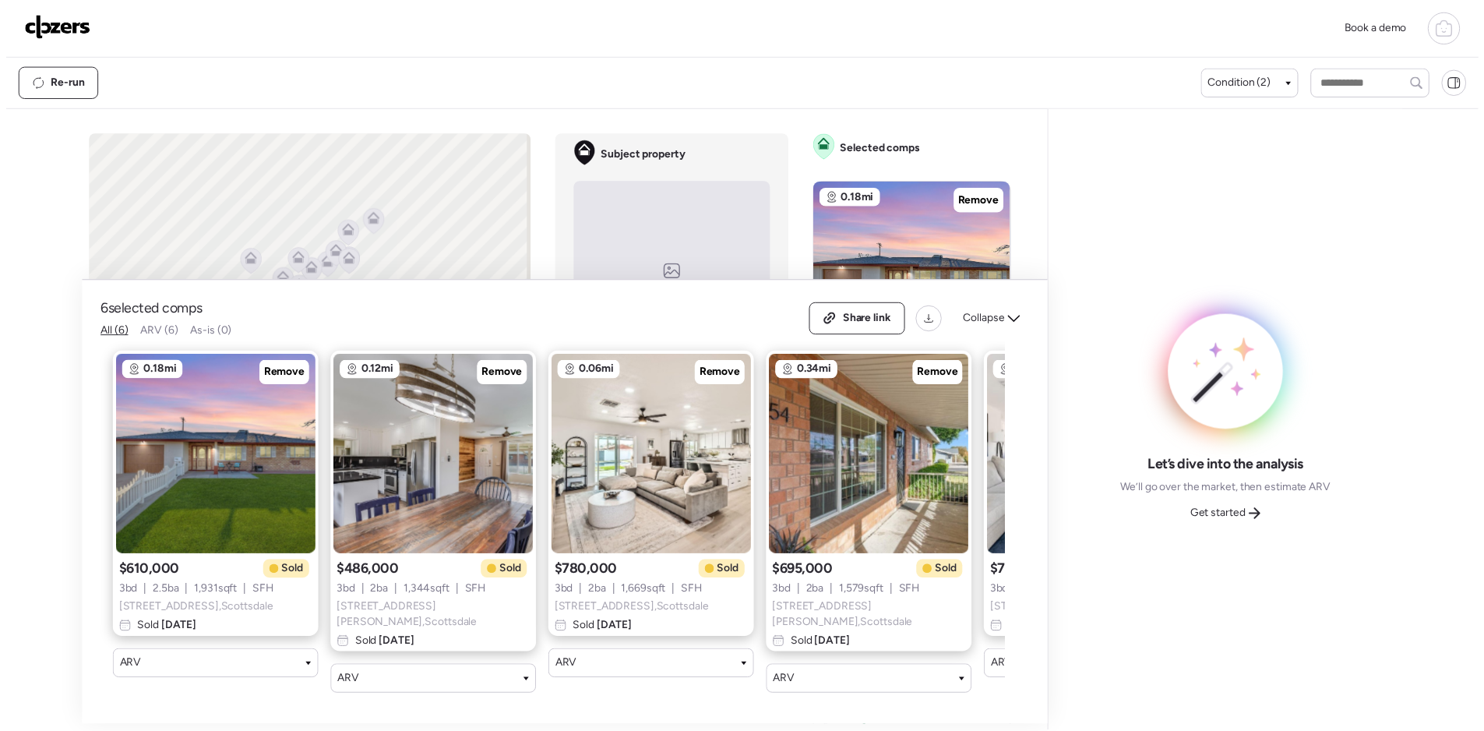
scroll to position [0, 421]
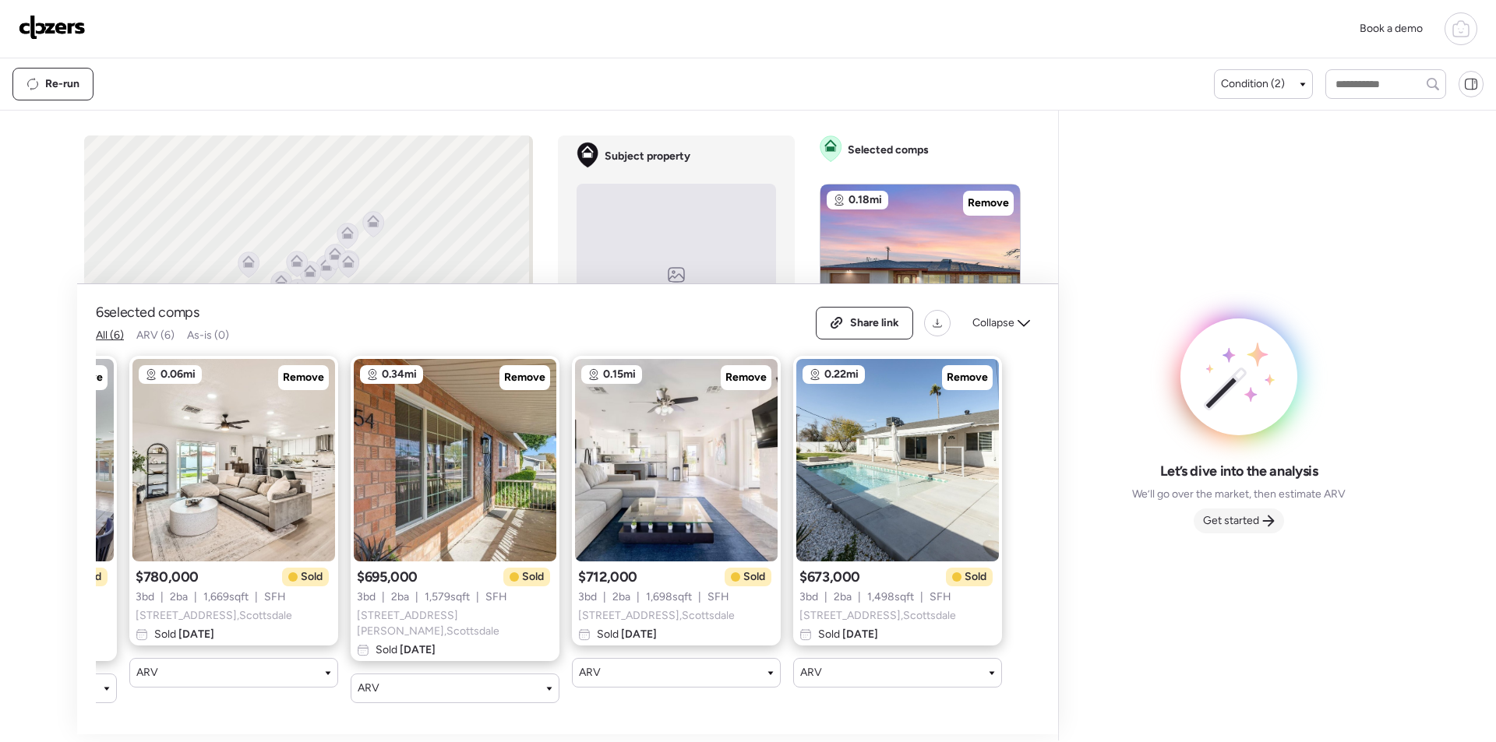
click at [1251, 522] on span "Get started" at bounding box center [1231, 521] width 56 height 16
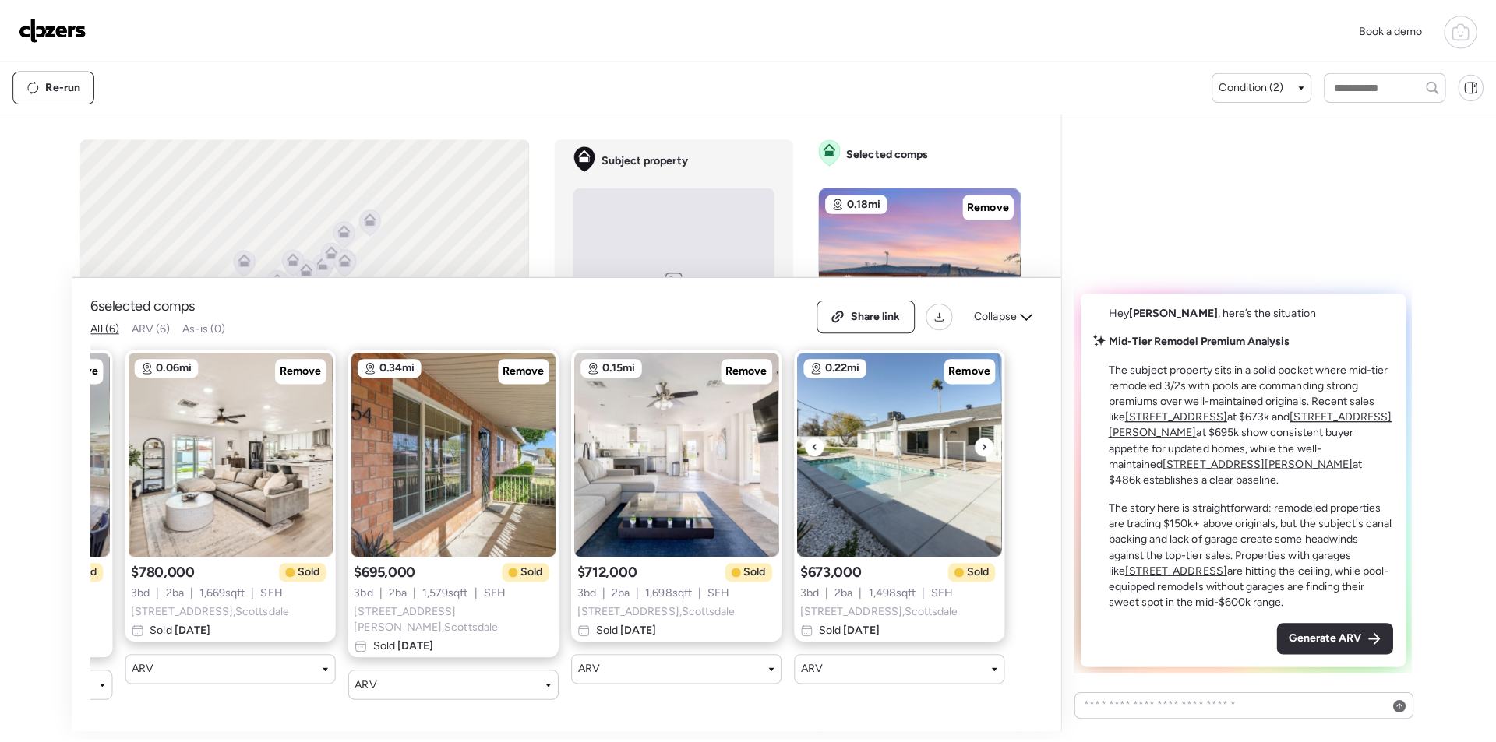
scroll to position [0, 62]
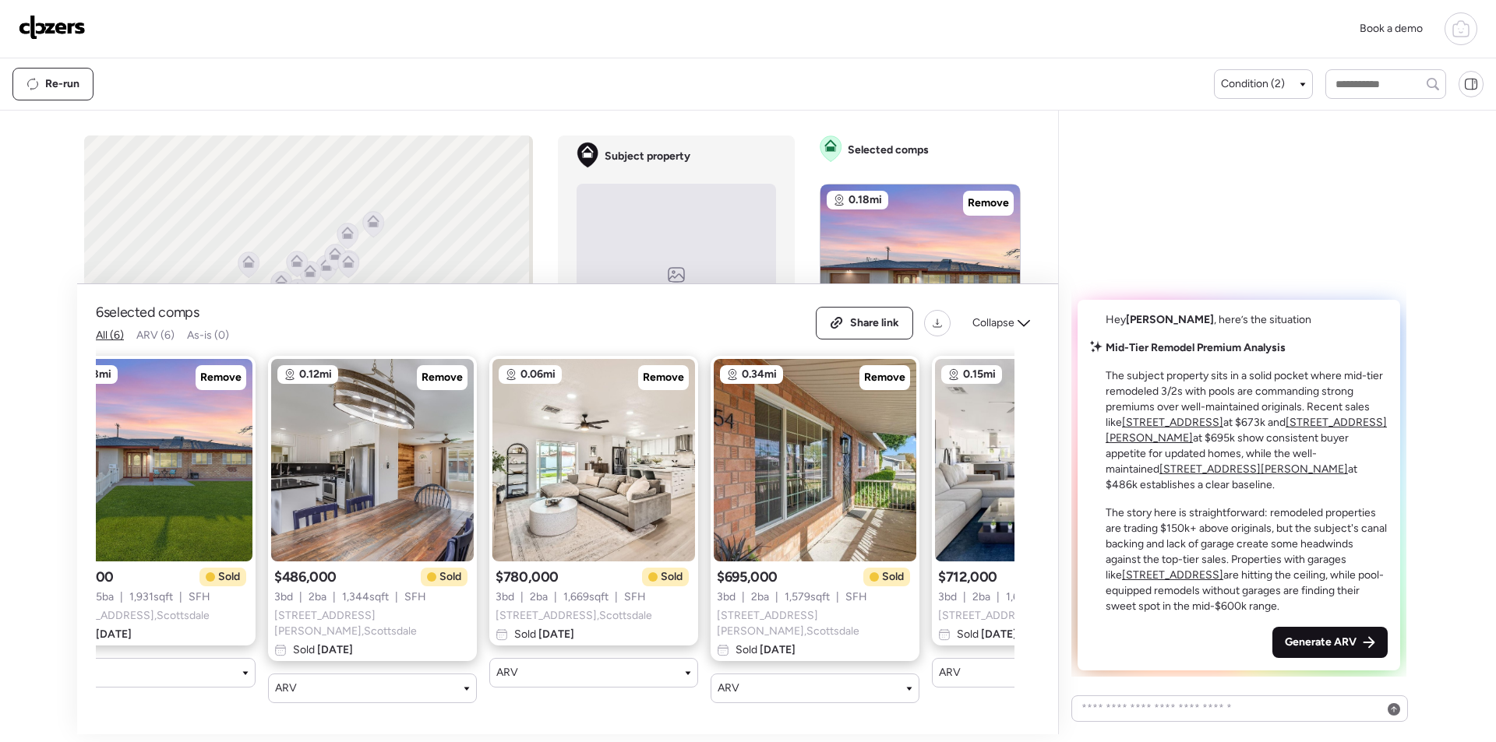
click at [1289, 627] on div "Generate ARV" at bounding box center [1329, 642] width 115 height 31
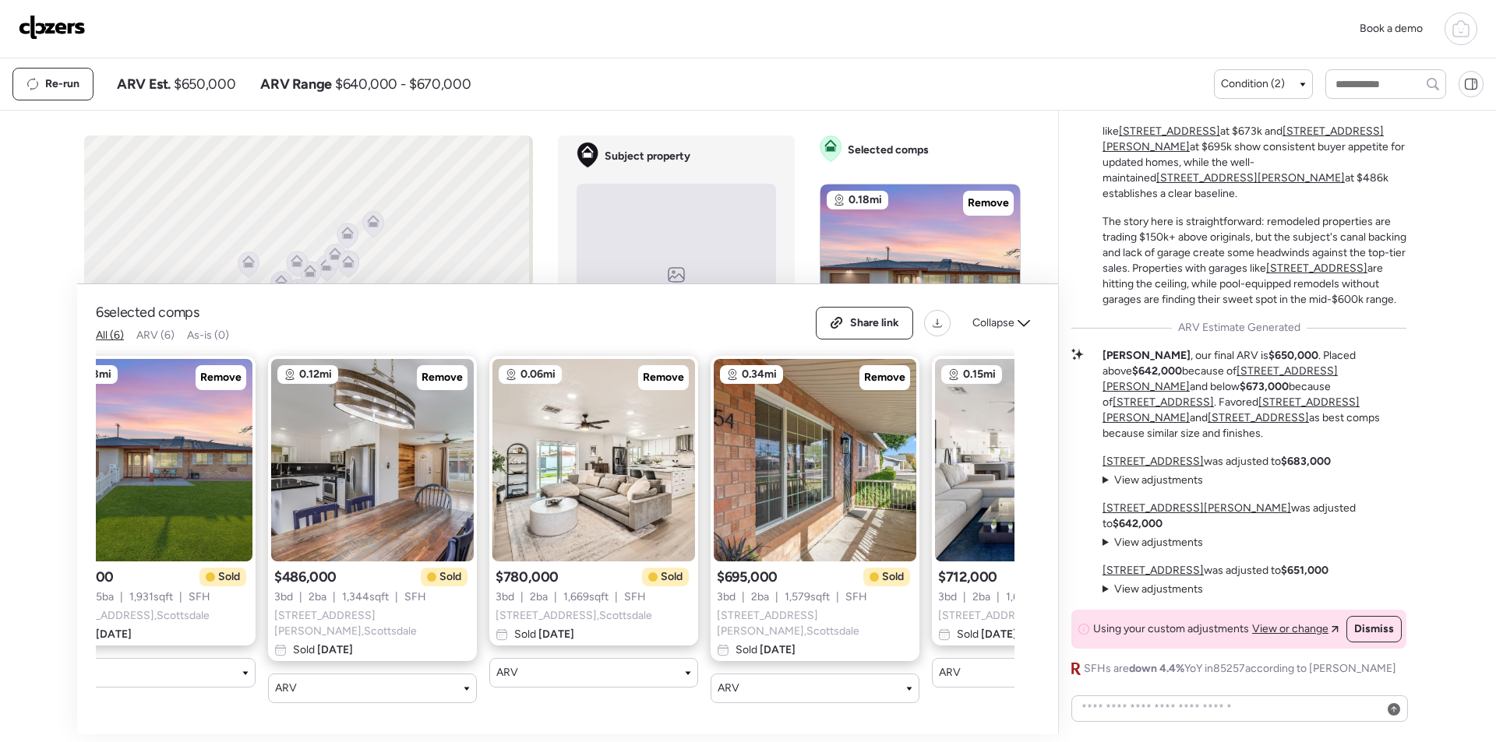
click at [203, 90] on span "$650,000" at bounding box center [205, 84] width 62 height 19
click at [203, 83] on span "$650,000" at bounding box center [205, 84] width 62 height 19
click at [204, 83] on span "$650,000" at bounding box center [205, 84] width 62 height 19
copy span "650,000"
click at [852, 331] on span "Share link" at bounding box center [874, 324] width 49 height 16
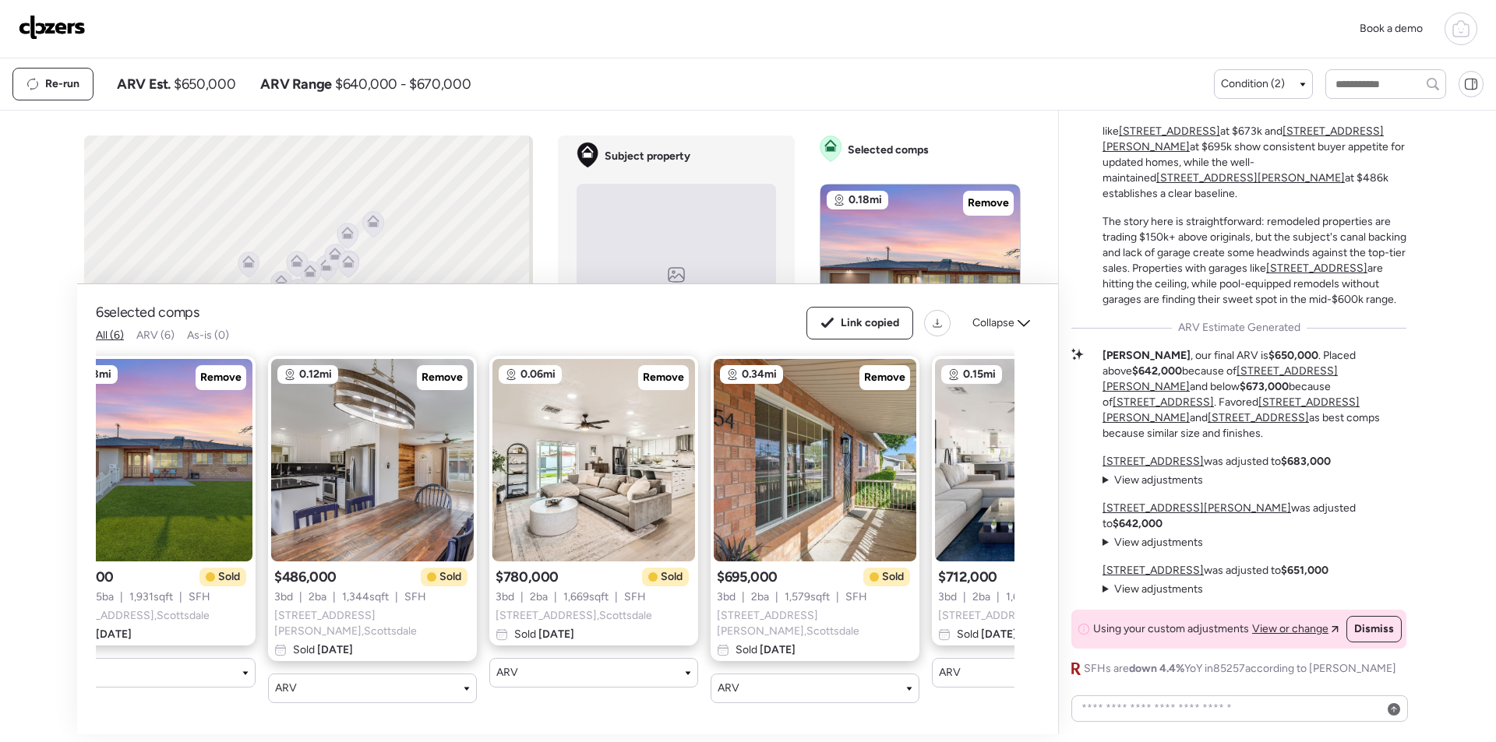
click at [44, 35] on img at bounding box center [52, 27] width 67 height 25
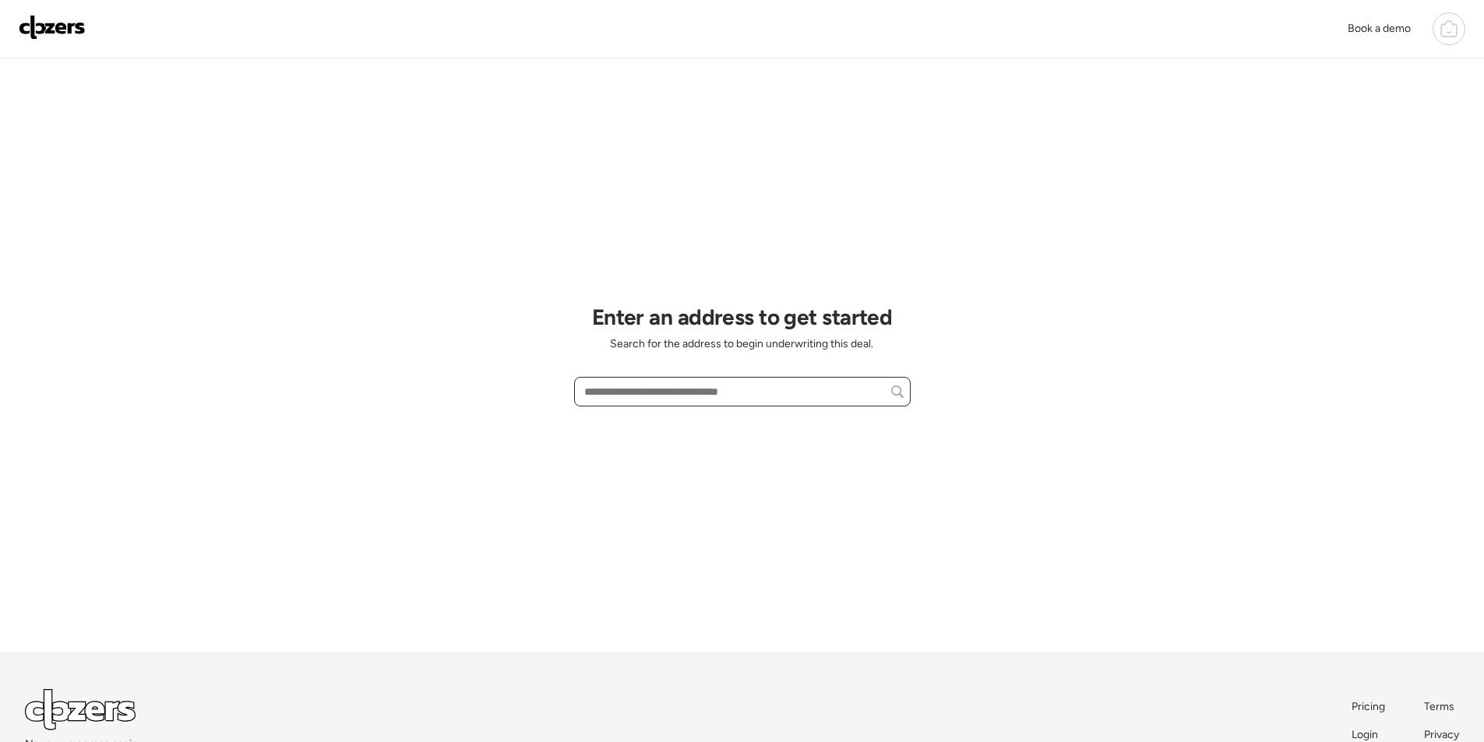
click at [700, 399] on input "text" at bounding box center [742, 392] width 323 height 22
paste input "**********"
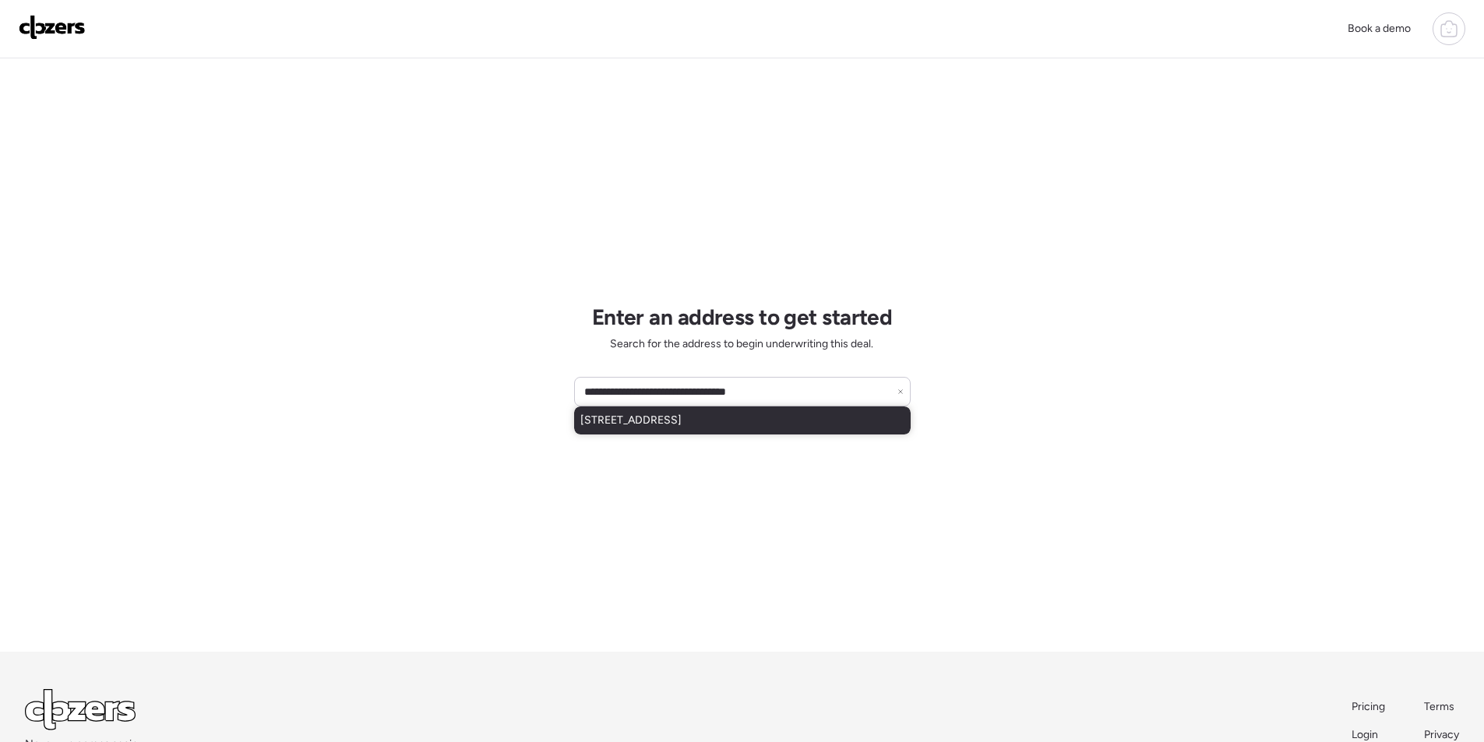
click at [665, 433] on div "[STREET_ADDRESS]" at bounding box center [742, 421] width 337 height 28
type input "**********"
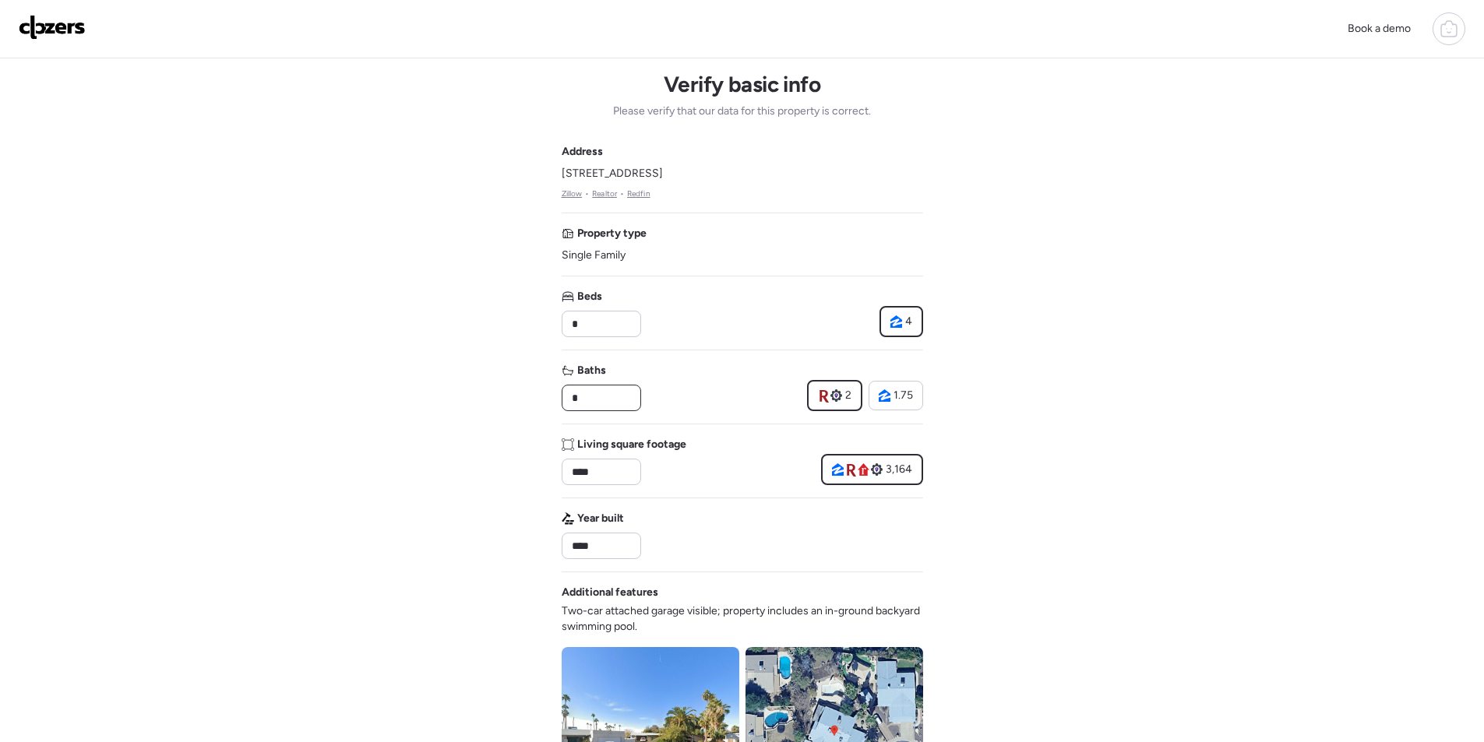
click at [598, 408] on input "*" at bounding box center [601, 398] width 65 height 22
type input "***"
click at [707, 383] on div "Baths *** 2 1.75" at bounding box center [743, 387] width 362 height 48
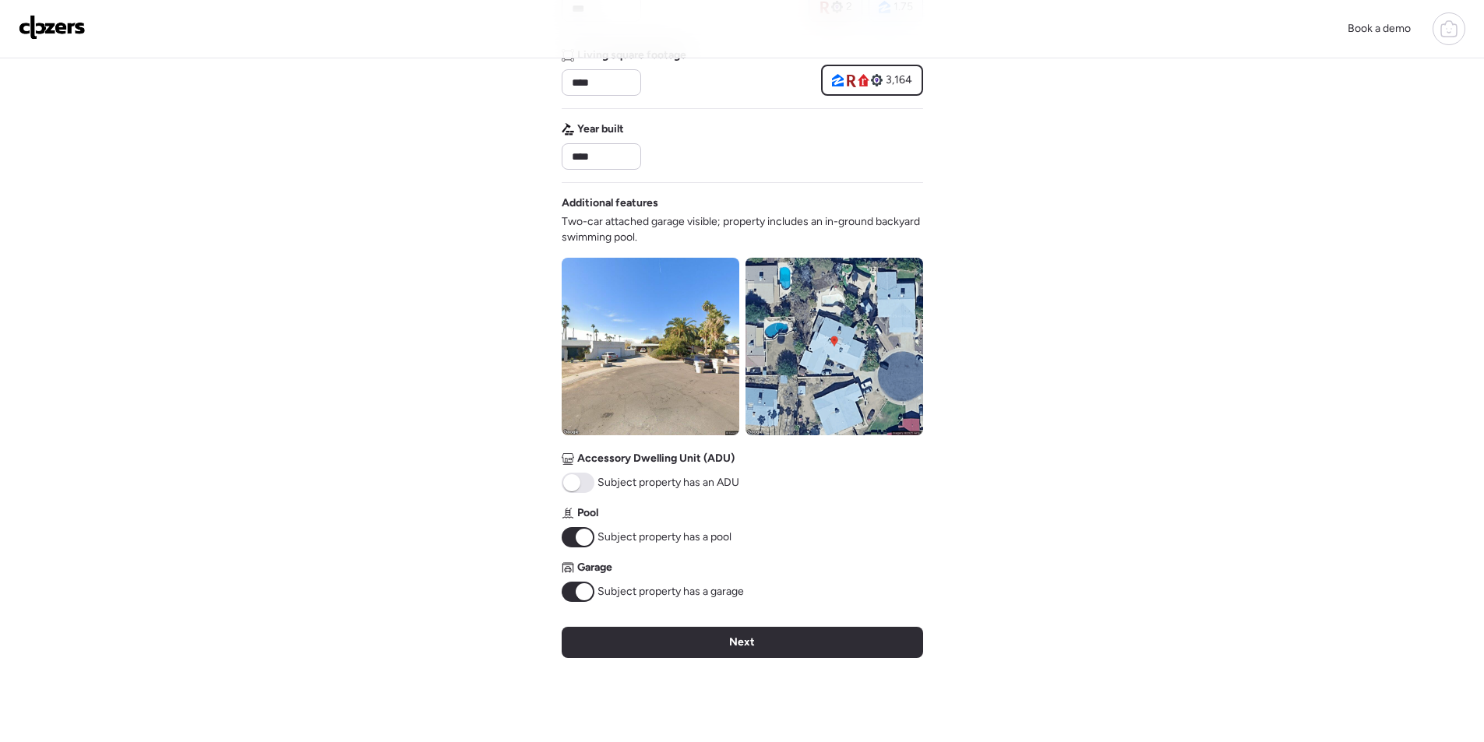
scroll to position [545, 0]
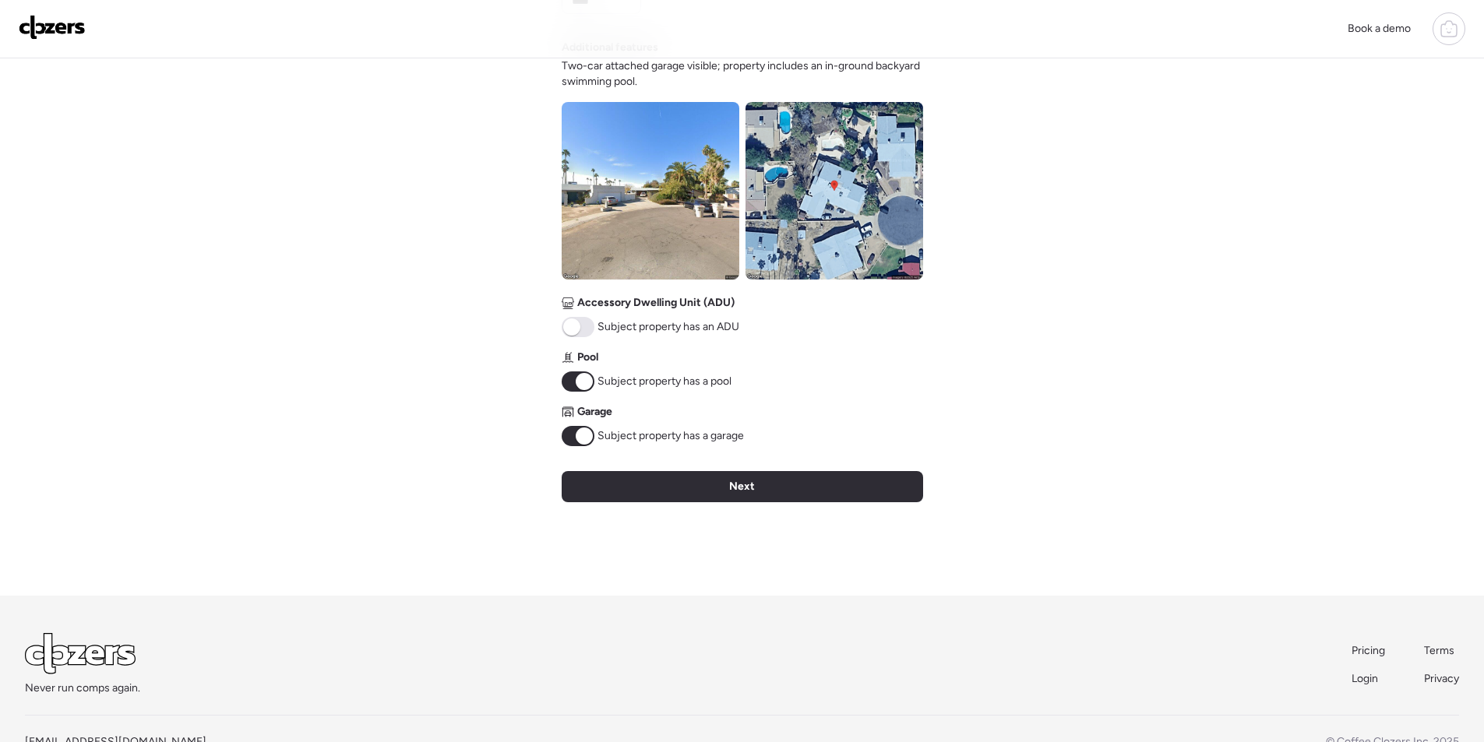
click at [784, 506] on div "Verify basic info Please verify that our data for this property is correct. Add…" at bounding box center [743, 54] width 362 height 1083
click at [790, 483] on div "Next" at bounding box center [743, 486] width 362 height 31
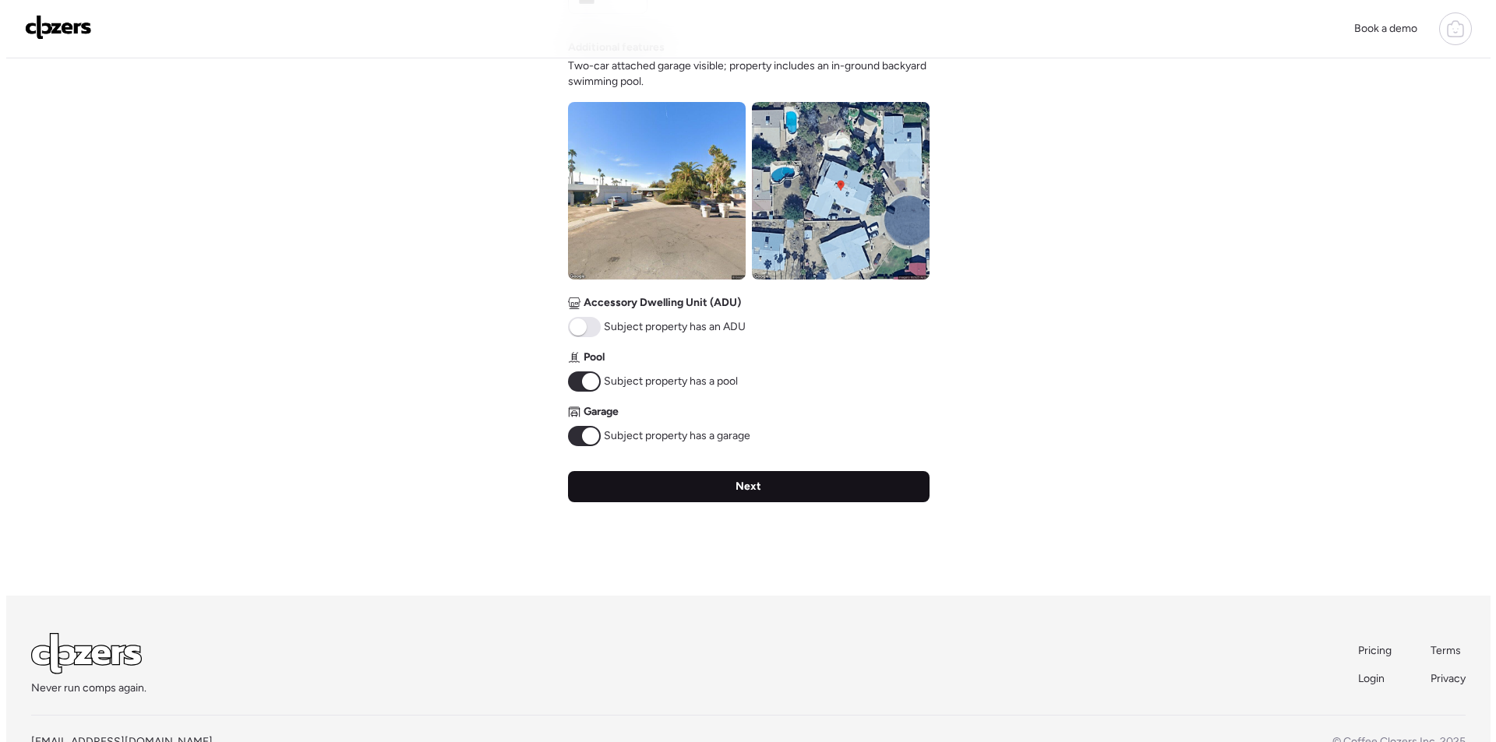
scroll to position [0, 0]
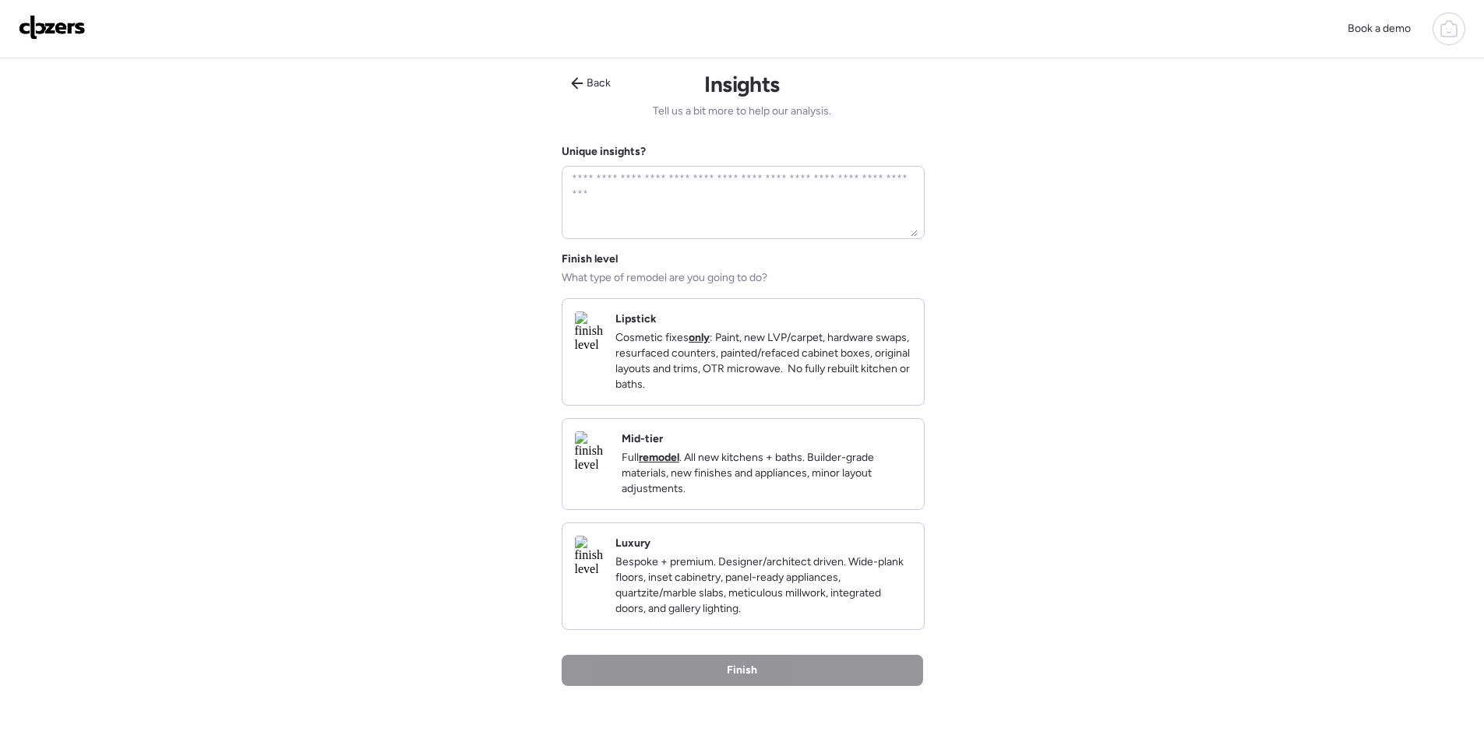
drag, startPoint x: 861, startPoint y: 479, endPoint x: 864, endPoint y: 508, distance: 29.0
click at [863, 479] on p "Full remodel . All new kitchens + baths. Builder-grade materials, new finishes …" at bounding box center [767, 473] width 290 height 47
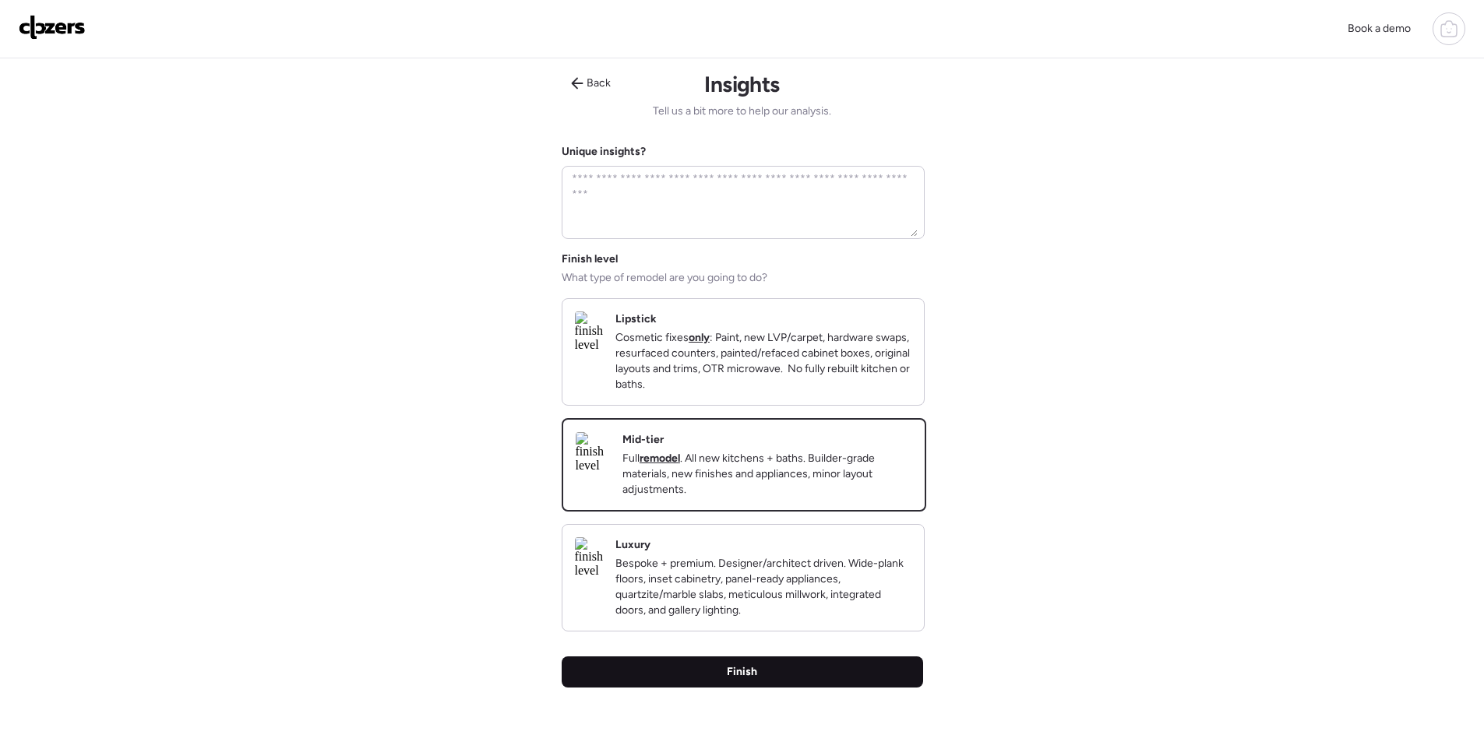
click at [810, 688] on div "Finish" at bounding box center [743, 672] width 362 height 31
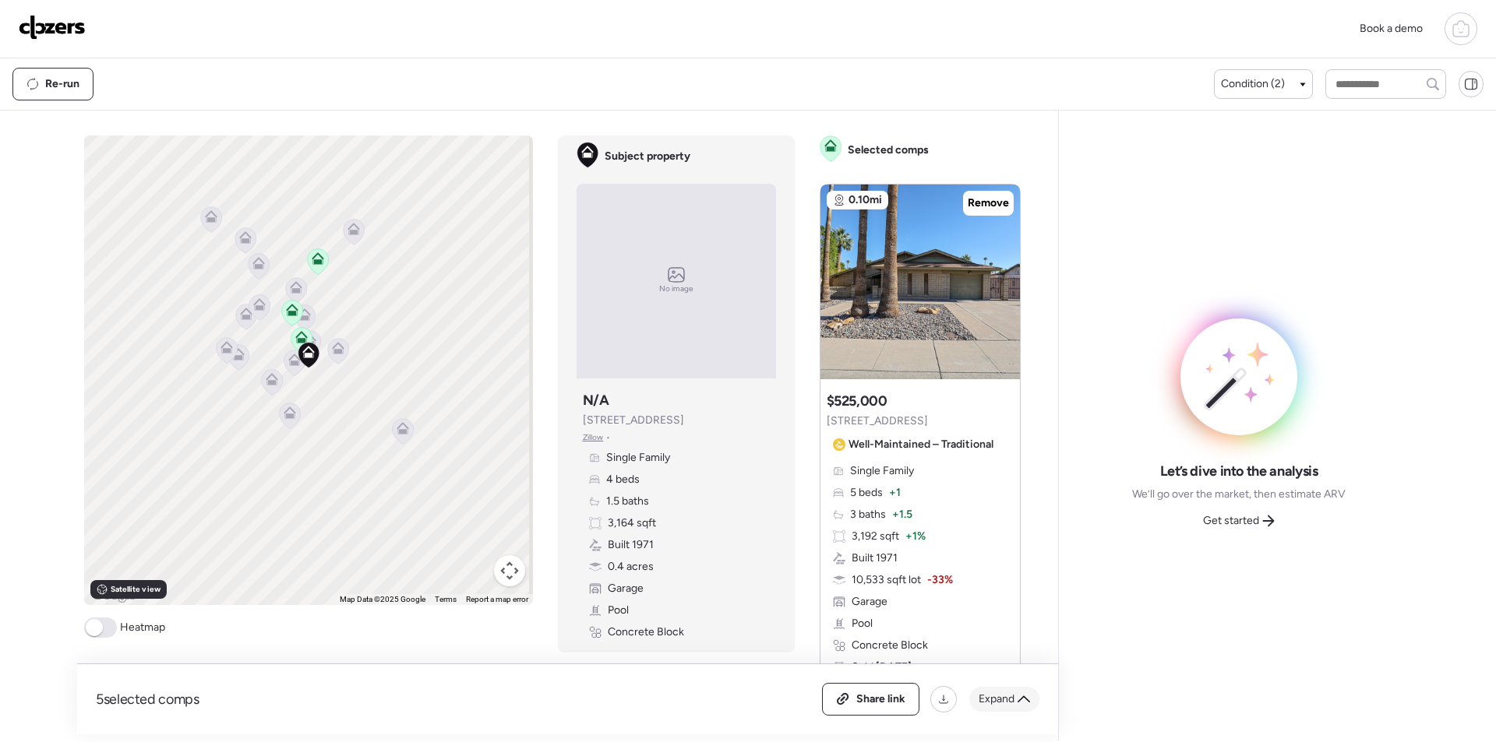
click at [1035, 693] on div "Expand" at bounding box center [1004, 699] width 70 height 25
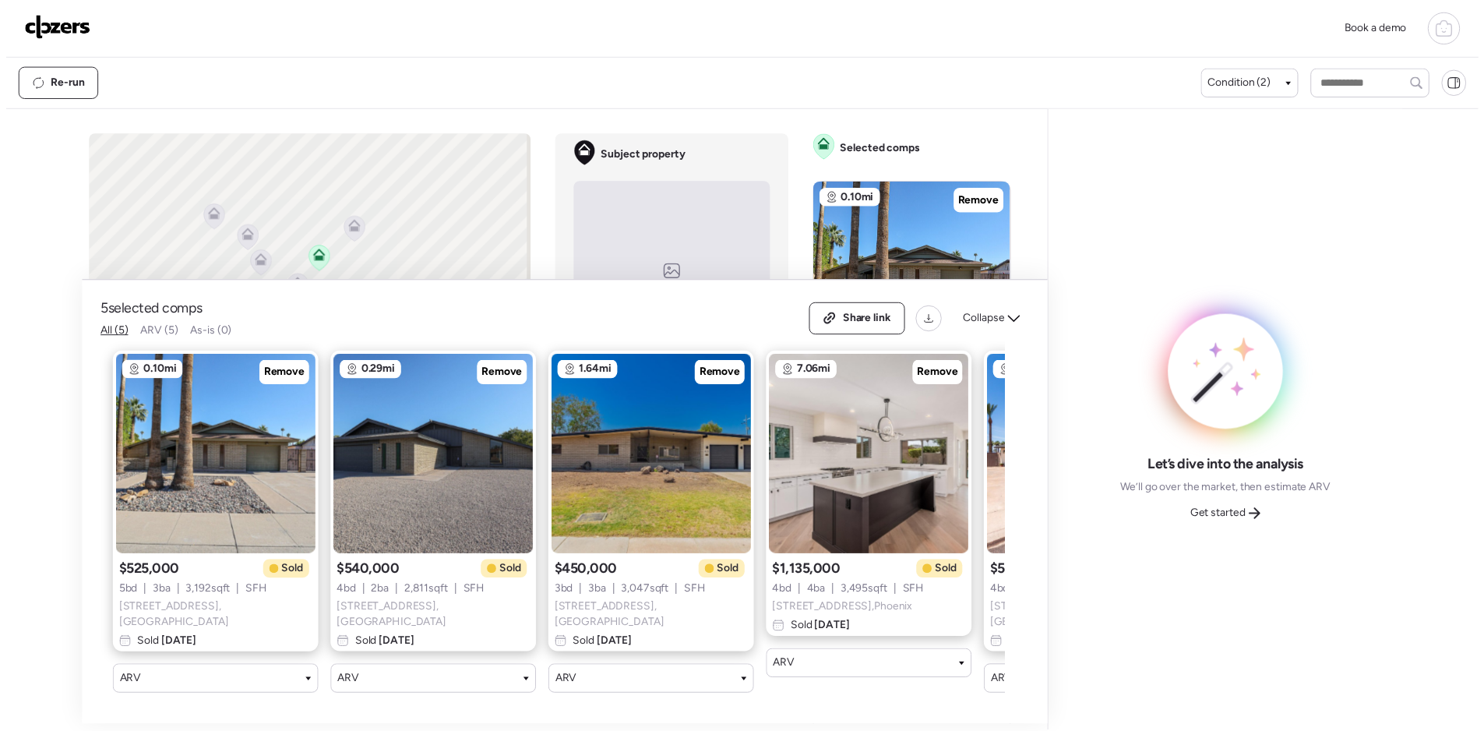
scroll to position [0, 200]
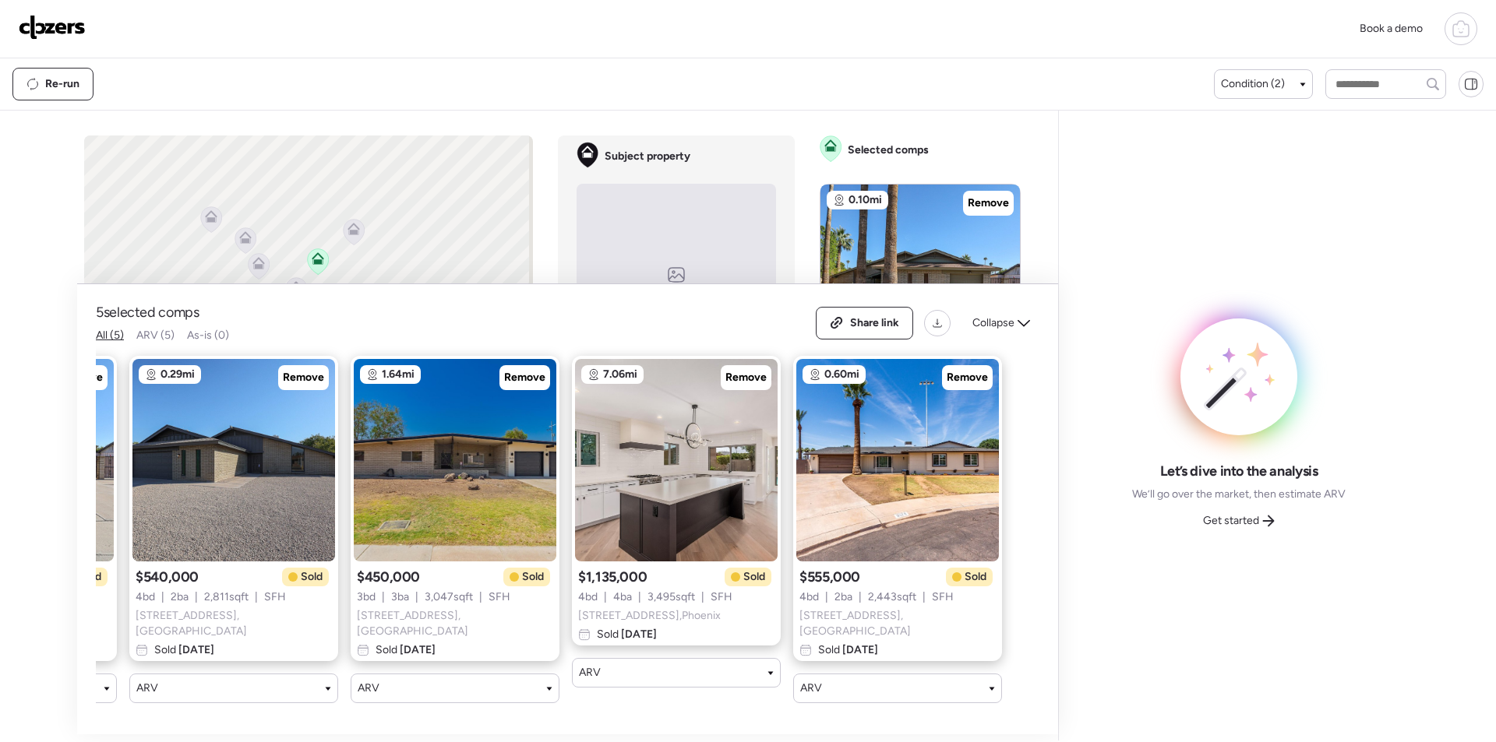
click at [1253, 524] on span "Get started" at bounding box center [1231, 521] width 56 height 16
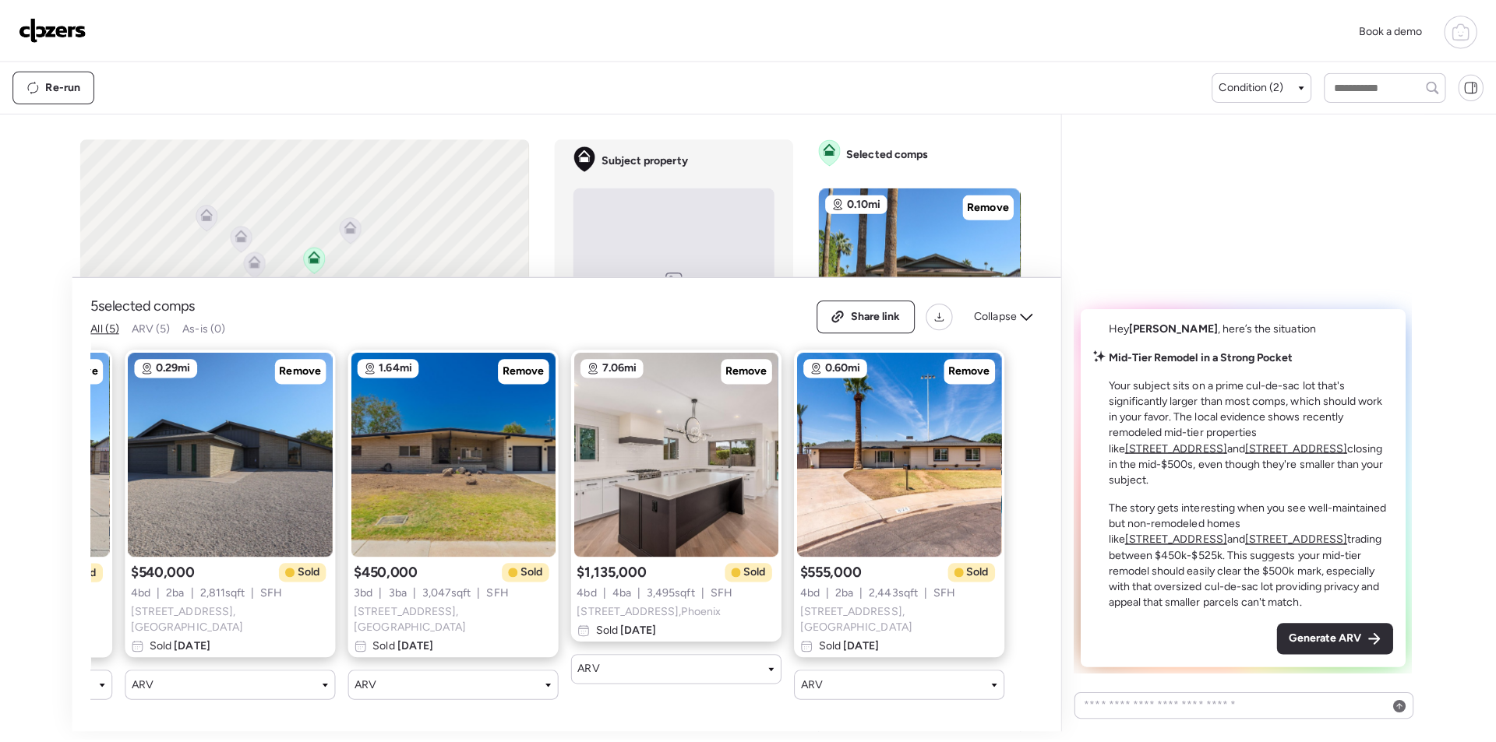
scroll to position [0, 0]
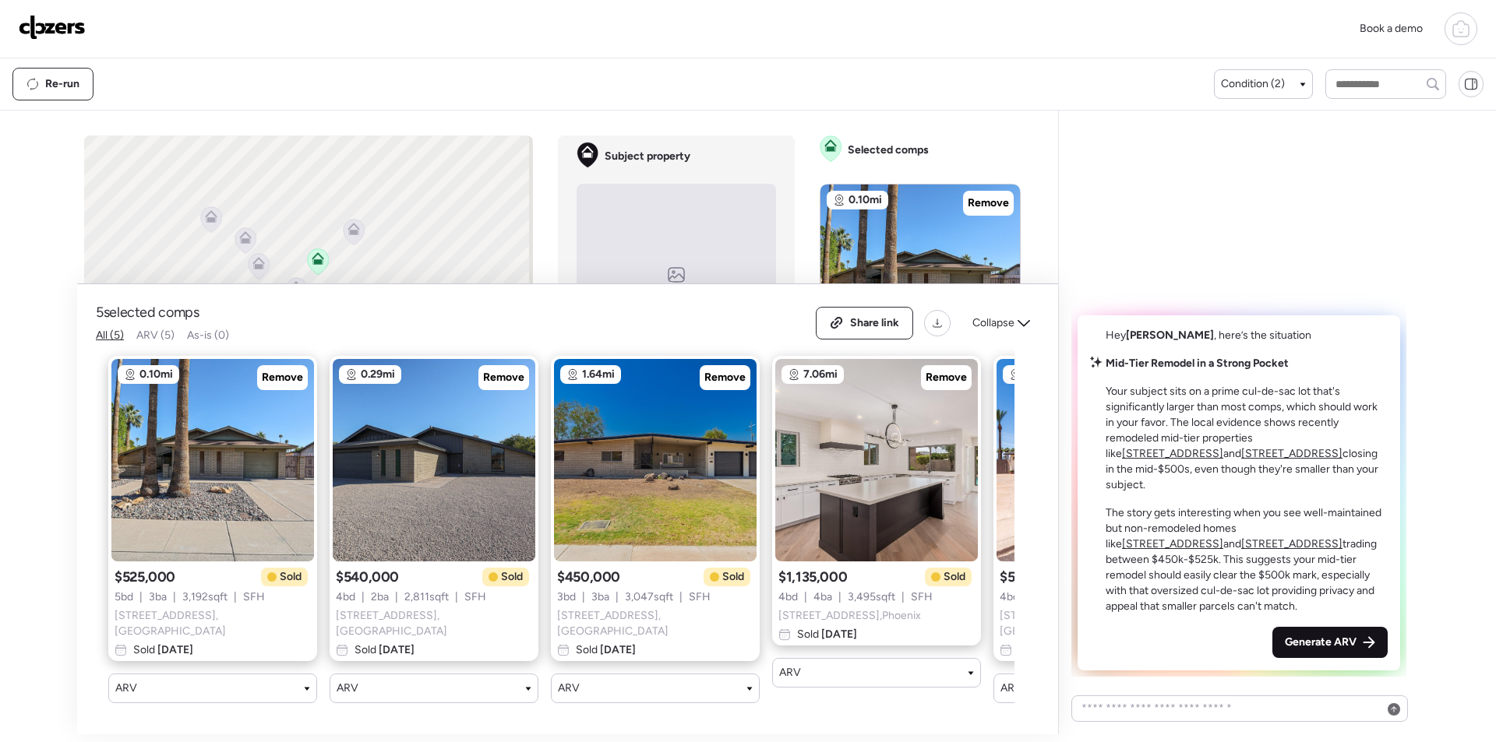
click at [1322, 651] on div "Generate ARV" at bounding box center [1329, 642] width 115 height 31
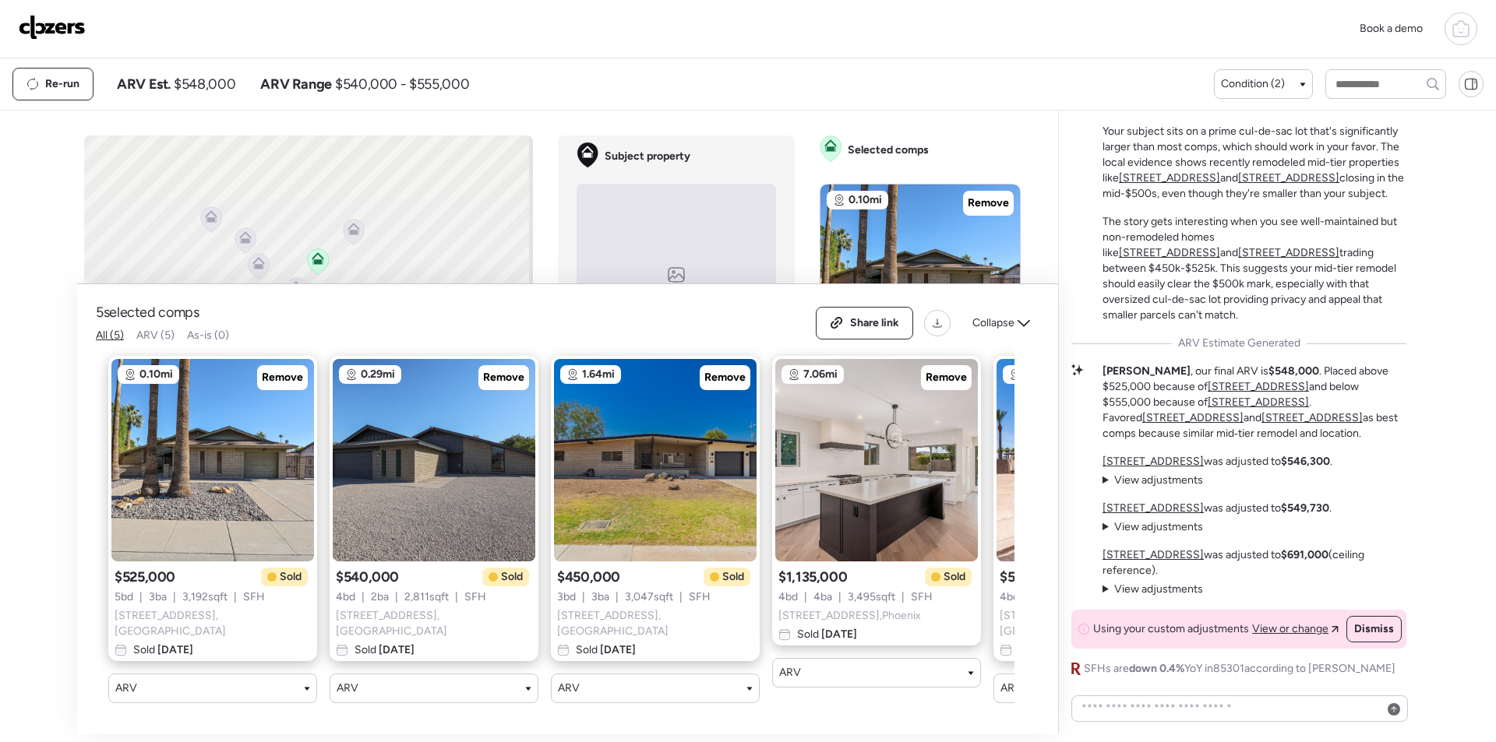
click at [212, 79] on span "$548,000" at bounding box center [205, 84] width 62 height 19
copy span "548,000"
click at [887, 319] on span "Share link" at bounding box center [874, 324] width 49 height 16
click at [69, 20] on img at bounding box center [52, 27] width 67 height 25
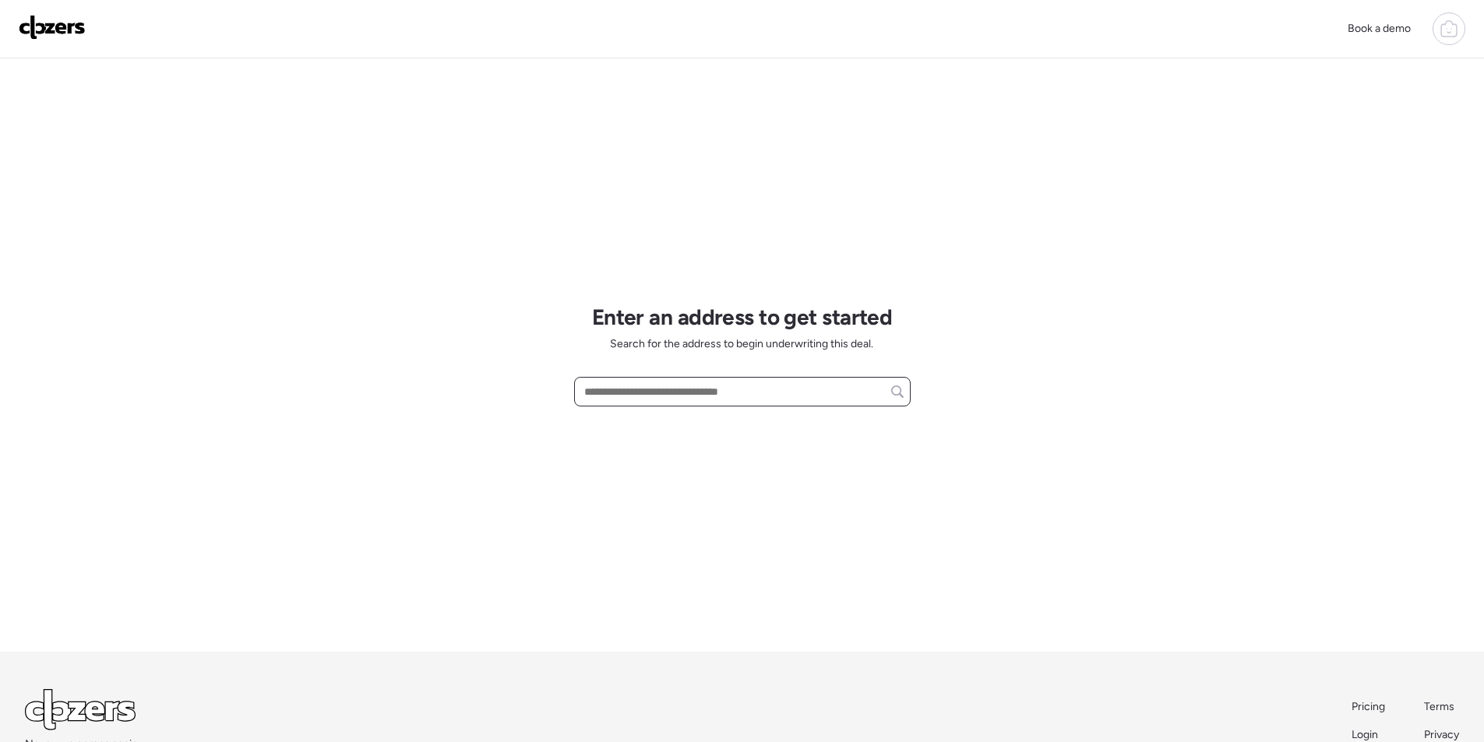
click at [686, 390] on input "text" at bounding box center [742, 392] width 323 height 22
paste input "**********"
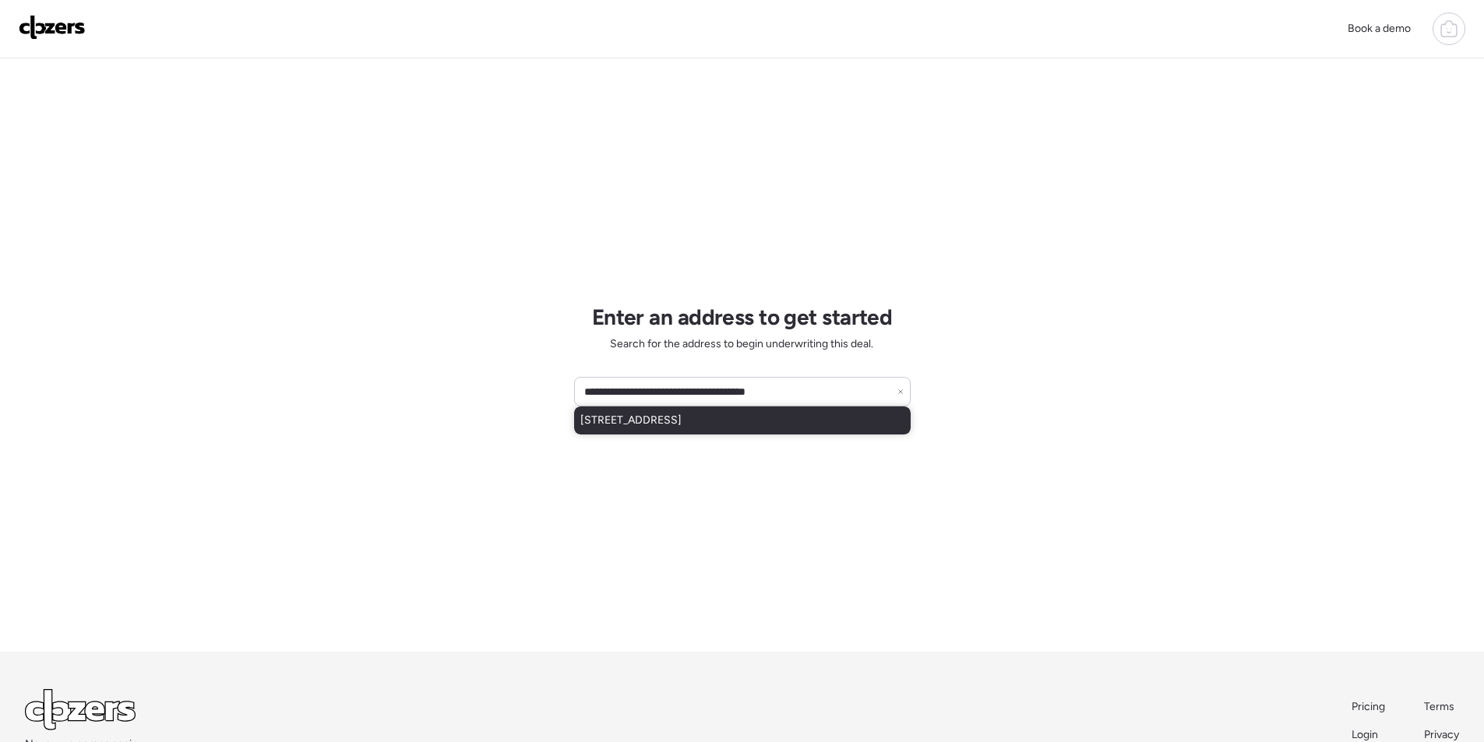
click at [638, 424] on span "[STREET_ADDRESS]" at bounding box center [630, 421] width 101 height 16
type input "**********"
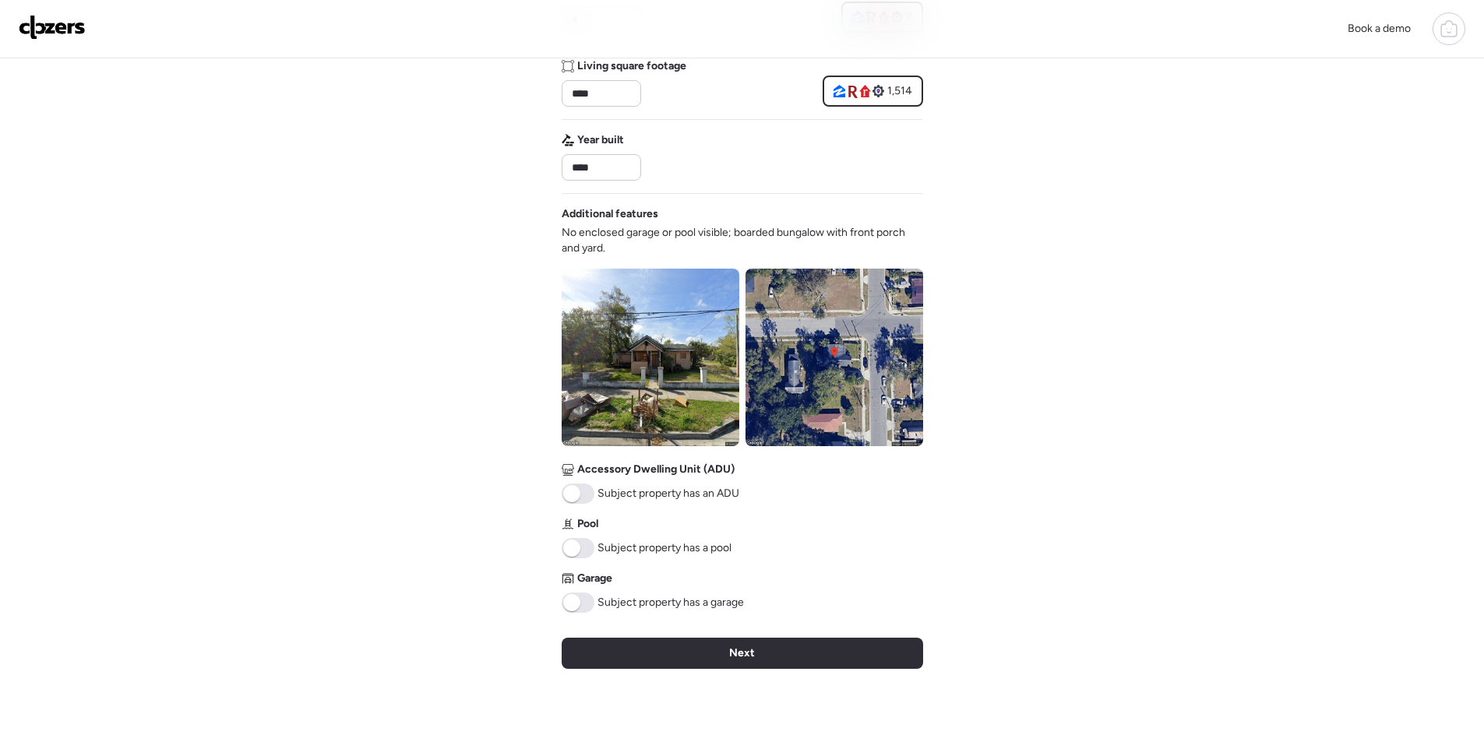
scroll to position [379, 0]
click at [654, 337] on img at bounding box center [651, 357] width 178 height 178
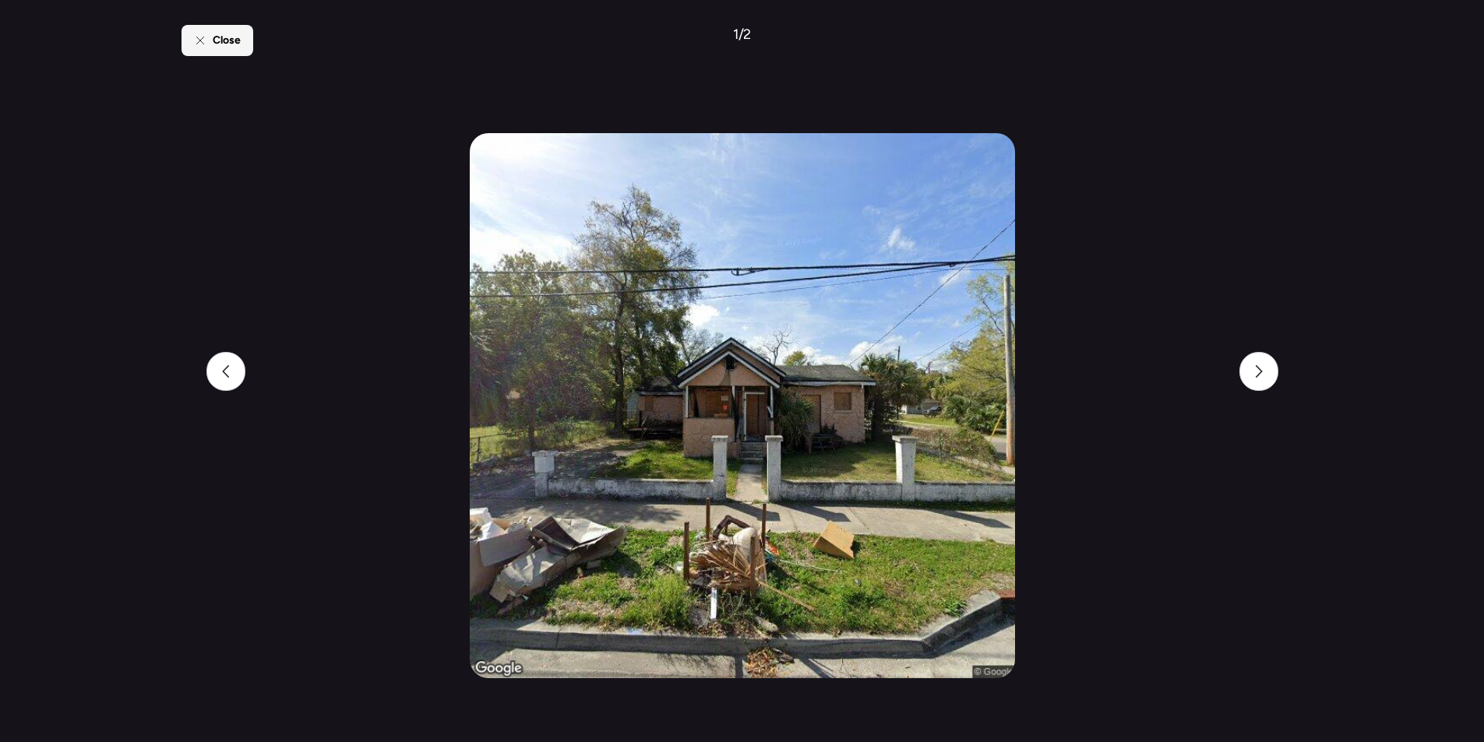
click at [231, 46] on span "Close" at bounding box center [227, 41] width 28 height 16
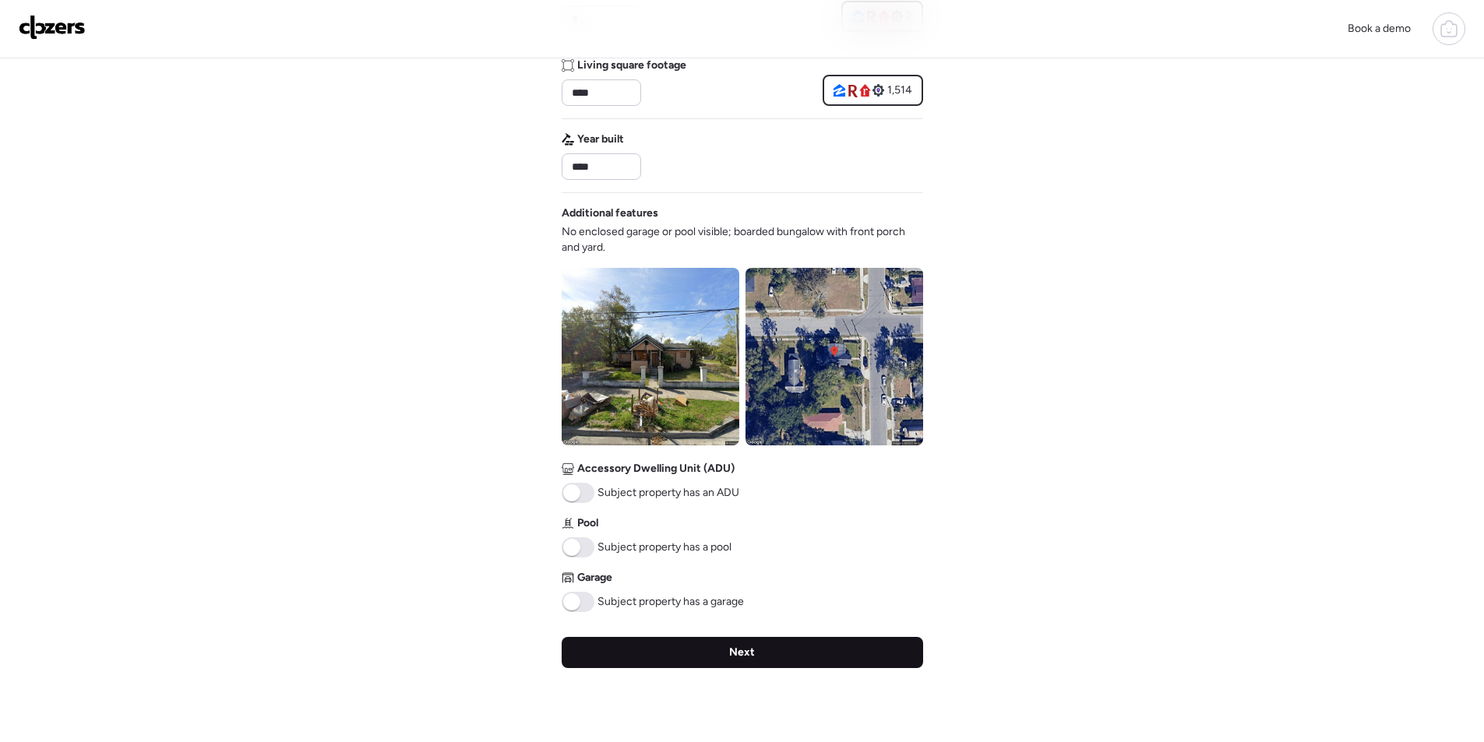
click at [649, 652] on div "Next" at bounding box center [743, 652] width 362 height 31
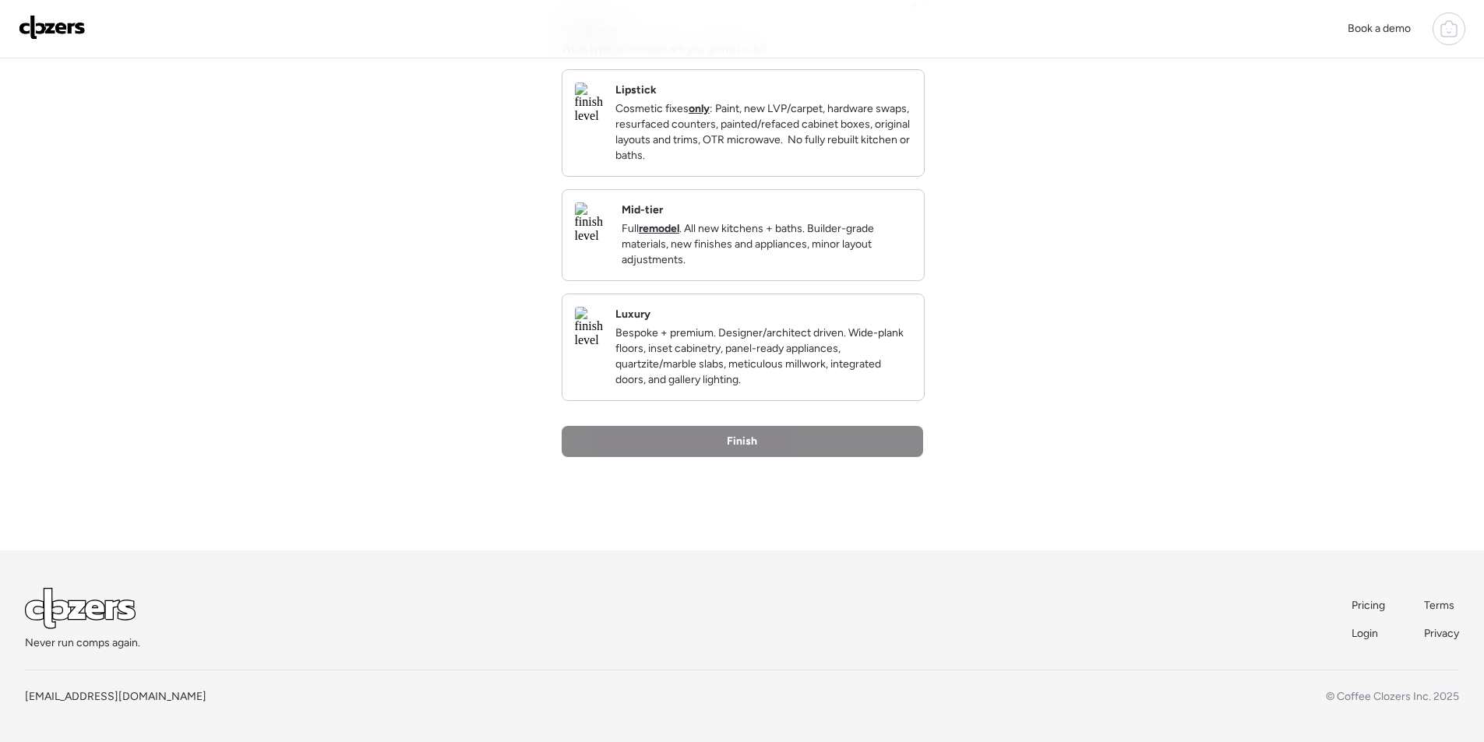
scroll to position [0, 0]
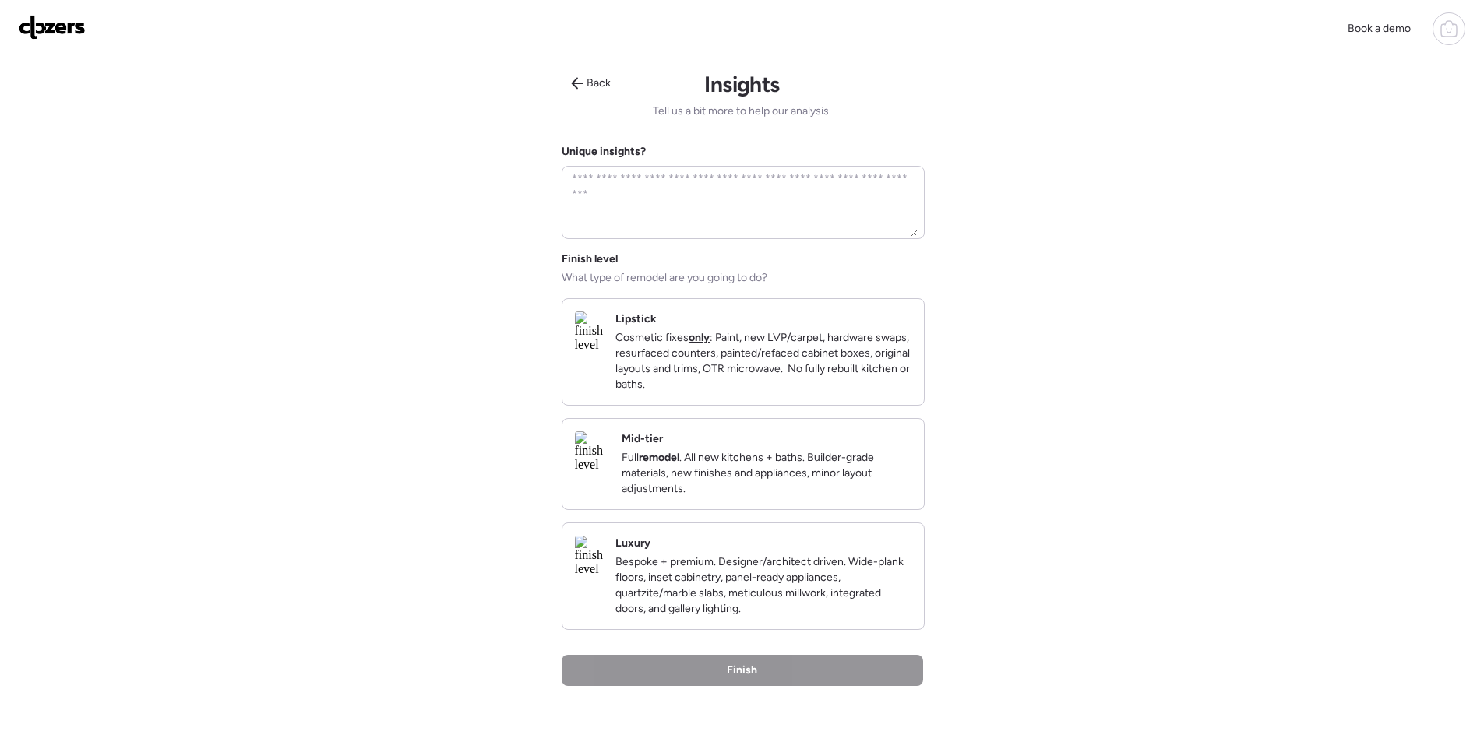
click at [751, 488] on p "Full remodel . All new kitchens + baths. Builder-grade materials, new finishes …" at bounding box center [767, 473] width 290 height 47
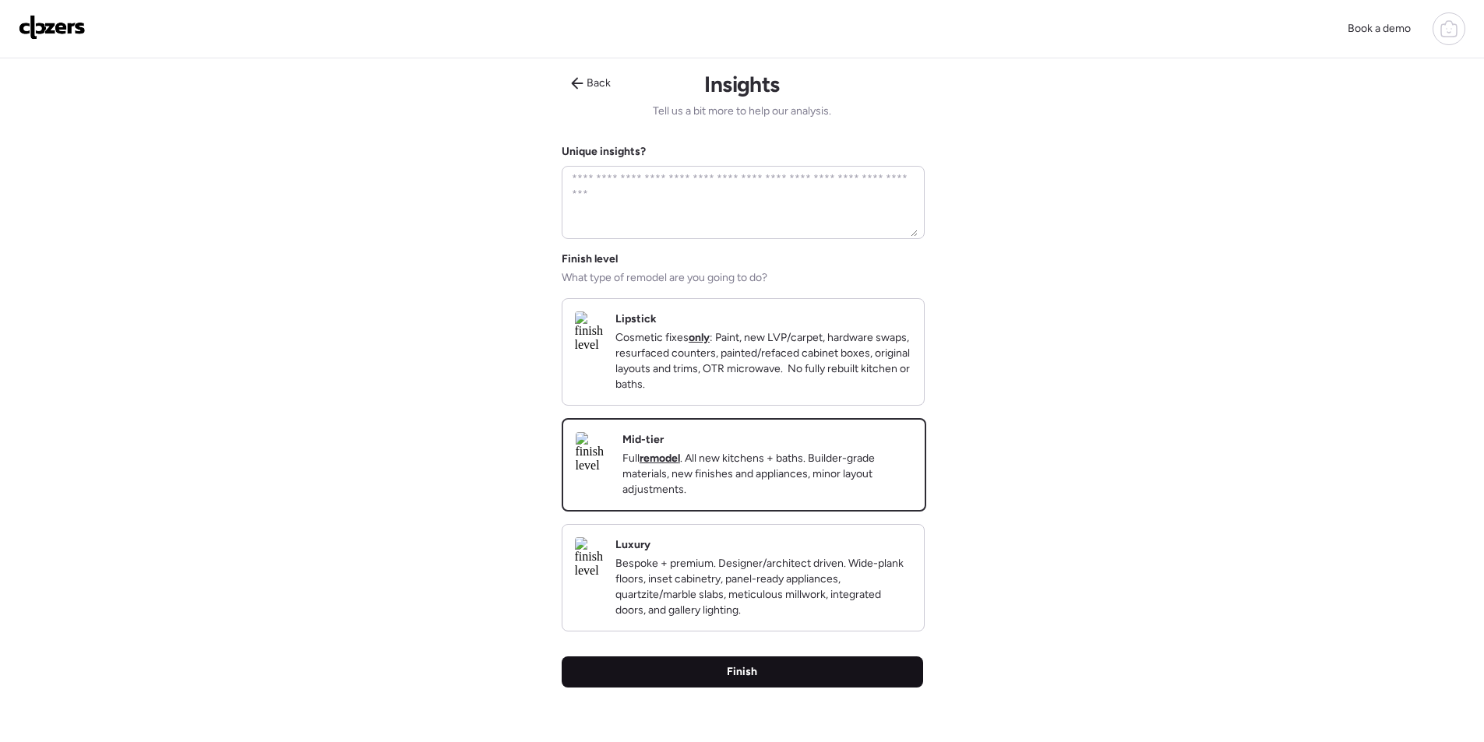
click at [739, 680] on span "Finish" at bounding box center [742, 673] width 30 height 16
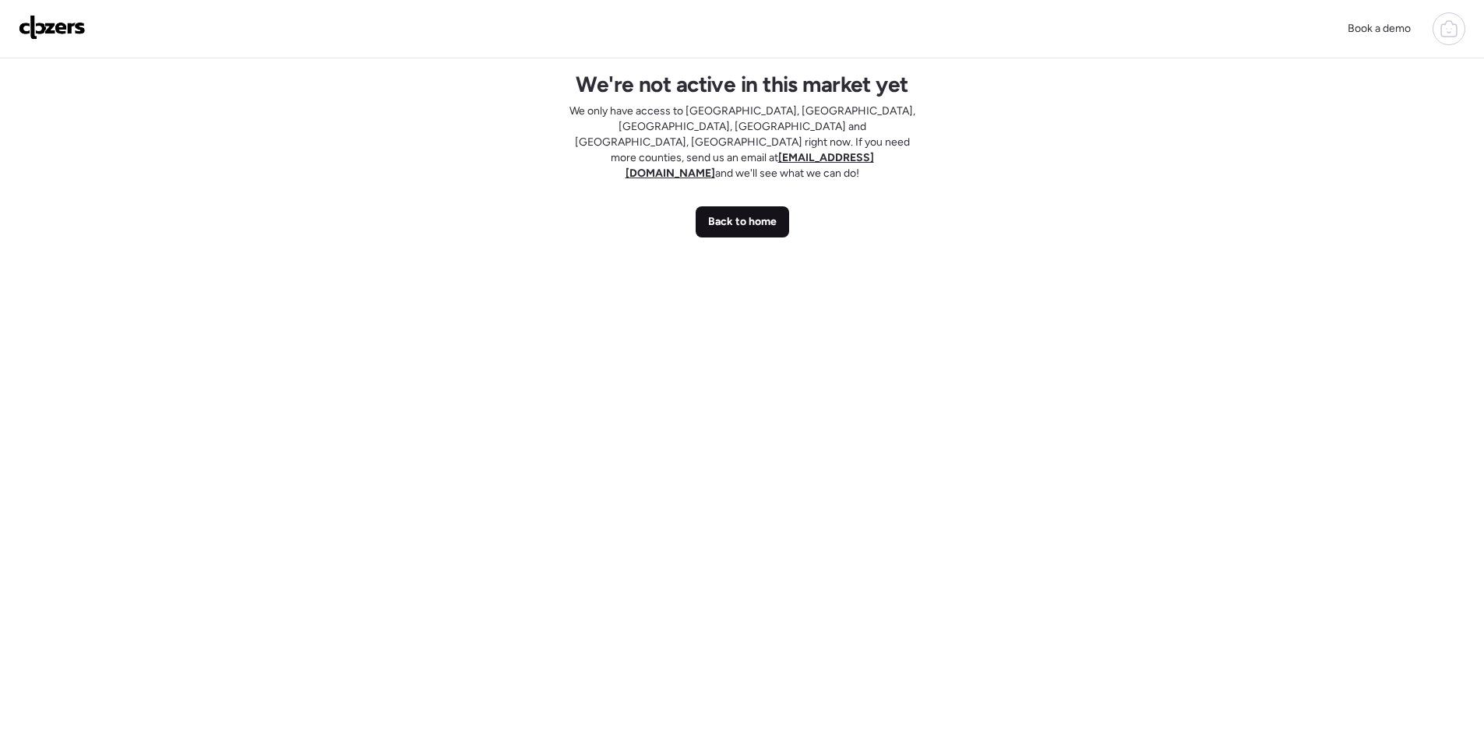
click at [734, 214] on span "Back to home" at bounding box center [742, 222] width 69 height 16
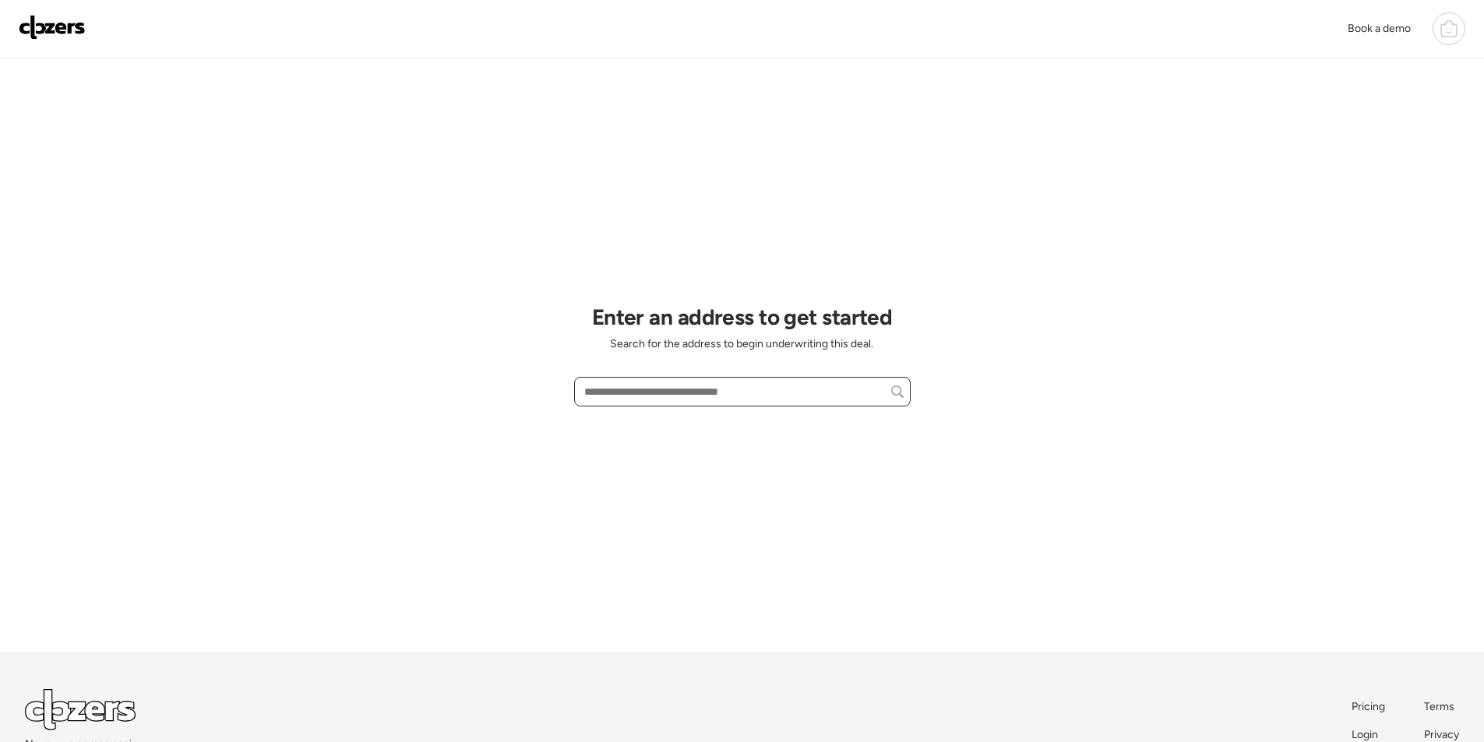
click at [638, 388] on input "text" at bounding box center [742, 392] width 323 height 22
paste input "**********"
click at [657, 418] on span "[STREET_ADDRESS][PERSON_NAME]" at bounding box center [674, 421] width 189 height 16
type input "**********"
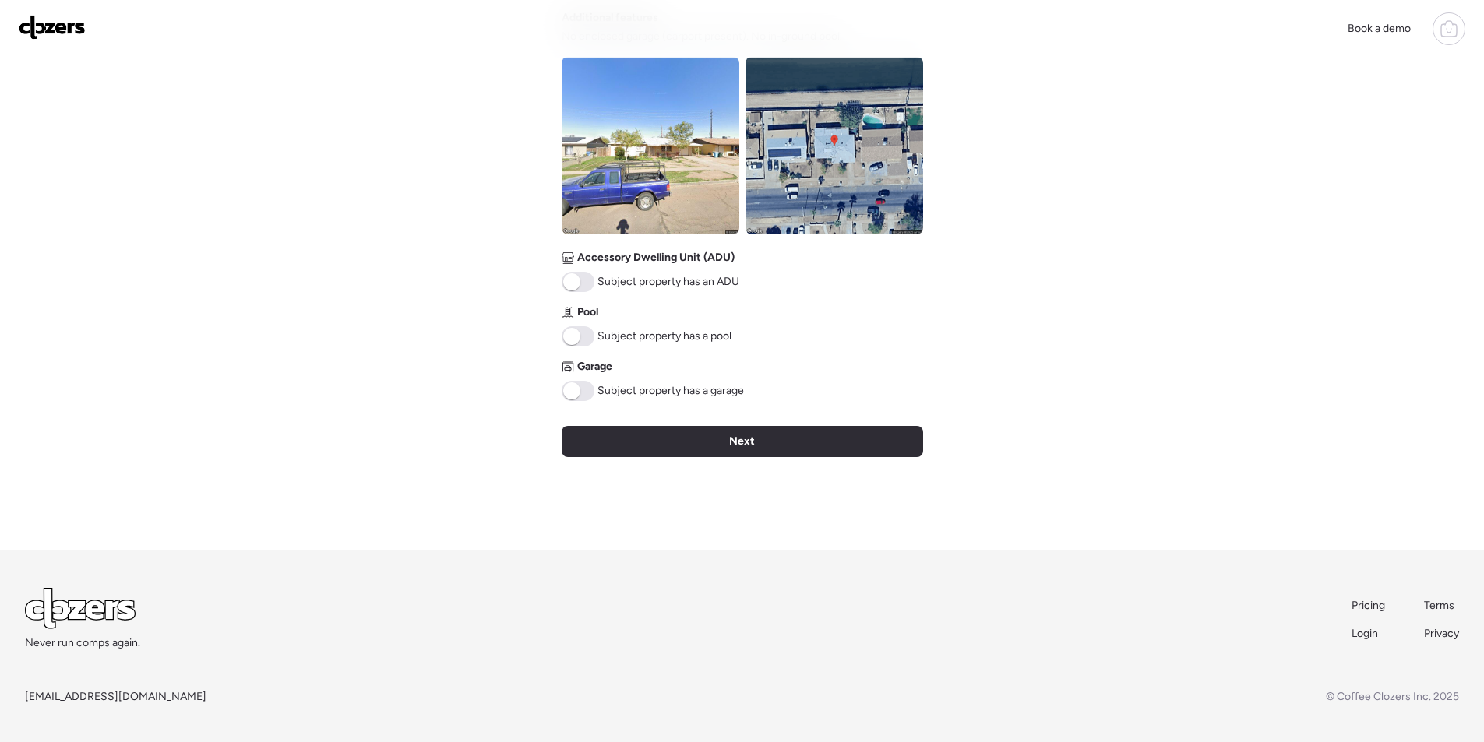
scroll to position [577, 0]
click at [695, 179] on img at bounding box center [651, 146] width 178 height 178
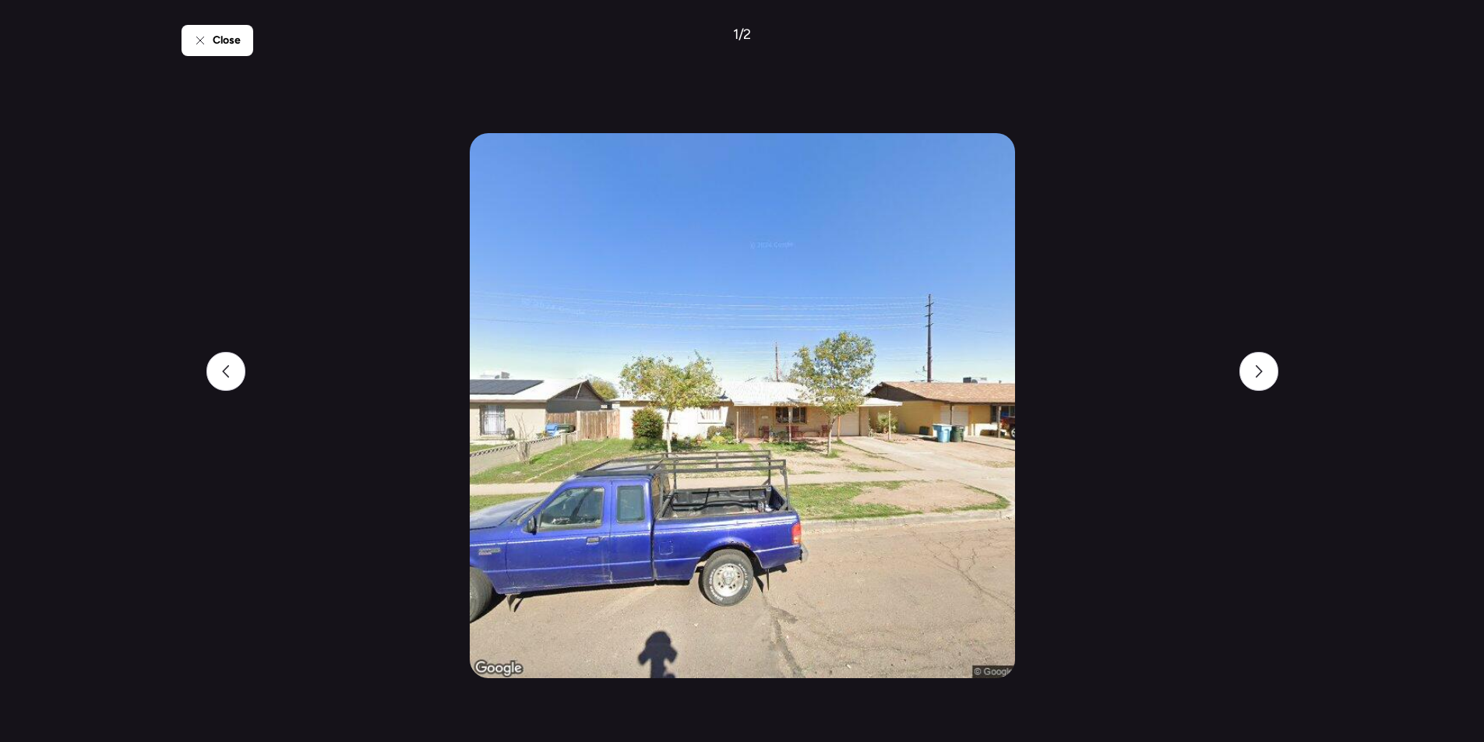
click at [227, 39] on span "Close" at bounding box center [227, 41] width 28 height 16
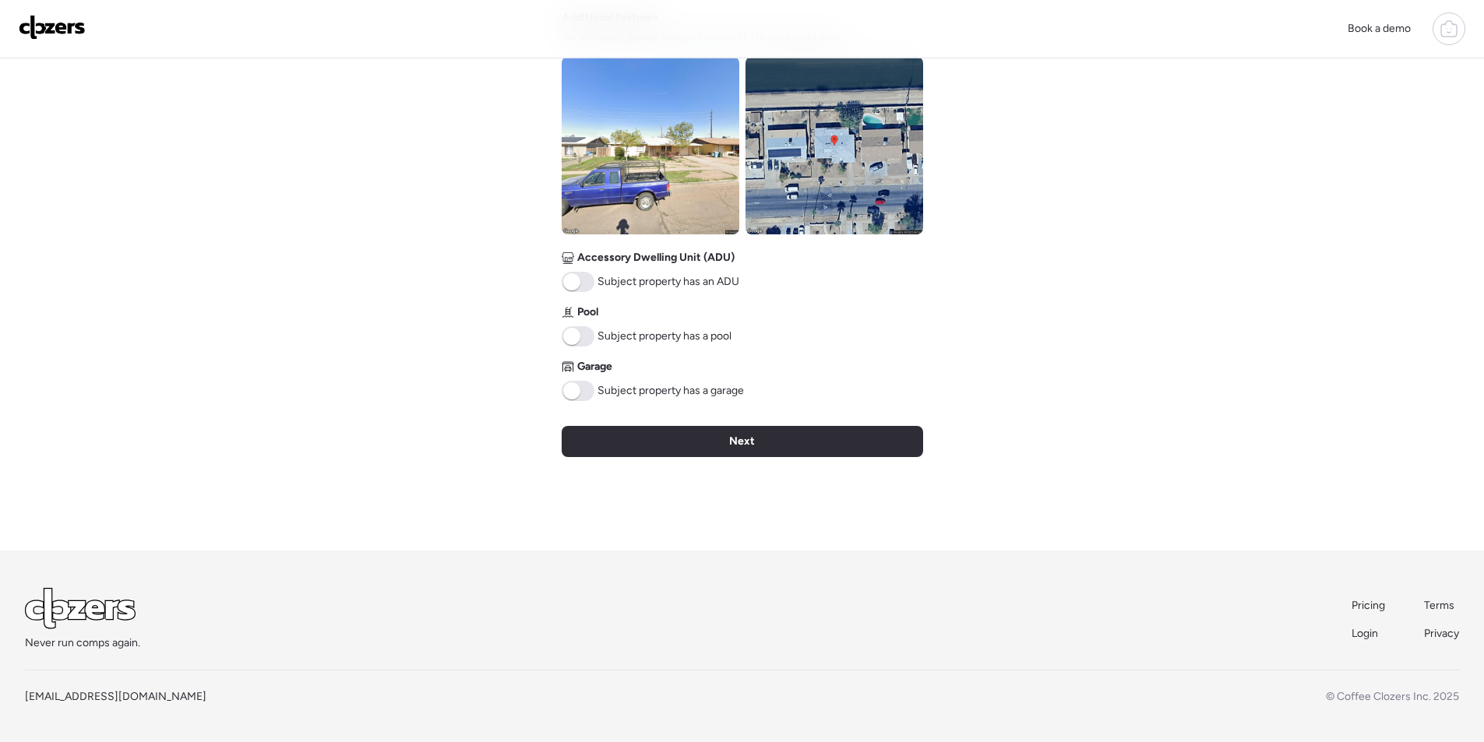
click at [591, 383] on span at bounding box center [578, 391] width 33 height 20
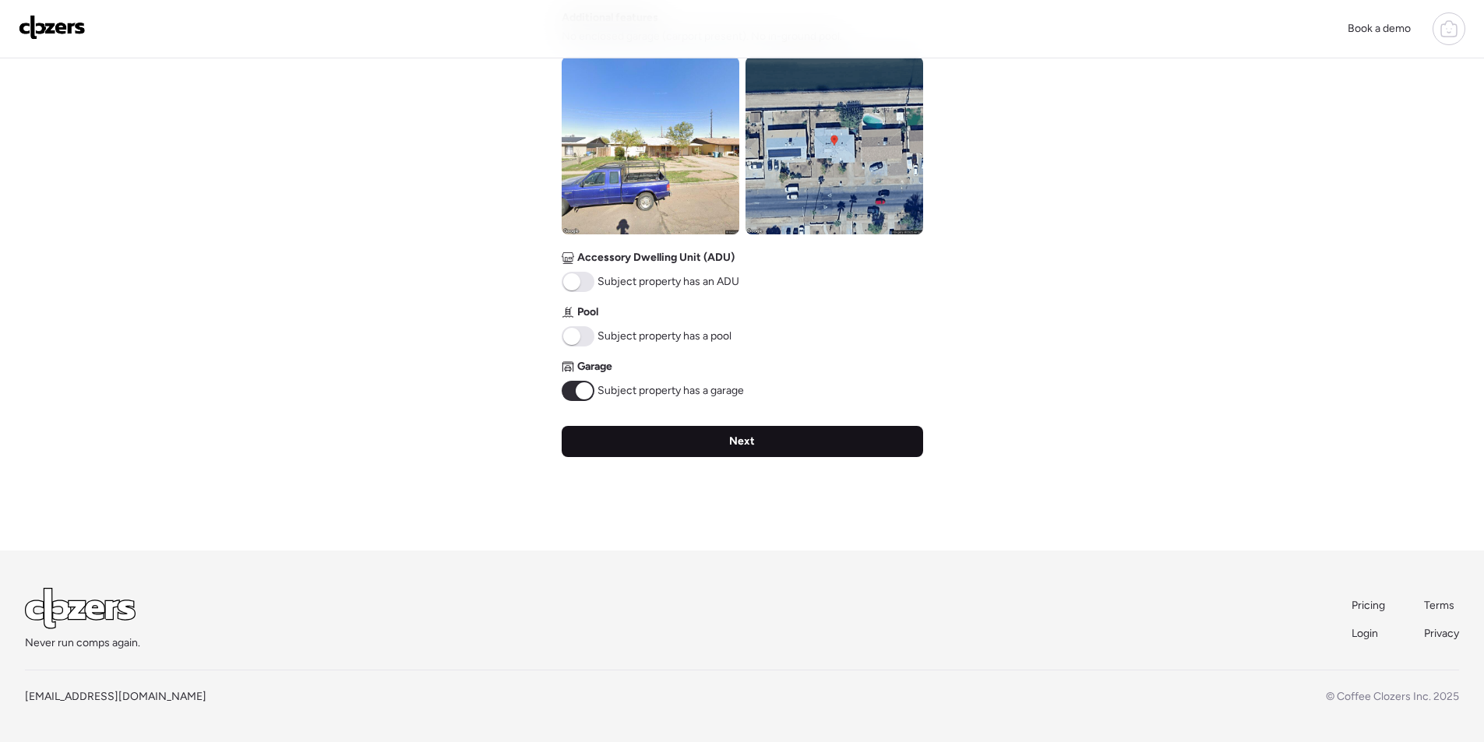
click at [703, 447] on div "Next" at bounding box center [743, 441] width 362 height 31
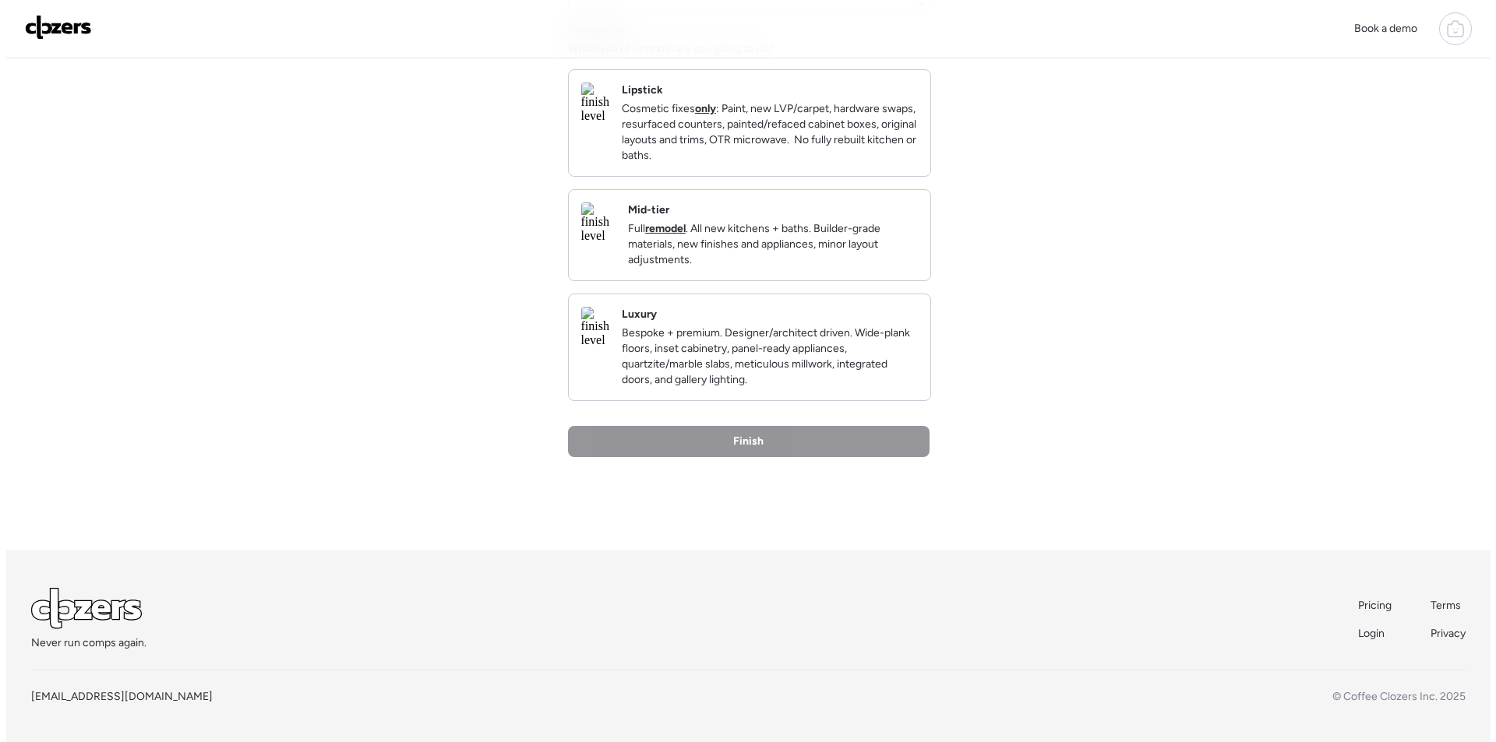
scroll to position [0, 0]
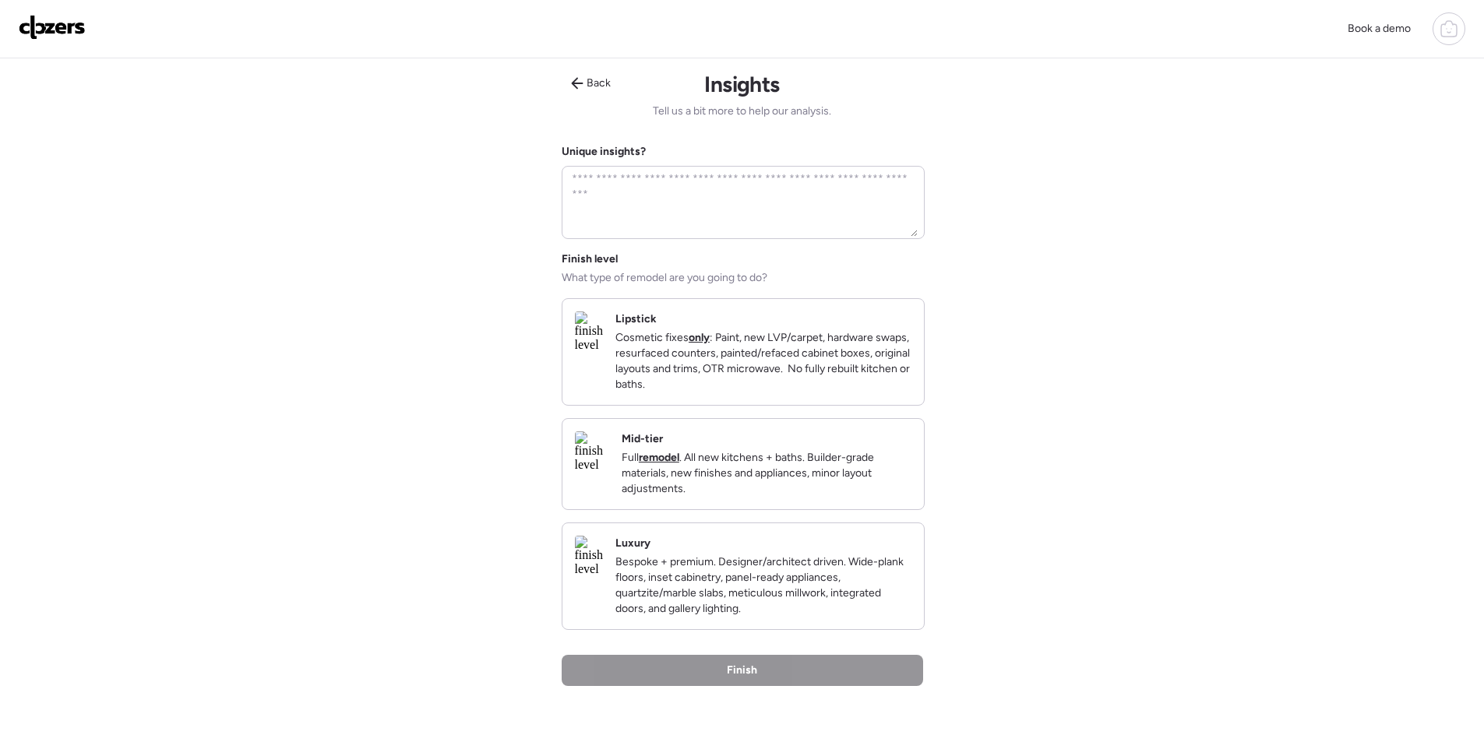
click at [898, 471] on p "Full remodel . All new kitchens + baths. Builder-grade materials, new finishes …" at bounding box center [767, 473] width 290 height 47
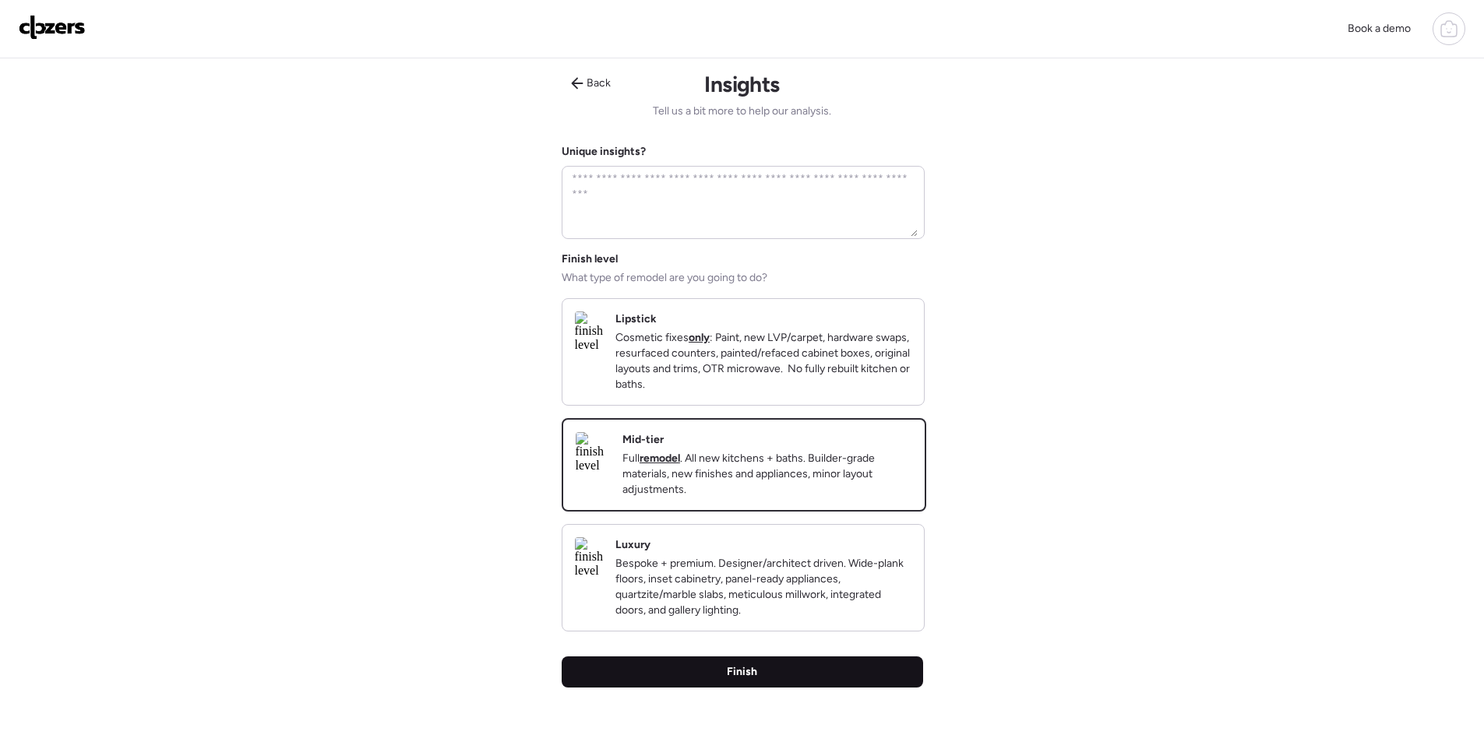
click at [822, 687] on div "Finish" at bounding box center [743, 672] width 362 height 31
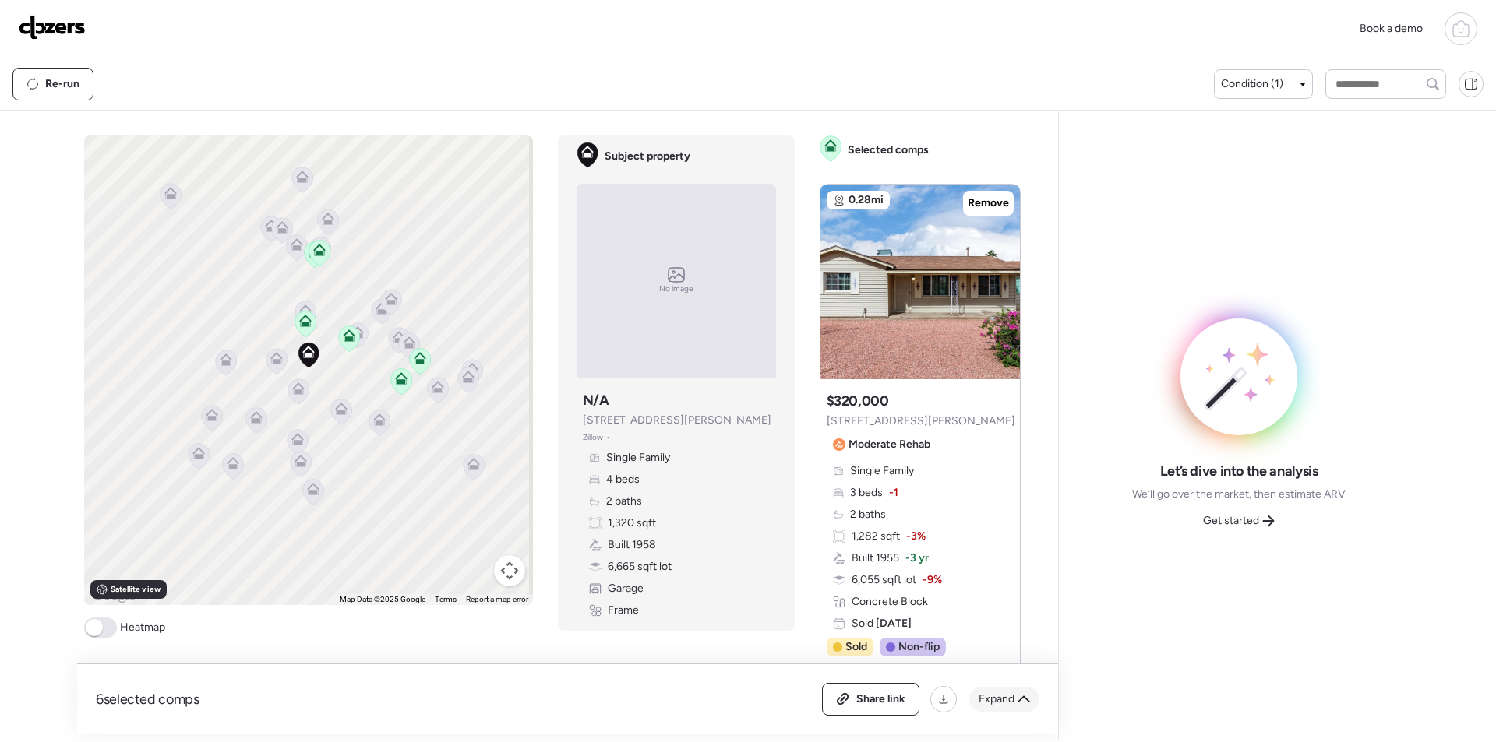
click at [1003, 698] on span "Expand" at bounding box center [997, 700] width 36 height 16
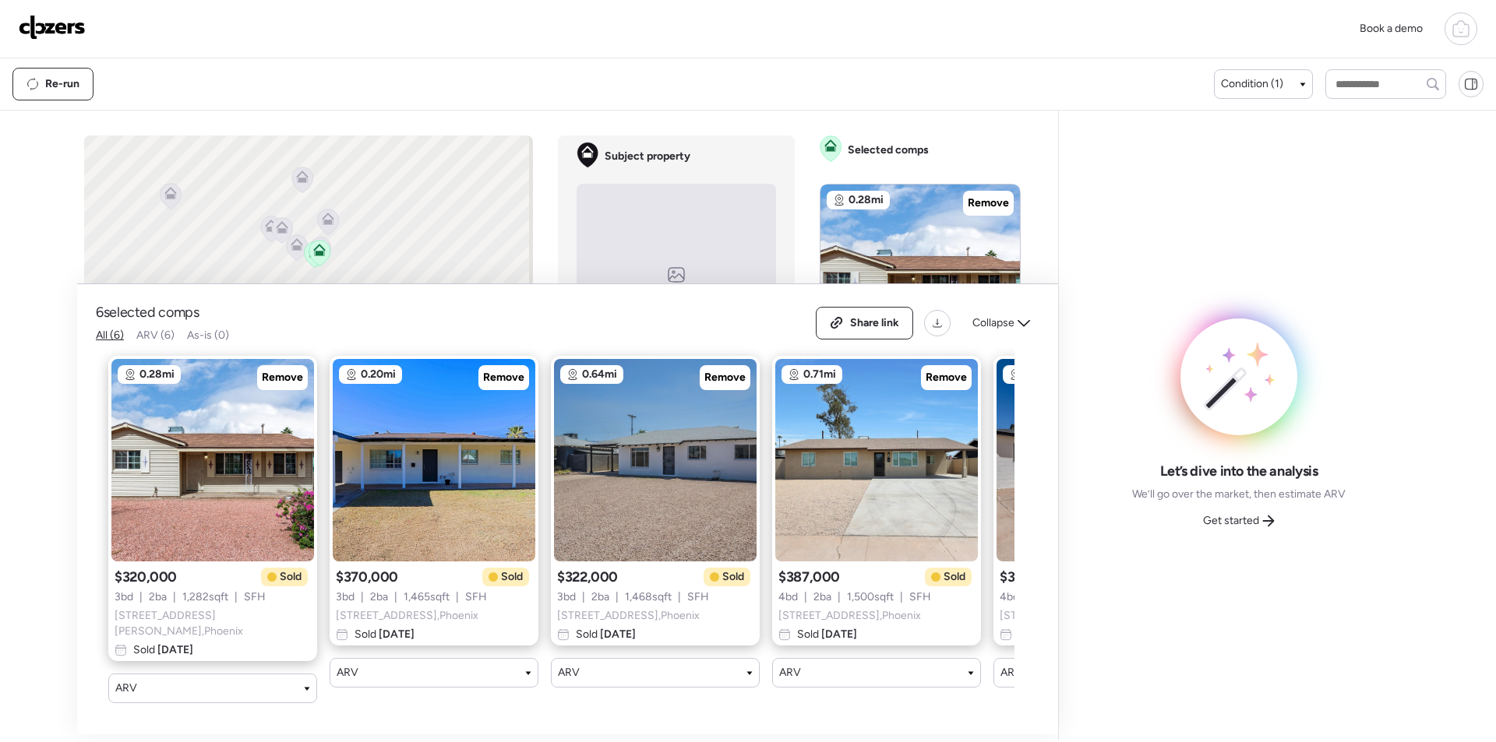
click at [593, 717] on div "6 selected comps All (6) ARV (6) As-is (0) Share link Collapse 0.28mi Remove $3…" at bounding box center [567, 509] width 981 height 450
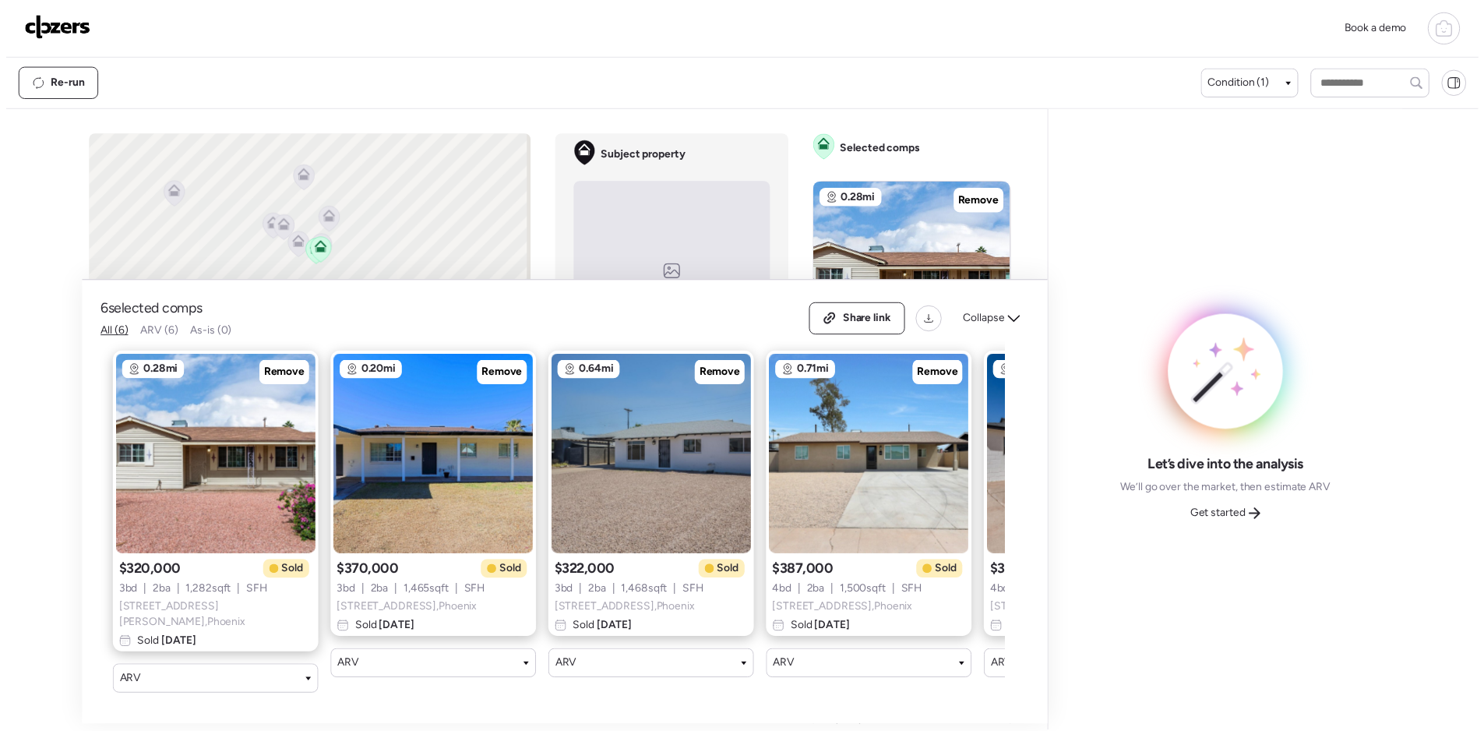
scroll to position [0, 421]
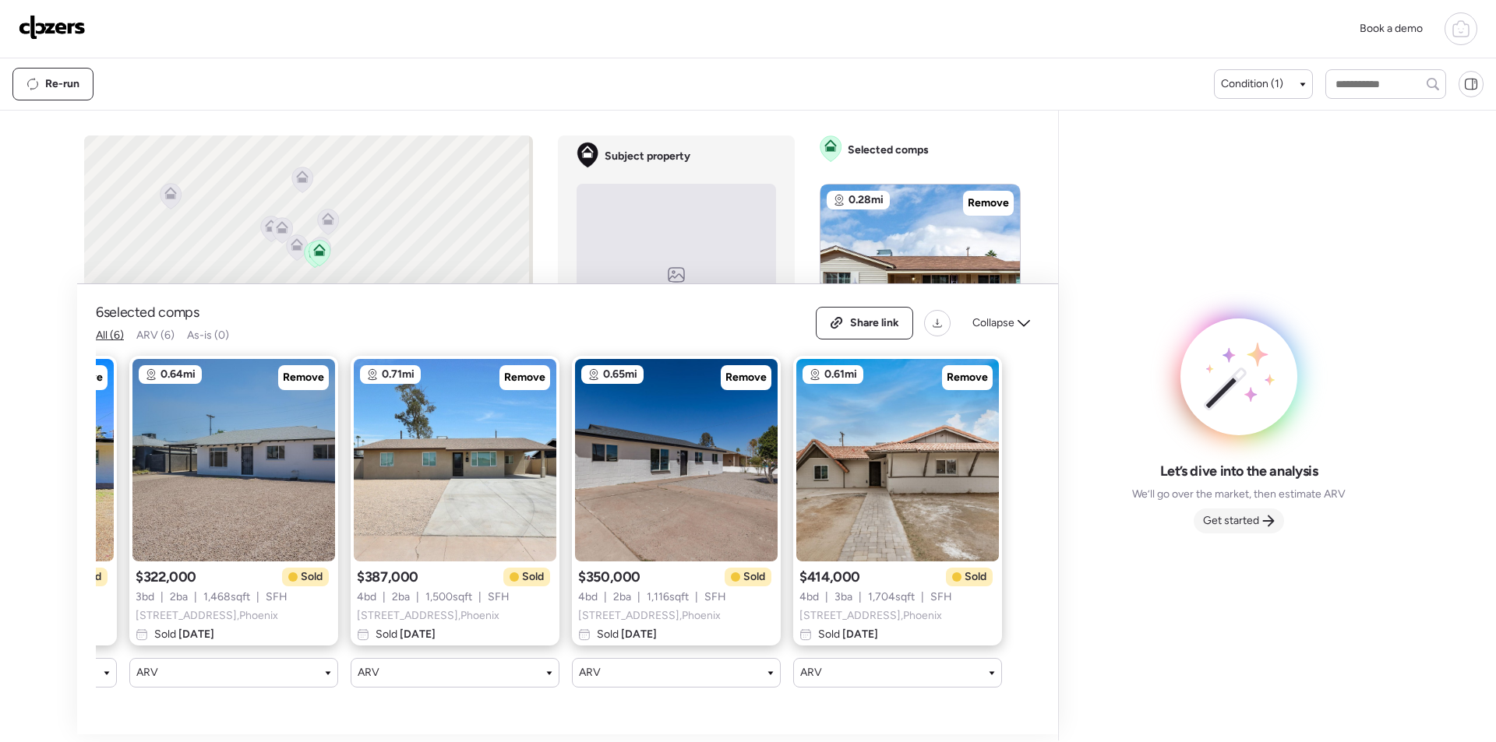
click at [1222, 516] on span "Get started" at bounding box center [1231, 521] width 56 height 16
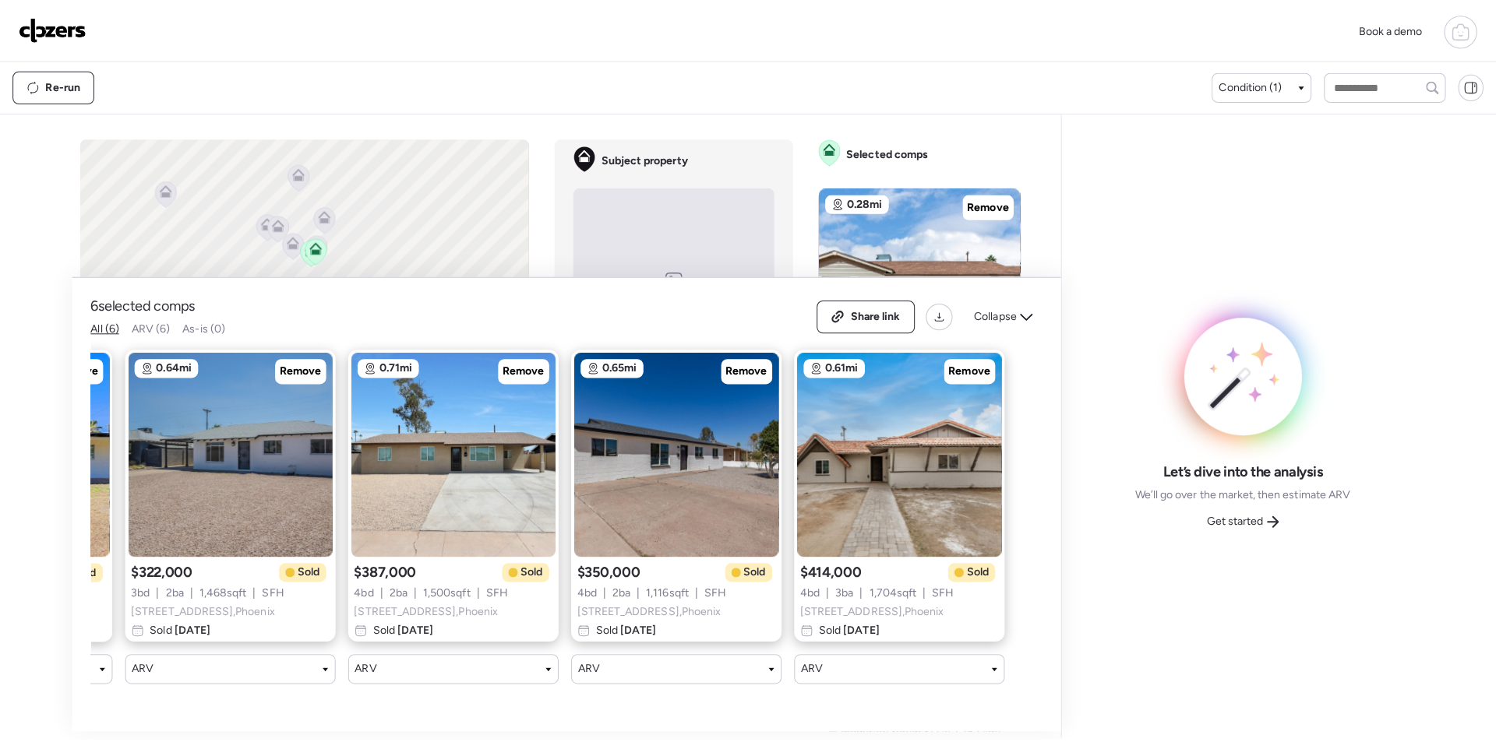
scroll to position [0, 62]
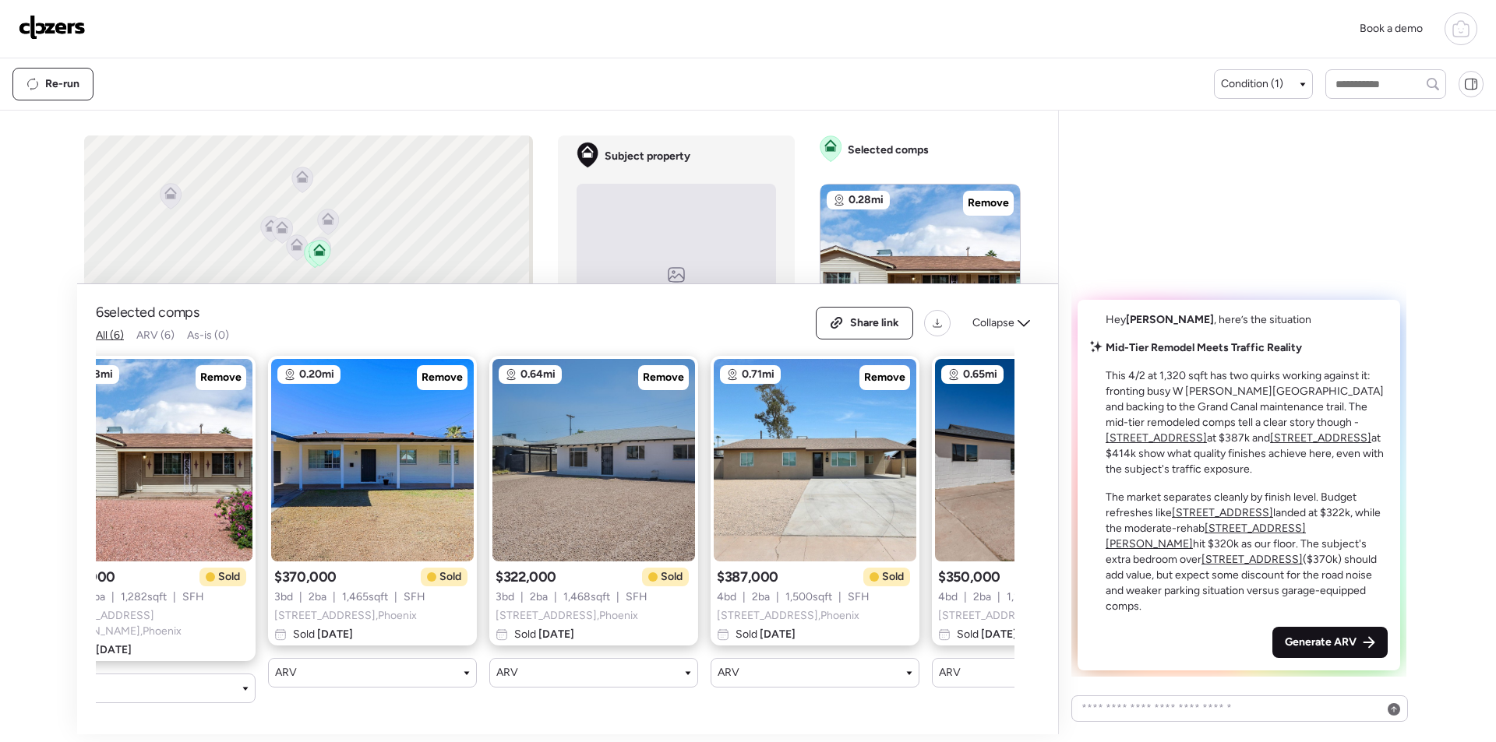
click at [1342, 644] on span "Generate ARV" at bounding box center [1321, 643] width 72 height 16
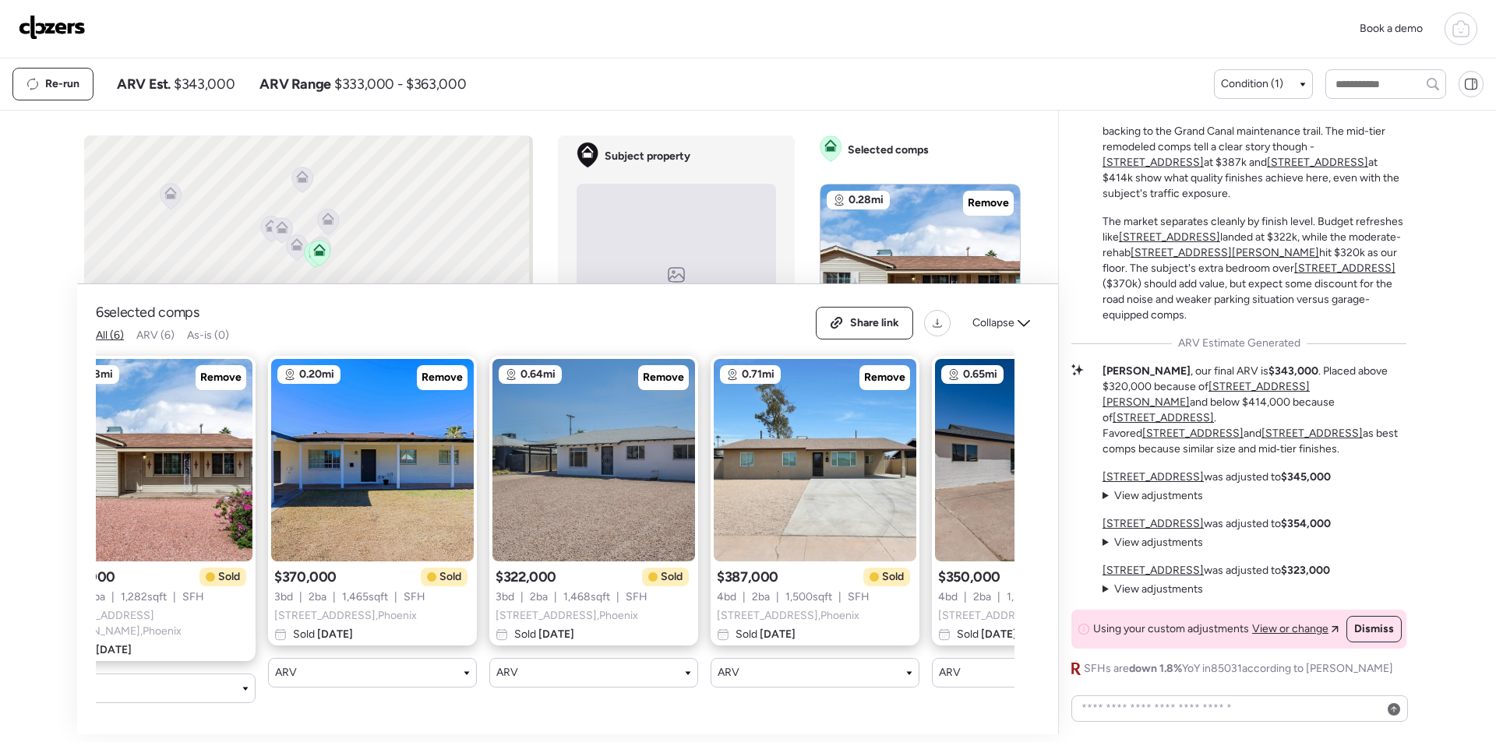
click at [213, 79] on span "$343,000" at bounding box center [204, 84] width 61 height 19
copy span "343,000"
click at [857, 330] on span "Share link" at bounding box center [874, 324] width 49 height 16
click at [71, 41] on link at bounding box center [52, 29] width 67 height 28
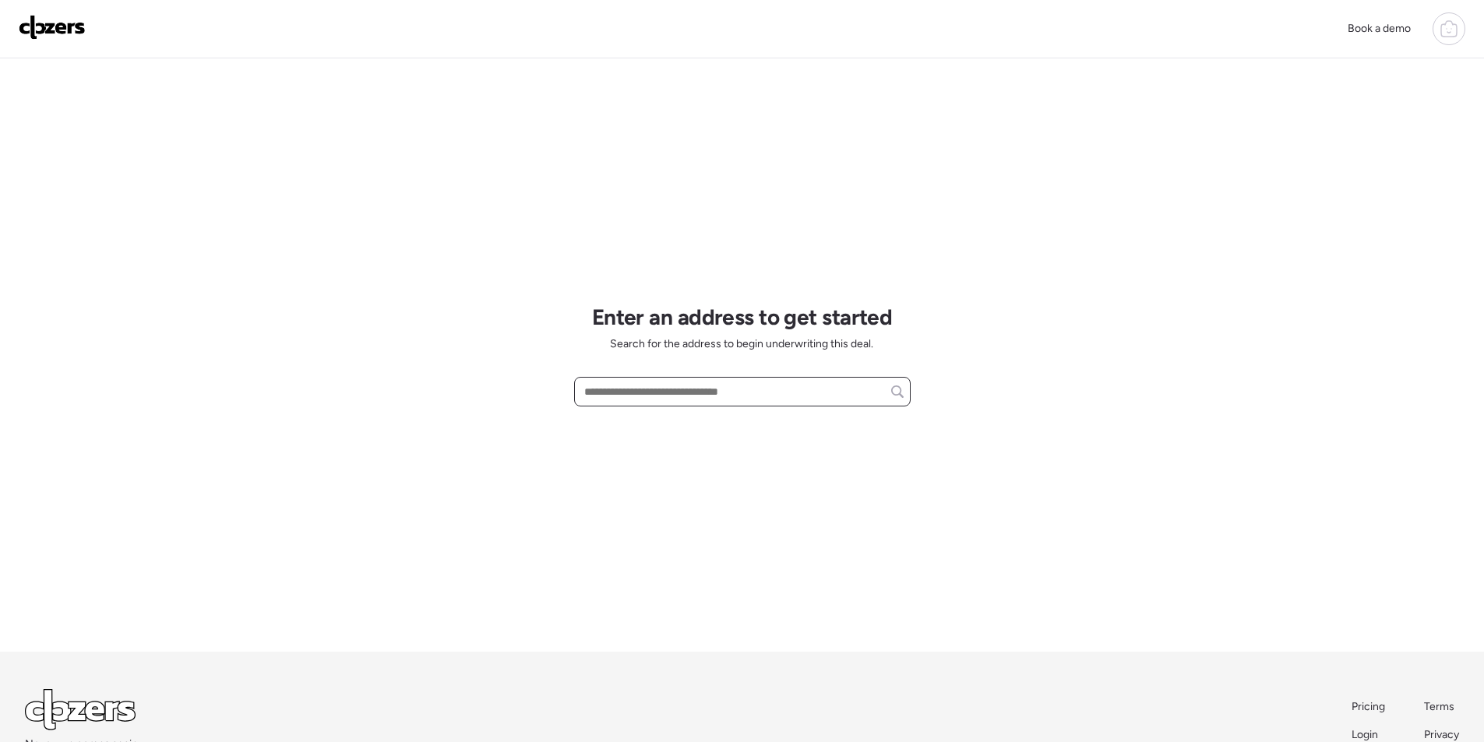
click at [773, 398] on input "text" at bounding box center [742, 392] width 323 height 22
paste input "**********"
drag, startPoint x: 647, startPoint y: 428, endPoint x: 666, endPoint y: 427, distance: 19.5
click at [649, 428] on span "[STREET_ADDRESS]" at bounding box center [630, 421] width 101 height 16
type input "**********"
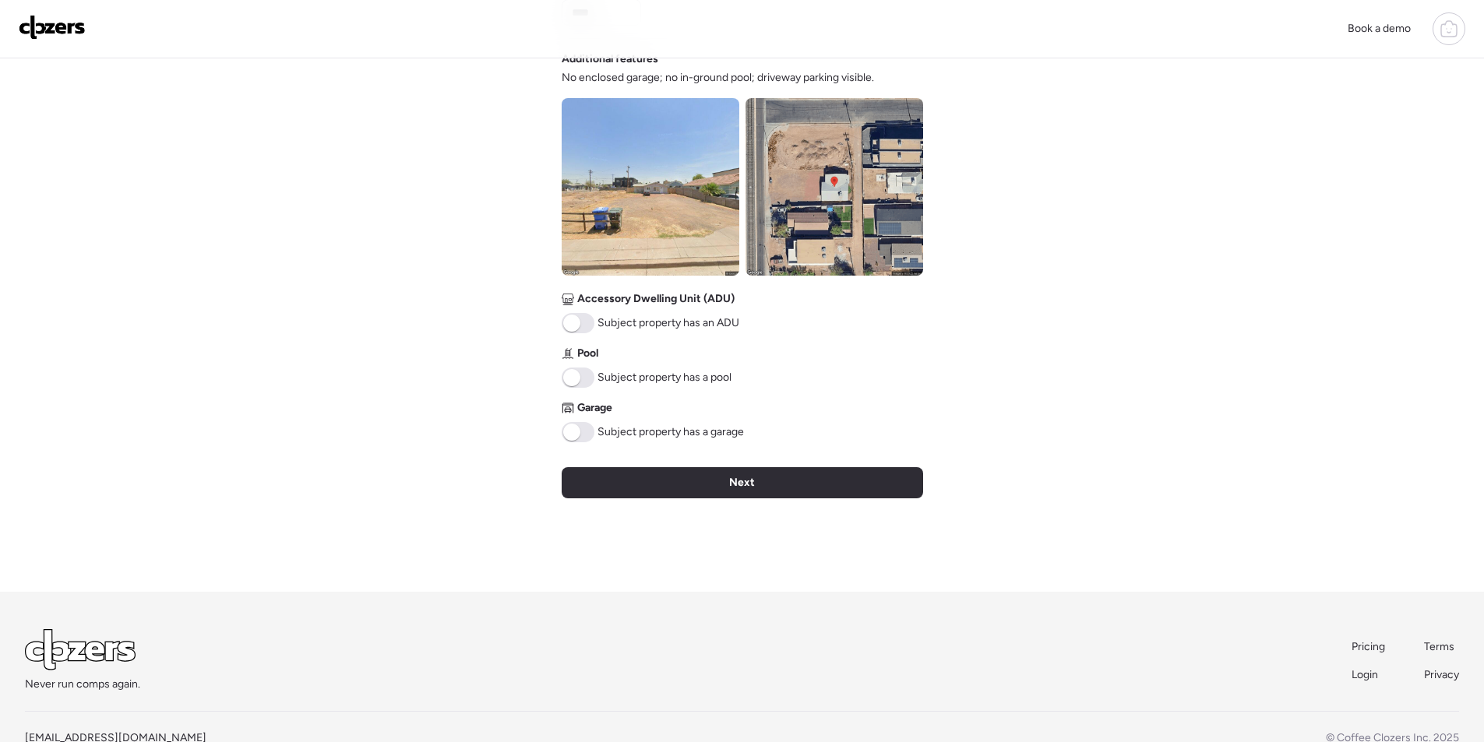
scroll to position [577, 0]
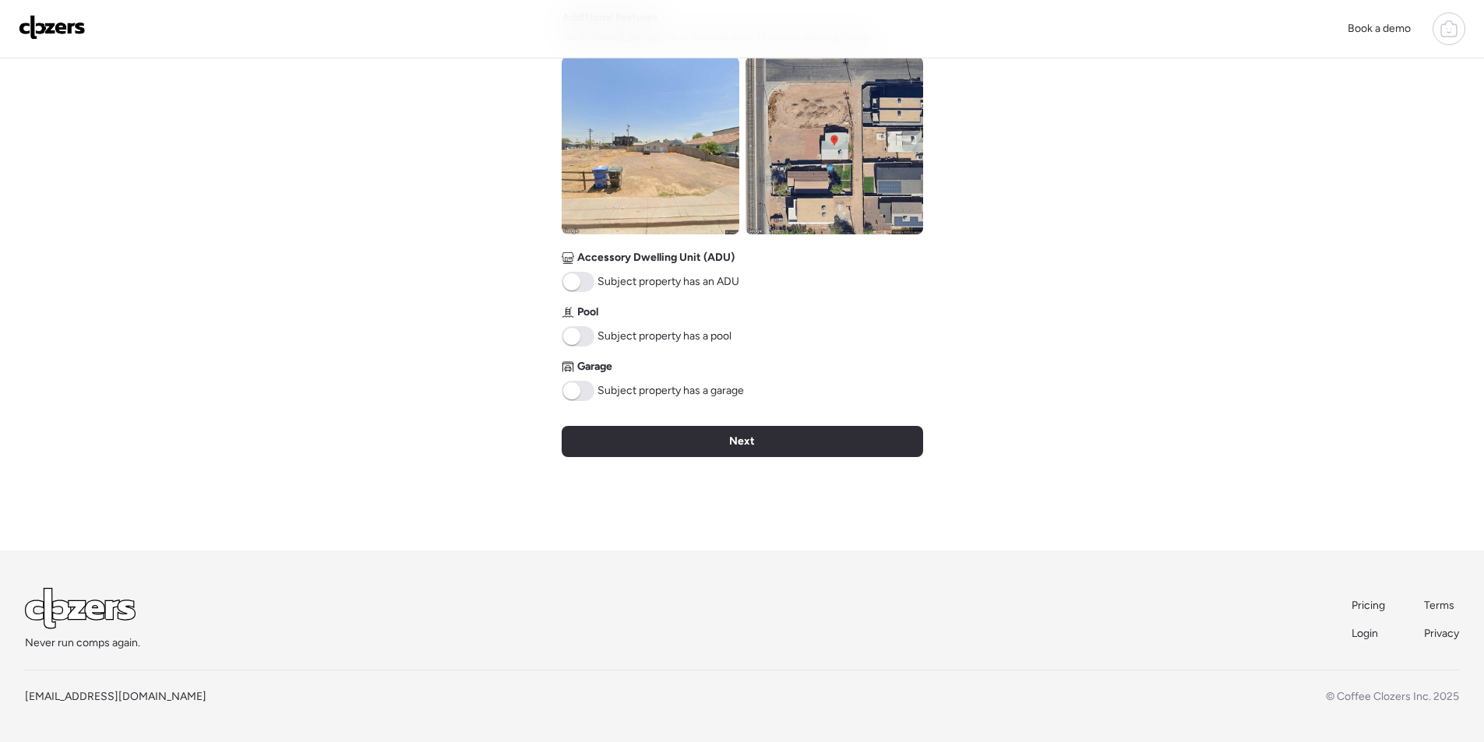
click at [618, 197] on img at bounding box center [651, 146] width 178 height 178
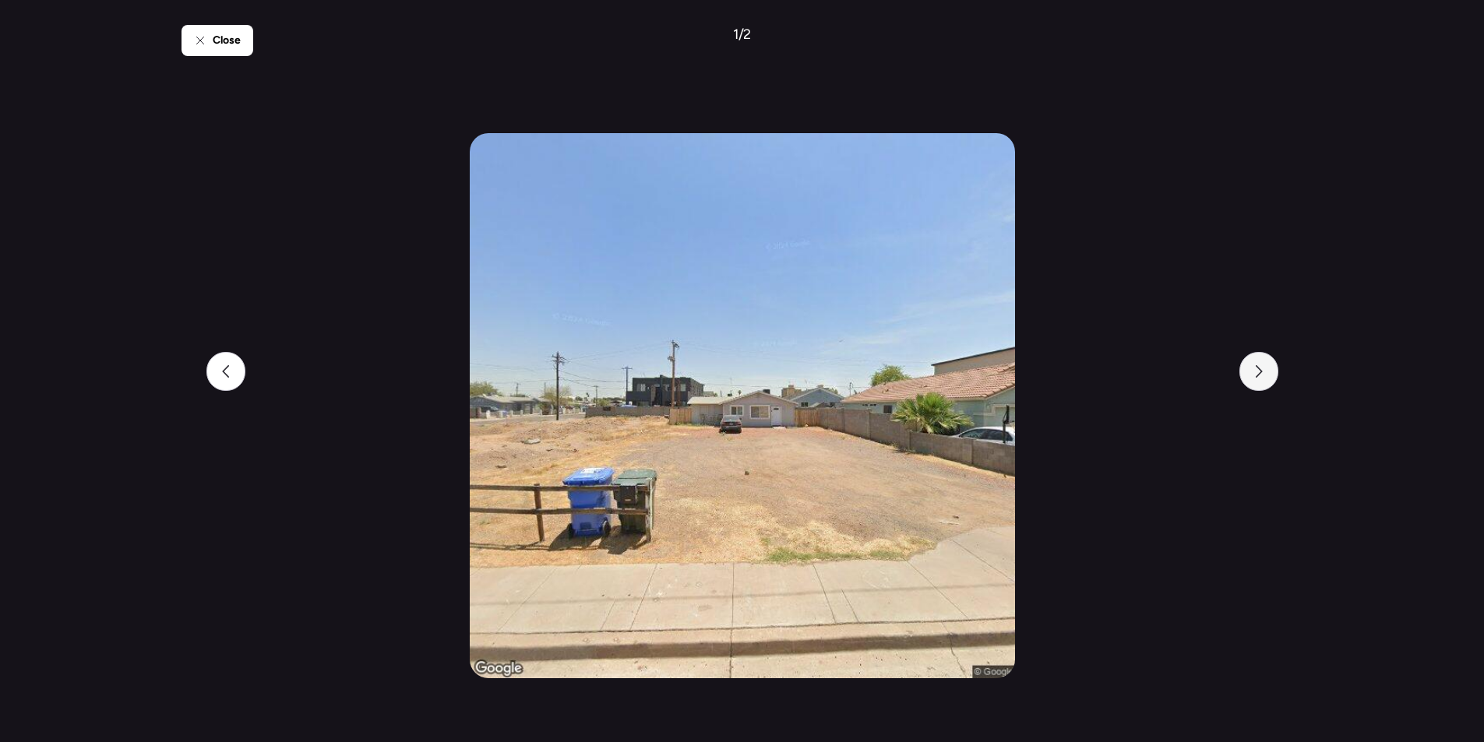
click at [1251, 361] on div at bounding box center [1259, 371] width 39 height 39
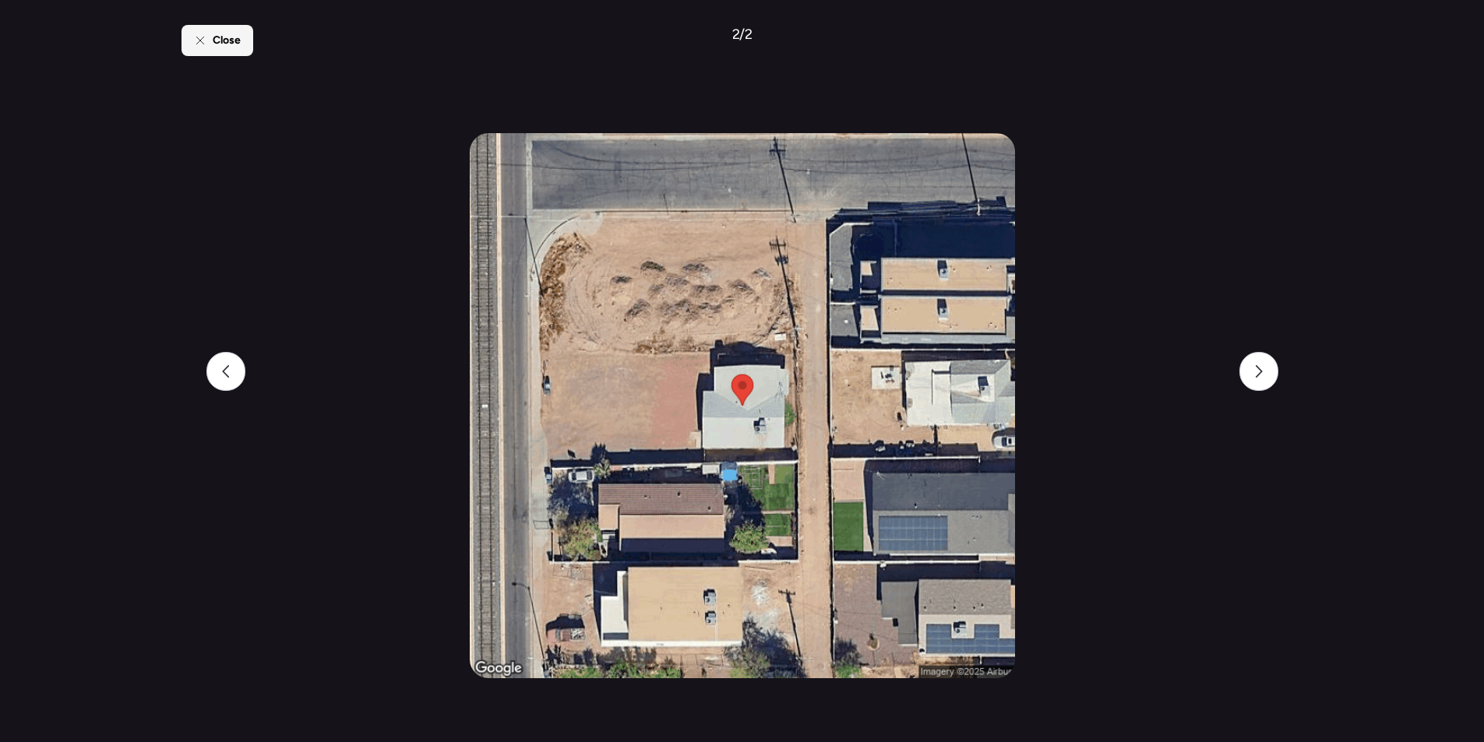
click at [206, 28] on div "Close" at bounding box center [218, 40] width 72 height 31
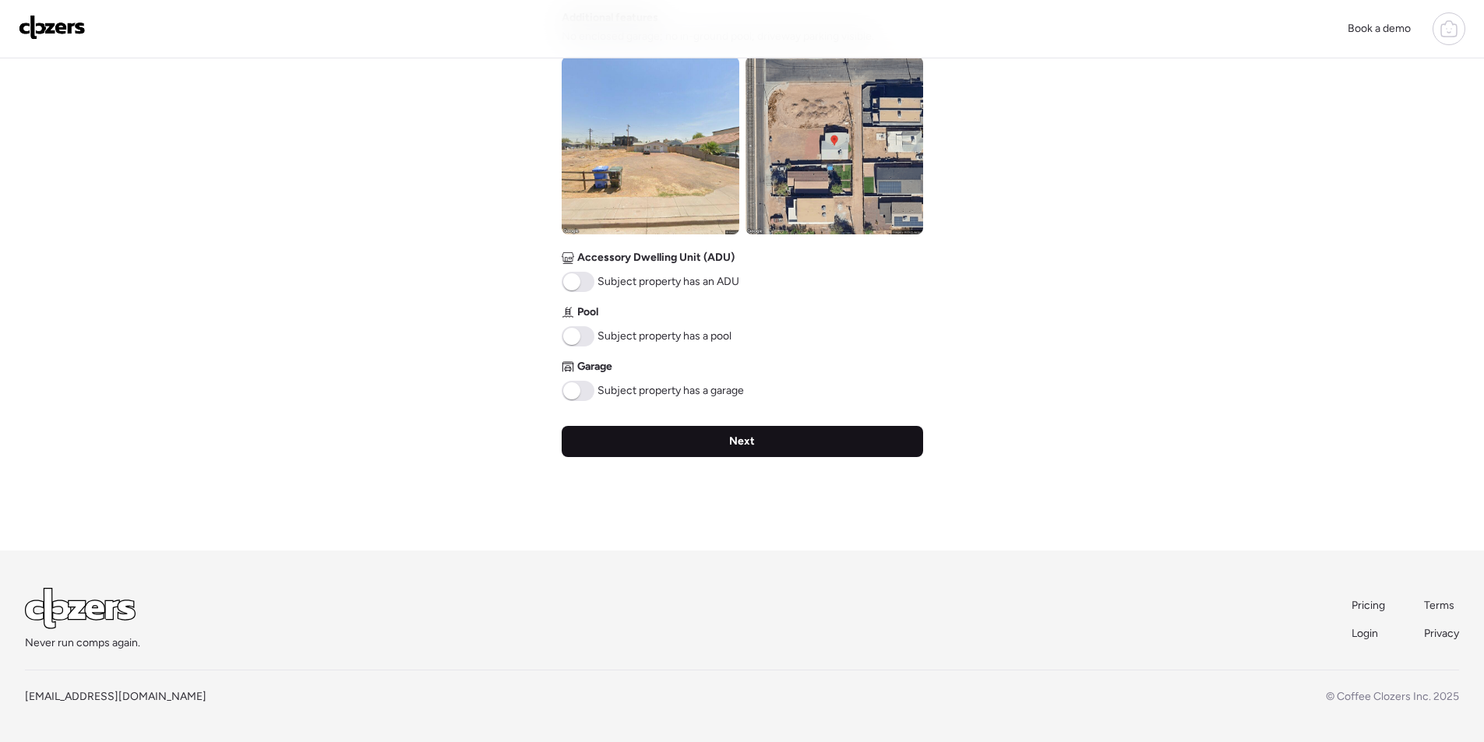
click at [667, 443] on div "Next" at bounding box center [743, 441] width 362 height 31
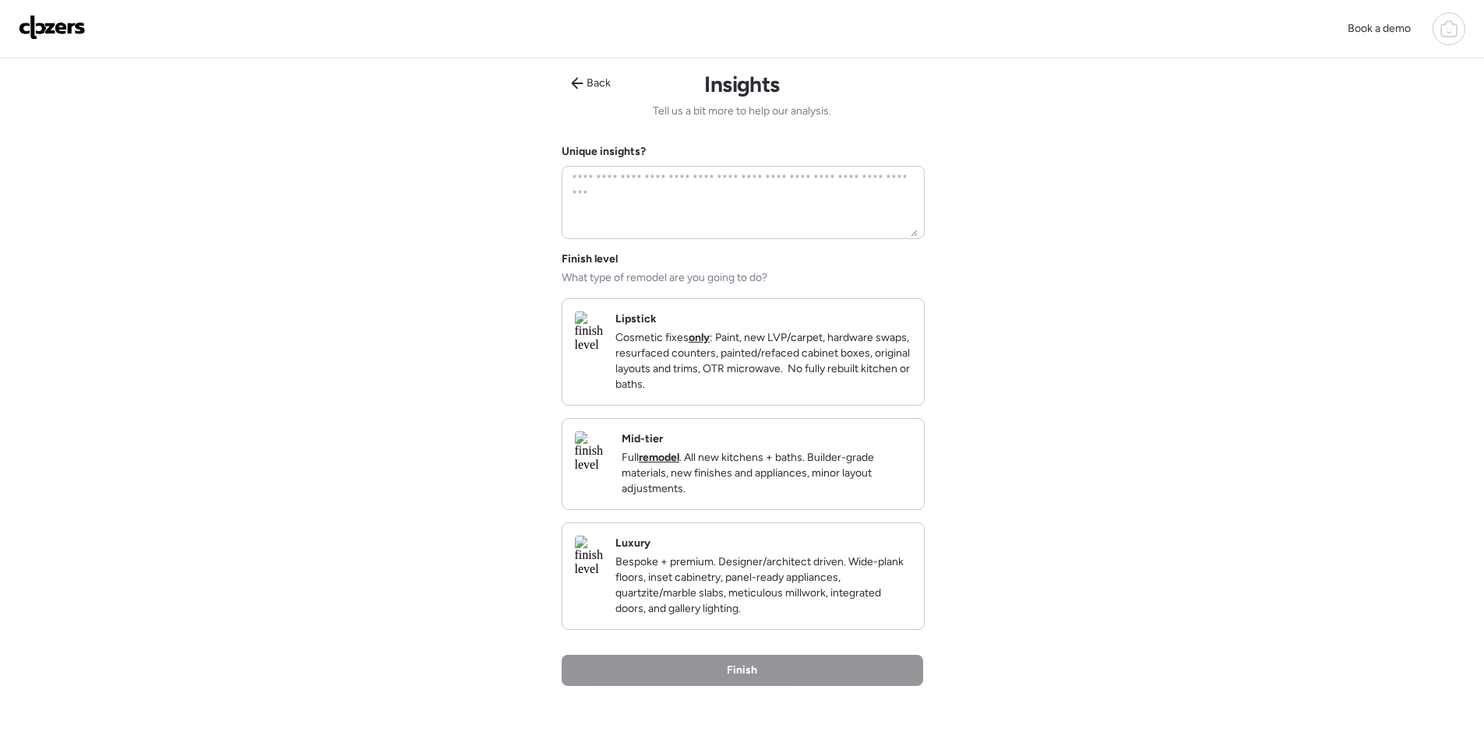
click at [840, 464] on div "Mid-tier Full remodel . All new kitchens + baths. Builder-grade materials, new …" at bounding box center [767, 464] width 290 height 65
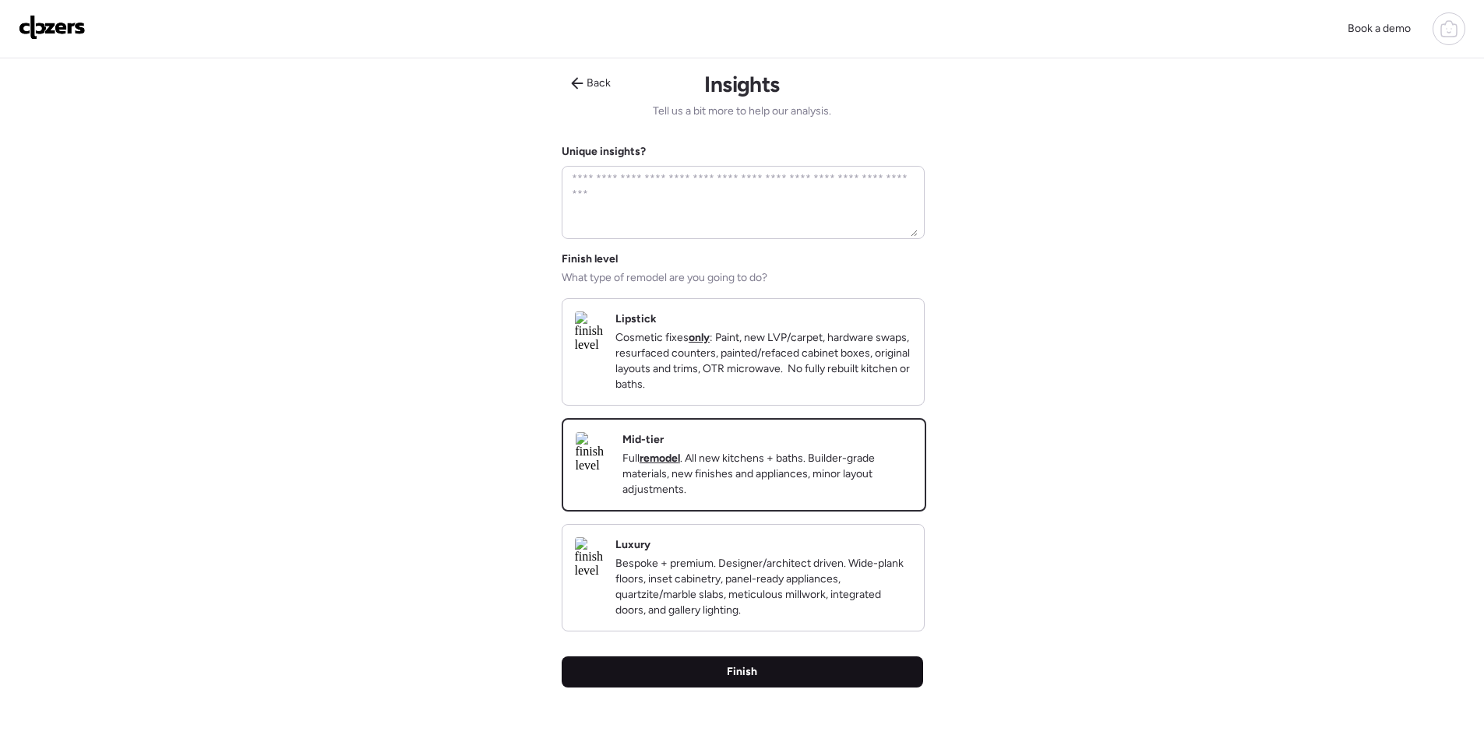
click at [842, 686] on div "Finish" at bounding box center [743, 672] width 362 height 31
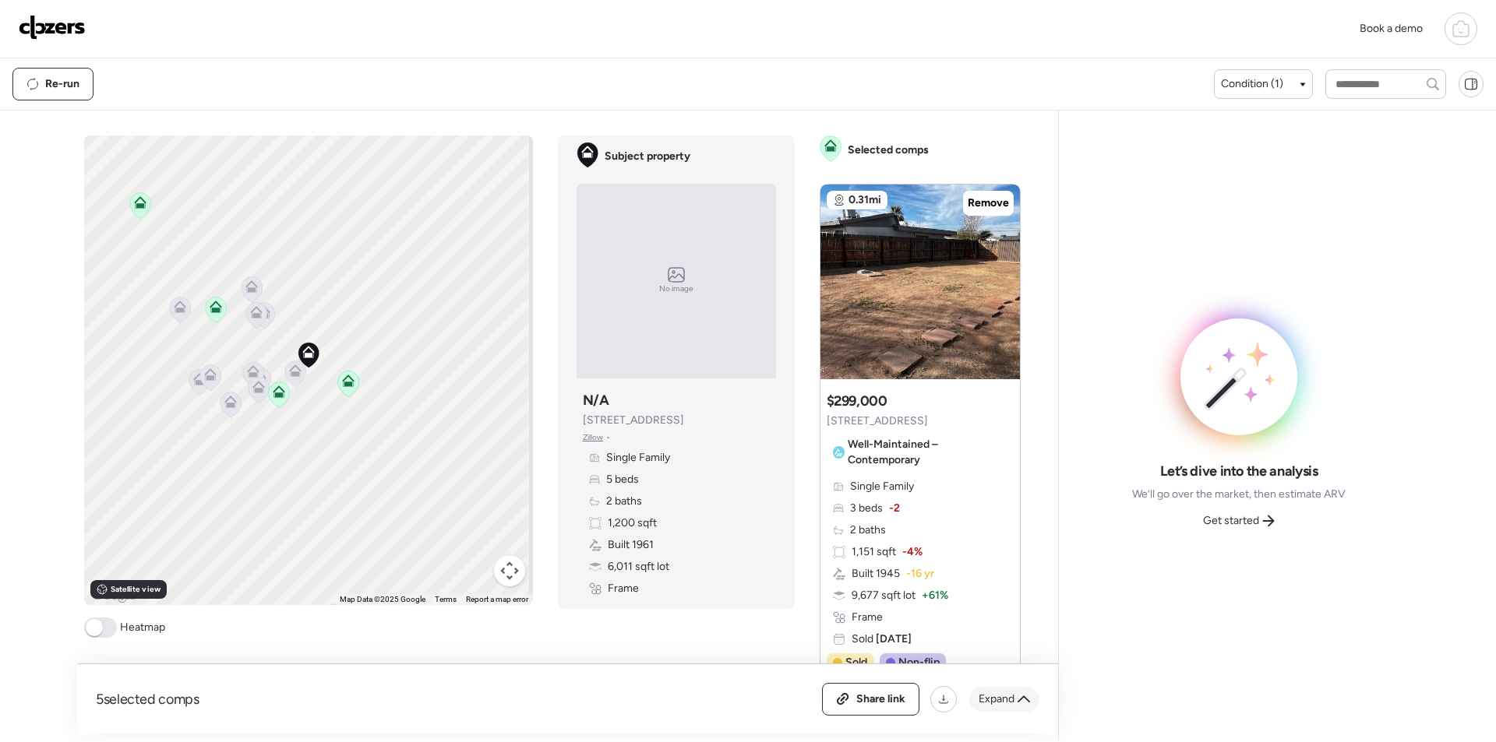
click at [1000, 689] on div "Expand" at bounding box center [1004, 699] width 70 height 25
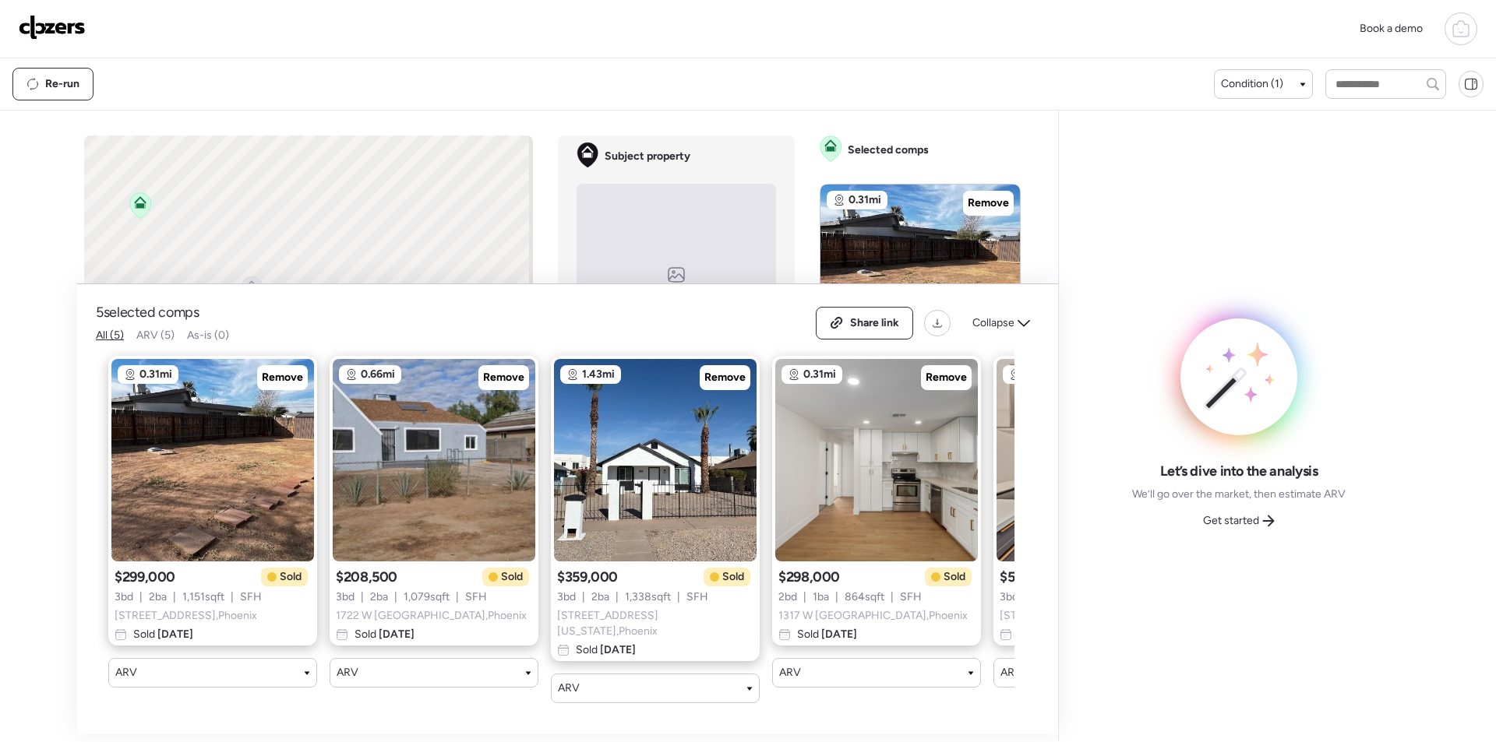
scroll to position [0, 200]
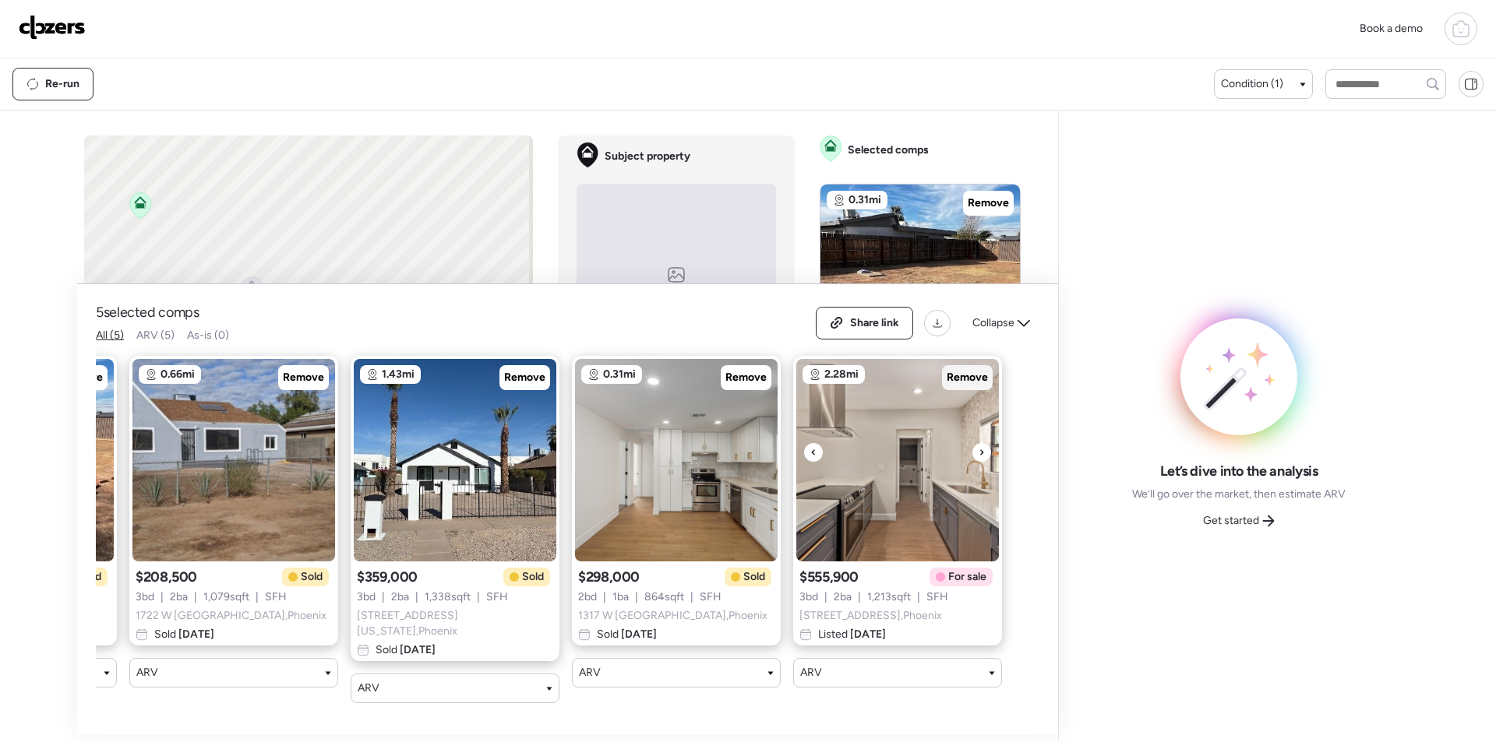
click at [974, 377] on span "Remove" at bounding box center [967, 378] width 41 height 16
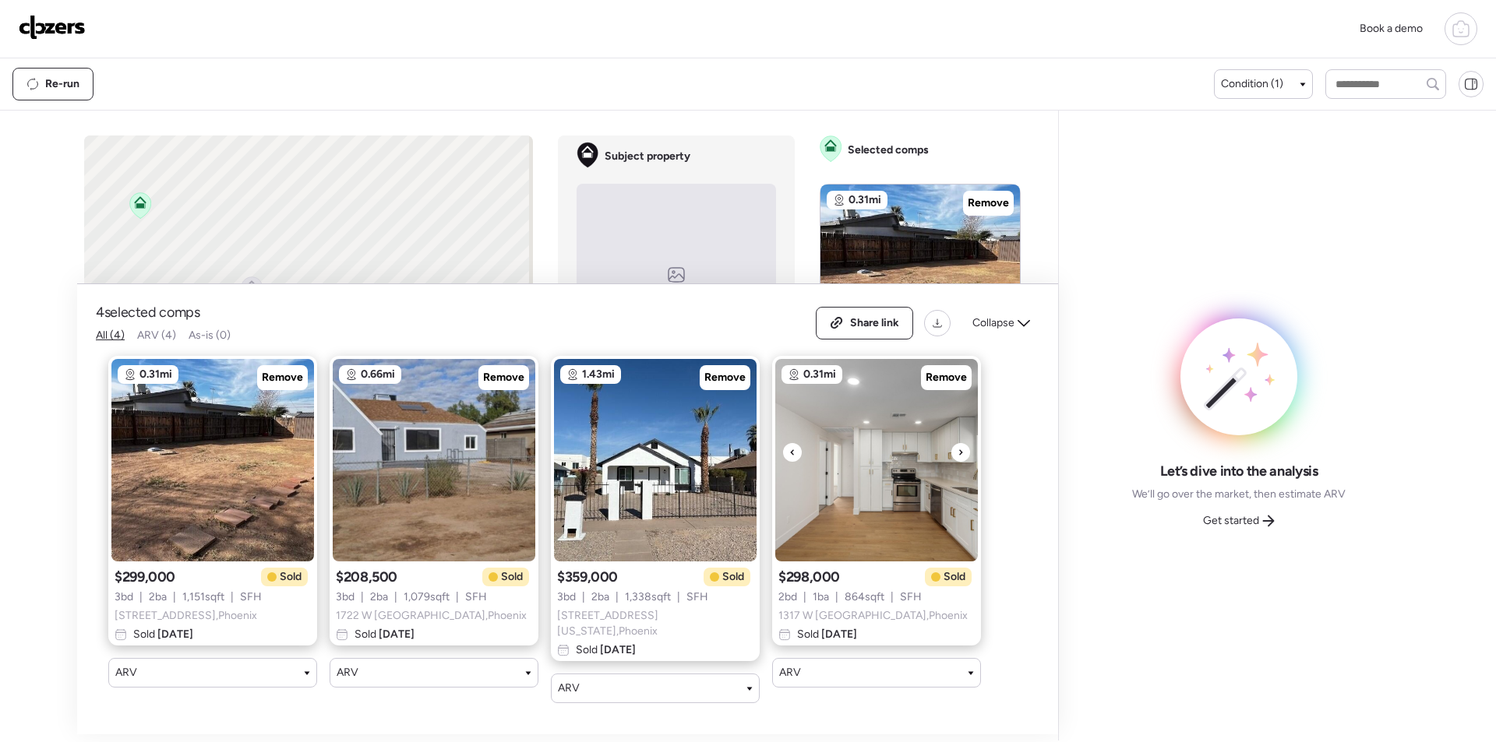
scroll to position [0, 0]
click at [1022, 336] on div "Collapse" at bounding box center [1001, 323] width 76 height 25
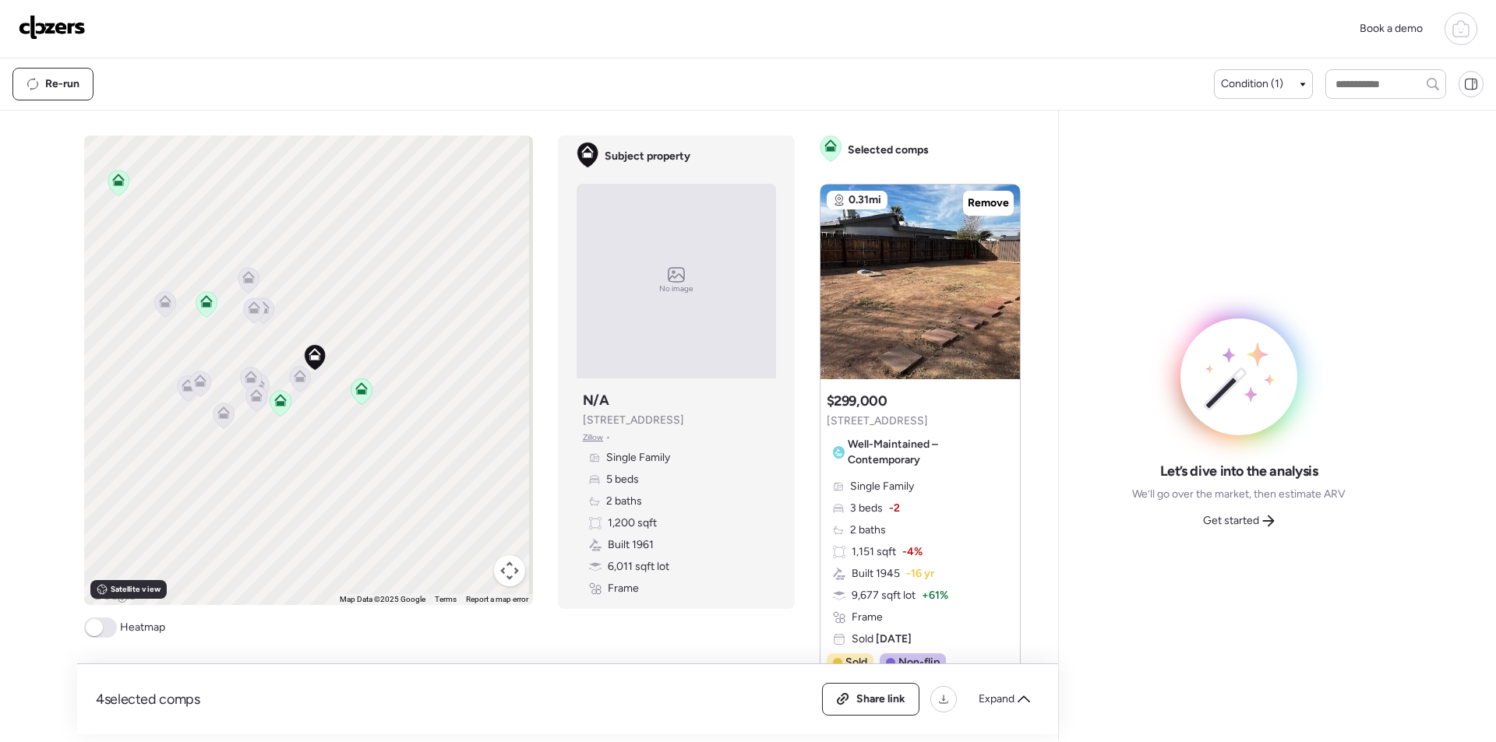
click at [289, 378] on icon at bounding box center [299, 379] width 21 height 26
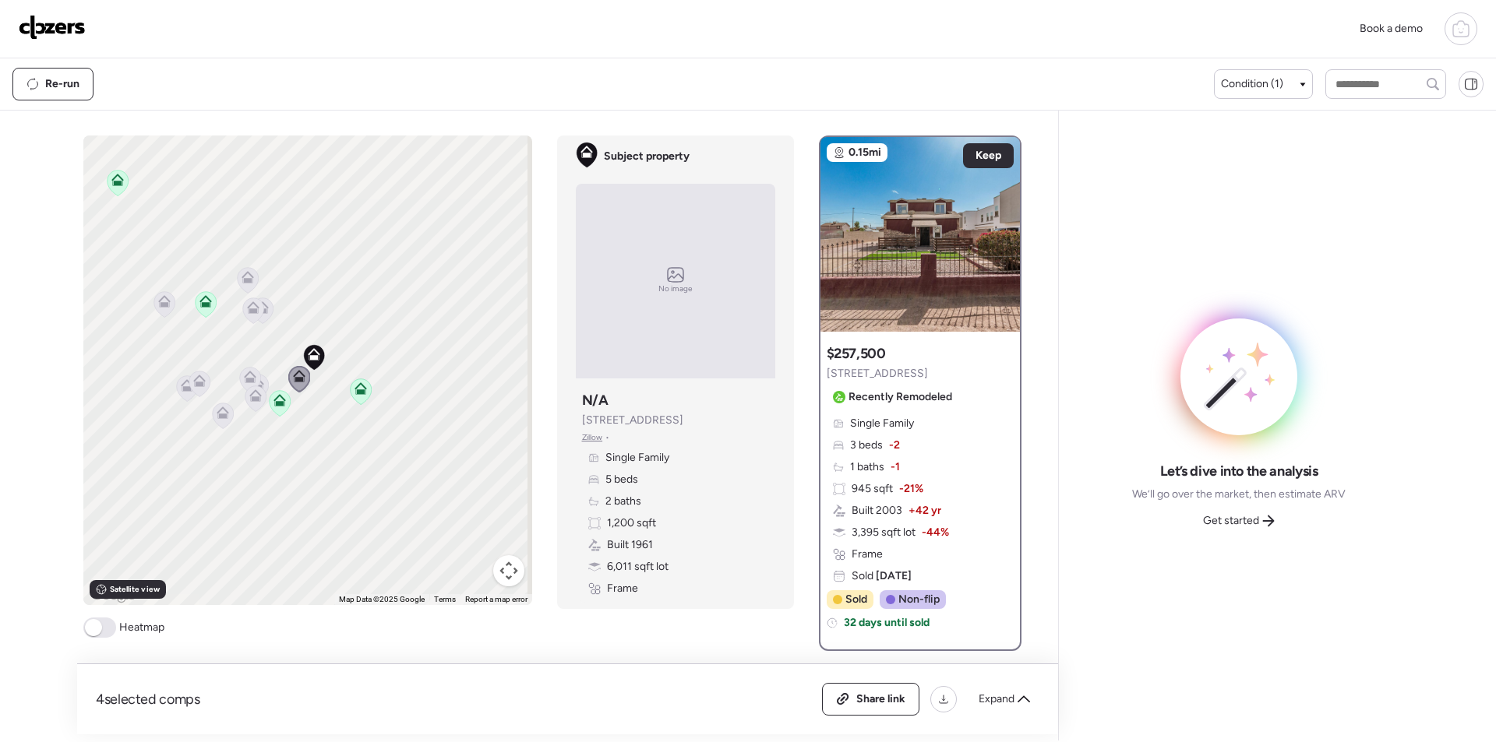
click at [245, 387] on icon at bounding box center [256, 399] width 22 height 26
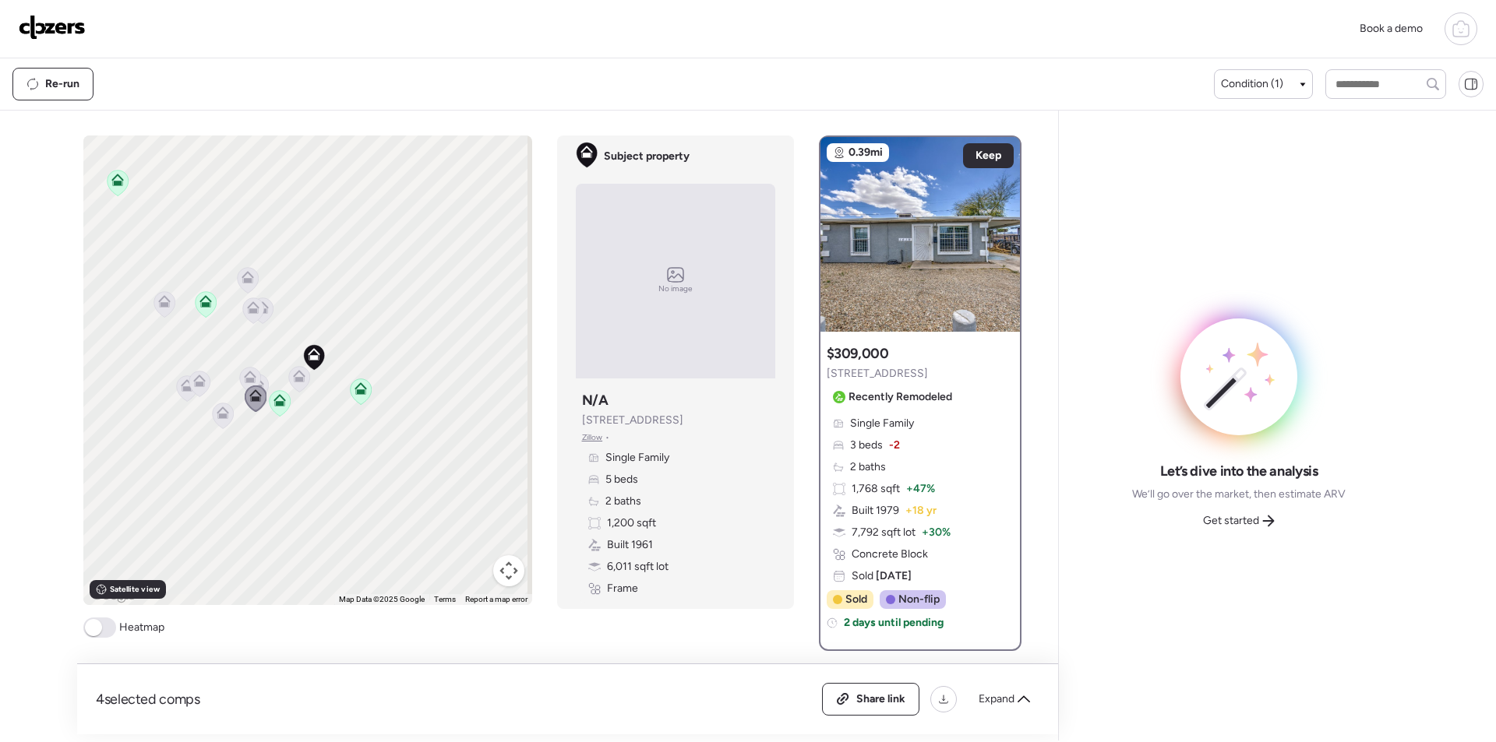
click at [248, 406] on icon at bounding box center [255, 399] width 21 height 26
click at [217, 409] on icon at bounding box center [223, 410] width 12 height 7
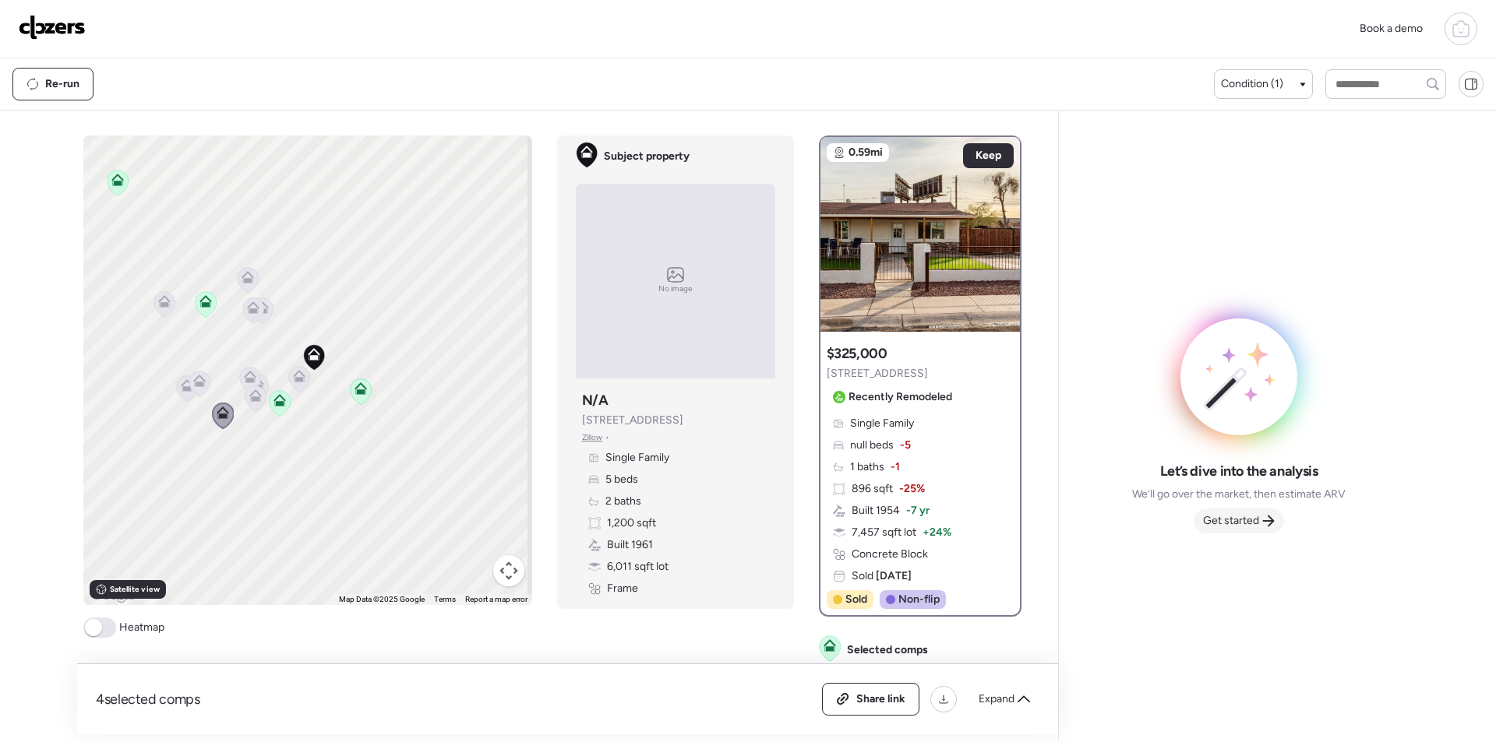
click at [1261, 514] on div "Get started" at bounding box center [1239, 521] width 90 height 25
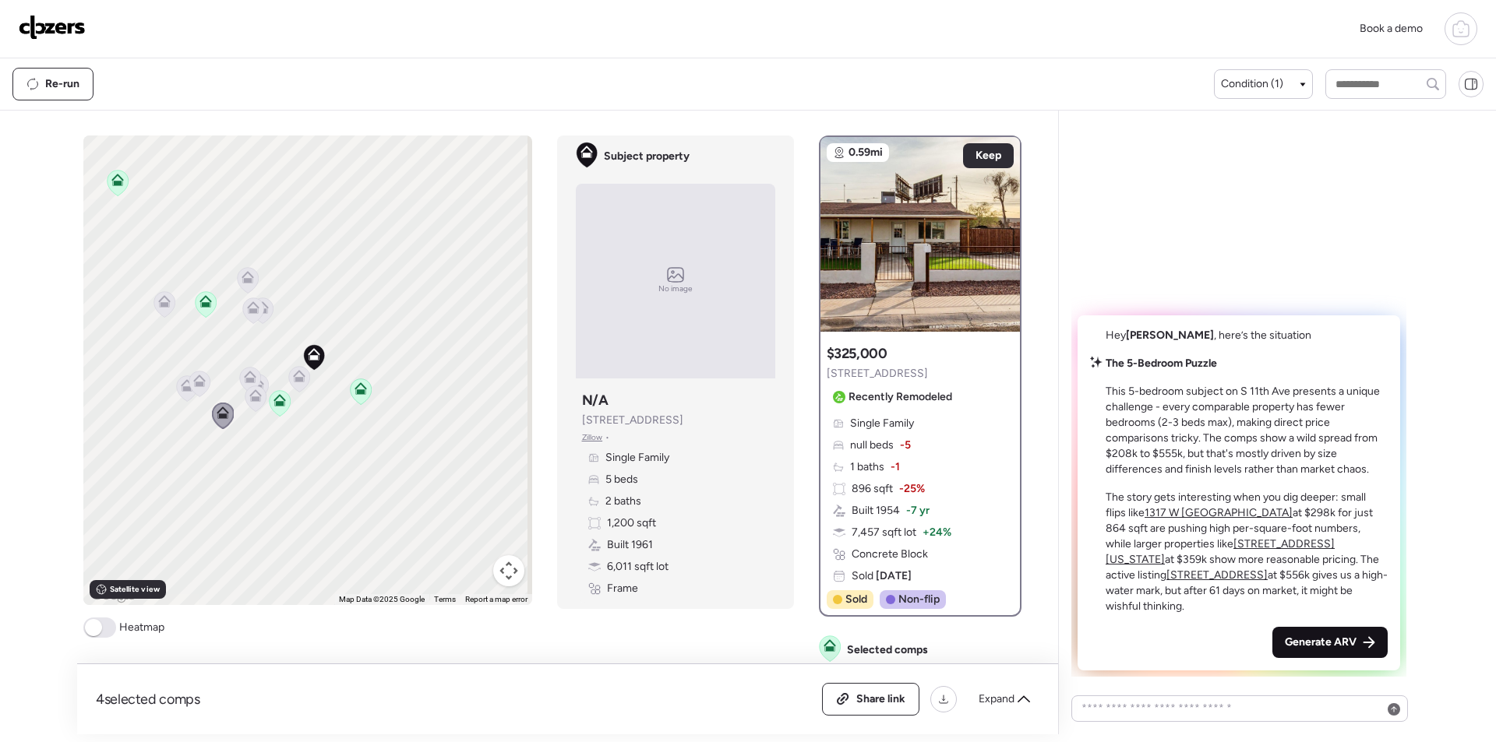
click at [1346, 629] on div "Hey Daniel , here’s the situation The 5-Bedroom Puzzle This 5-bedroom subject o…" at bounding box center [1239, 493] width 323 height 355
click at [1346, 632] on div "Generate ARV" at bounding box center [1329, 642] width 115 height 31
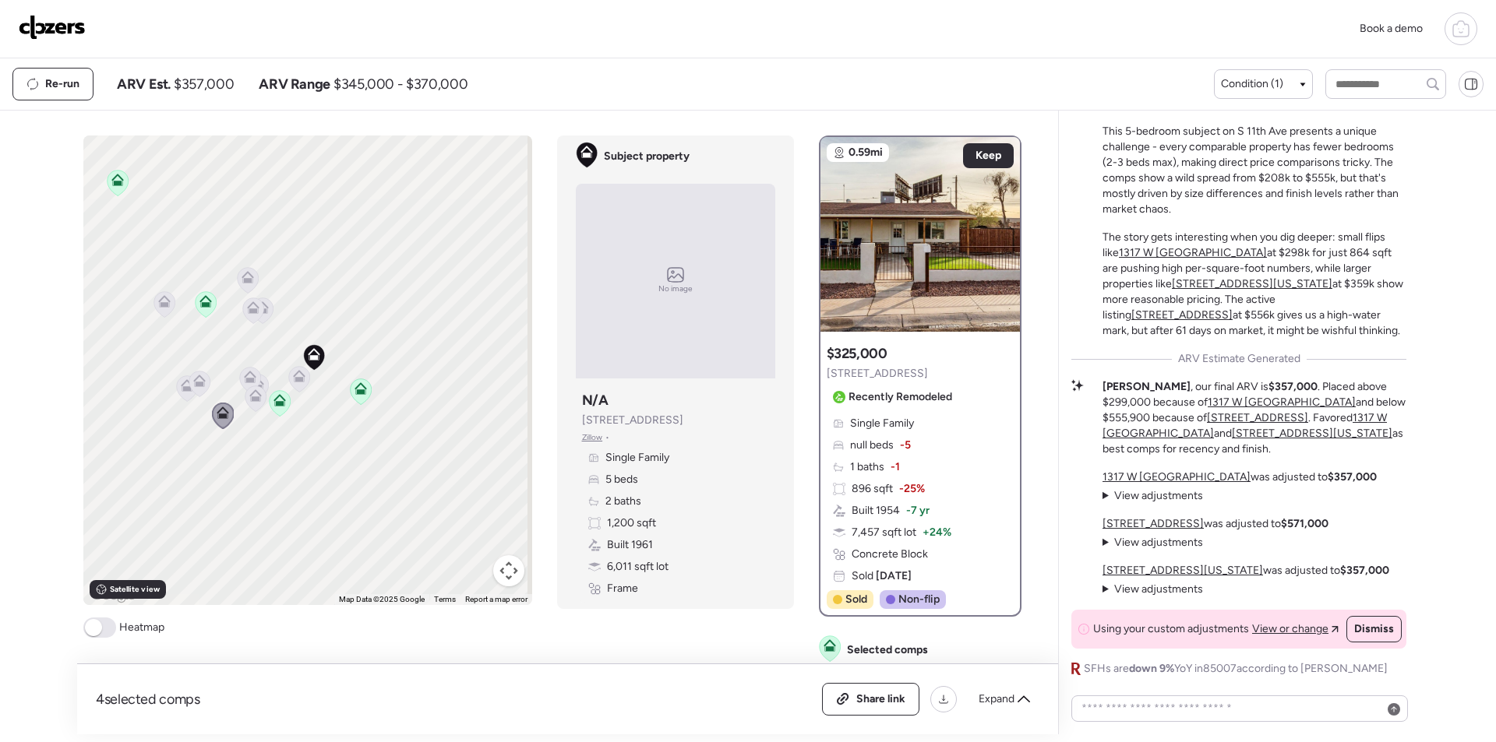
click at [213, 95] on div "Re-run ARV Est. $357,000 ARV Range $345,000 - $370,000" at bounding box center [612, 84] width 1201 height 33
click at [213, 94] on div "Re-run ARV Est. $357,000 ARV Range $345,000 - $370,000" at bounding box center [612, 84] width 1201 height 33
copy span "357,000"
click at [878, 707] on span "Share link" at bounding box center [880, 700] width 49 height 16
click at [64, 30] on img at bounding box center [52, 27] width 67 height 25
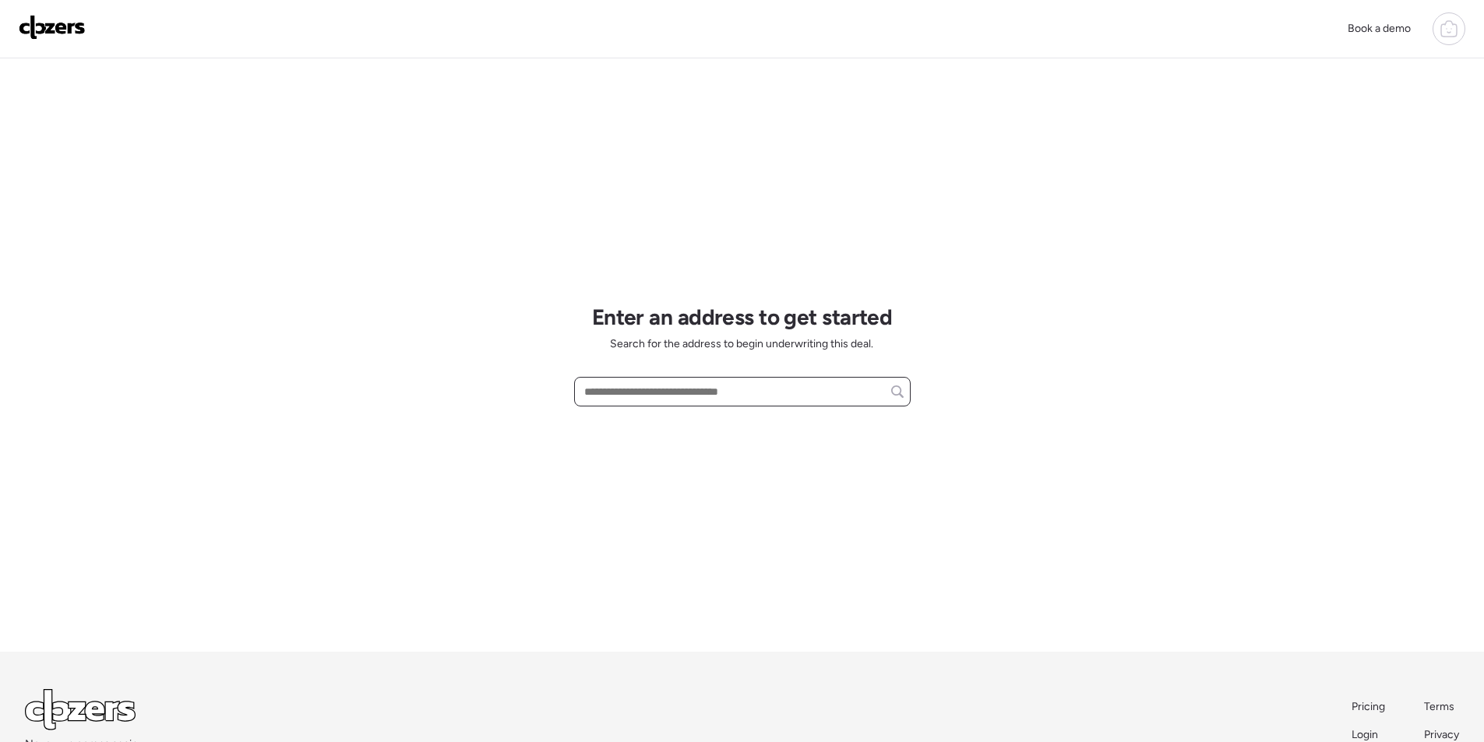
click at [704, 397] on input "text" at bounding box center [742, 392] width 323 height 22
paste input "**********"
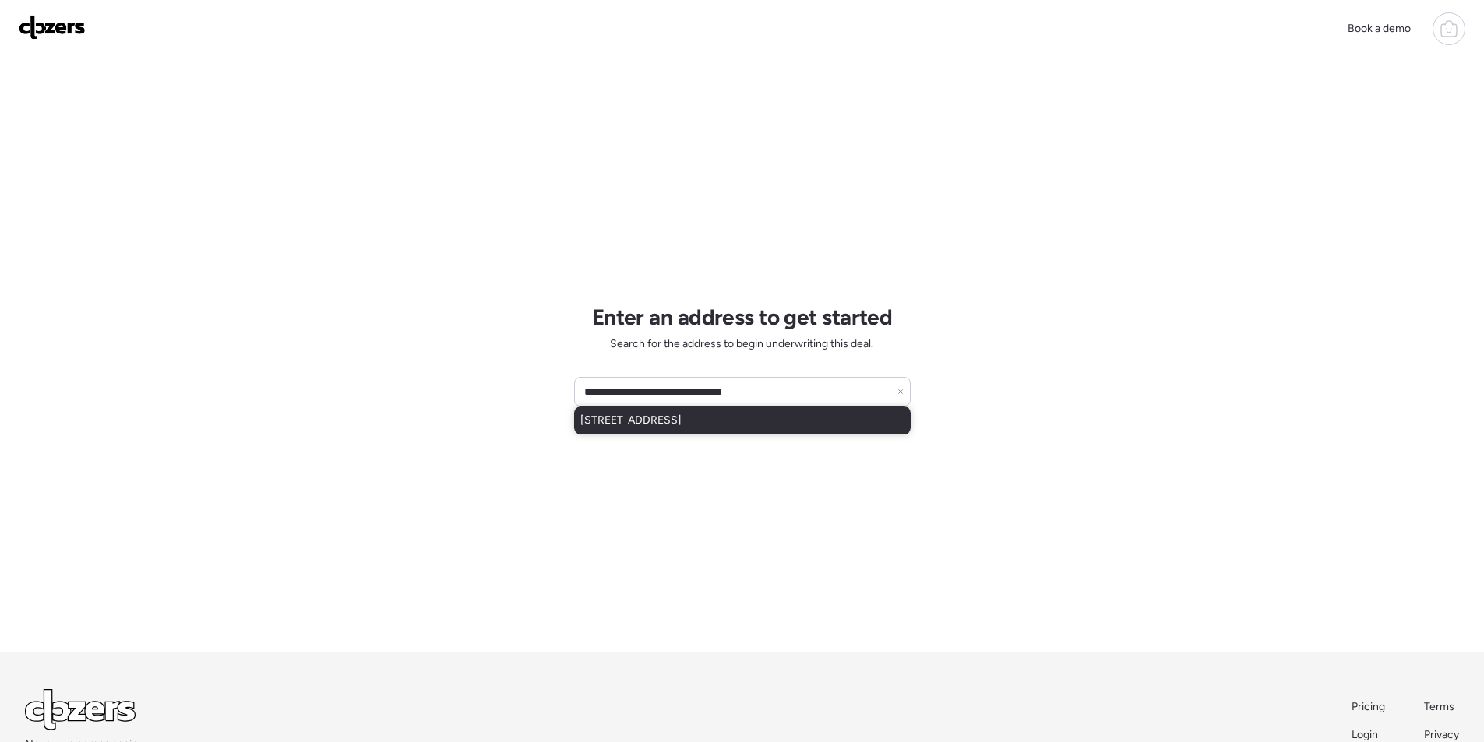
click at [689, 429] on div "[STREET_ADDRESS]" at bounding box center [742, 421] width 337 height 28
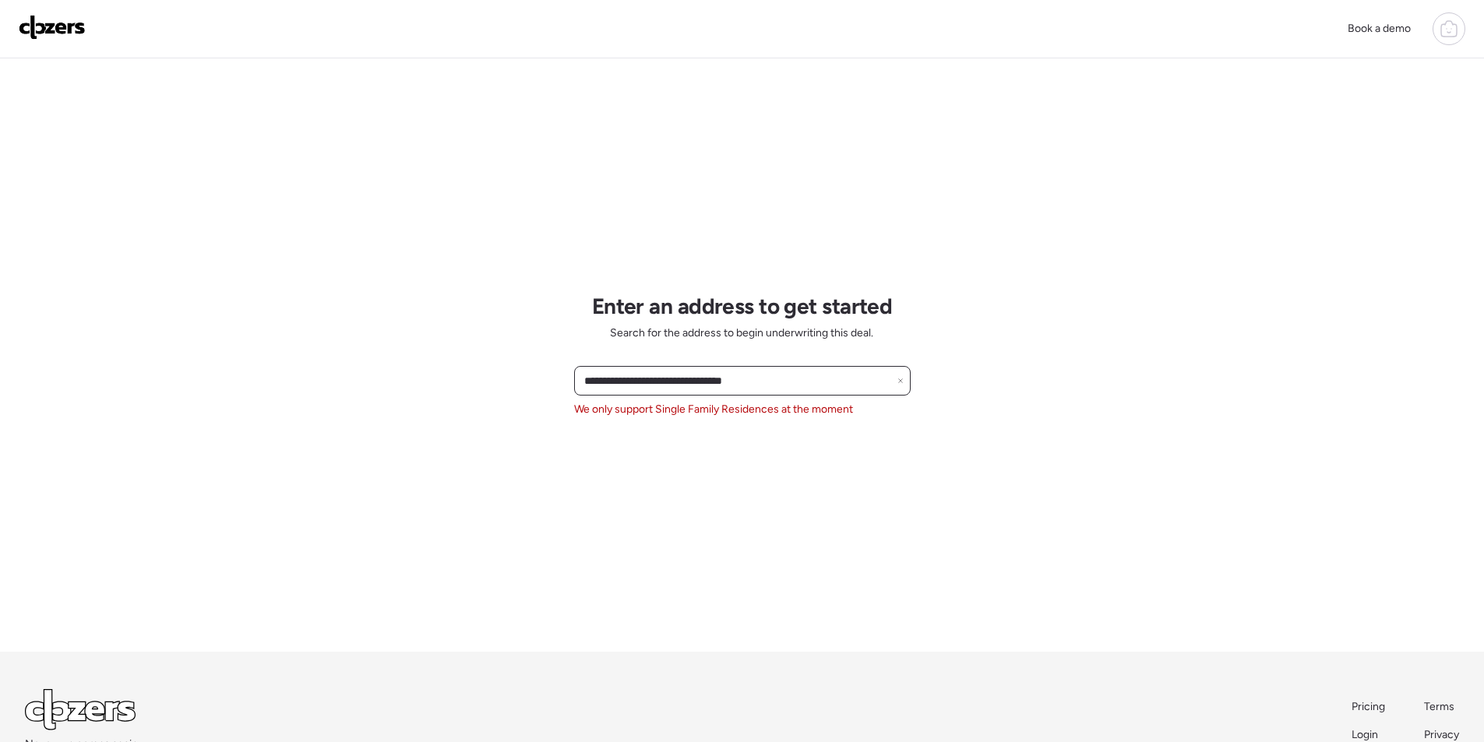
click at [640, 385] on input "**********" at bounding box center [742, 381] width 323 height 22
paste input "*******"
click at [634, 407] on span "[STREET_ADDRESS]" at bounding box center [630, 410] width 101 height 16
click at [655, 376] on input "**********" at bounding box center [742, 381] width 323 height 22
paste input "text"
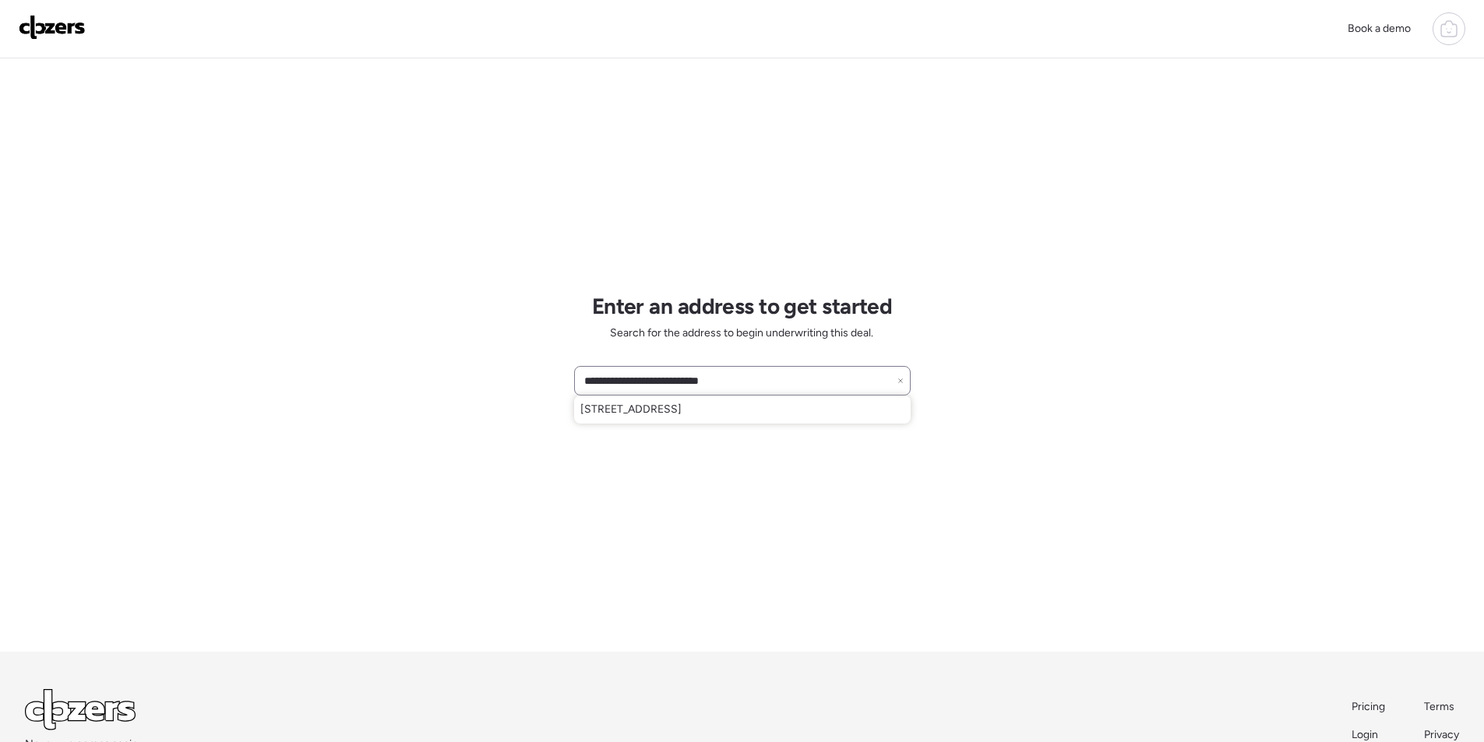
click at [639, 409] on span "[STREET_ADDRESS]" at bounding box center [630, 410] width 101 height 16
type input "**********"
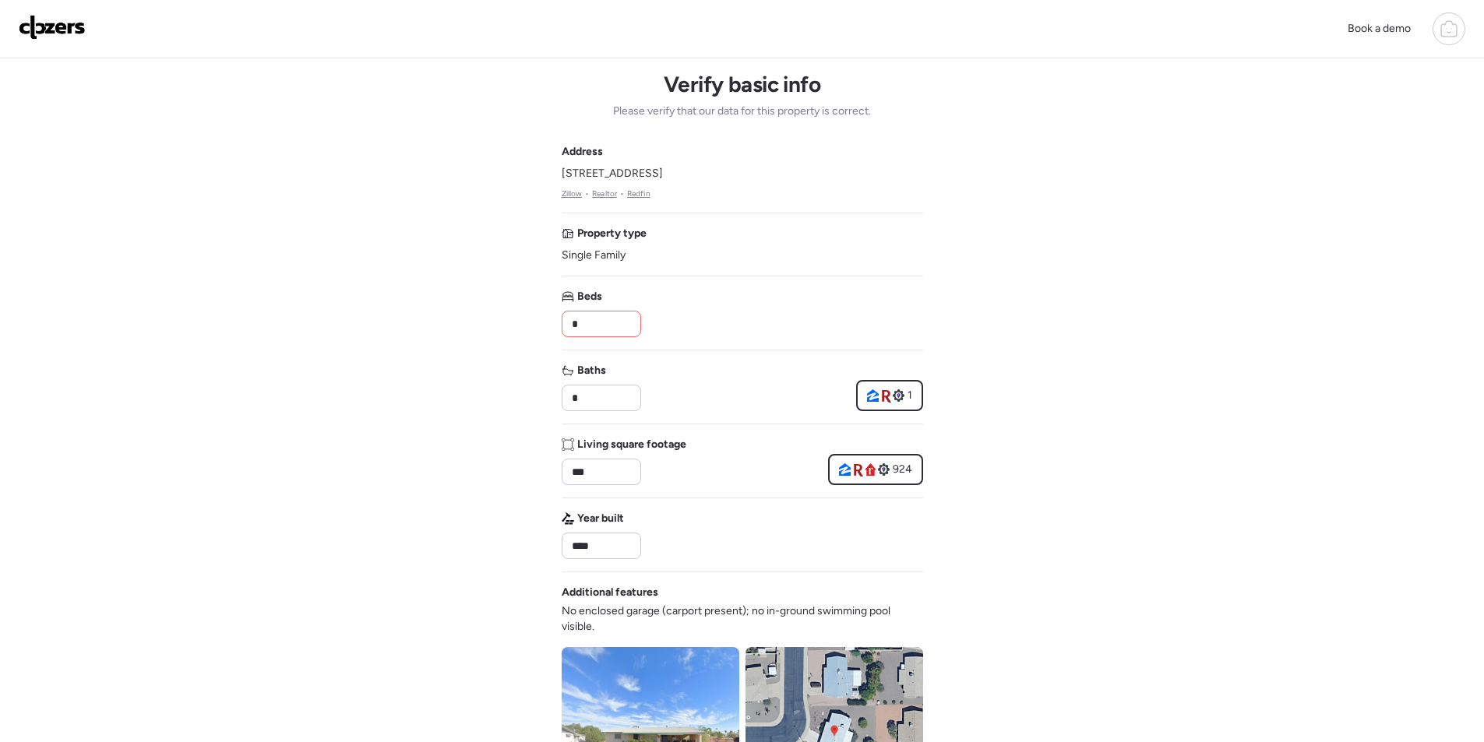
click at [580, 330] on input "*" at bounding box center [601, 324] width 65 height 22
click at [580, 330] on input "**" at bounding box center [601, 324] width 65 height 22
type input "*"
click at [696, 323] on div "Beds *" at bounding box center [743, 313] width 362 height 48
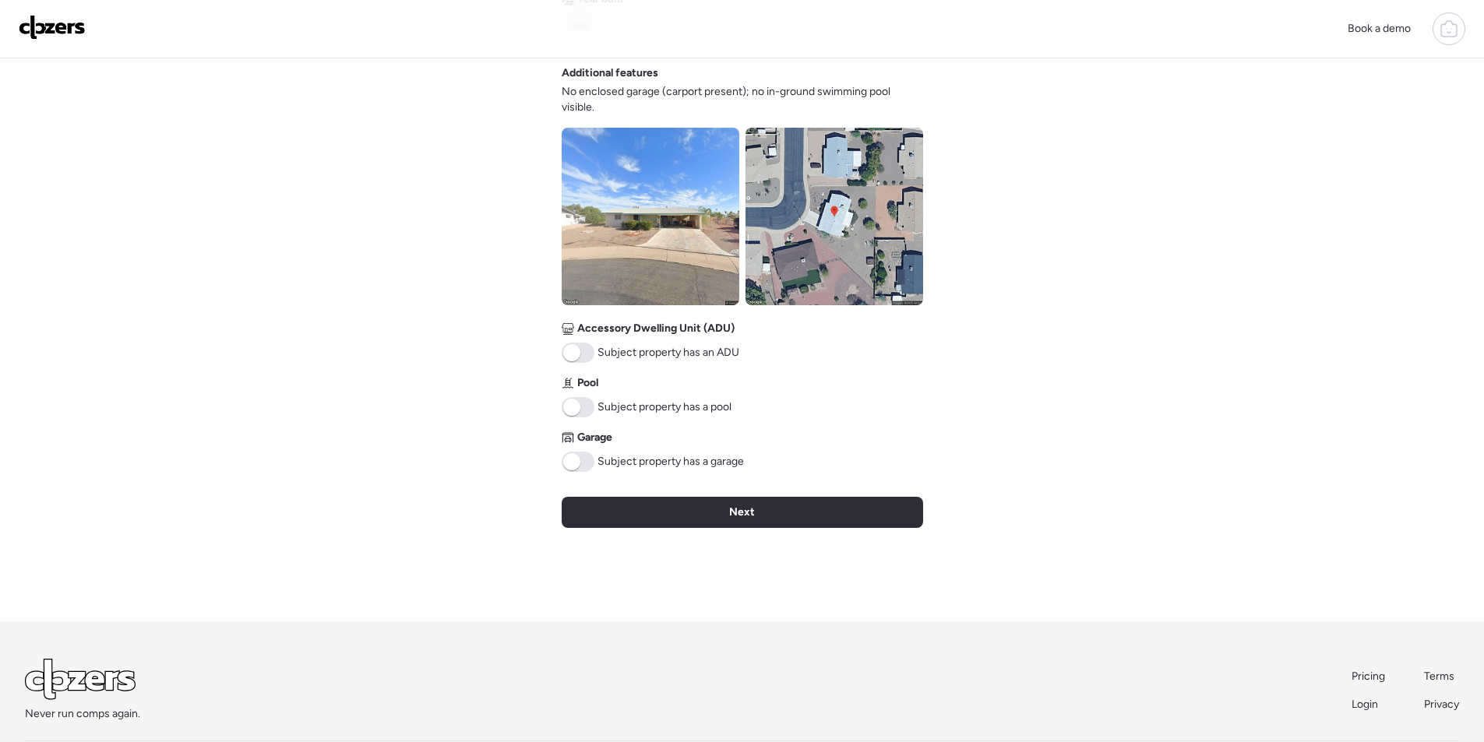
scroll to position [541, 0]
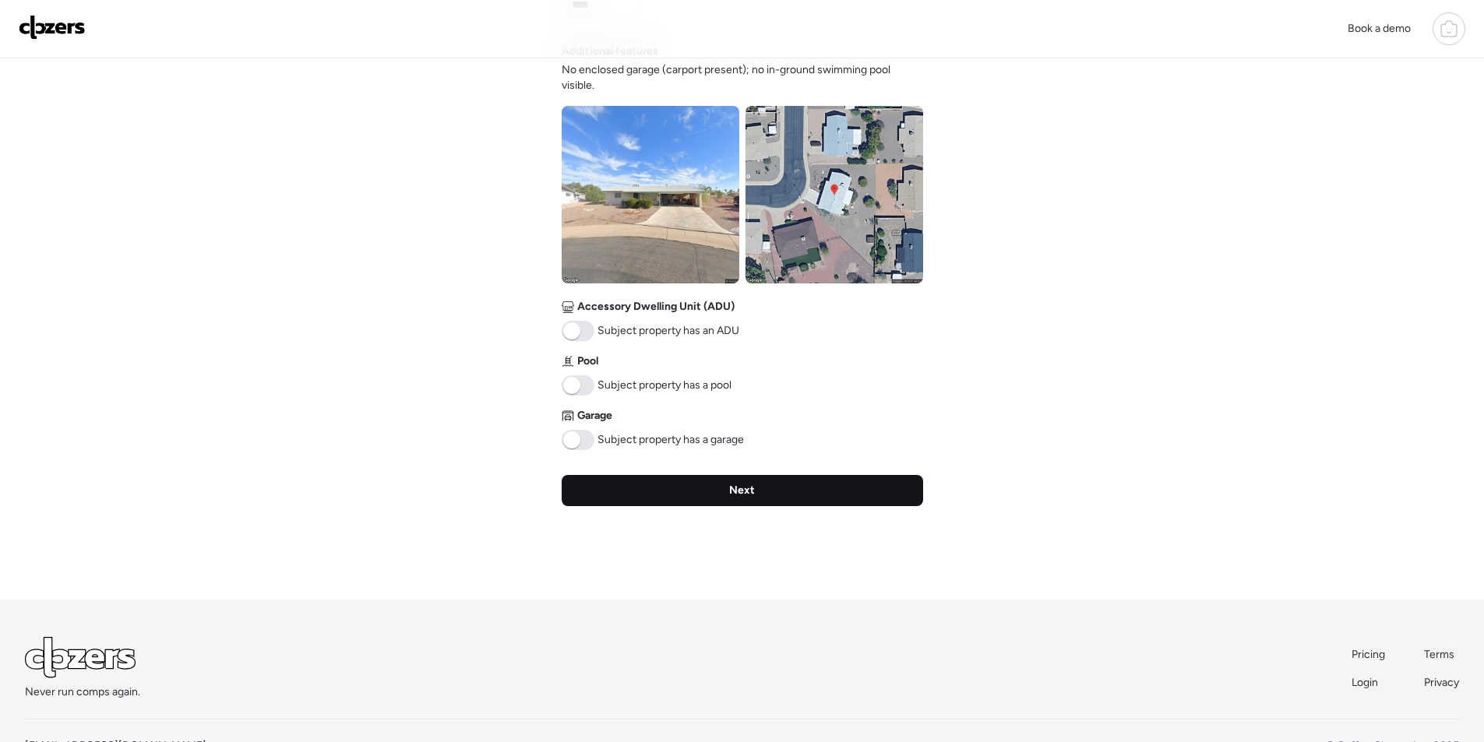
click at [677, 489] on div "Next" at bounding box center [743, 490] width 362 height 31
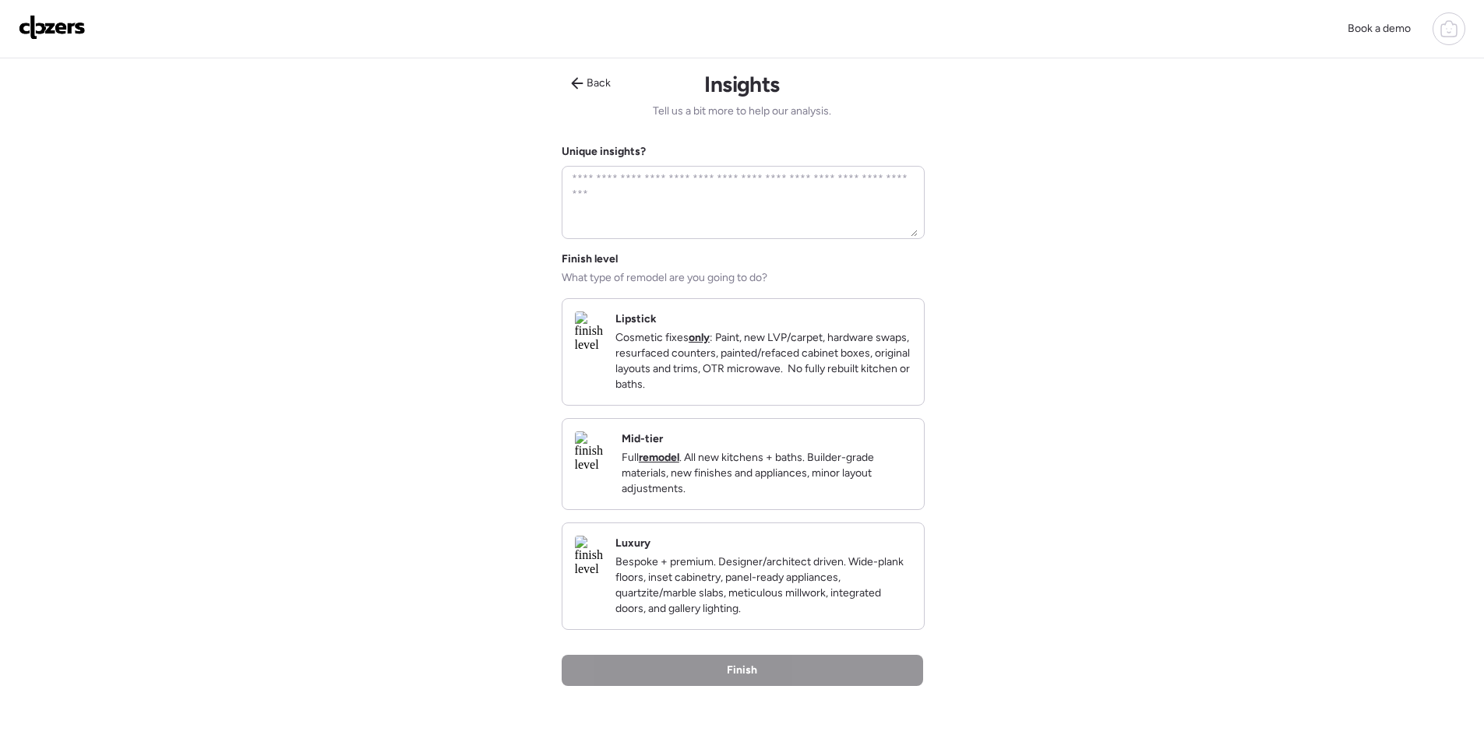
click at [865, 488] on p "Full remodel . All new kitchens + baths. Builder-grade materials, new finishes …" at bounding box center [767, 473] width 290 height 47
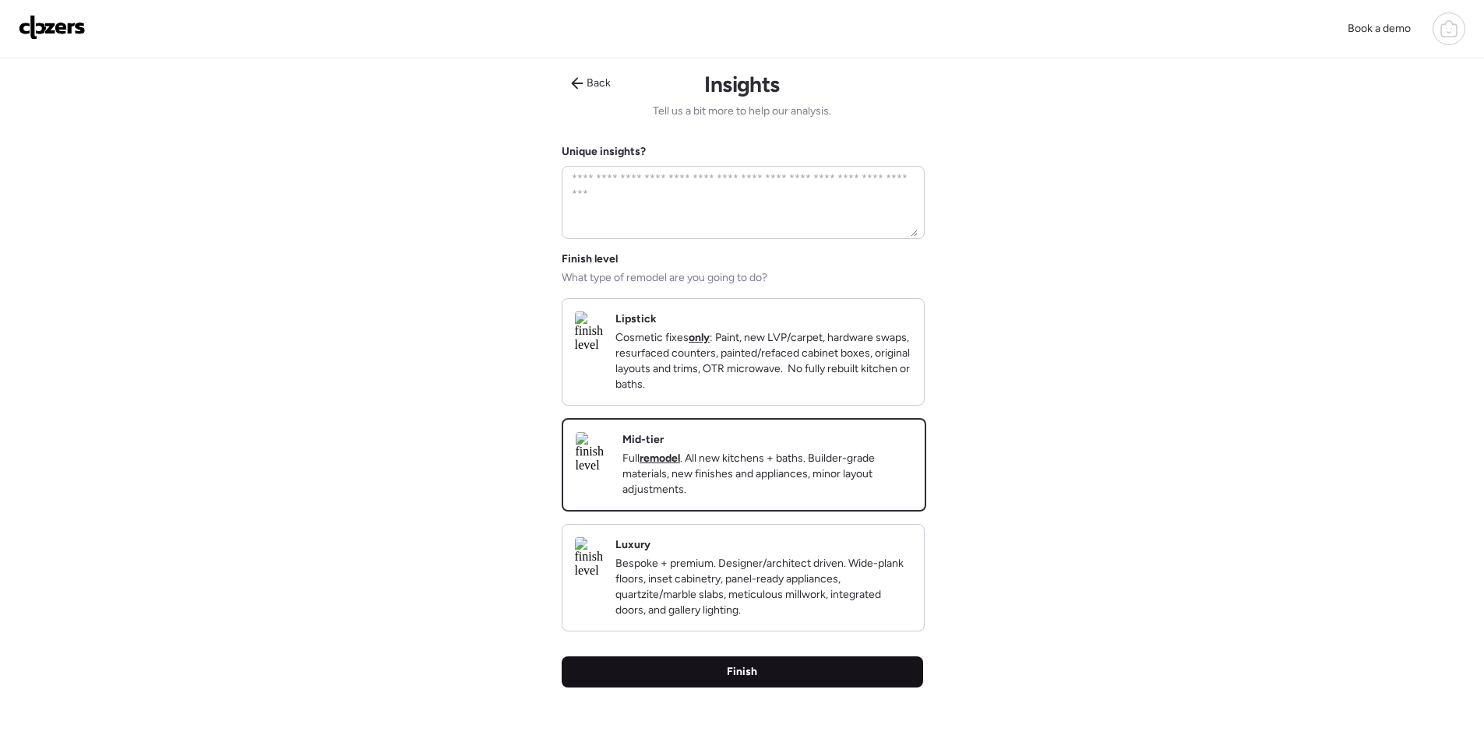
click at [851, 684] on div "Finish" at bounding box center [743, 672] width 362 height 31
click at [761, 688] on div "Finish" at bounding box center [743, 672] width 362 height 31
click at [802, 688] on div "Finish" at bounding box center [743, 672] width 362 height 31
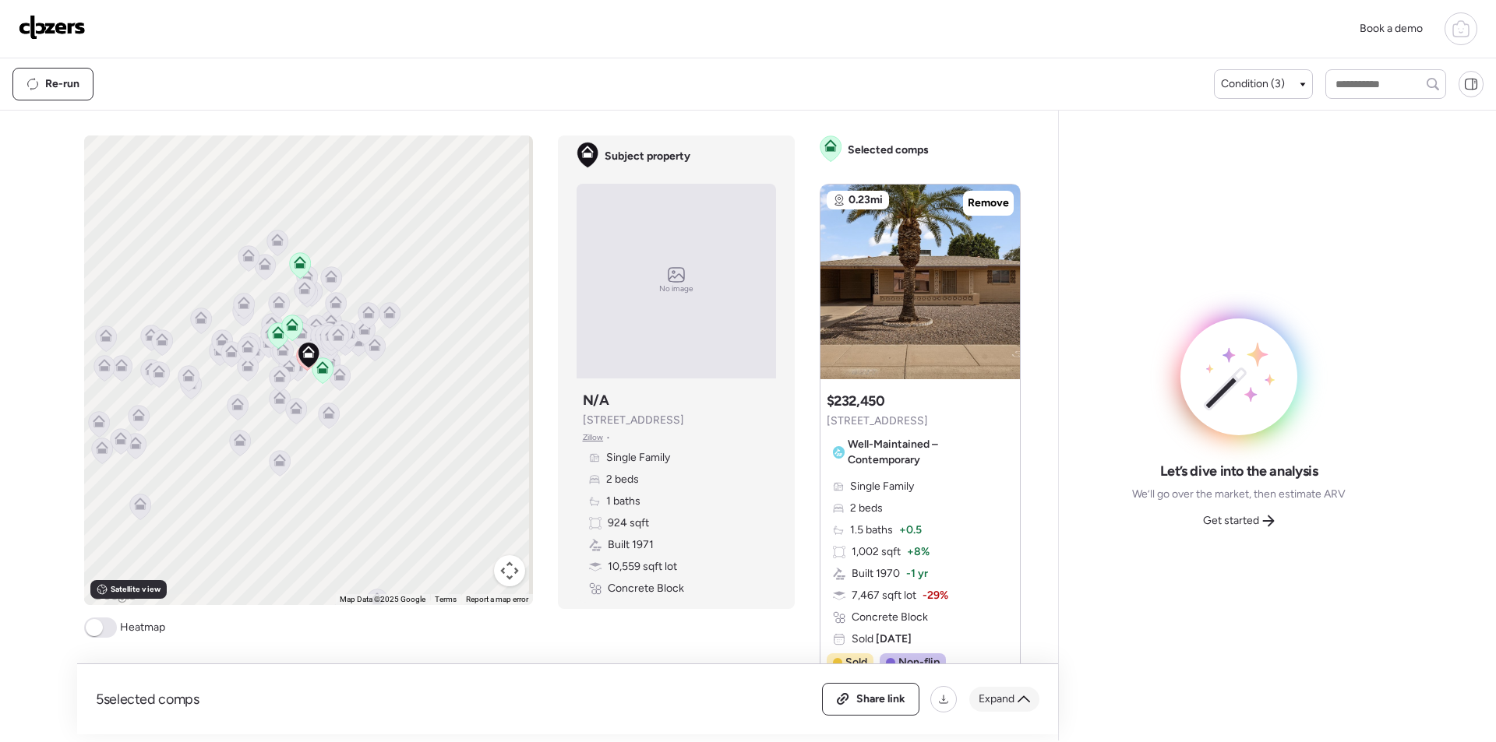
click at [999, 699] on span "Expand" at bounding box center [997, 700] width 36 height 16
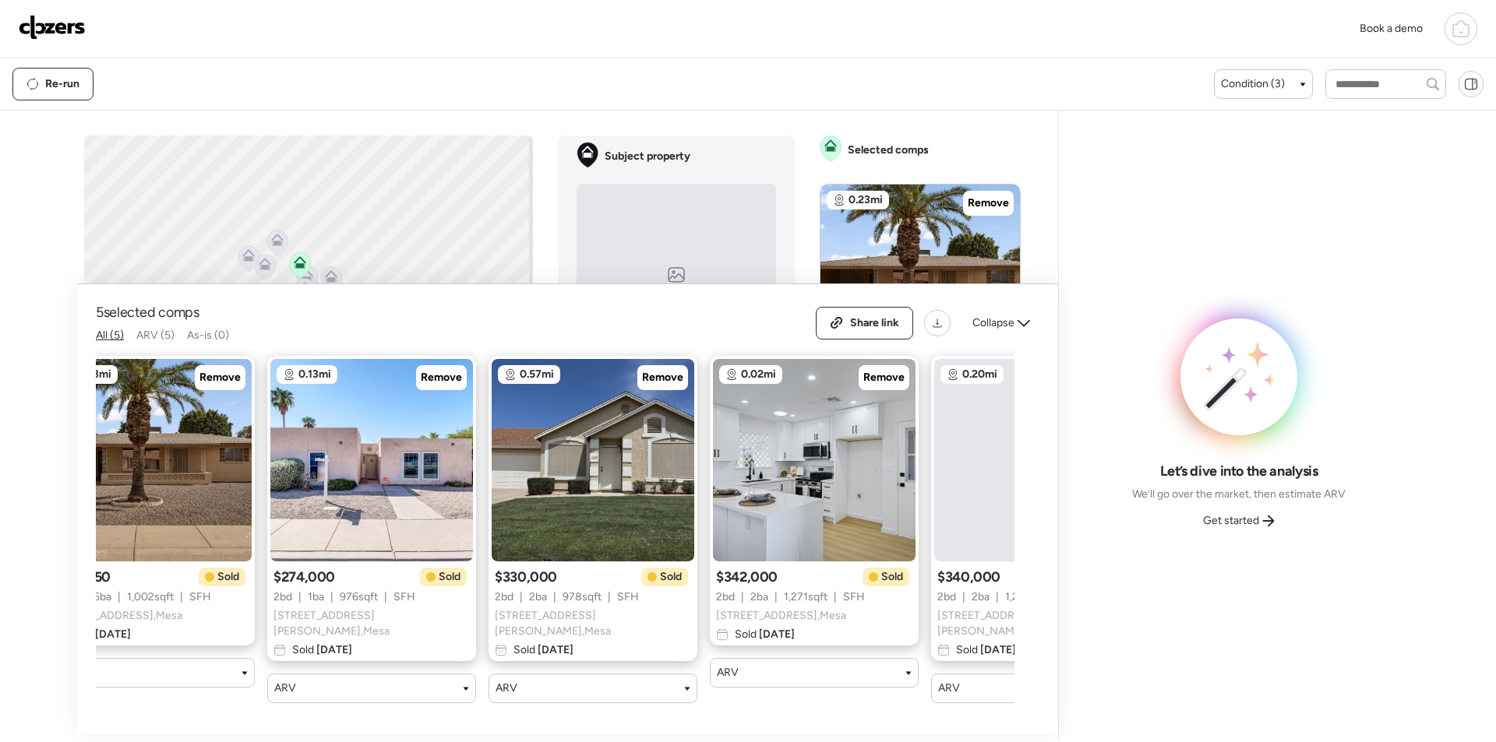
scroll to position [0, 200]
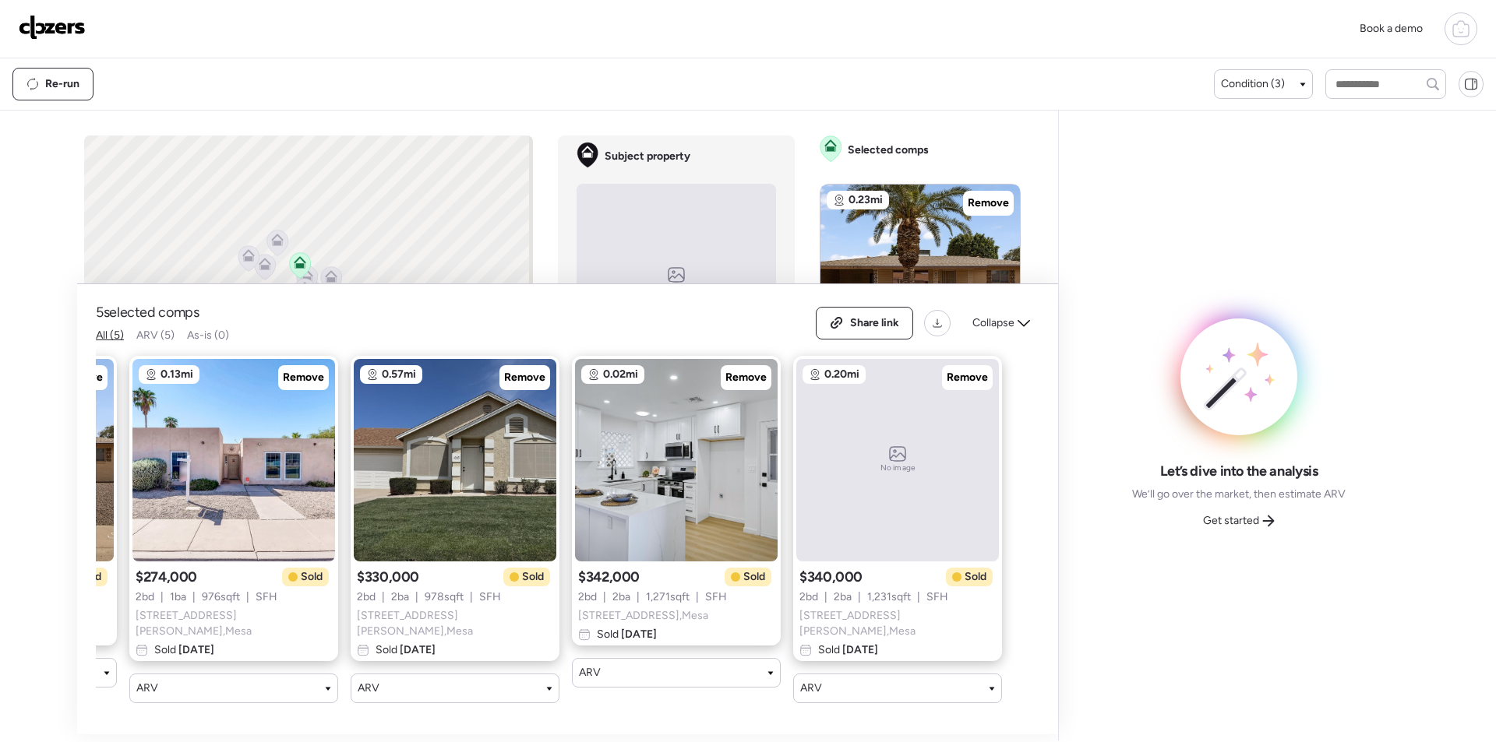
click at [991, 311] on div "Share link Collapse" at bounding box center [928, 323] width 224 height 33
click at [979, 327] on span "Collapse" at bounding box center [993, 324] width 42 height 16
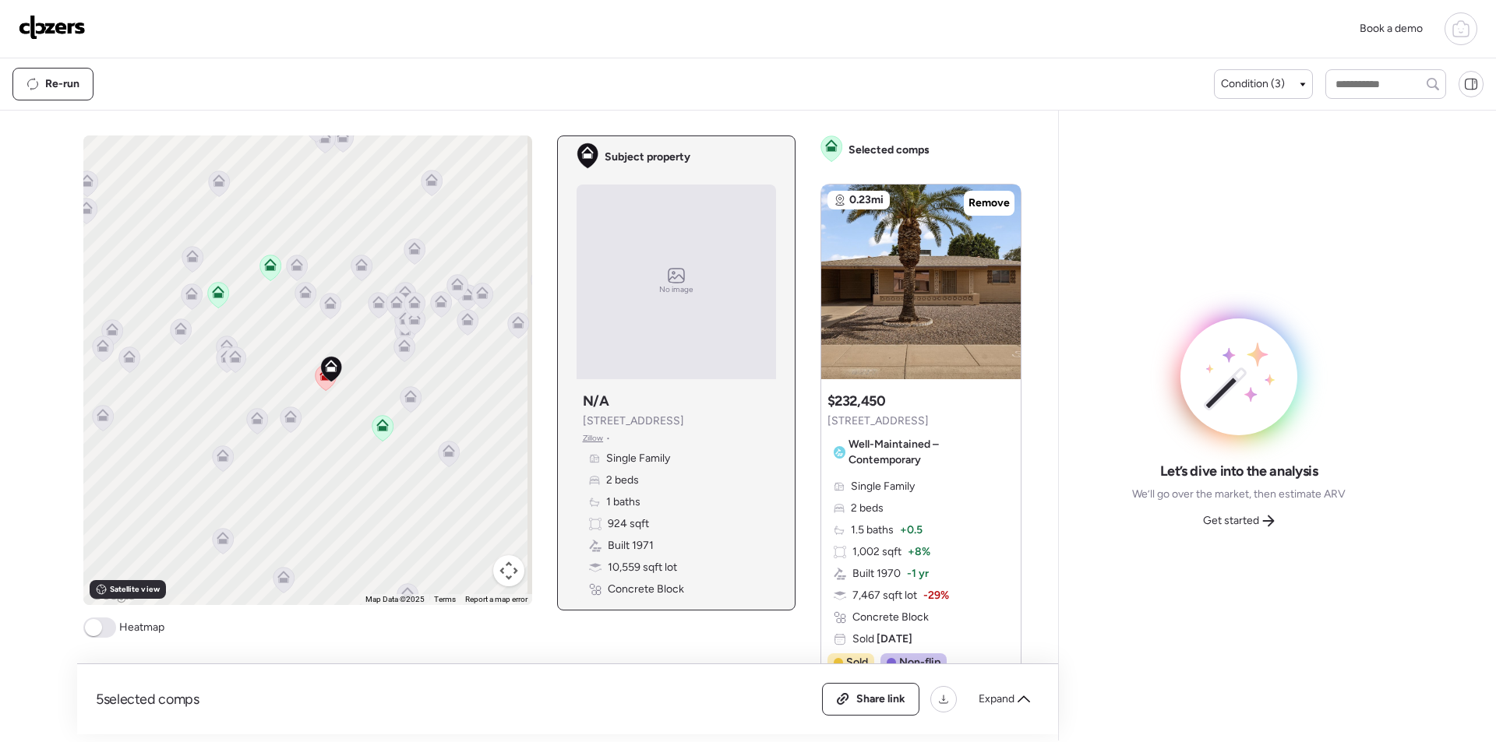
click at [1262, 530] on div "Get started" at bounding box center [1239, 521] width 90 height 25
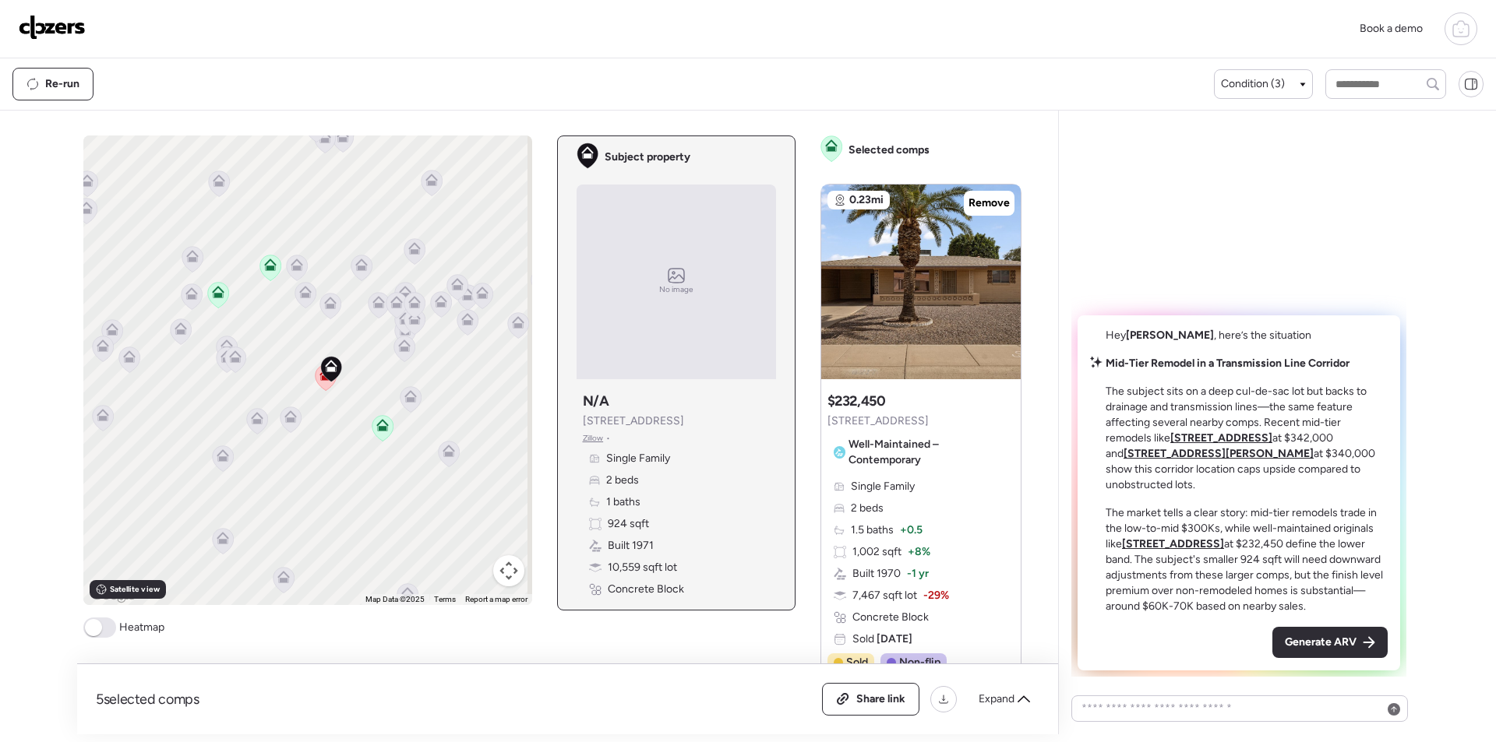
click at [1328, 660] on div "Hey [PERSON_NAME] , here’s the situation Mid-Tier Remodel in a Transmission Lin…" at bounding box center [1239, 493] width 323 height 355
click at [1324, 648] on span "Generate ARV" at bounding box center [1321, 643] width 72 height 16
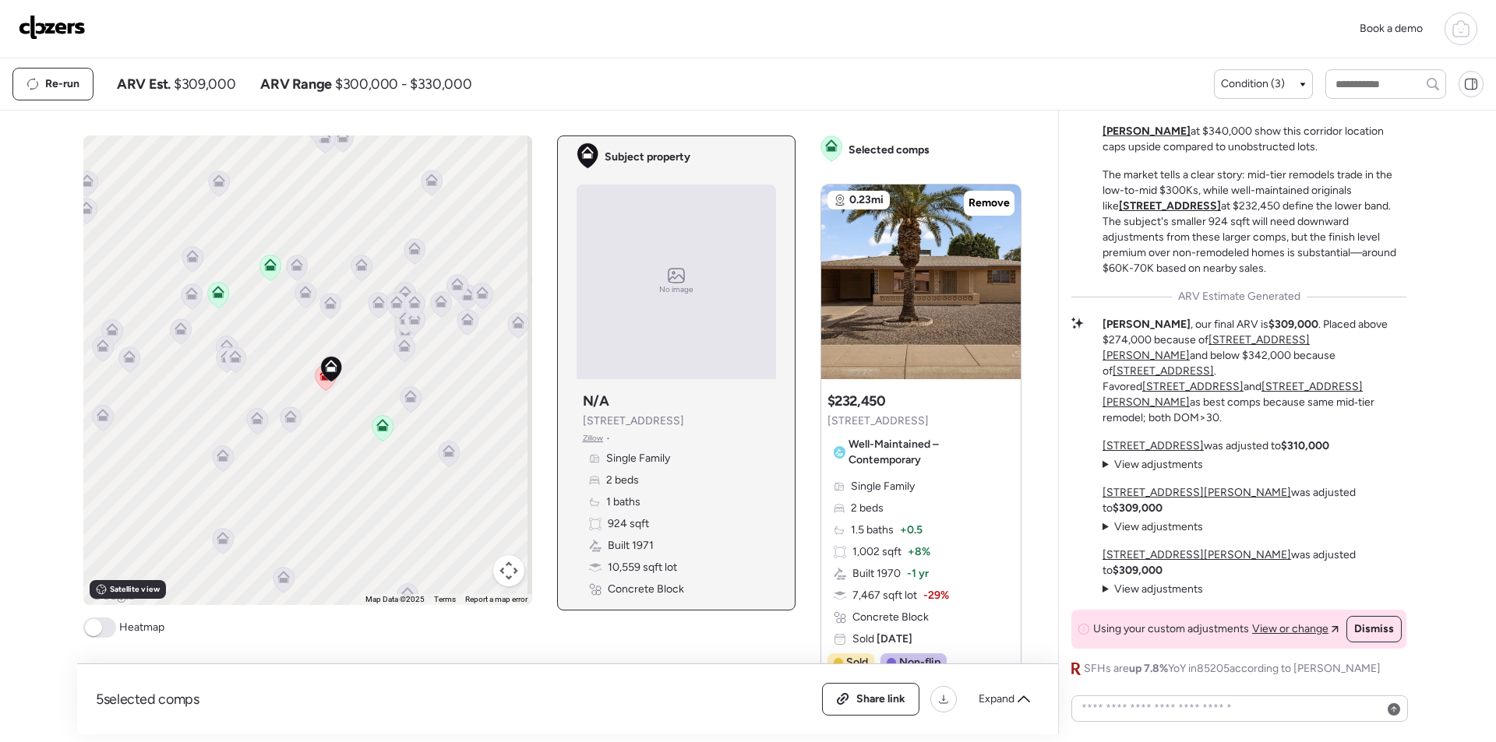
click at [218, 86] on span "$309,000" at bounding box center [205, 84] width 62 height 19
copy span "309,000"
drag, startPoint x: 864, startPoint y: 699, endPoint x: 563, endPoint y: 24, distance: 738.7
click at [864, 695] on span "Share link" at bounding box center [880, 700] width 49 height 16
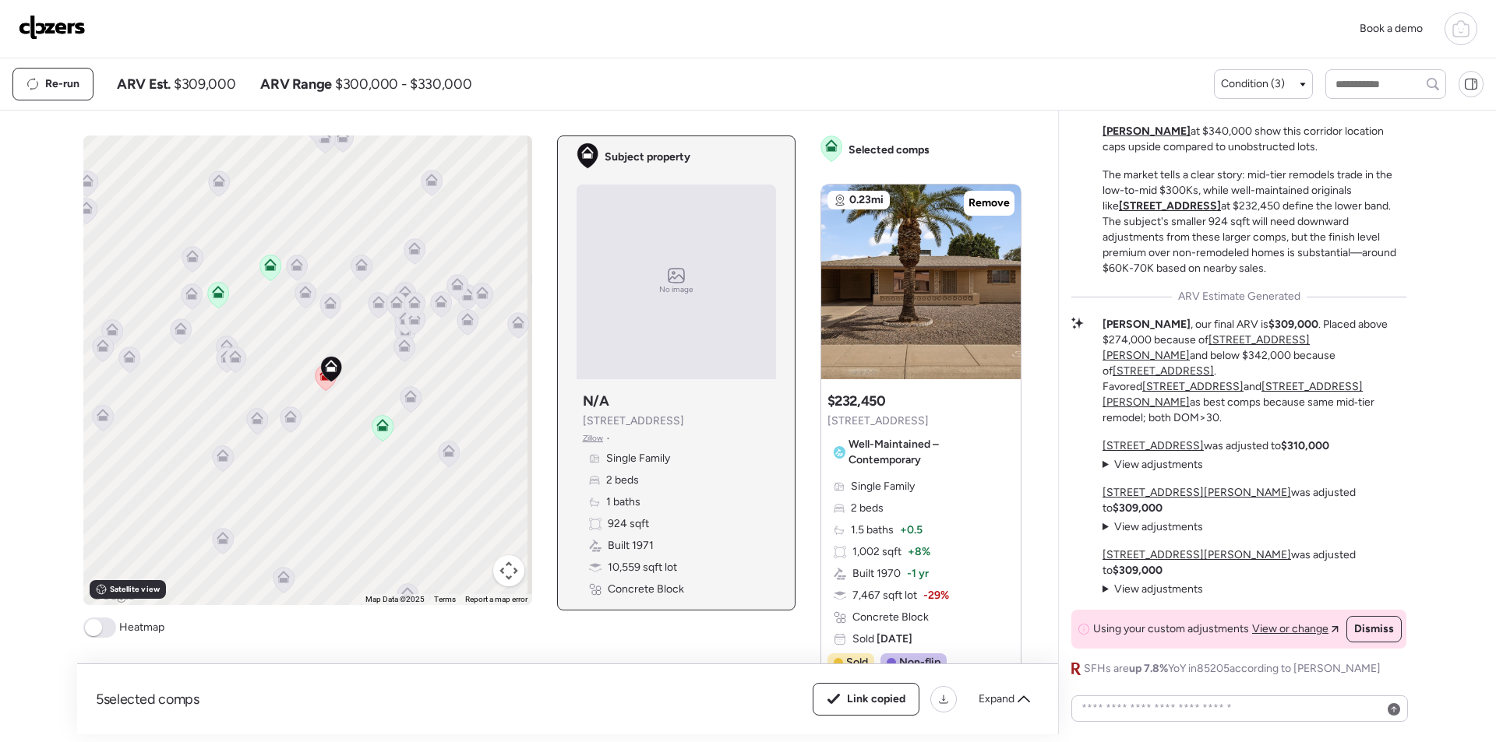
click at [56, 21] on img at bounding box center [52, 27] width 67 height 25
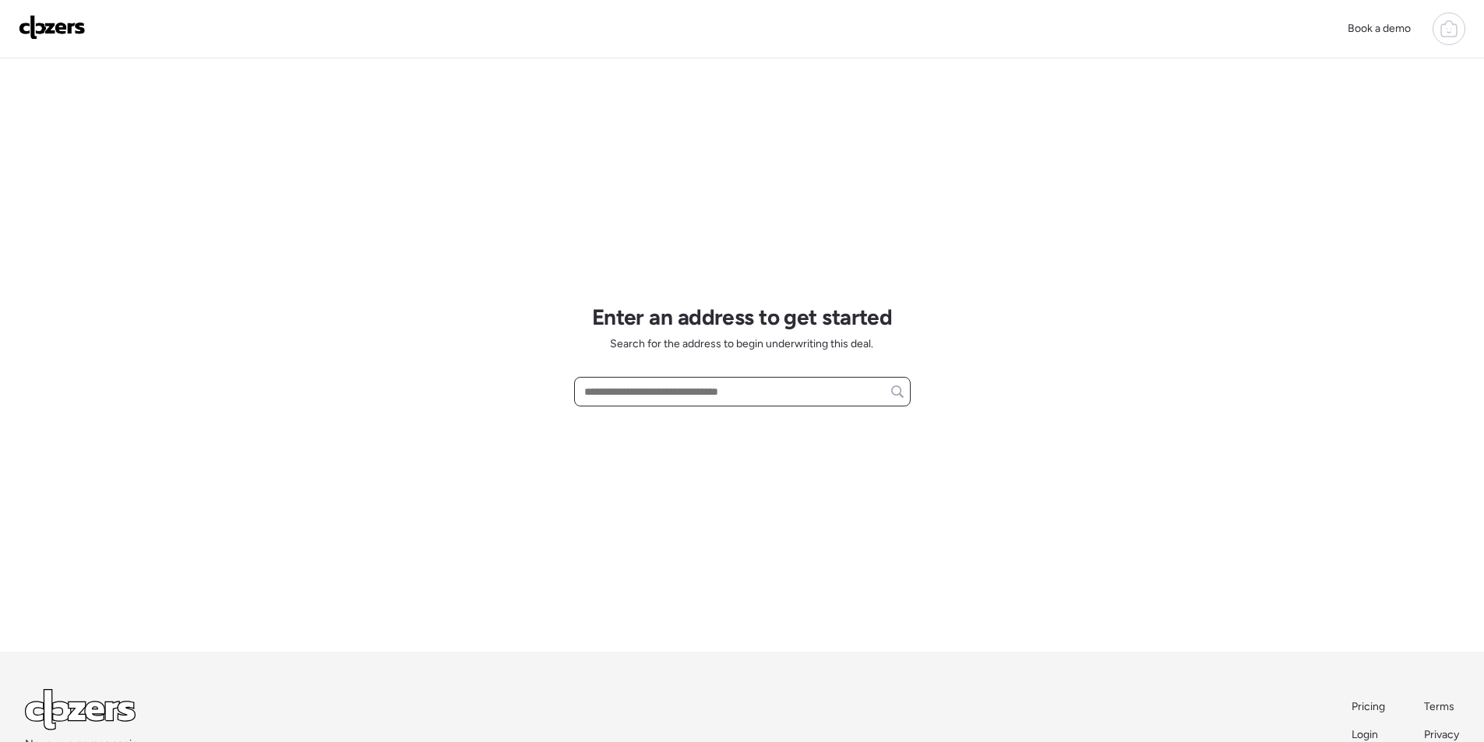
click at [677, 393] on input "text" at bounding box center [742, 392] width 323 height 22
paste input "**********"
click at [668, 417] on span "[STREET_ADDRESS][PERSON_NAME]" at bounding box center [674, 421] width 189 height 16
type input "**********"
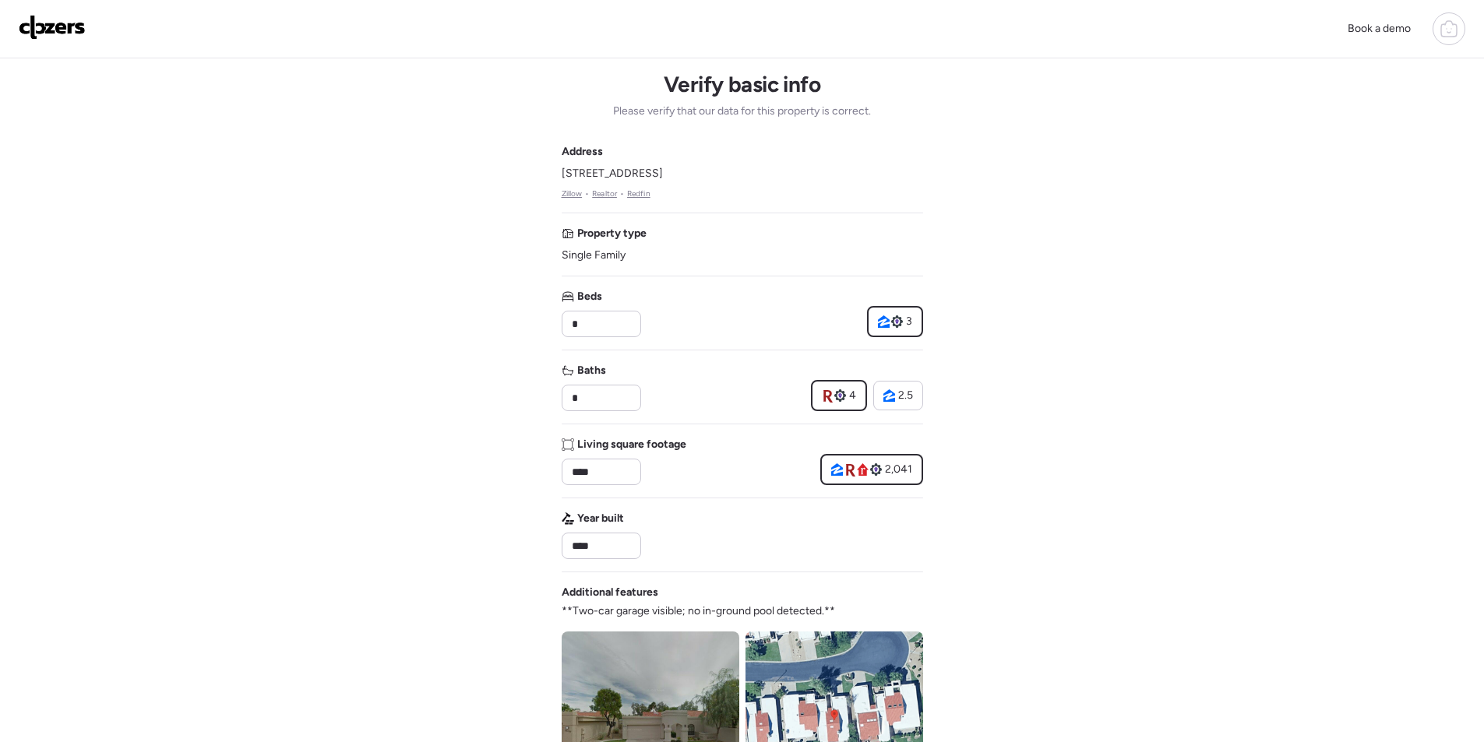
click at [594, 411] on div "Address [STREET_ADDRESS] • Realtor • Redfin Property type Single Family Beds * …" at bounding box center [743, 560] width 362 height 832
click at [598, 404] on input "*" at bounding box center [601, 398] width 65 height 22
type input "***"
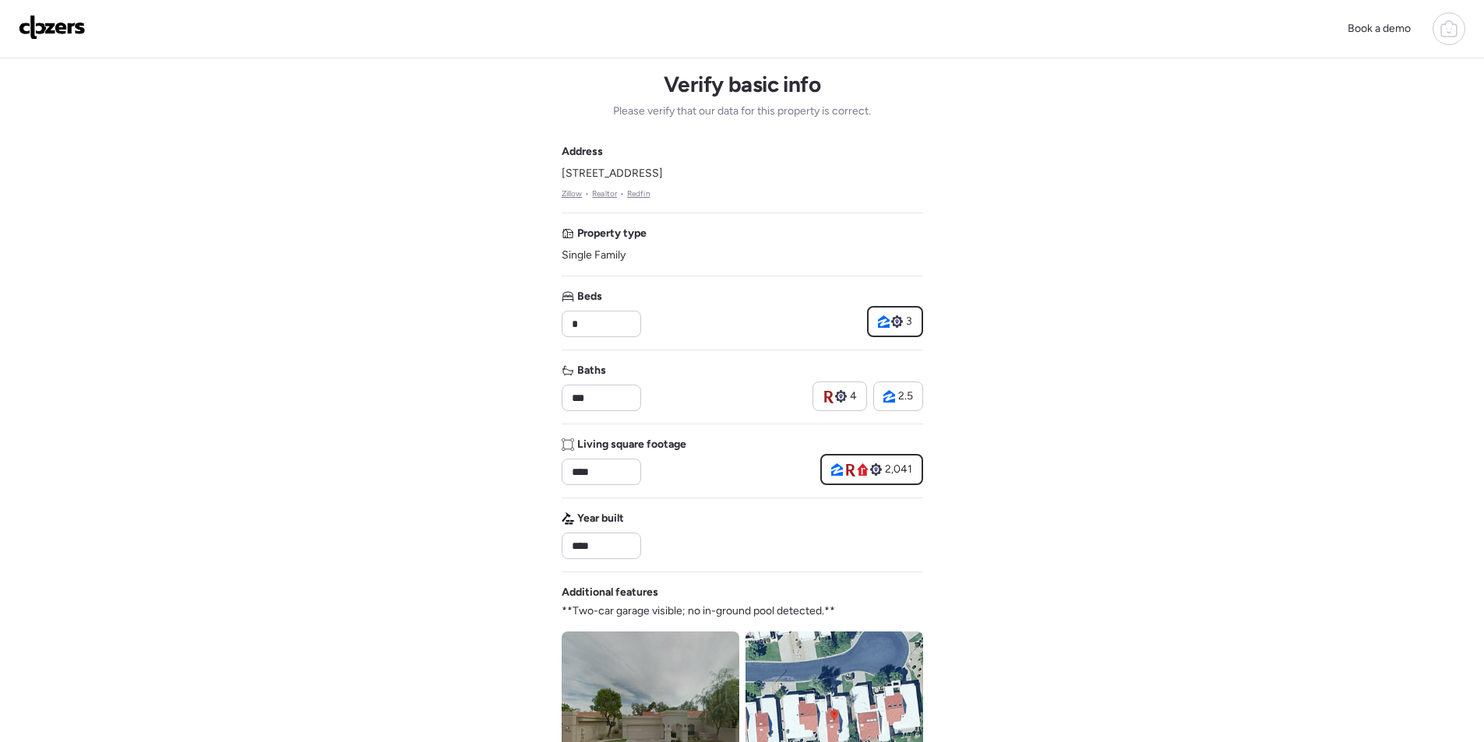
click at [806, 405] on div "Baths *** 4 2.5" at bounding box center [743, 387] width 362 height 48
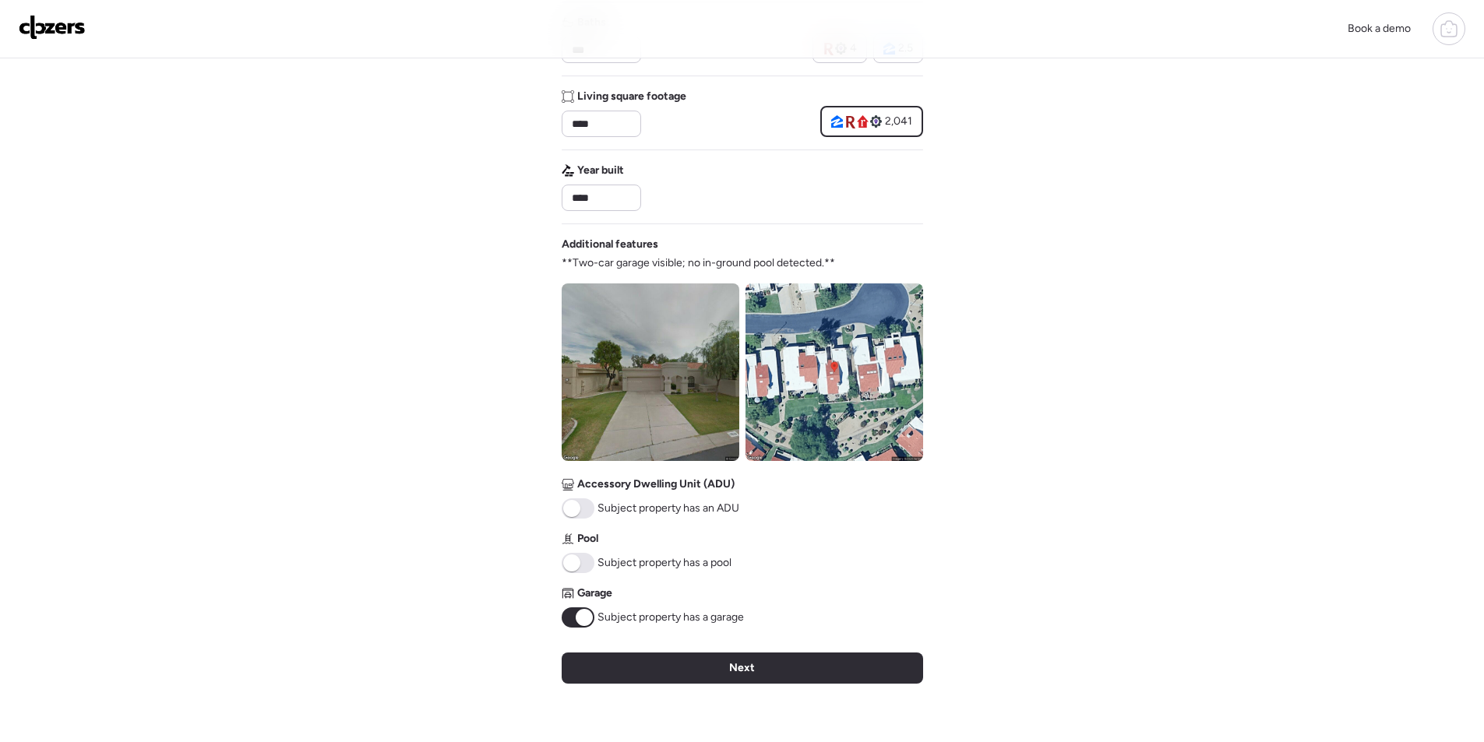
scroll to position [457, 0]
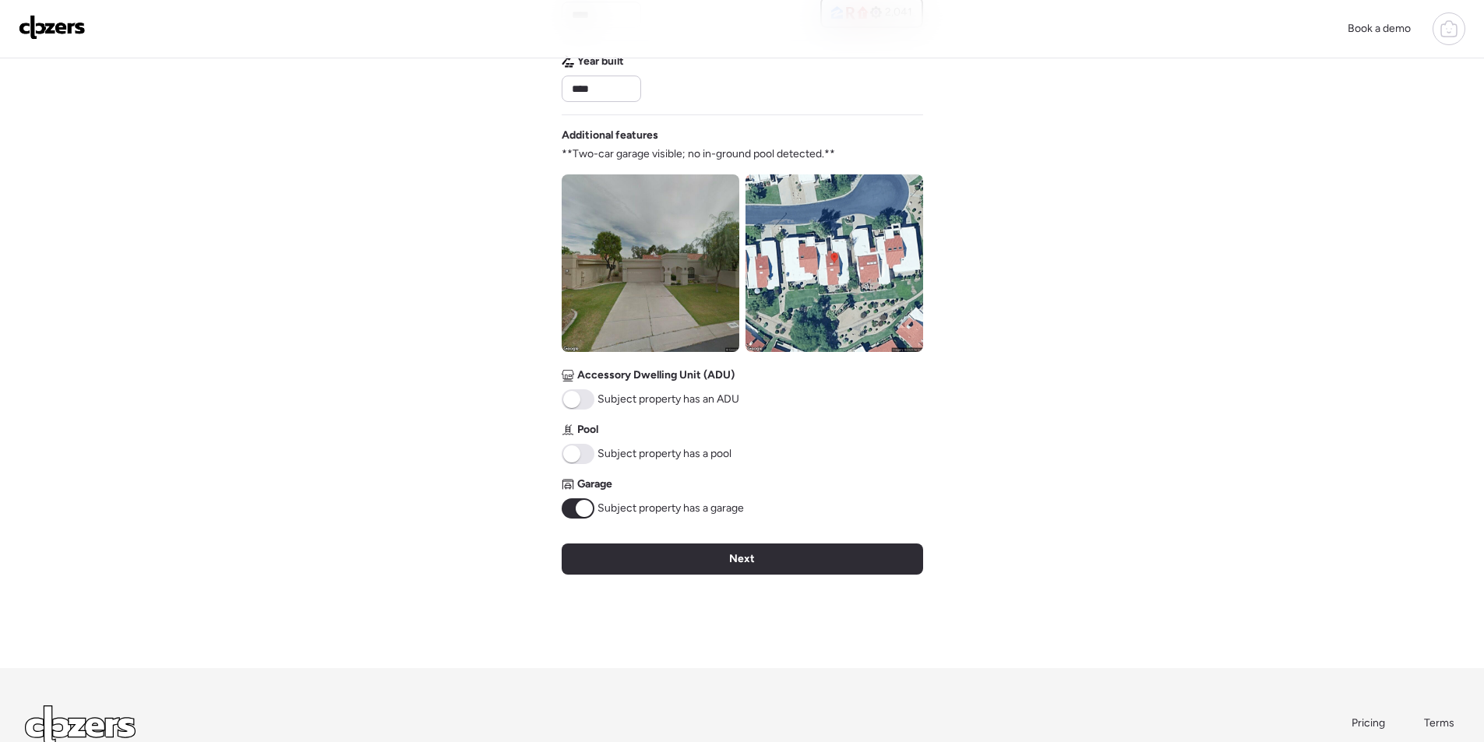
click at [720, 556] on div "Next" at bounding box center [743, 559] width 362 height 31
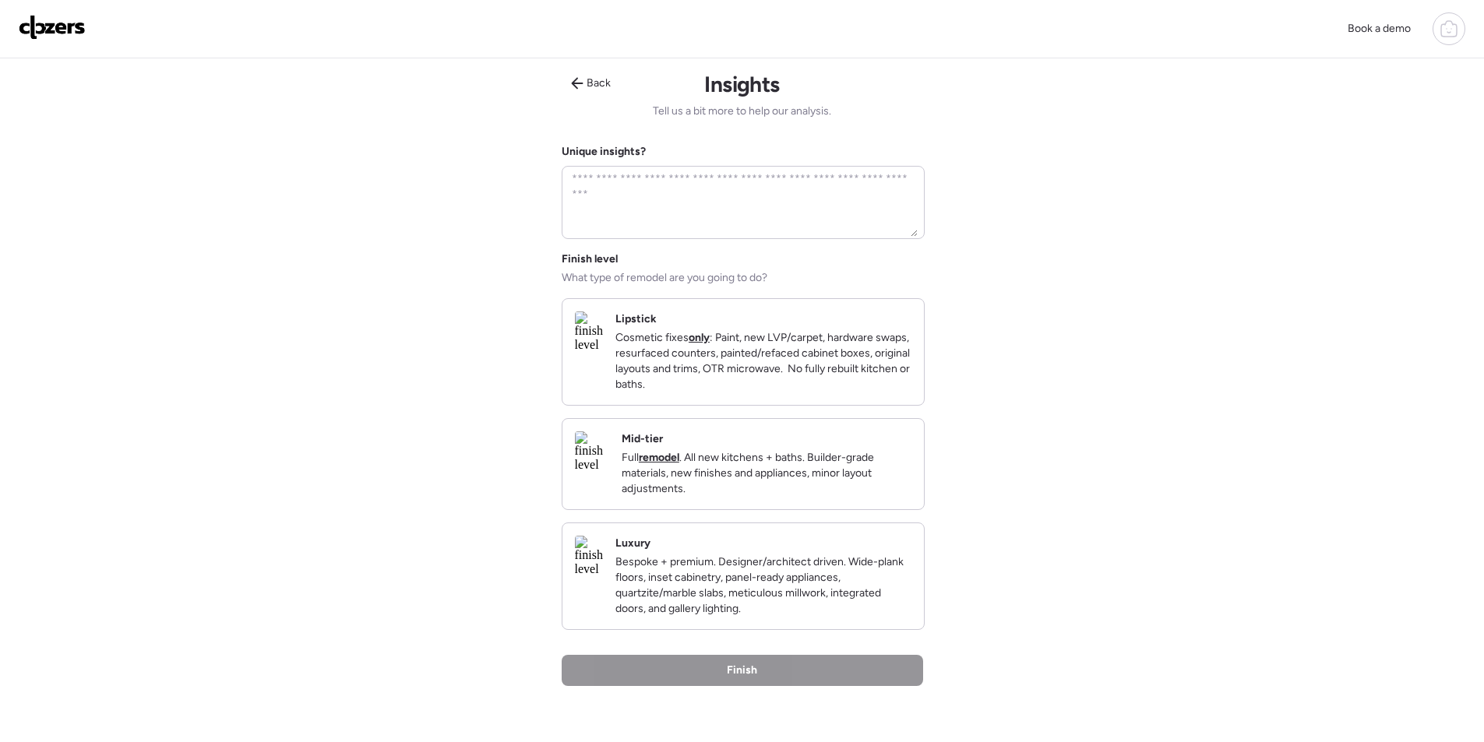
click at [829, 497] on p "Full remodel . All new kitchens + baths. Builder-grade materials, new finishes …" at bounding box center [767, 473] width 290 height 47
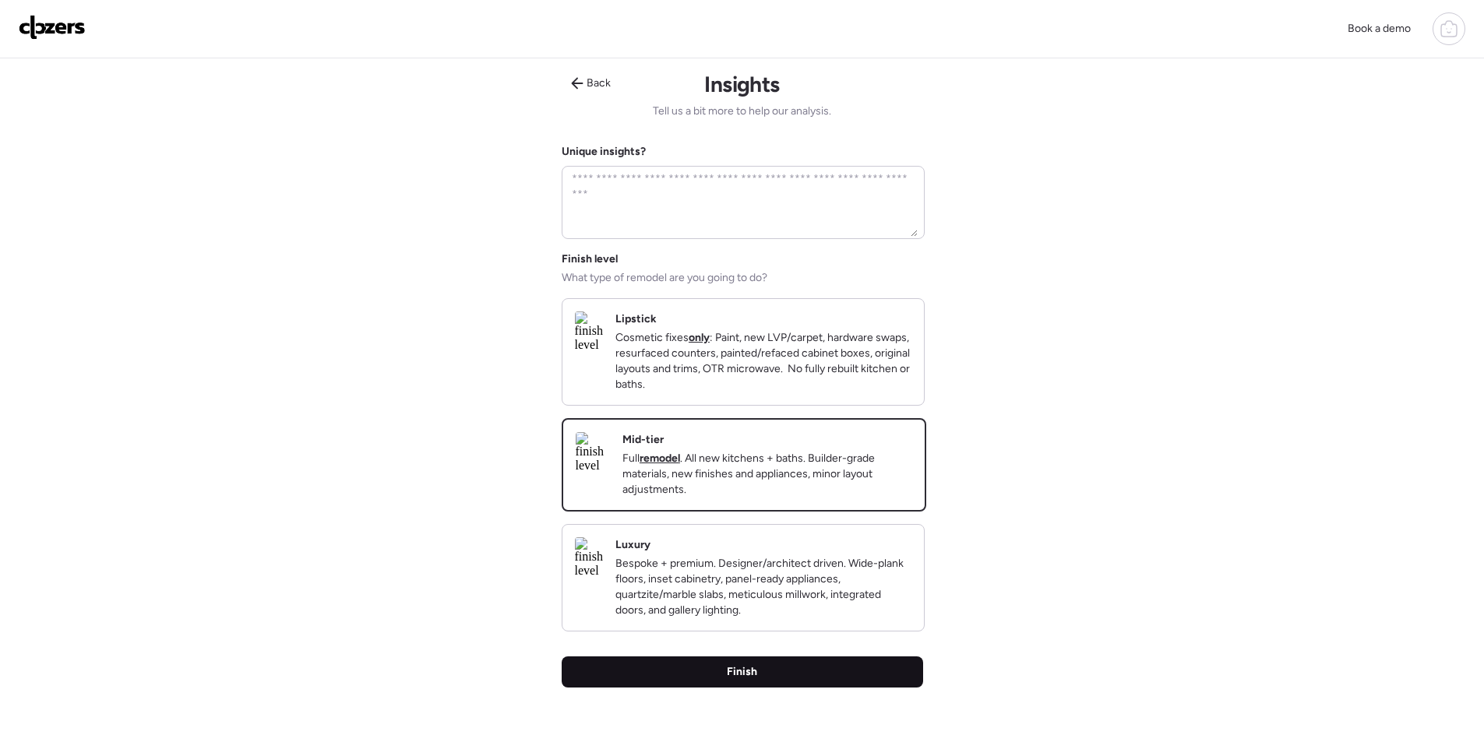
click at [816, 676] on div "Finish" at bounding box center [743, 672] width 362 height 31
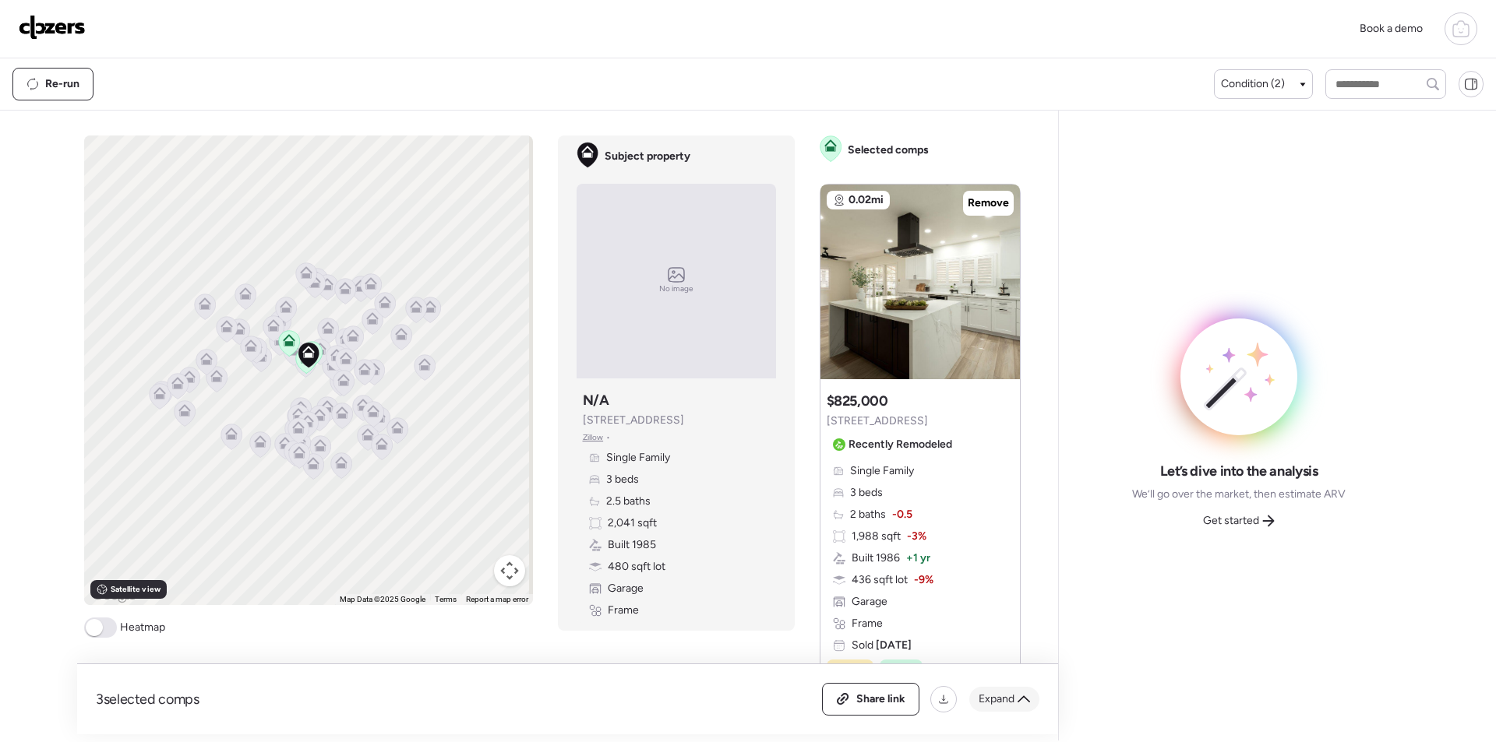
click at [1016, 693] on div "Expand" at bounding box center [1004, 699] width 70 height 25
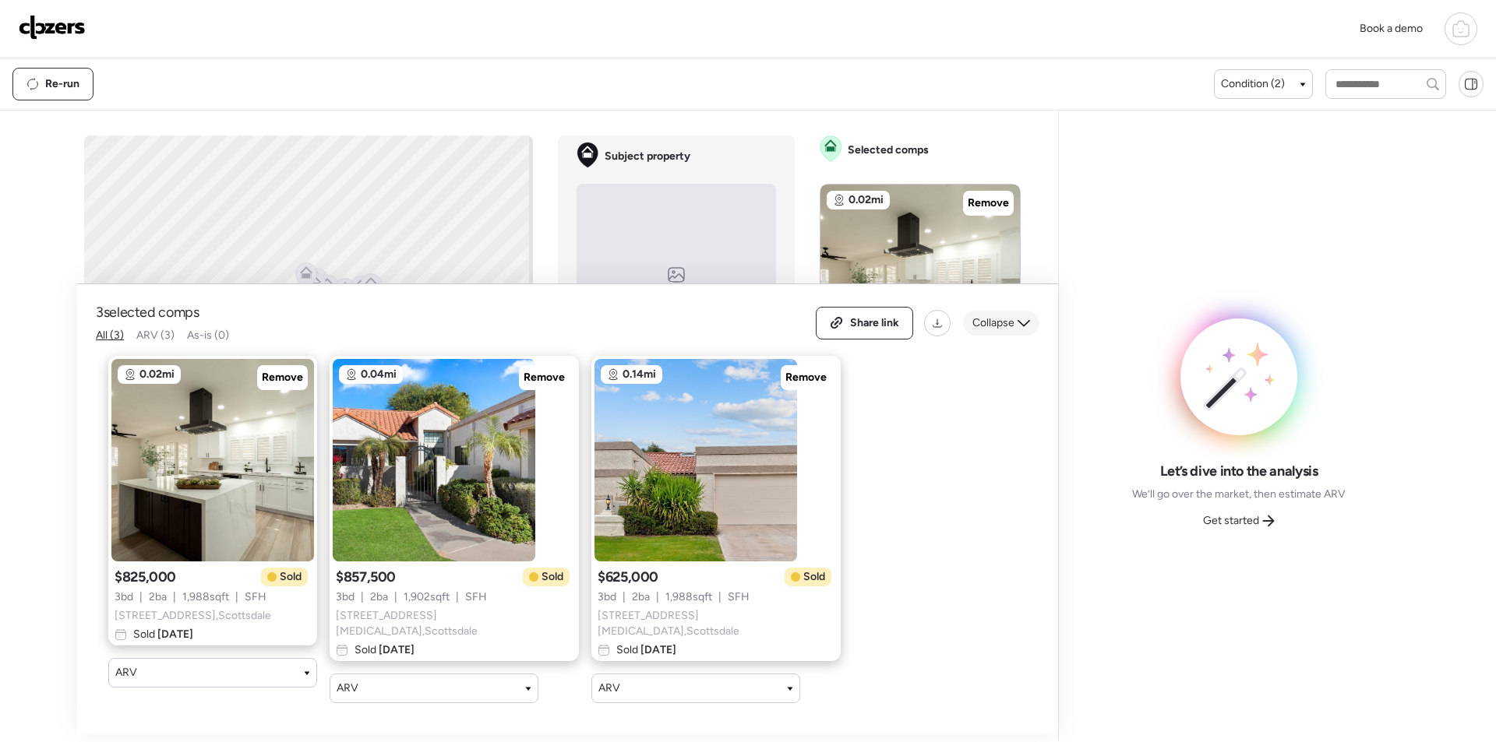
click at [1014, 334] on div "Collapse" at bounding box center [1001, 323] width 76 height 25
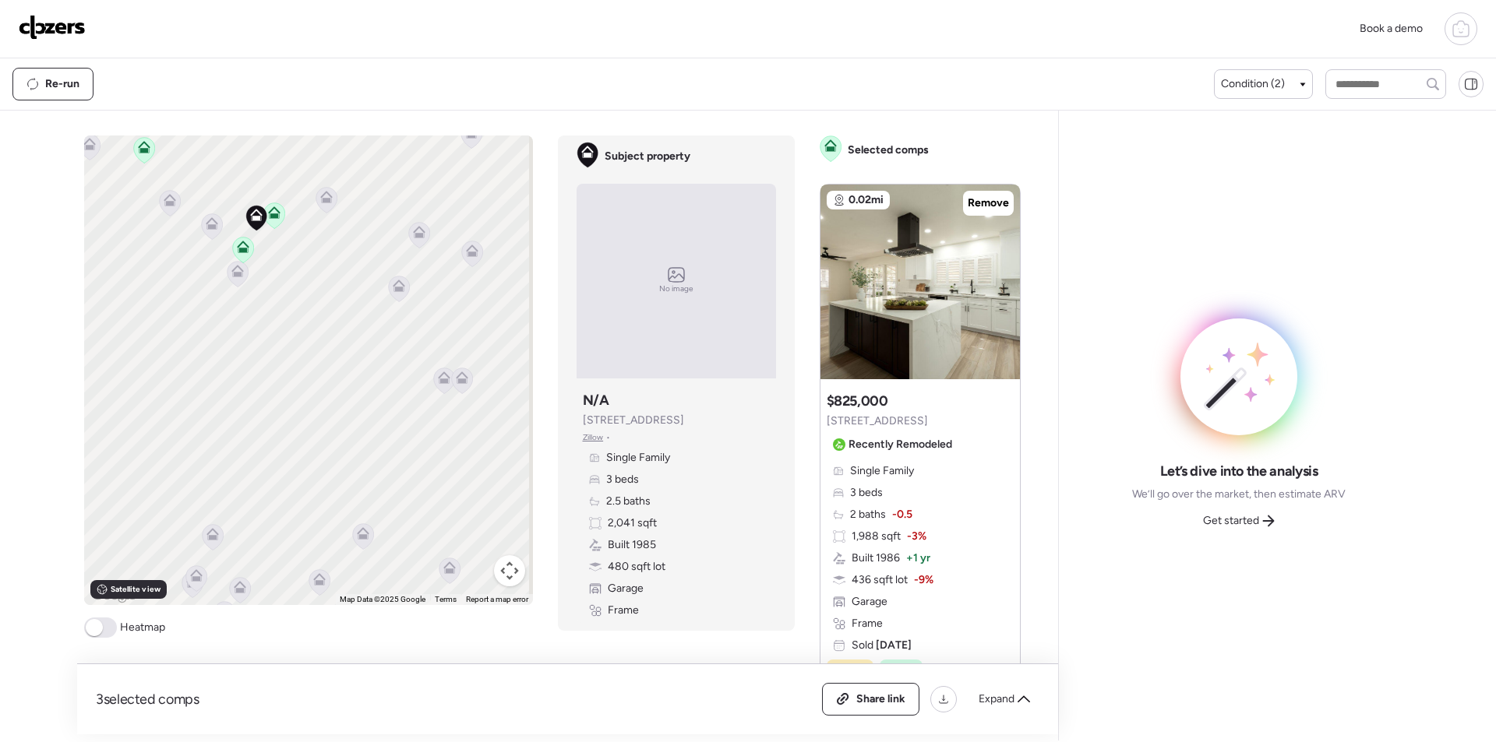
click at [320, 205] on icon at bounding box center [326, 200] width 21 height 26
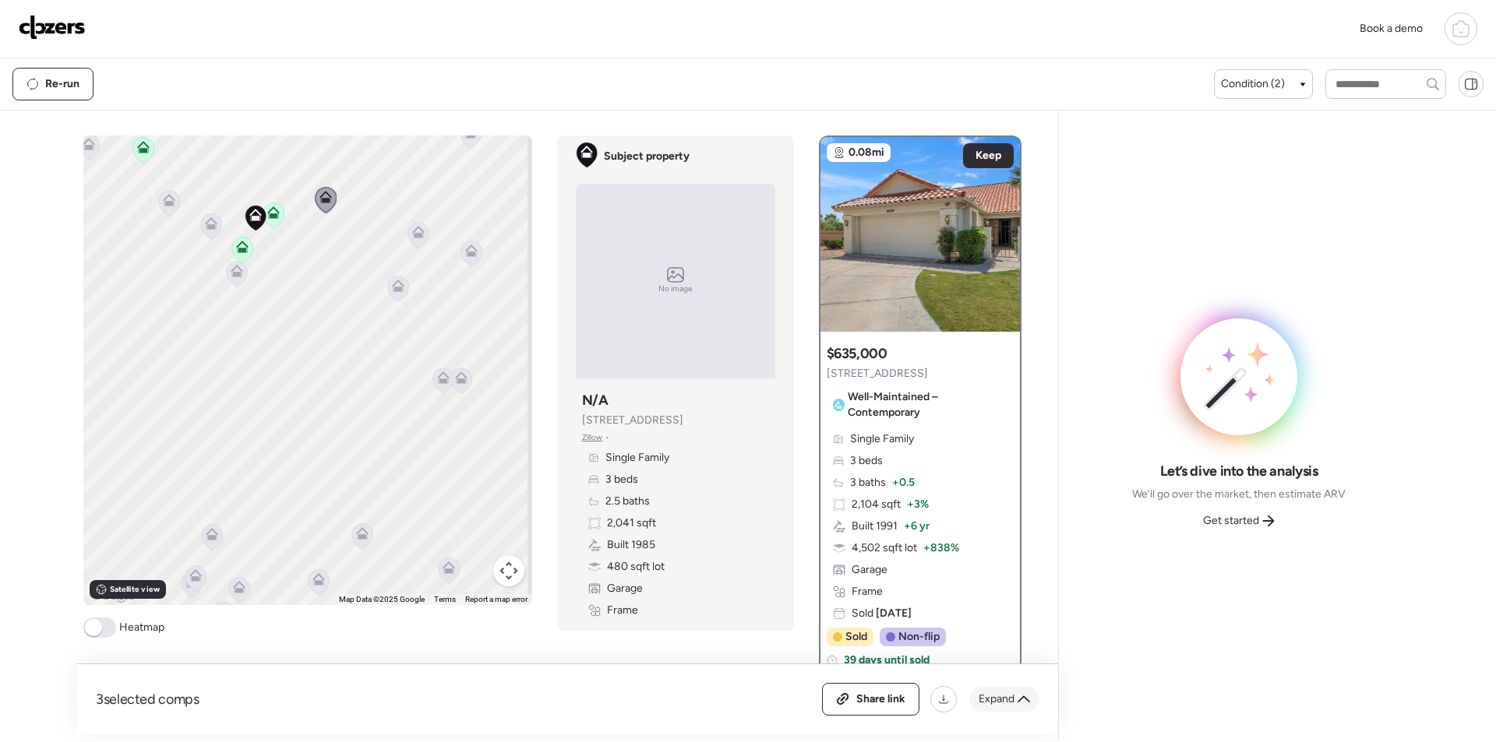
click at [1007, 691] on div "Expand" at bounding box center [1004, 699] width 70 height 25
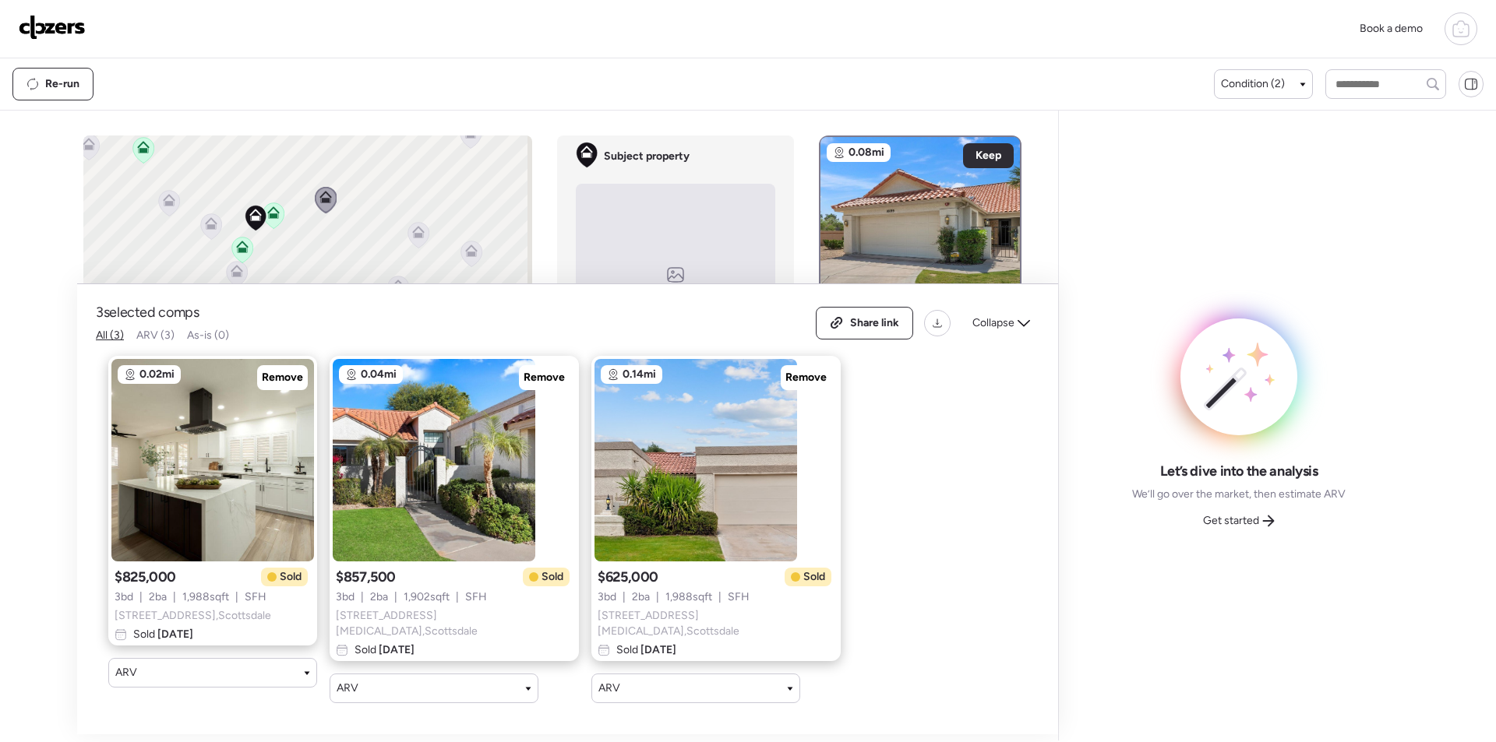
click at [998, 320] on span "Collapse" at bounding box center [993, 324] width 42 height 16
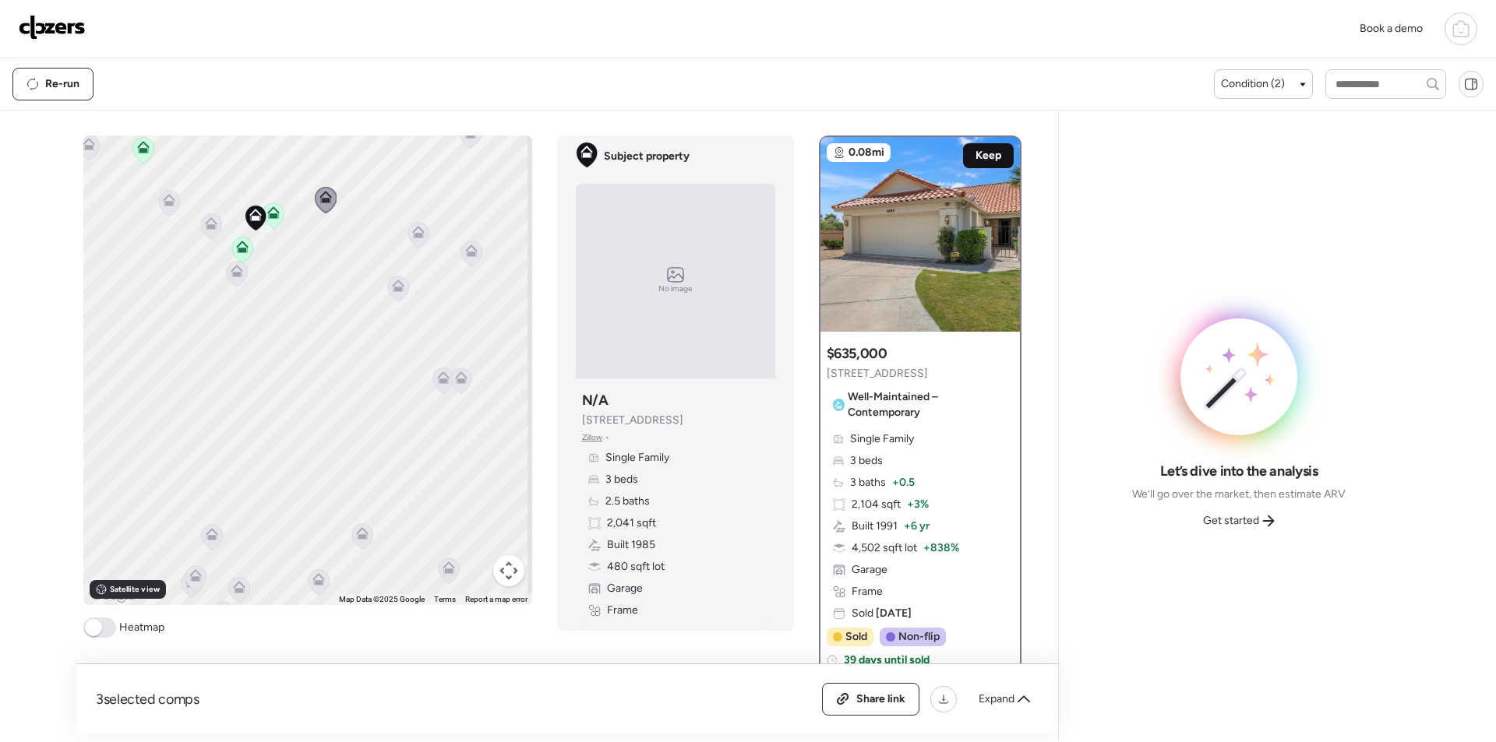
click at [993, 159] on span "Keep" at bounding box center [988, 156] width 26 height 16
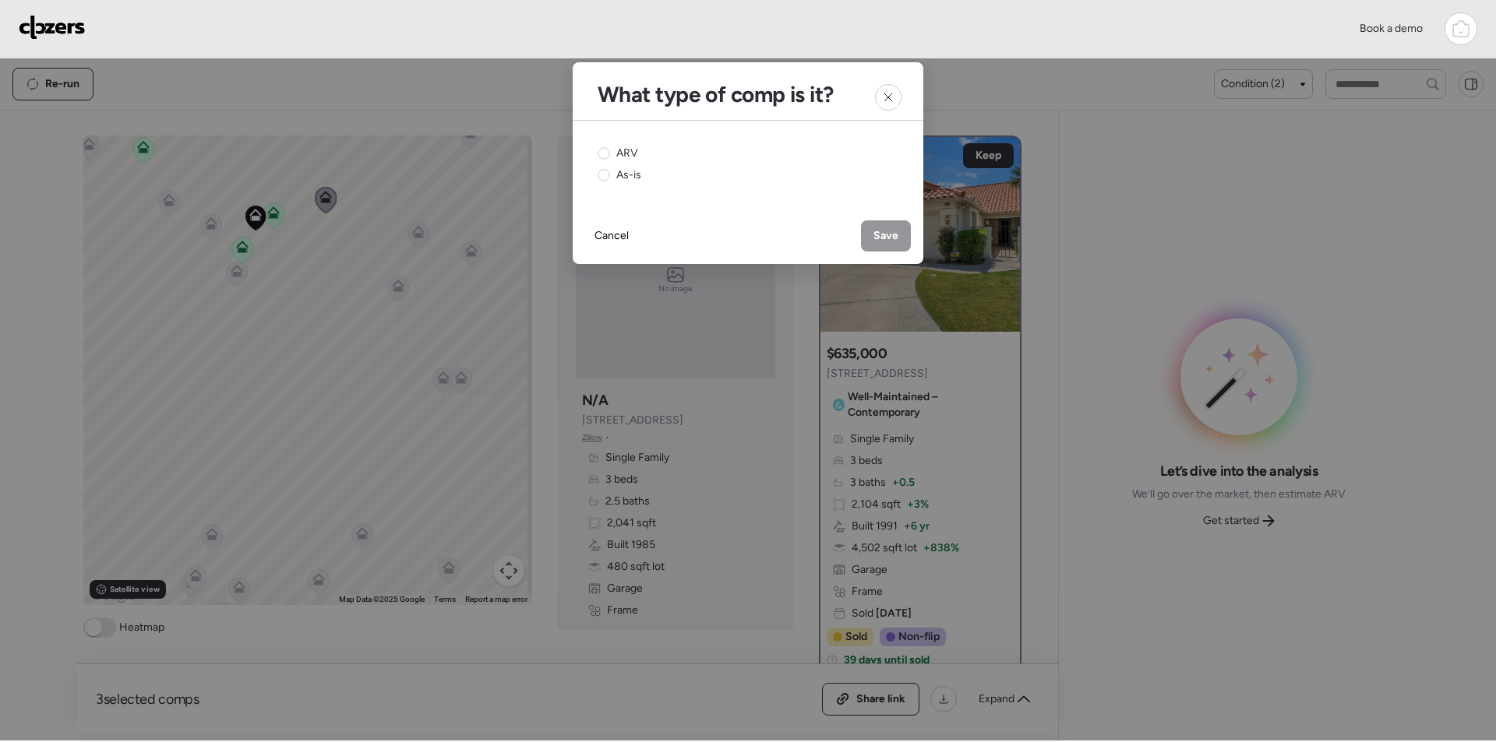
click at [619, 142] on div "ARV As-is" at bounding box center [748, 164] width 351 height 87
click at [630, 150] on span "ARV" at bounding box center [627, 154] width 22 height 16
drag, startPoint x: 894, startPoint y: 234, endPoint x: 643, endPoint y: 247, distance: 252.0
click at [895, 234] on span "Save" at bounding box center [885, 236] width 25 height 16
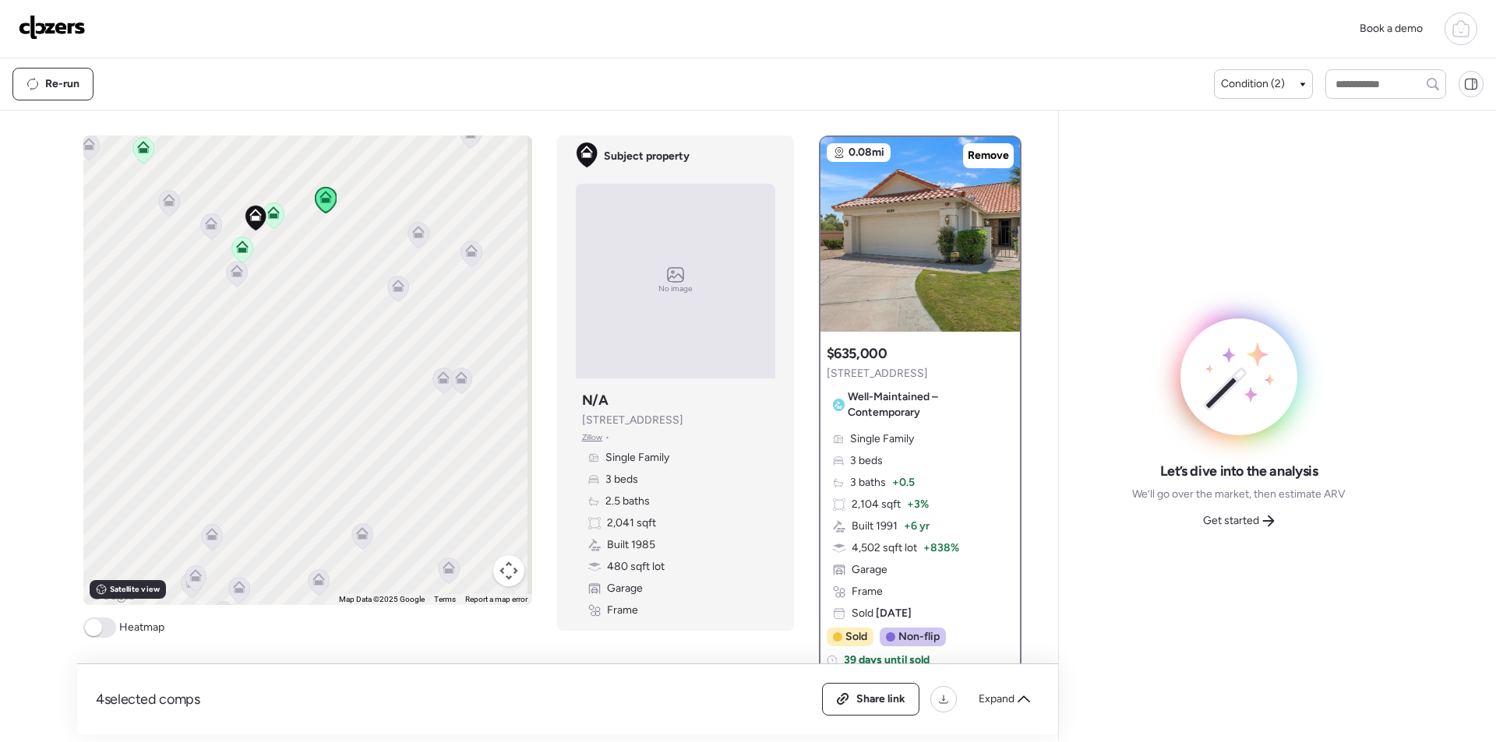
click at [230, 286] on icon at bounding box center [236, 274] width 21 height 26
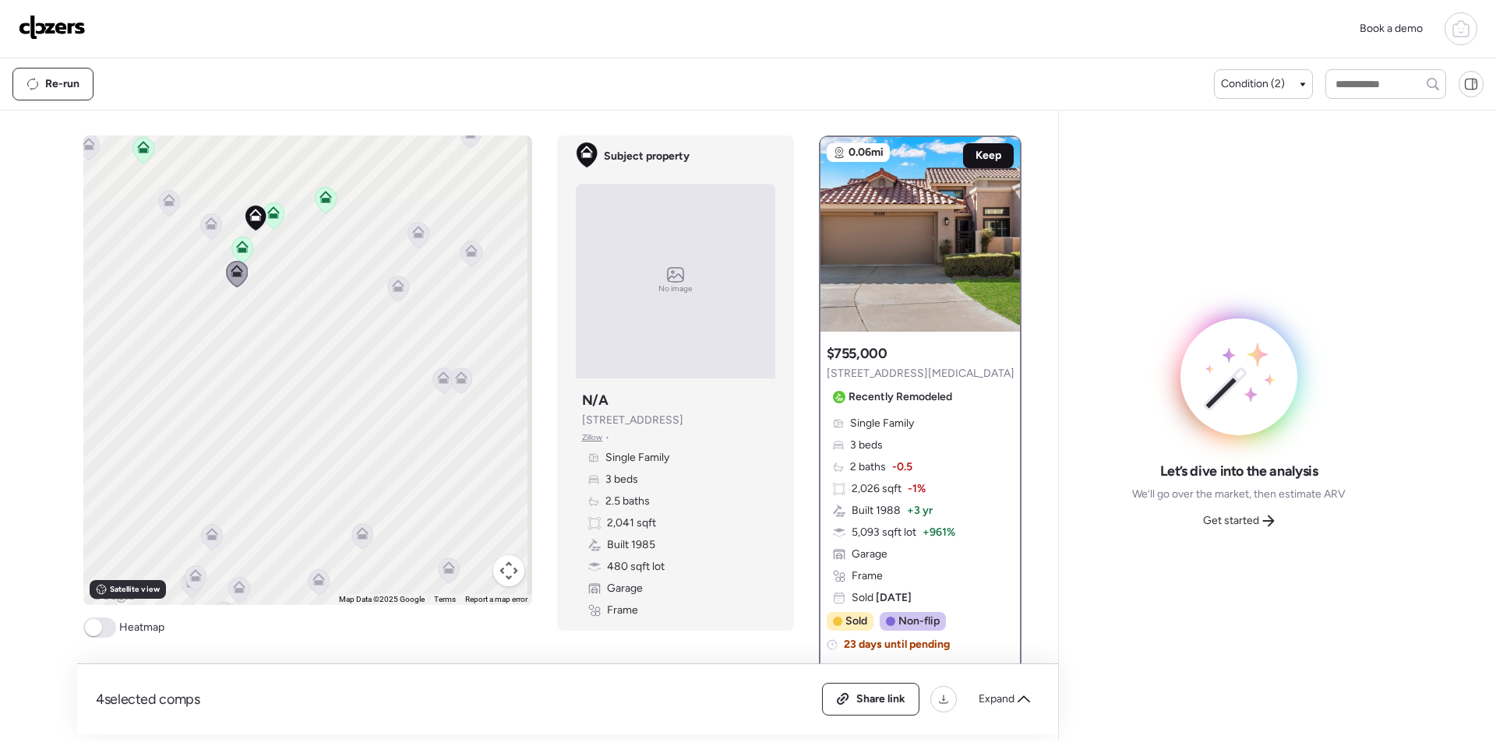
click at [993, 150] on span "Keep" at bounding box center [988, 156] width 26 height 16
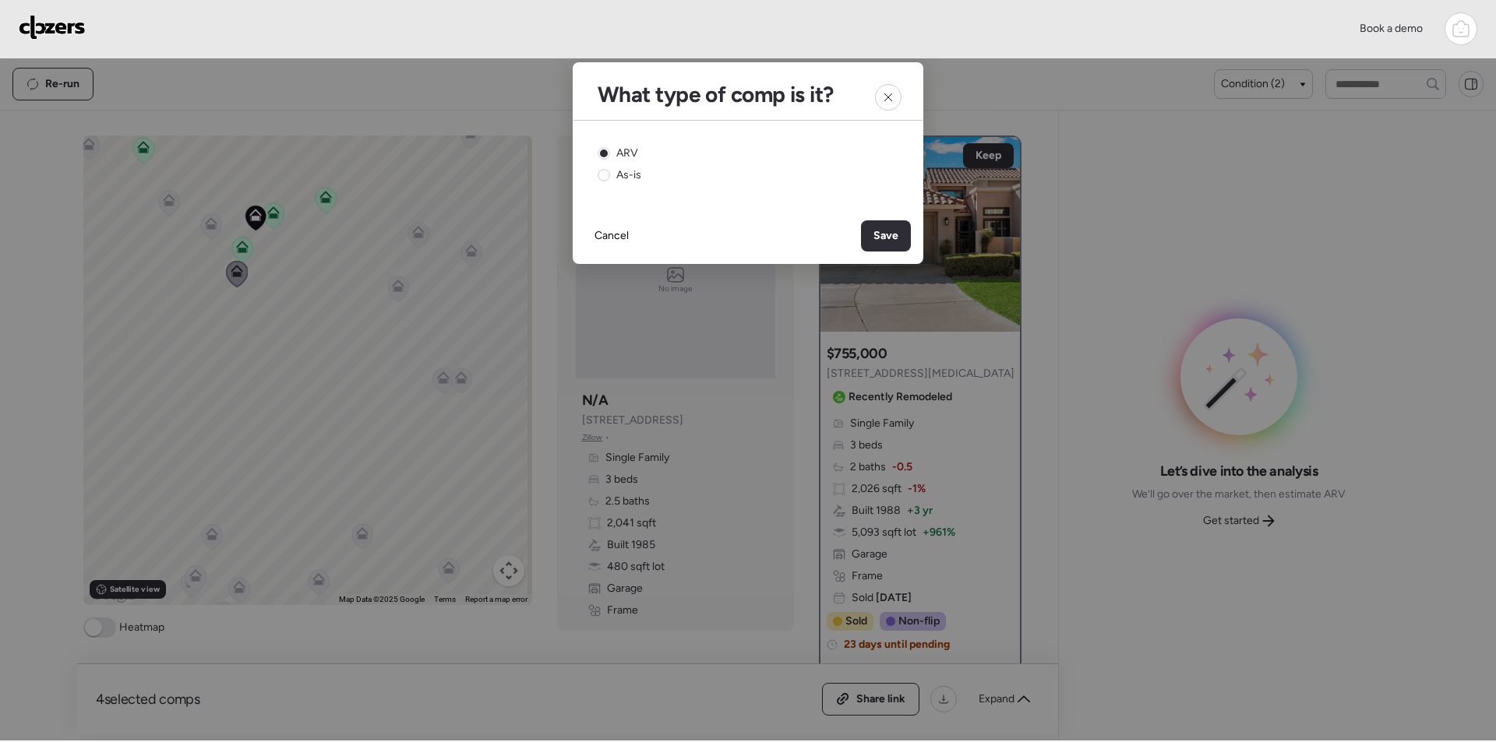
drag, startPoint x: 891, startPoint y: 231, endPoint x: 824, endPoint y: 244, distance: 69.1
click at [891, 231] on span "Save" at bounding box center [885, 236] width 25 height 16
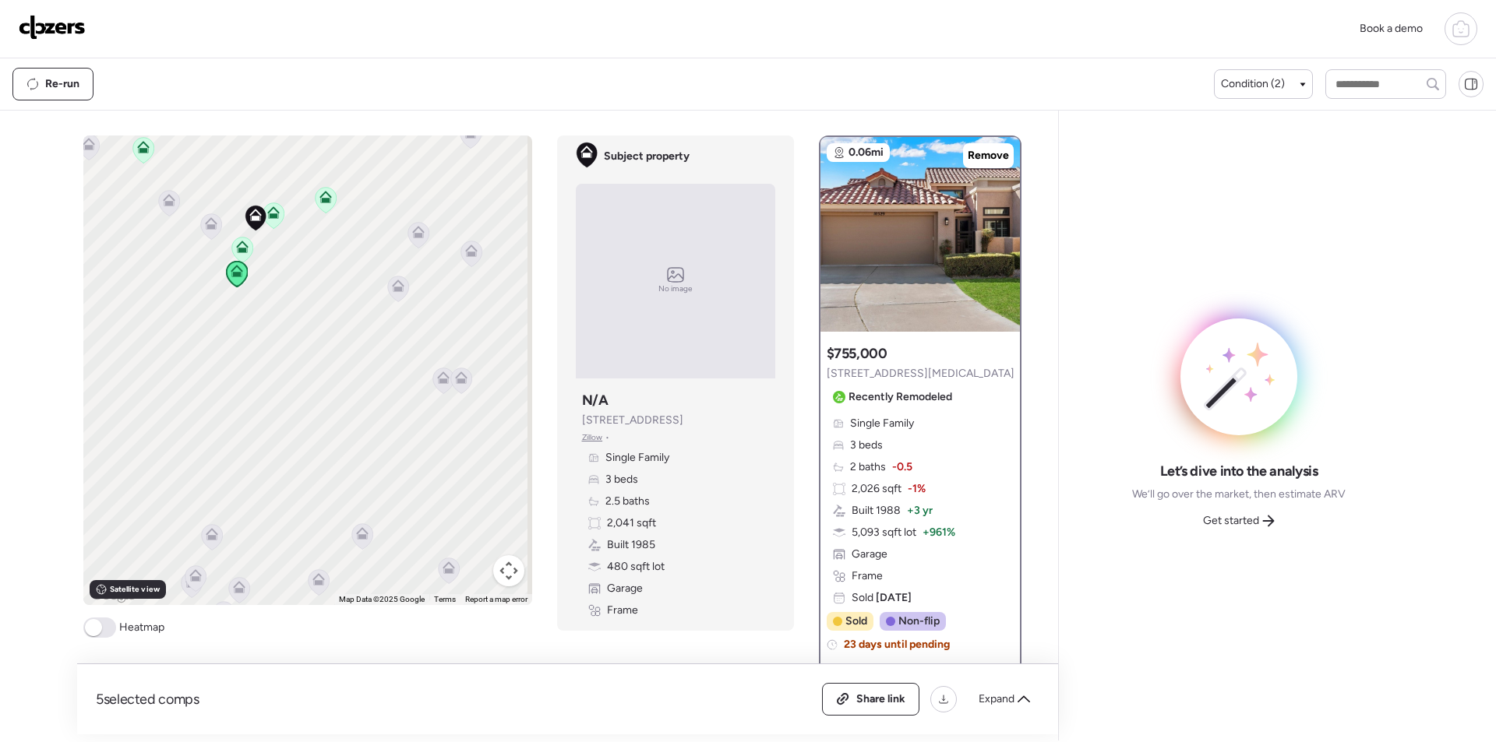
click at [204, 231] on icon at bounding box center [210, 226] width 21 height 26
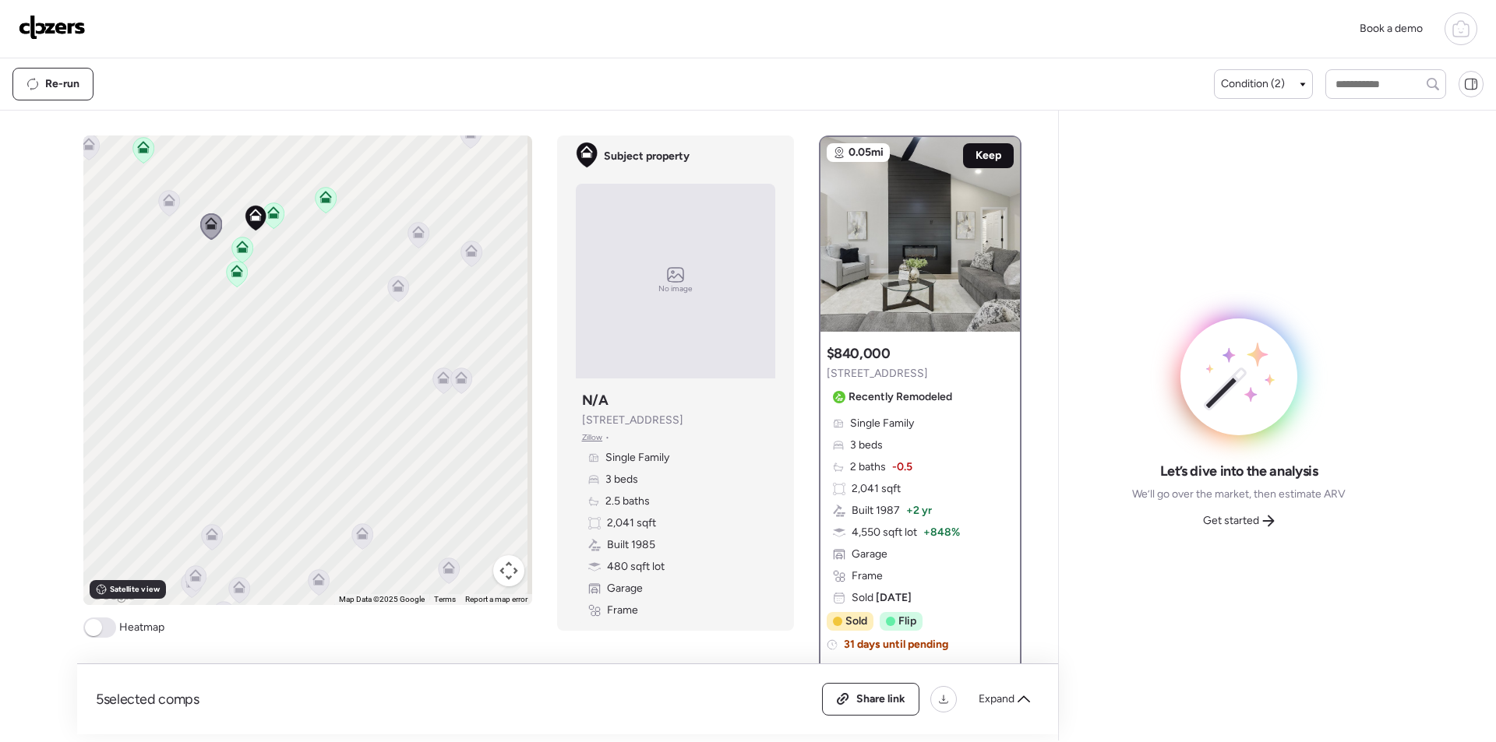
click at [974, 147] on div "Keep" at bounding box center [988, 155] width 51 height 25
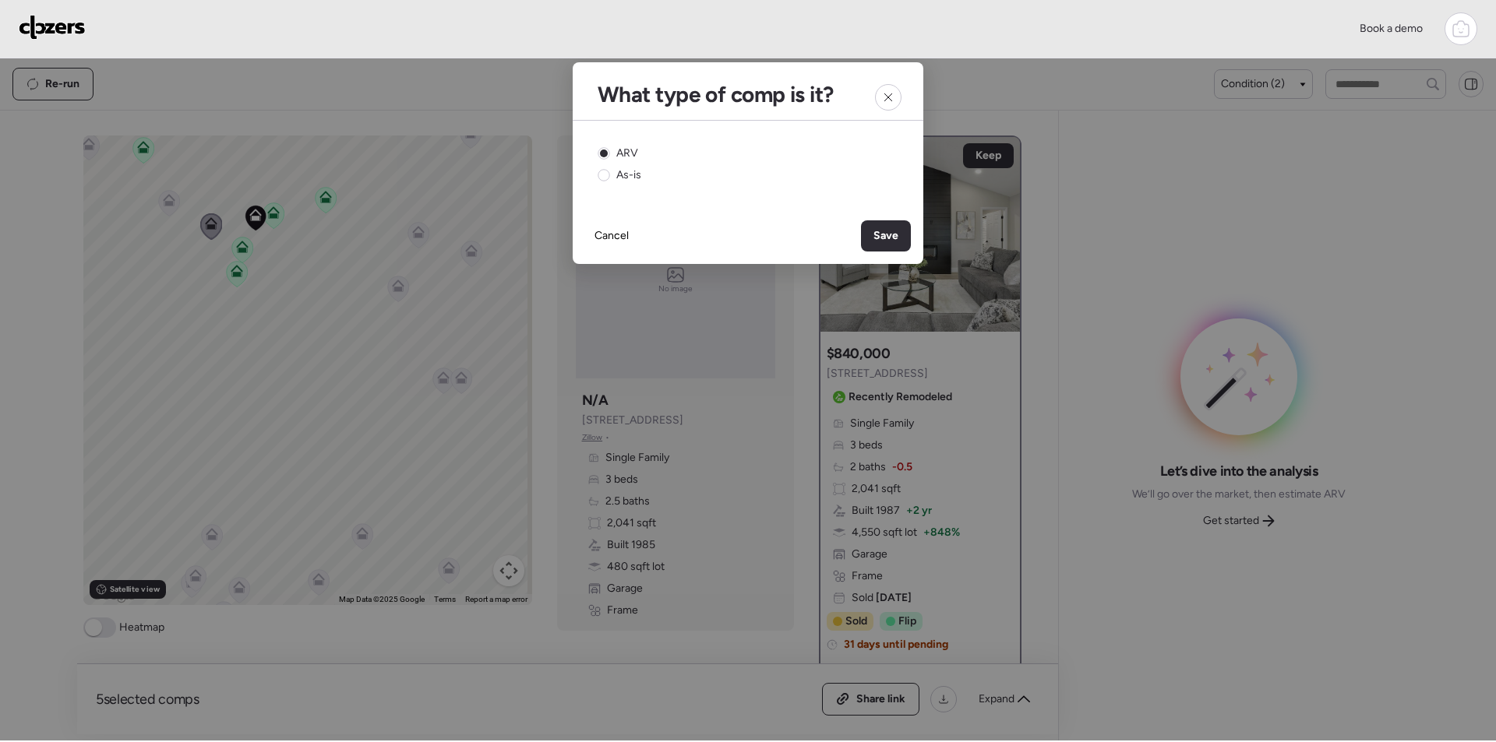
click at [884, 229] on span "Save" at bounding box center [885, 236] width 25 height 16
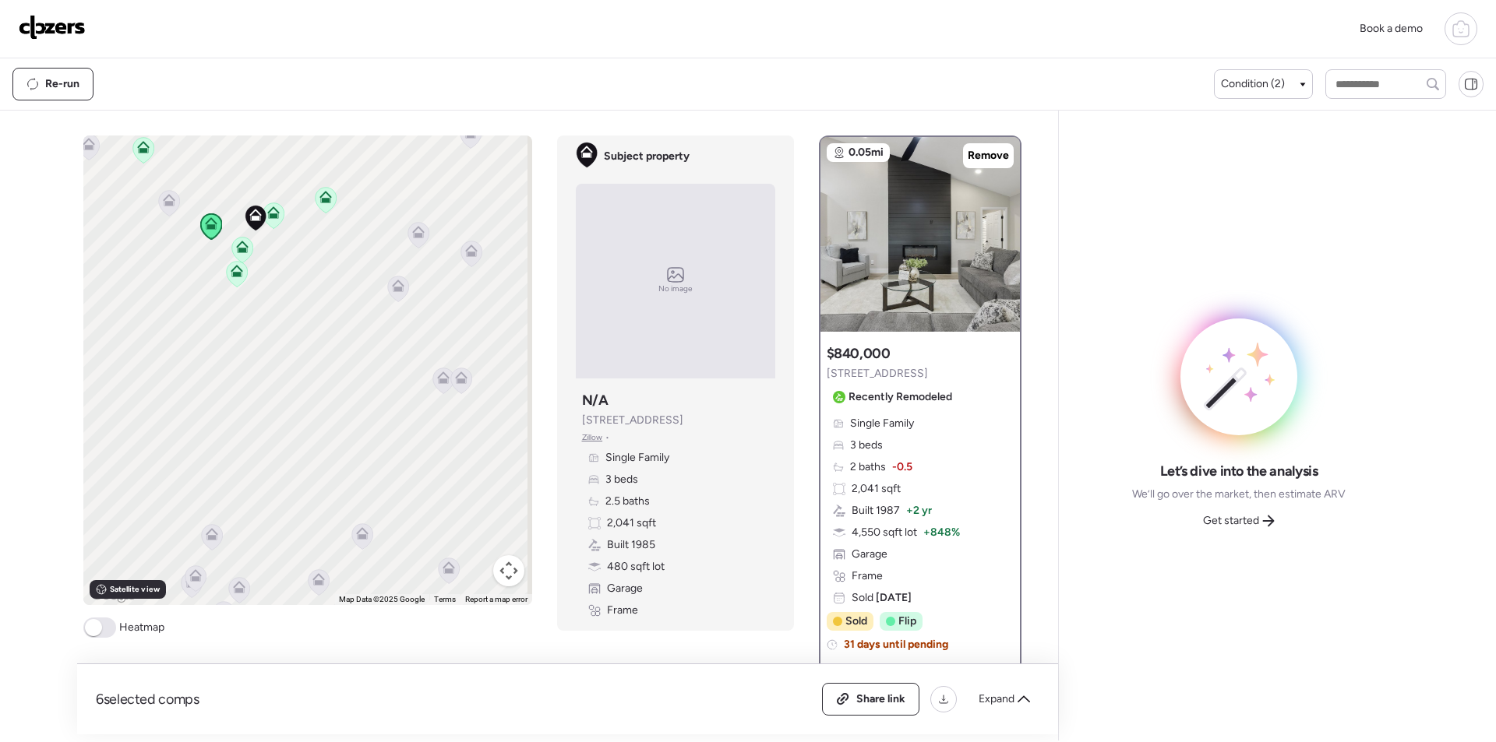
click at [164, 213] on icon at bounding box center [168, 203] width 21 height 26
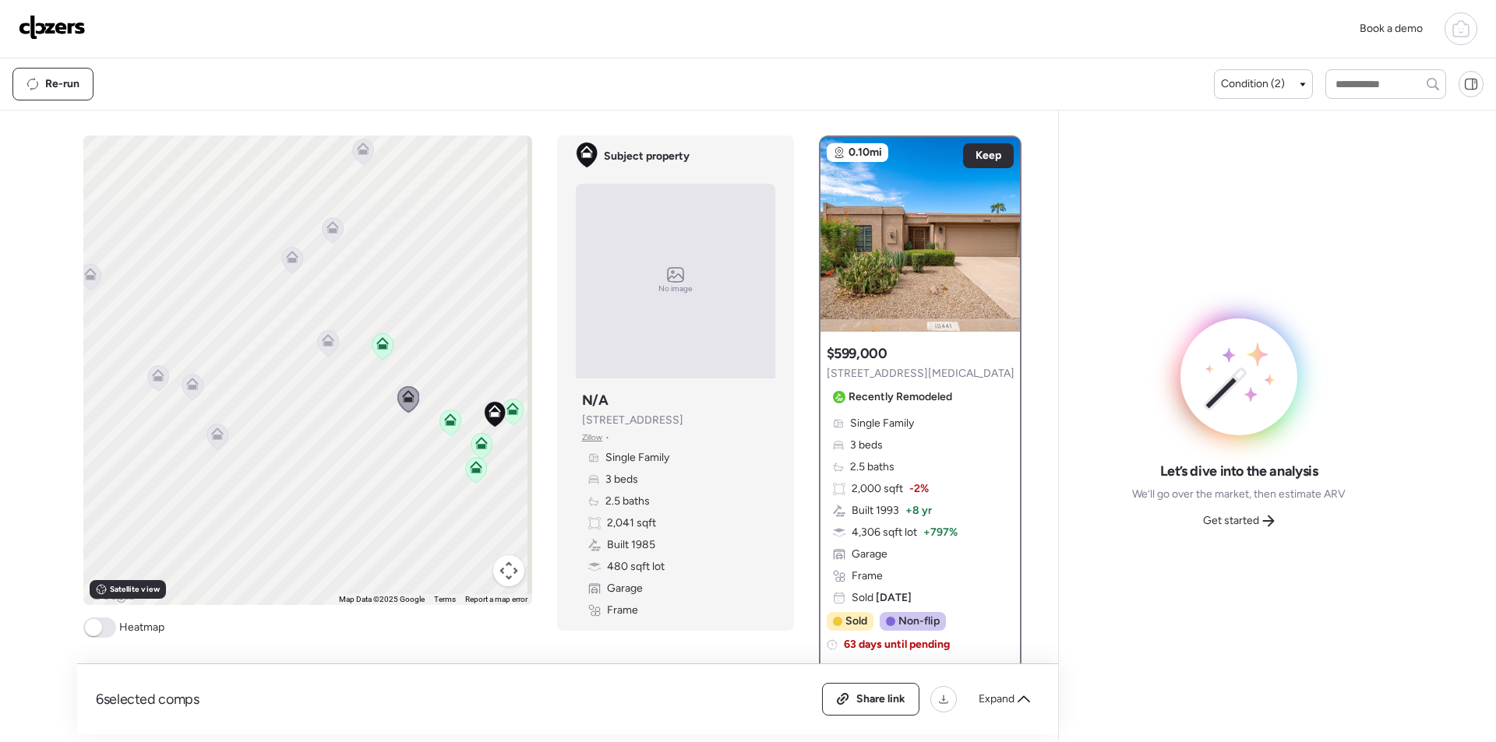
drag, startPoint x: 202, startPoint y: 184, endPoint x: 443, endPoint y: 382, distance: 311.6
click at [443, 382] on div "To activate drag with keyboard, press Alt + Enter. Once in keyboard drag state,…" at bounding box center [307, 371] width 449 height 470
click at [326, 344] on icon at bounding box center [328, 344] width 10 height 5
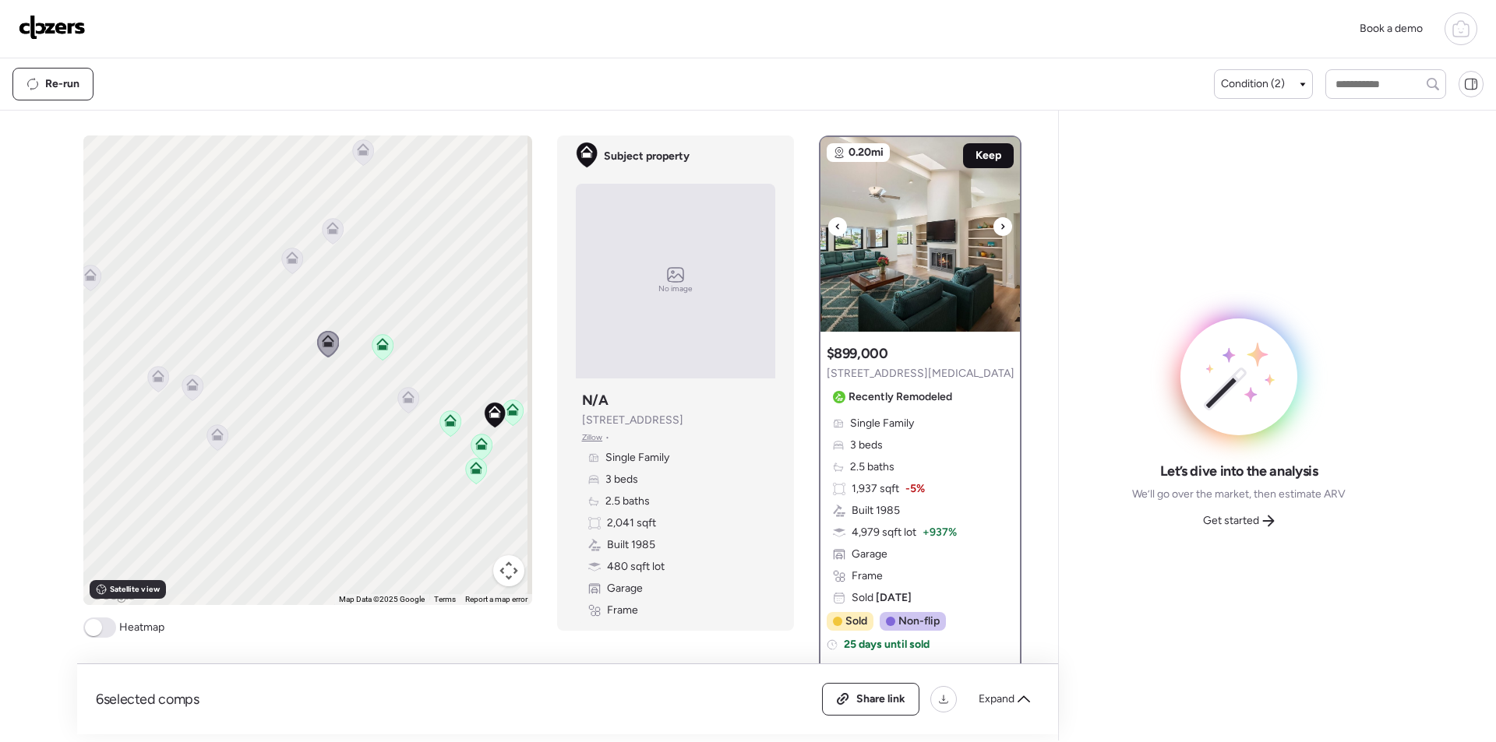
click at [975, 160] on span "Keep" at bounding box center [988, 156] width 26 height 16
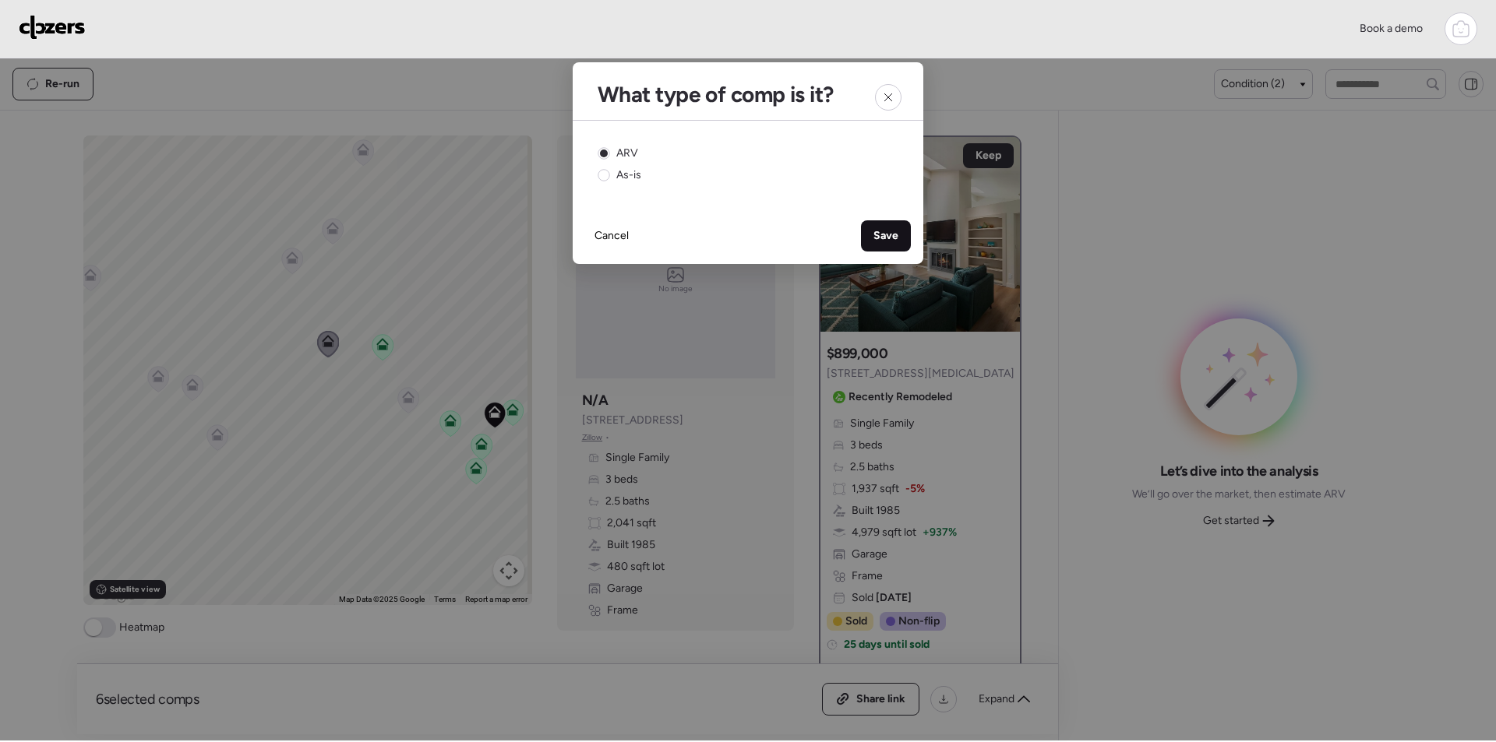
drag, startPoint x: 881, startPoint y: 235, endPoint x: 922, endPoint y: 254, distance: 44.6
click at [882, 236] on span "Save" at bounding box center [885, 236] width 25 height 16
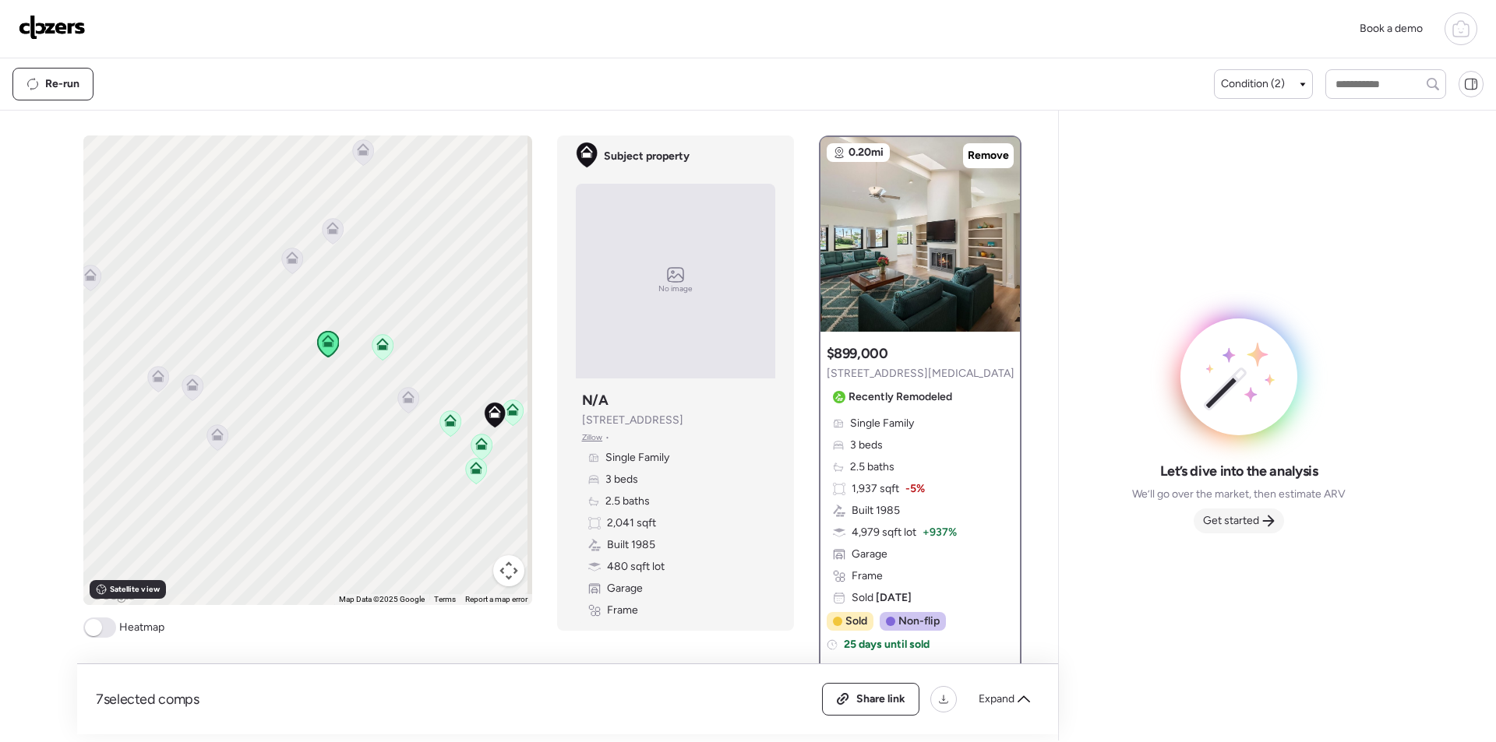
click at [1243, 516] on span "Get started" at bounding box center [1231, 521] width 56 height 16
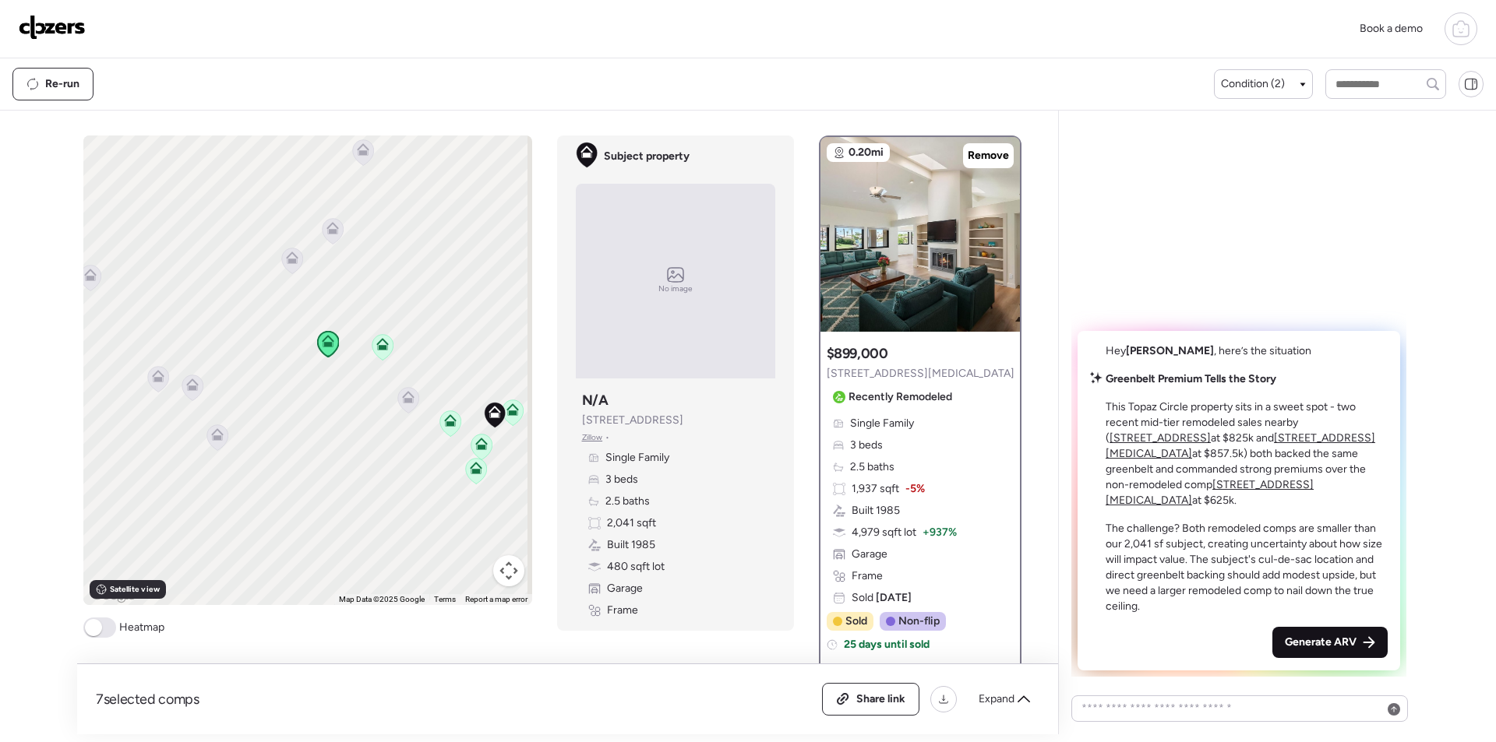
click at [1316, 637] on span "Generate ARV" at bounding box center [1321, 643] width 72 height 16
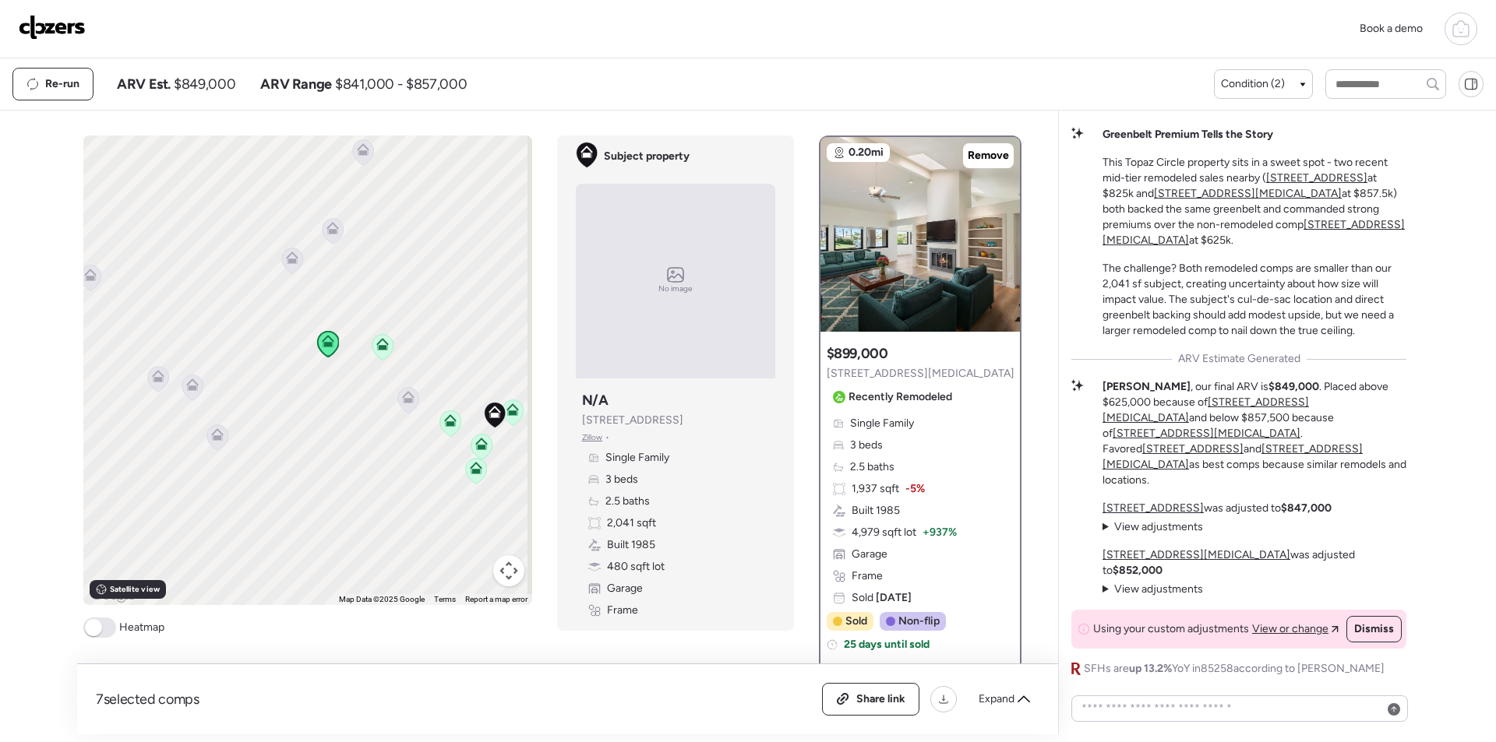
click at [194, 88] on span "$849,000" at bounding box center [205, 84] width 62 height 19
copy span "849,000"
click at [910, 695] on div "Share link" at bounding box center [871, 699] width 96 height 31
